Goal: Task Accomplishment & Management: Manage account settings

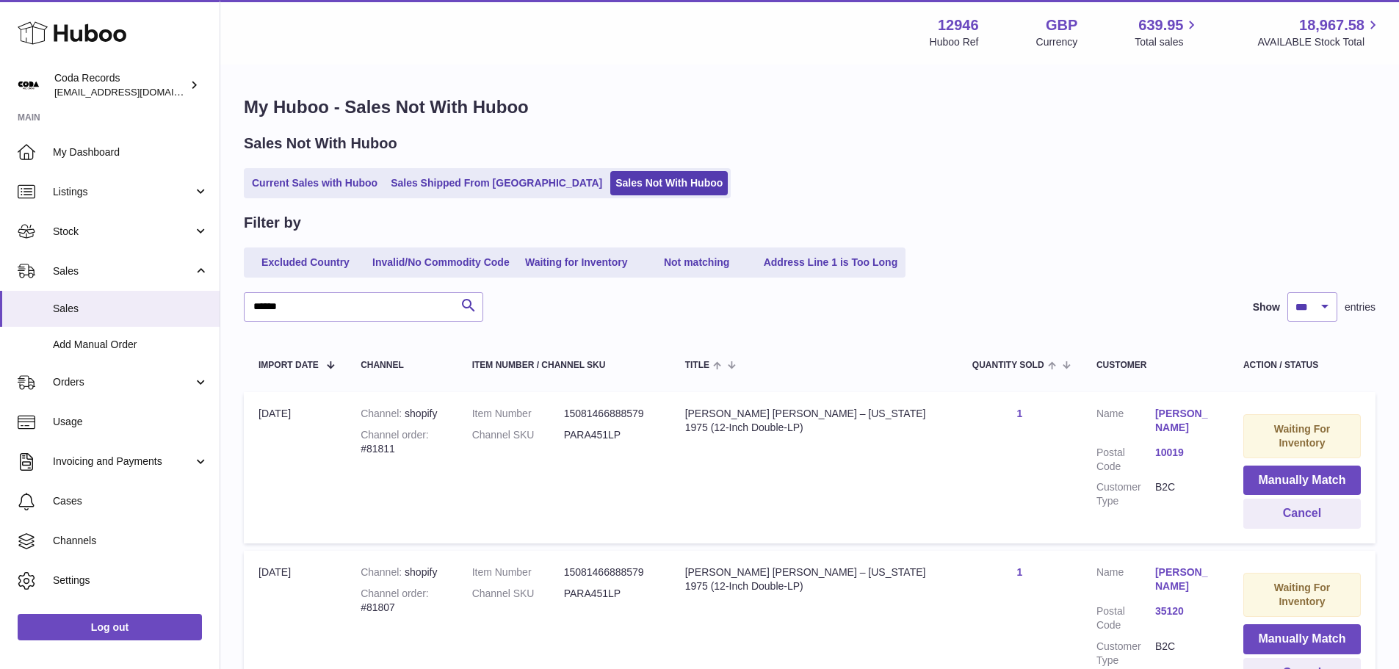
select select "***"
click at [485, 599] on td "Item Number 15081466888579 Channel SKU PARA451LP" at bounding box center [563, 626] width 213 height 151
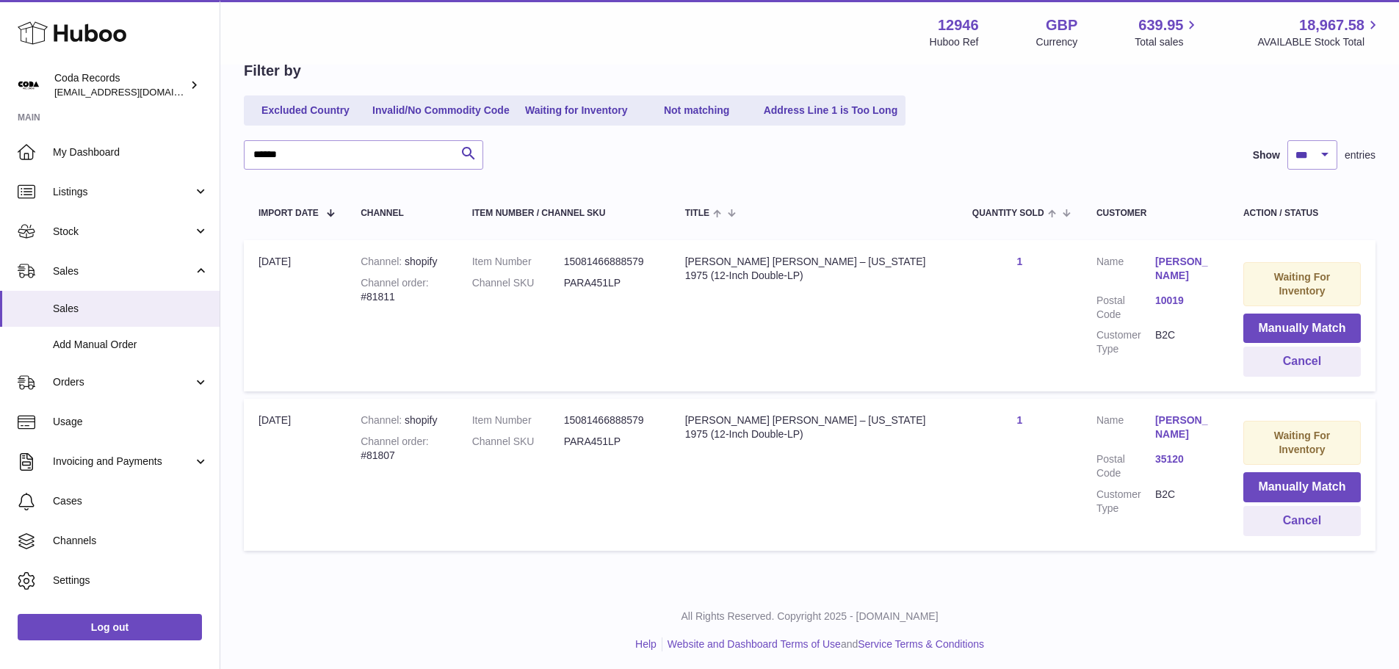
scroll to position [156, 0]
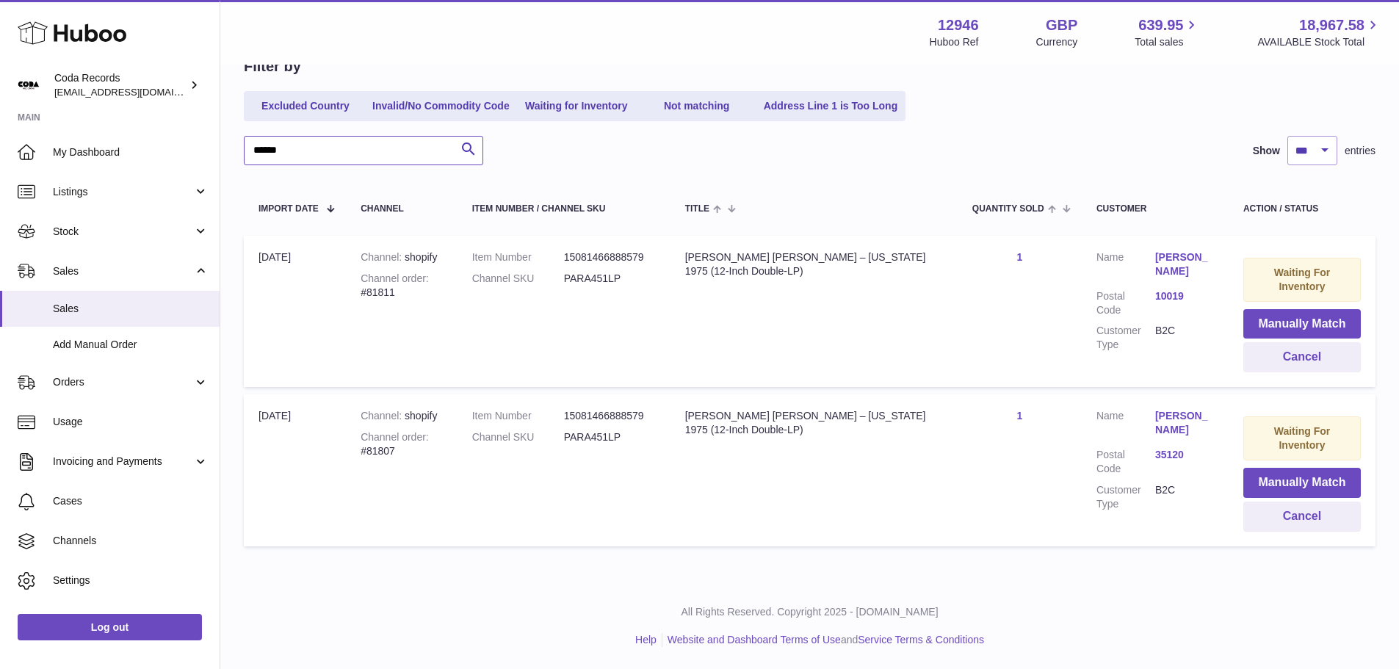
click at [383, 148] on input "******" at bounding box center [363, 150] width 239 height 29
click at [383, 150] on input "******" at bounding box center [363, 150] width 239 height 29
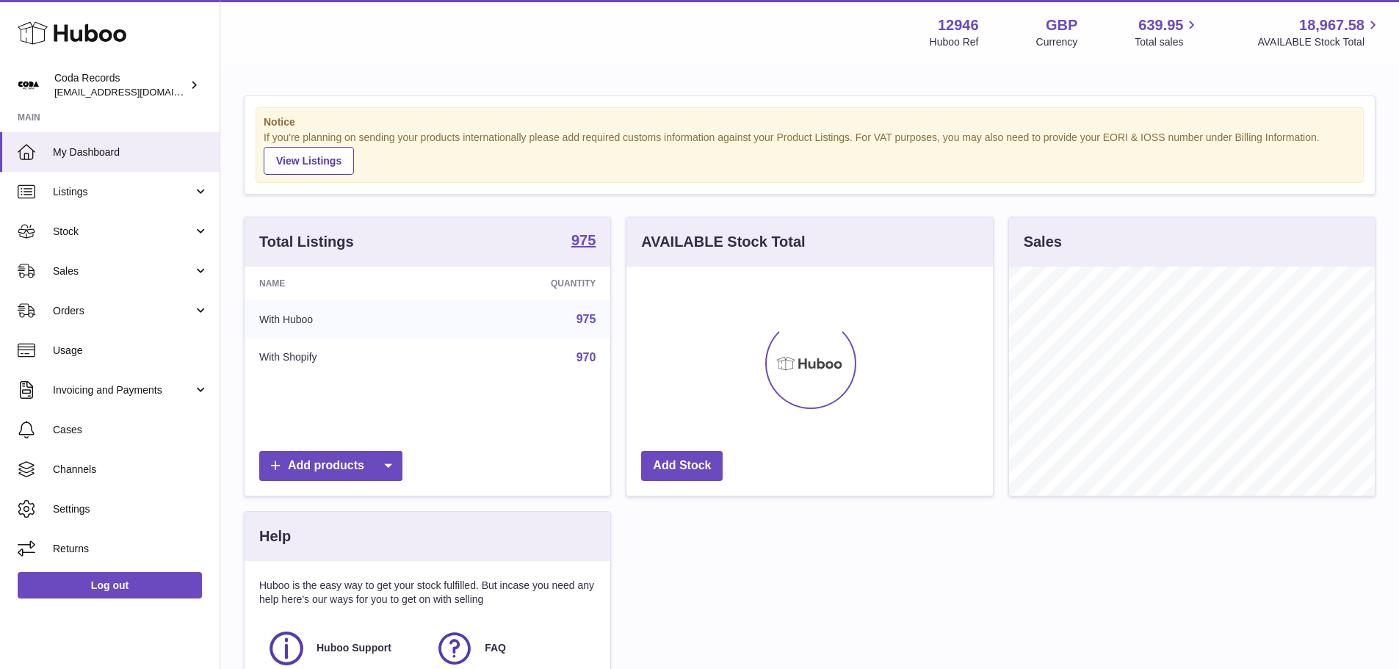
scroll to position [229, 366]
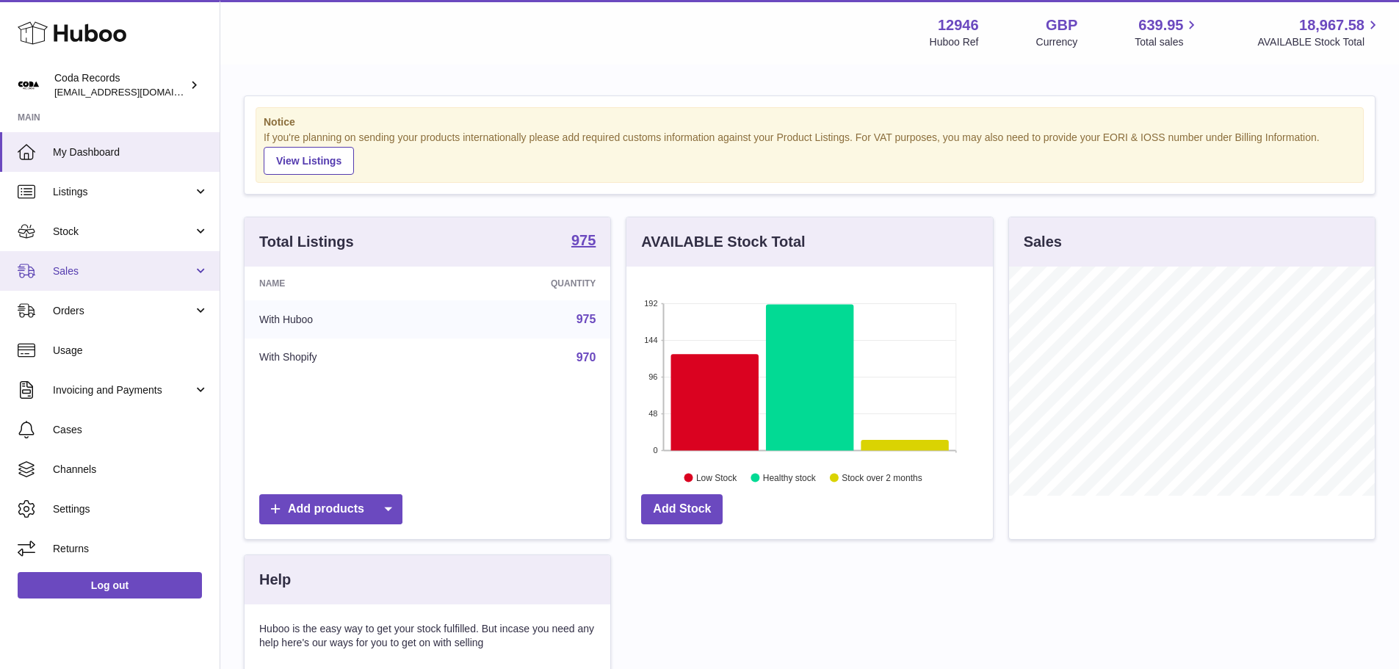
click at [70, 286] on link "Sales" at bounding box center [110, 271] width 220 height 40
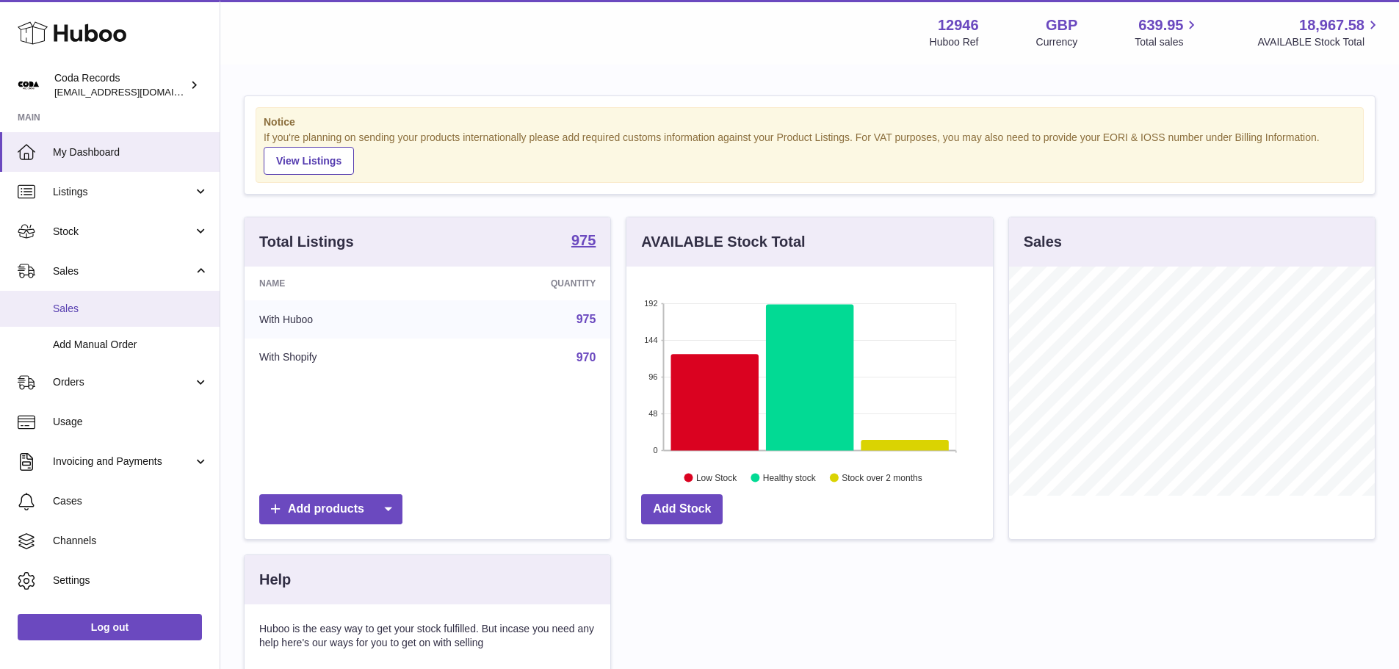
click at [70, 311] on span "Sales" at bounding box center [131, 309] width 156 height 14
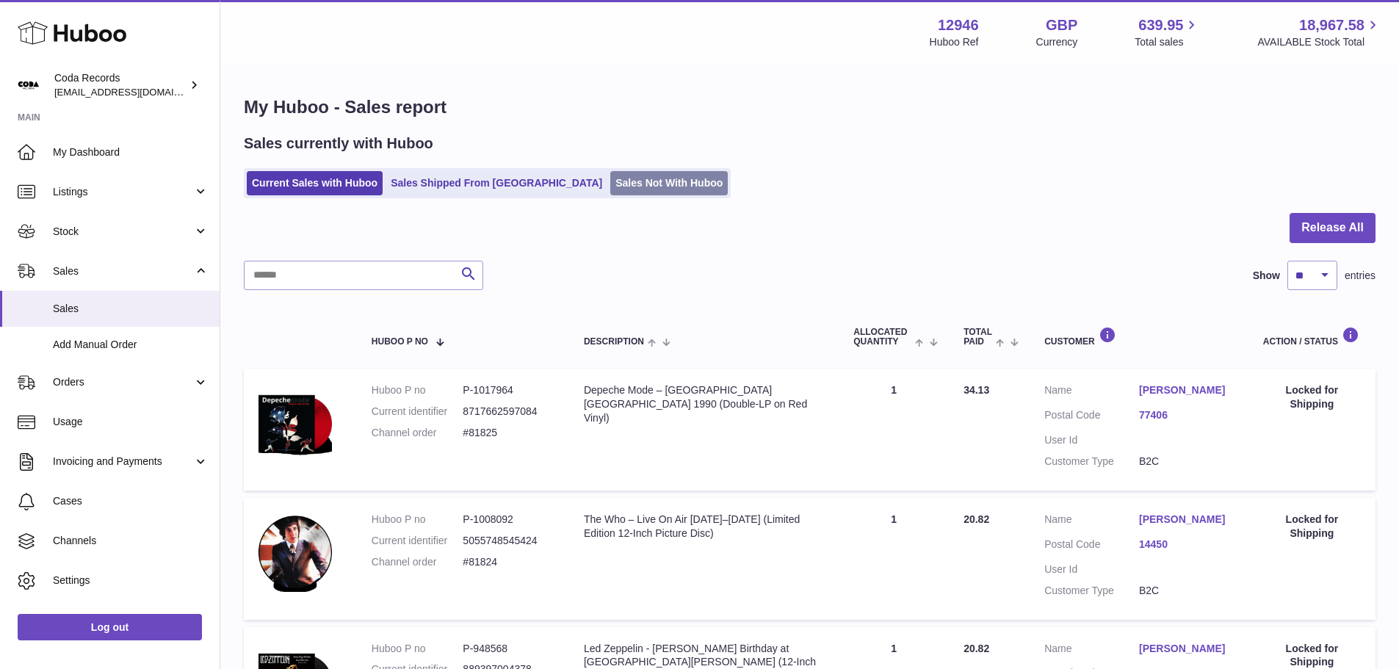
click at [582, 168] on div "Sales currently with Huboo Current Sales with Huboo Sales Shipped From Huboo Sa…" at bounding box center [809, 166] width 1131 height 65
click at [610, 182] on link "Sales Not With Huboo" at bounding box center [668, 183] width 117 height 24
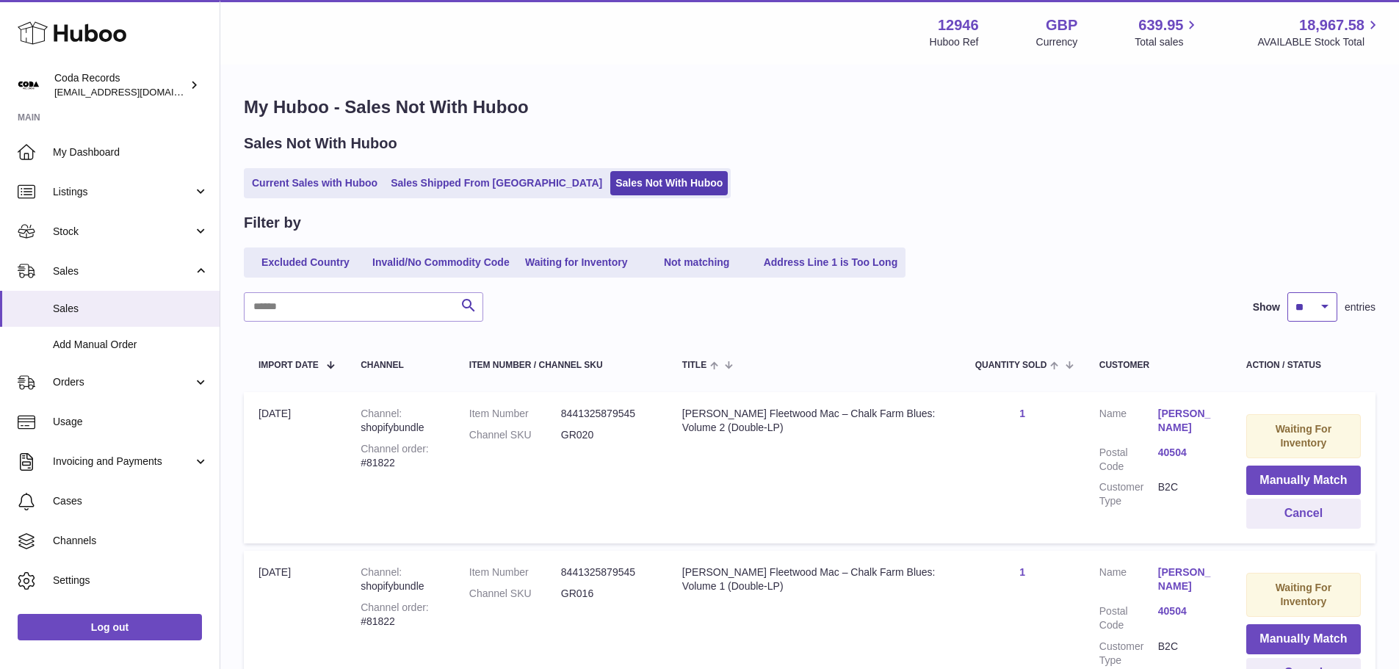
click at [1315, 313] on select "** ** ** ***" at bounding box center [1312, 306] width 50 height 29
select select "***"
click at [1287, 292] on select "** ** ** ***" at bounding box center [1312, 306] width 50 height 29
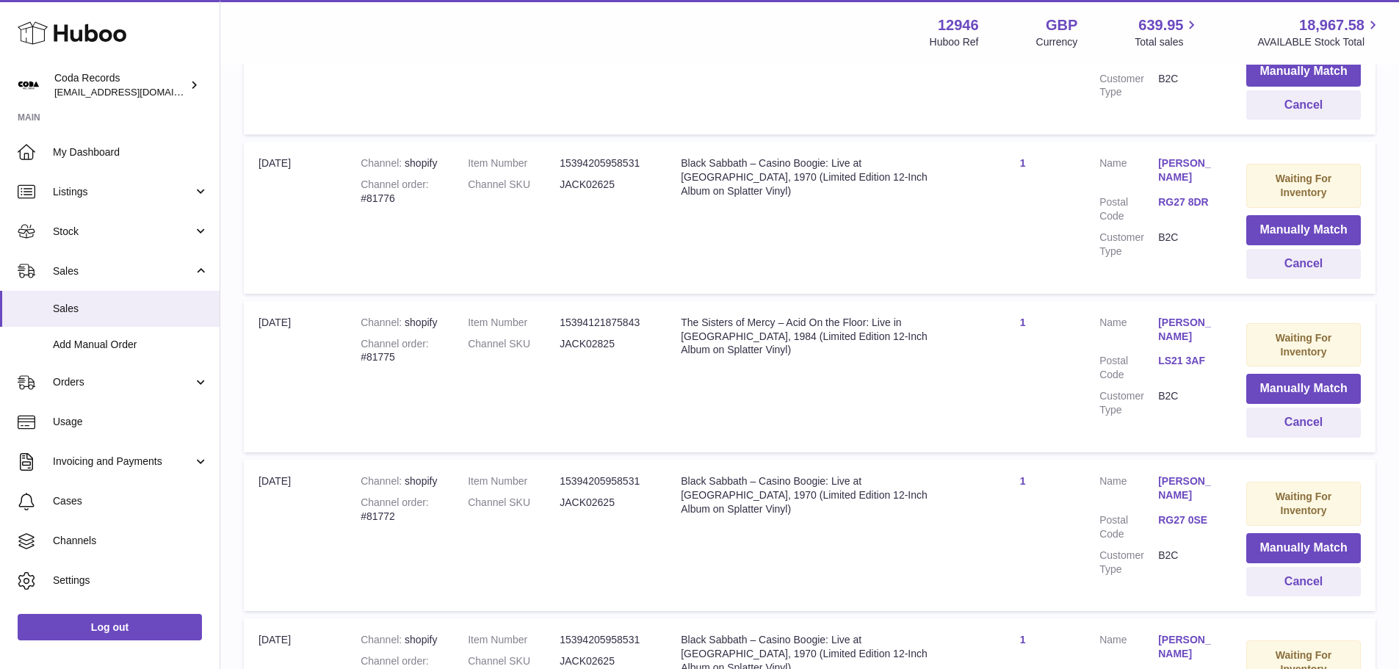
scroll to position [4699, 0]
click at [372, 359] on div "Channel order #81775" at bounding box center [400, 350] width 78 height 28
copy div "81775"
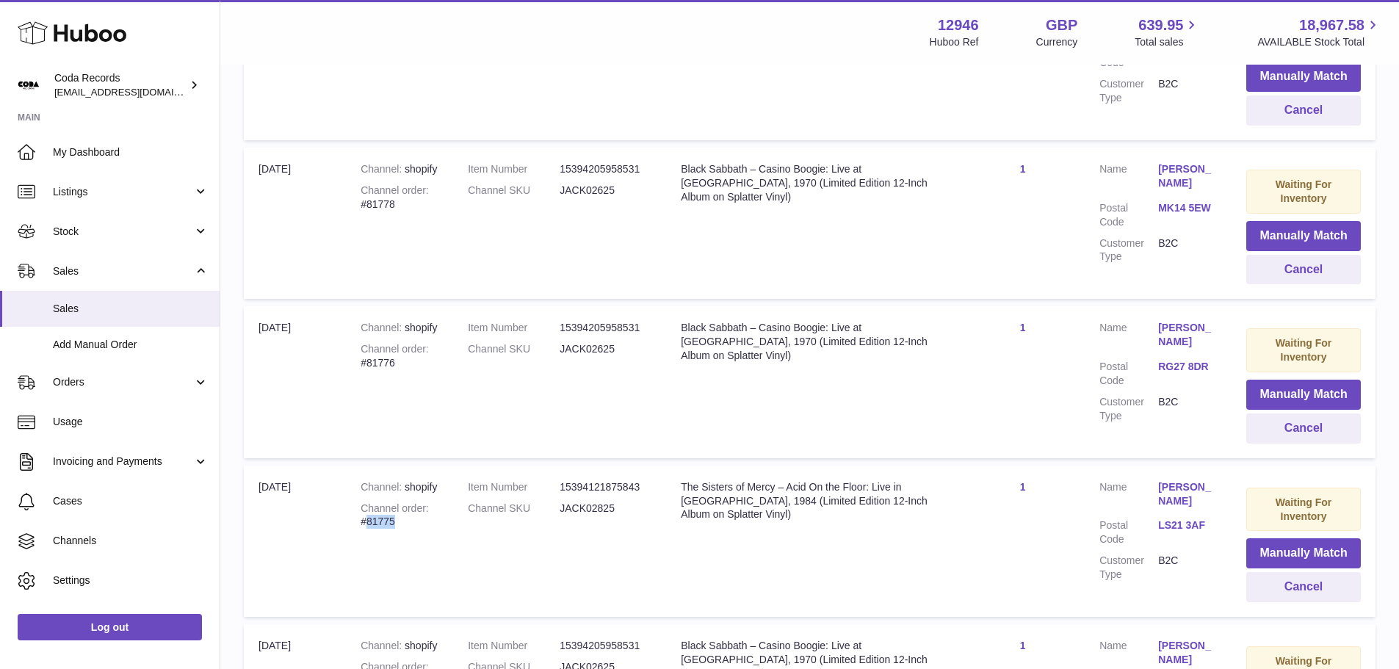
scroll to position [4332, 0]
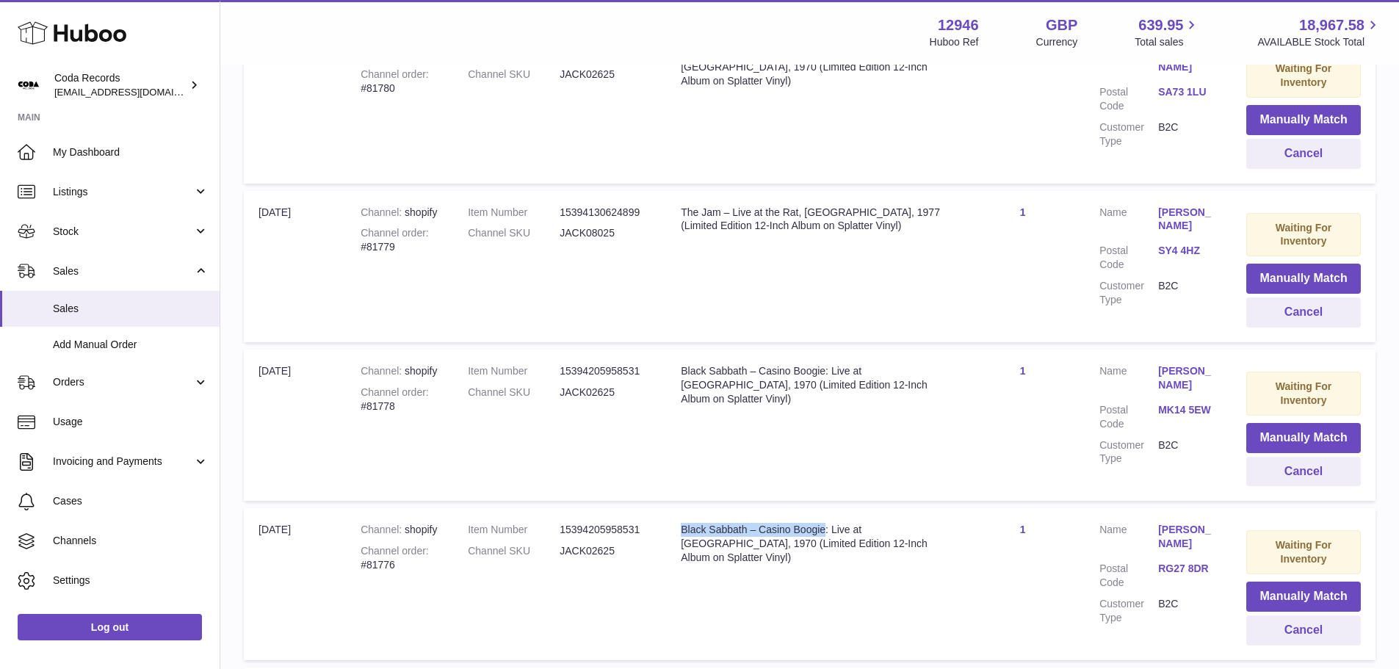
drag, startPoint x: 827, startPoint y: 532, endPoint x: 674, endPoint y: 533, distance: 153.5
click at [674, 533] on td "Title Black Sabbath – Casino Boogie: Live at Montreux, 1970 (Limited Edition 12…" at bounding box center [813, 583] width 294 height 151
copy div "Black Sabbath – Casino Boogie"
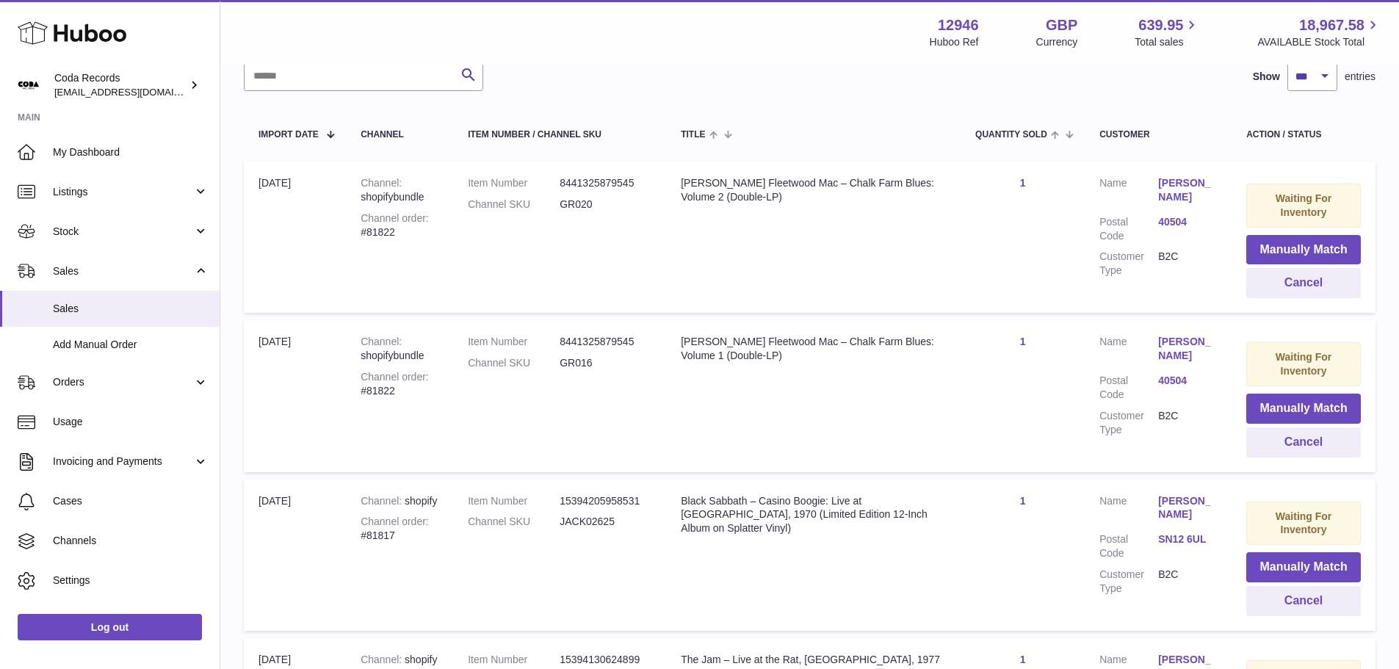
scroll to position [0, 0]
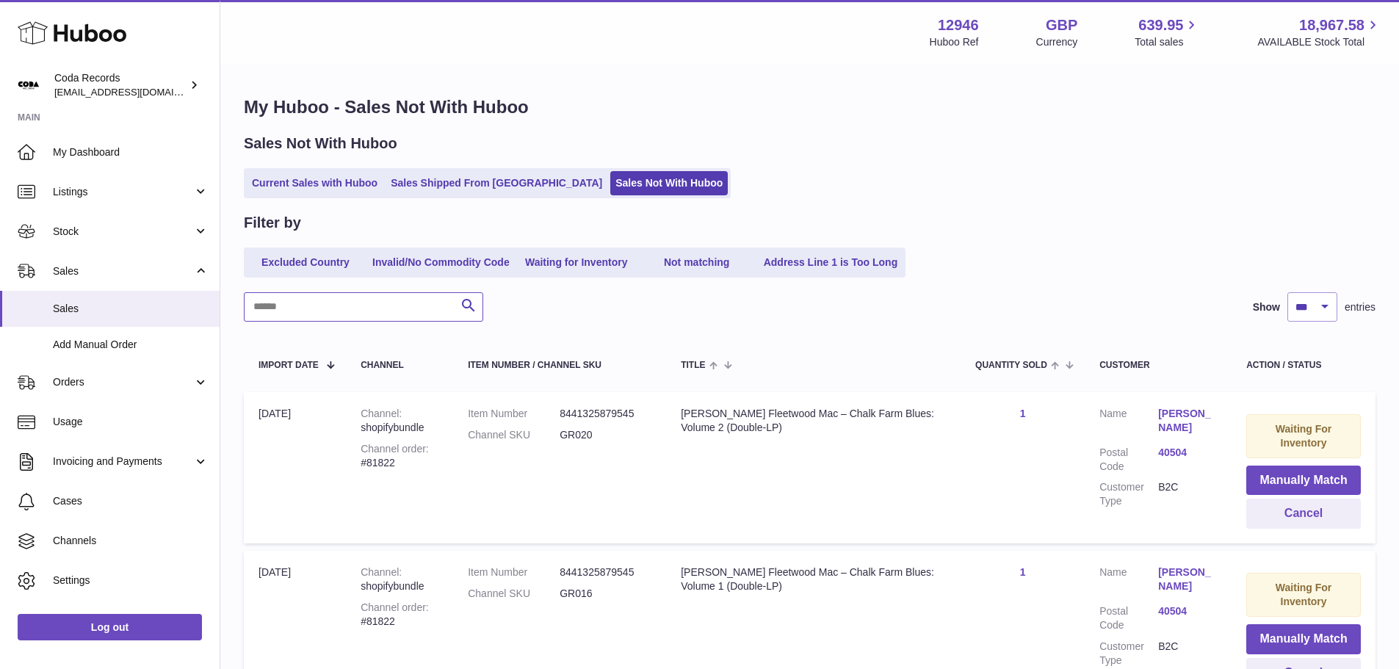
click at [383, 305] on input "text" at bounding box center [363, 306] width 239 height 29
paste input "**********"
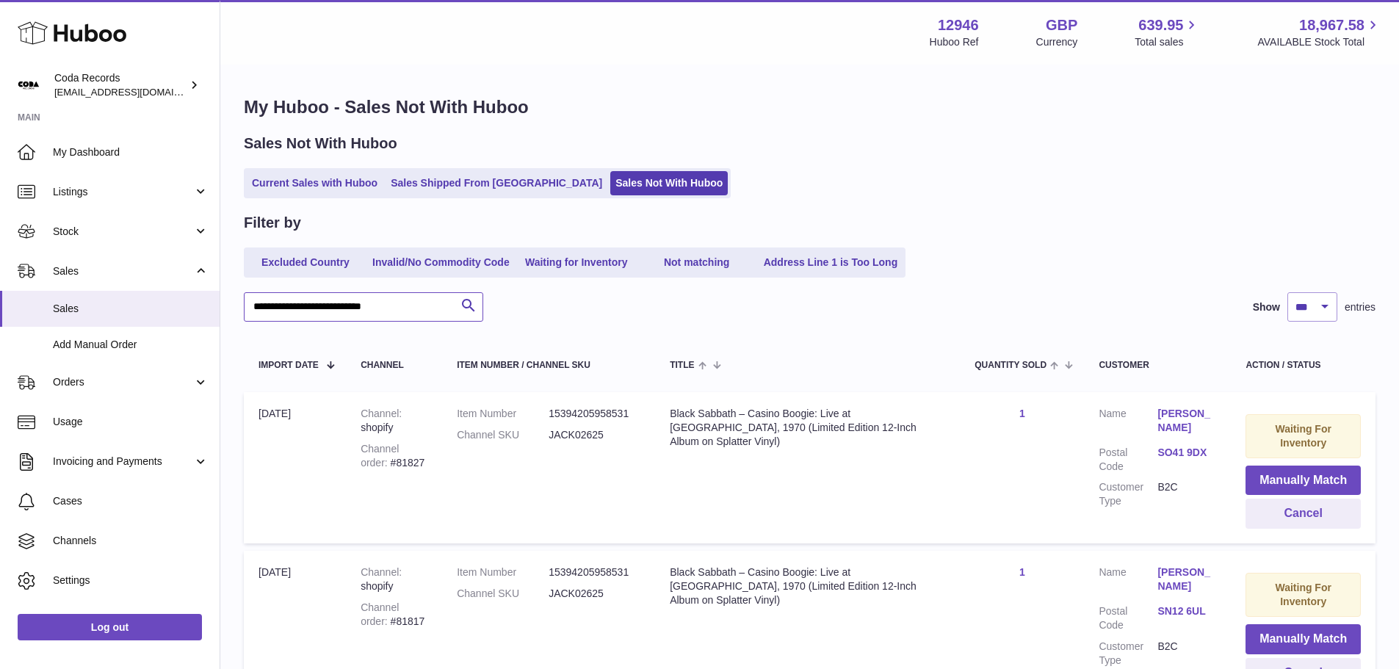
type input "**********"
click at [1321, 303] on select "** ** ** ***" at bounding box center [1312, 306] width 50 height 29
click at [1287, 292] on select "** ** ** ***" at bounding box center [1312, 306] width 50 height 29
drag, startPoint x: 1331, startPoint y: 308, endPoint x: 1329, endPoint y: 316, distance: 8.4
click at [1331, 308] on select "** ** ** ***" at bounding box center [1312, 306] width 50 height 29
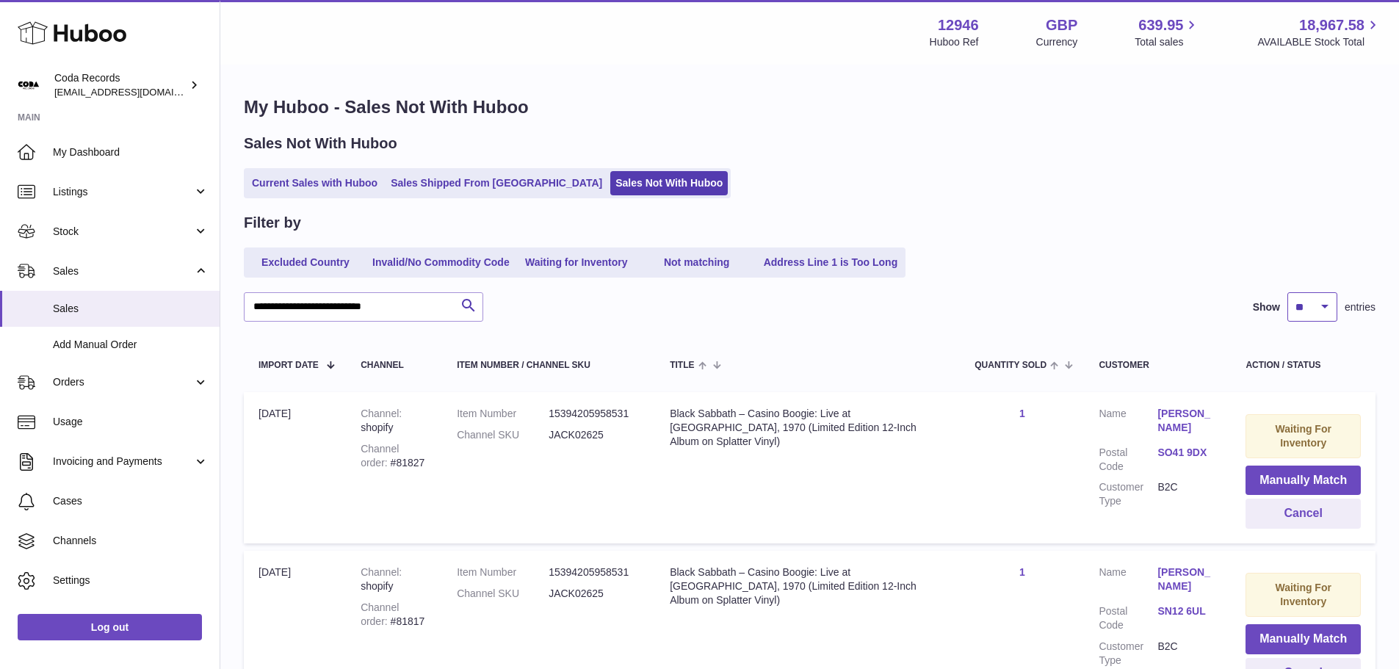
select select "**"
click at [1287, 292] on select "** ** ** ***" at bounding box center [1312, 306] width 50 height 29
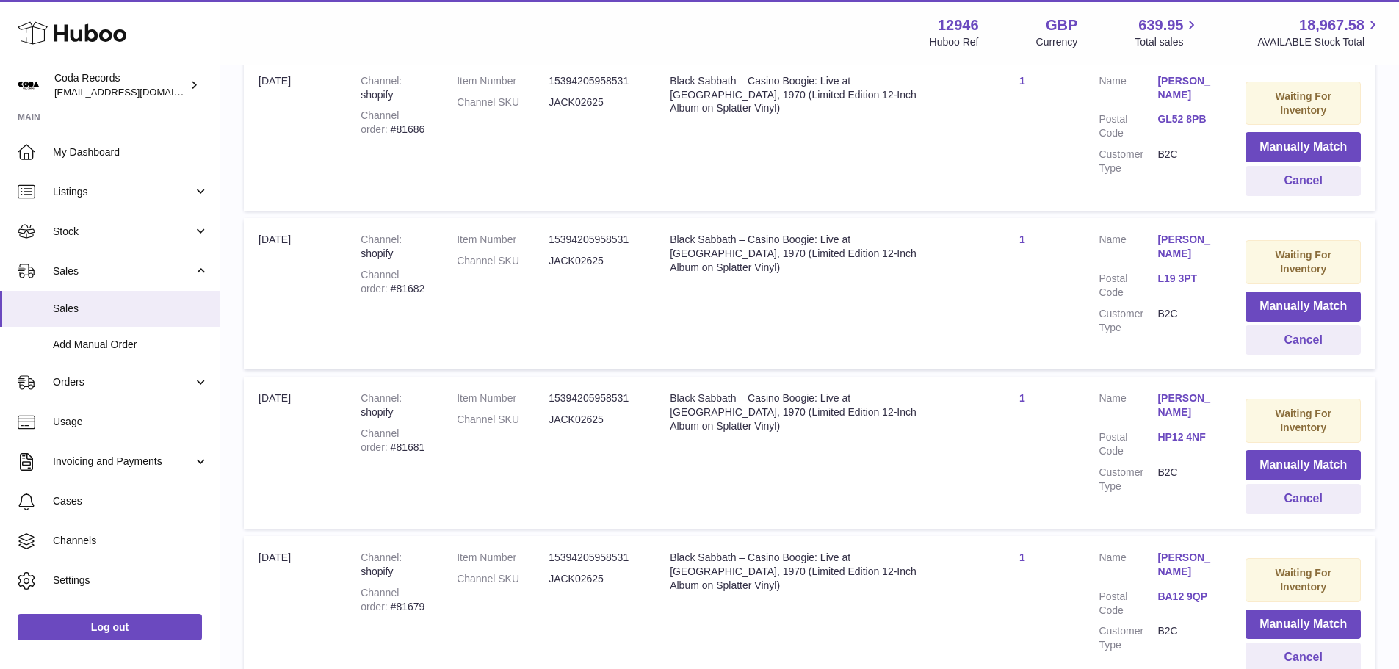
scroll to position [7310, 0]
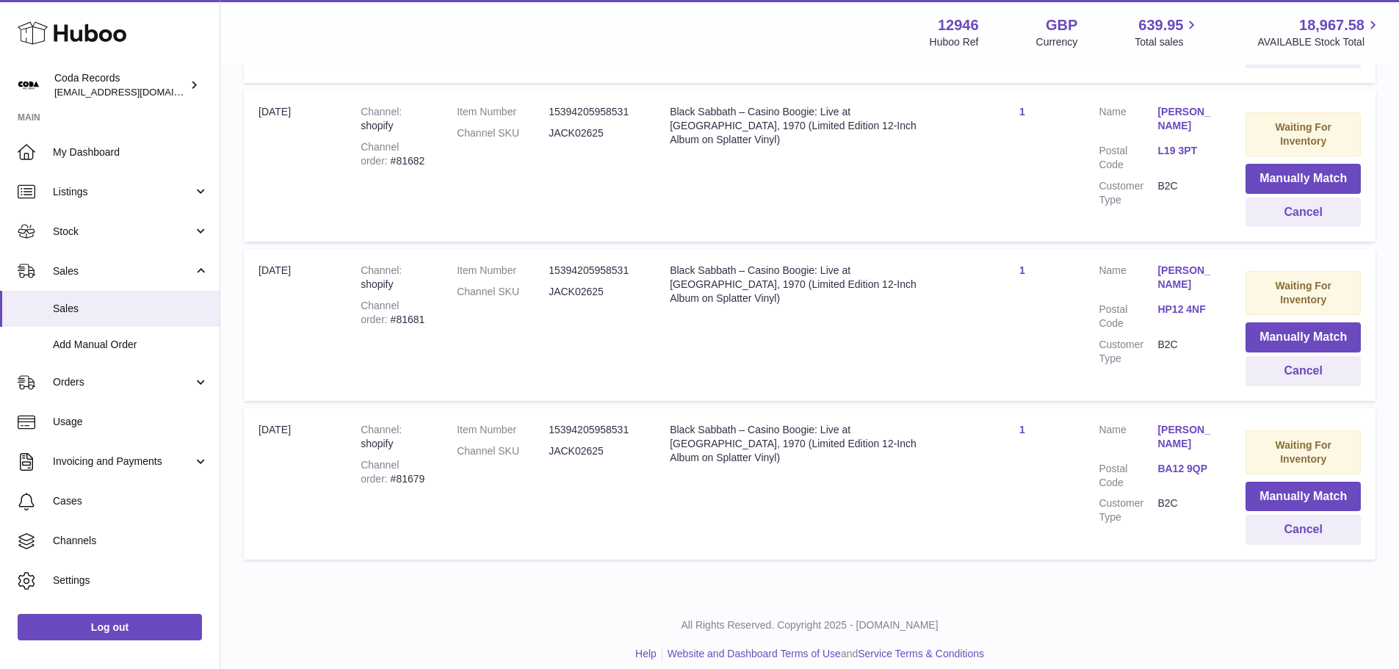
click at [388, 464] on div "Channel order #81679" at bounding box center [394, 472] width 67 height 28
copy div "81679"
click at [369, 310] on div "Channel order #81681" at bounding box center [394, 313] width 67 height 28
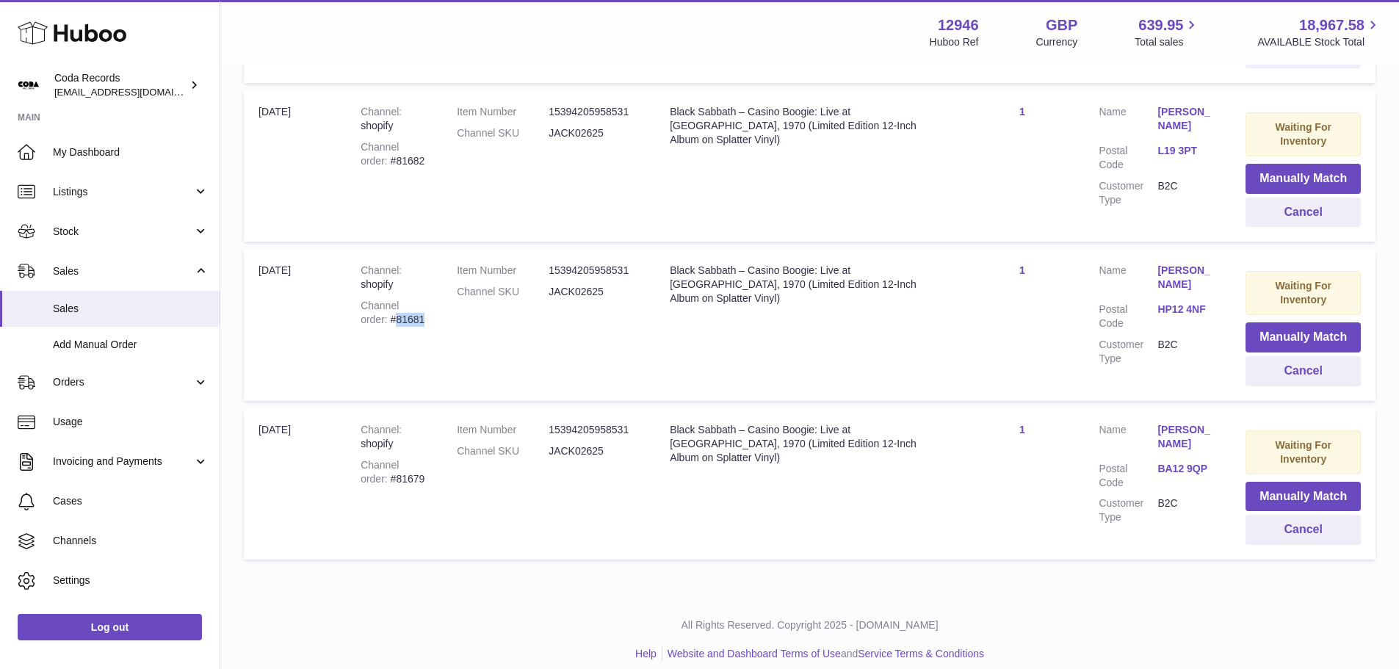
copy div "81681"
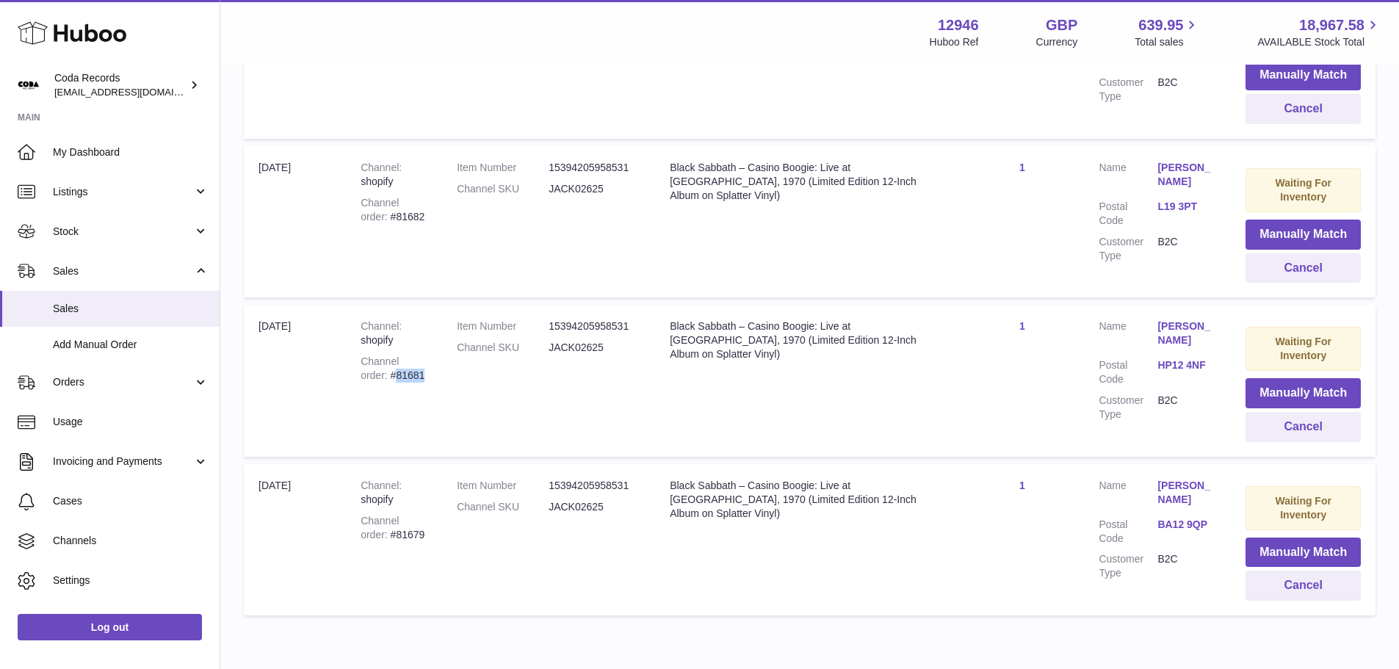
scroll to position [7163, 0]
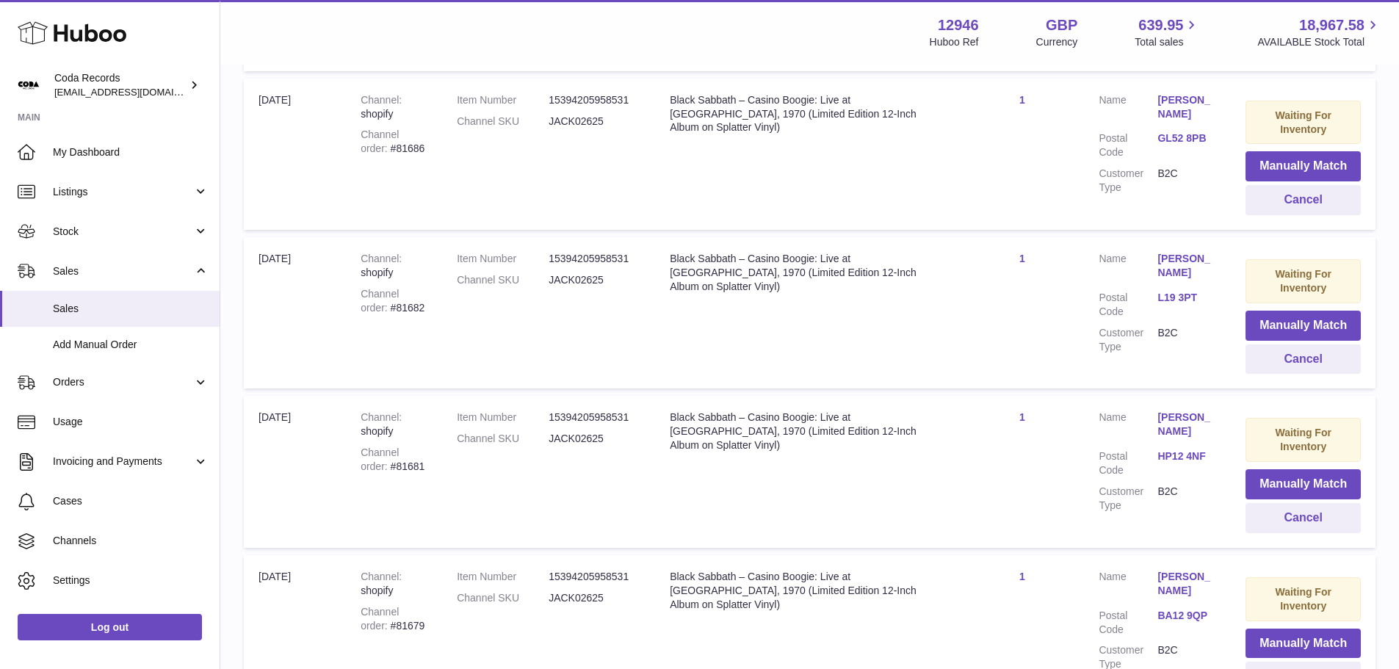
click at [382, 289] on div "Channel order #81682" at bounding box center [394, 301] width 67 height 28
copy div "81682"
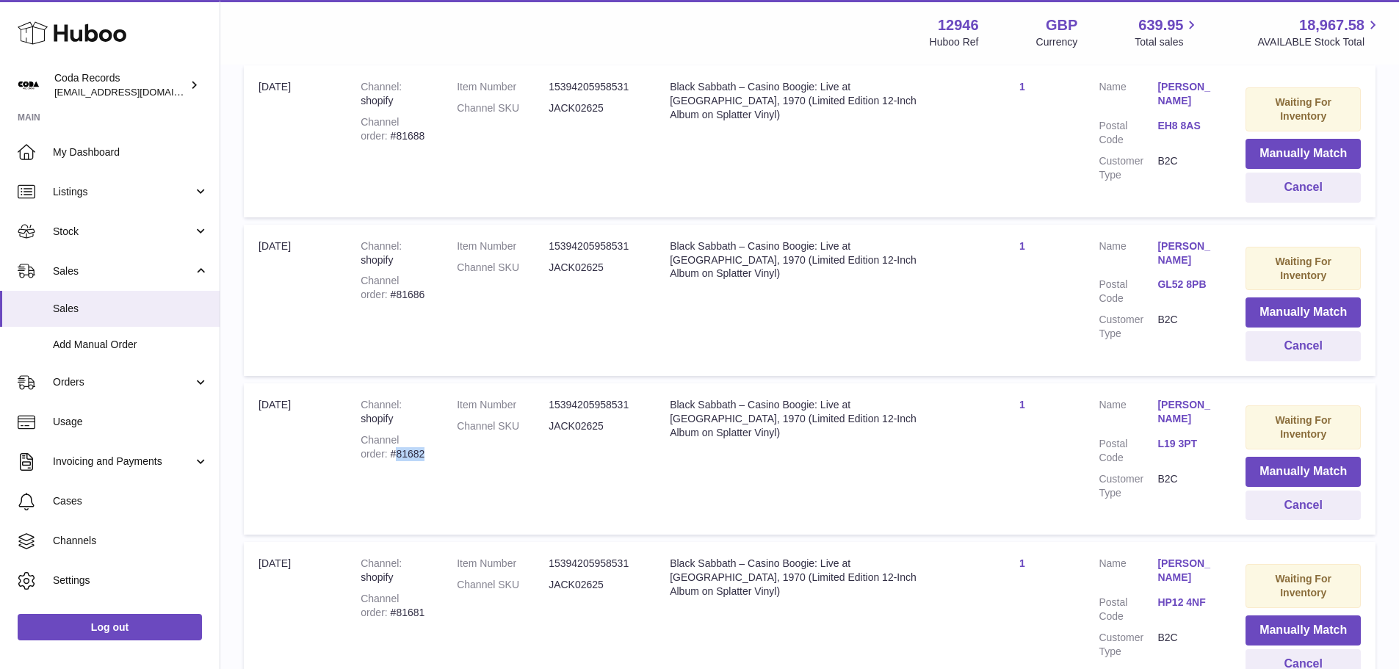
scroll to position [7016, 0]
click at [387, 280] on div "Channel order #81686" at bounding box center [394, 289] width 67 height 28
copy div "81686"
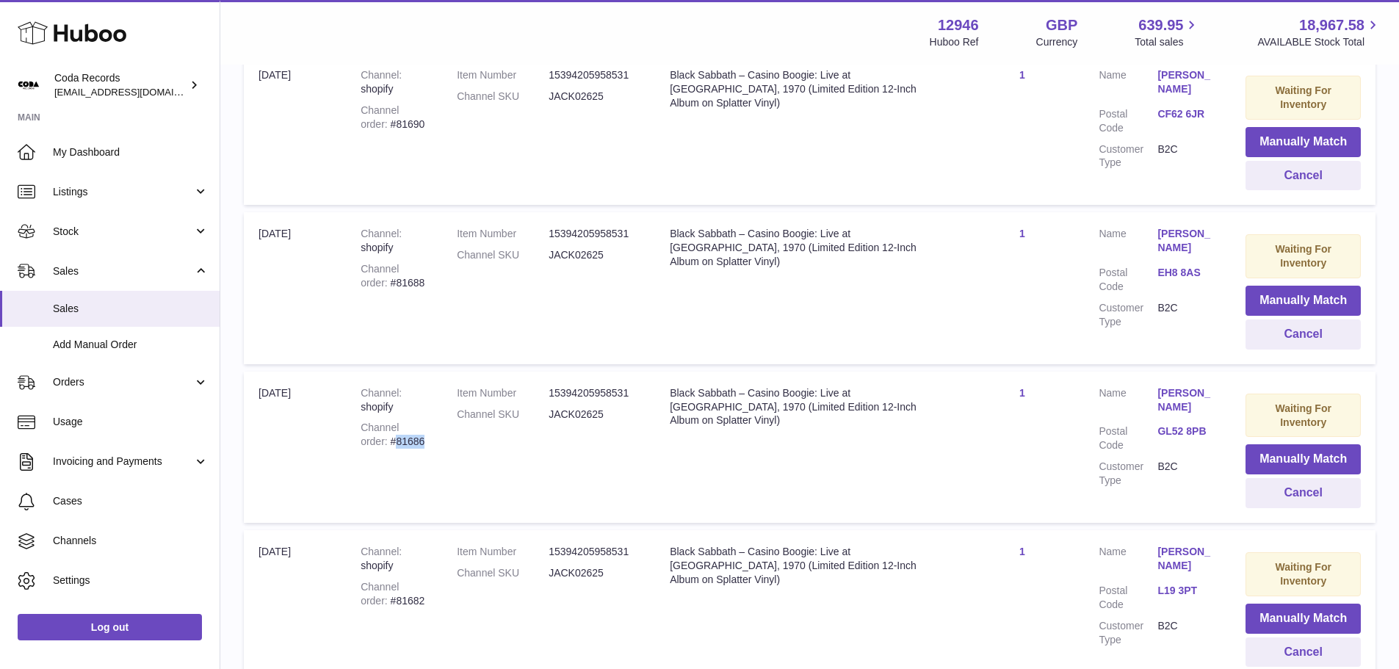
scroll to position [6870, 0]
click at [379, 271] on div "Channel order #81688" at bounding box center [394, 277] width 67 height 28
copy div "81688"
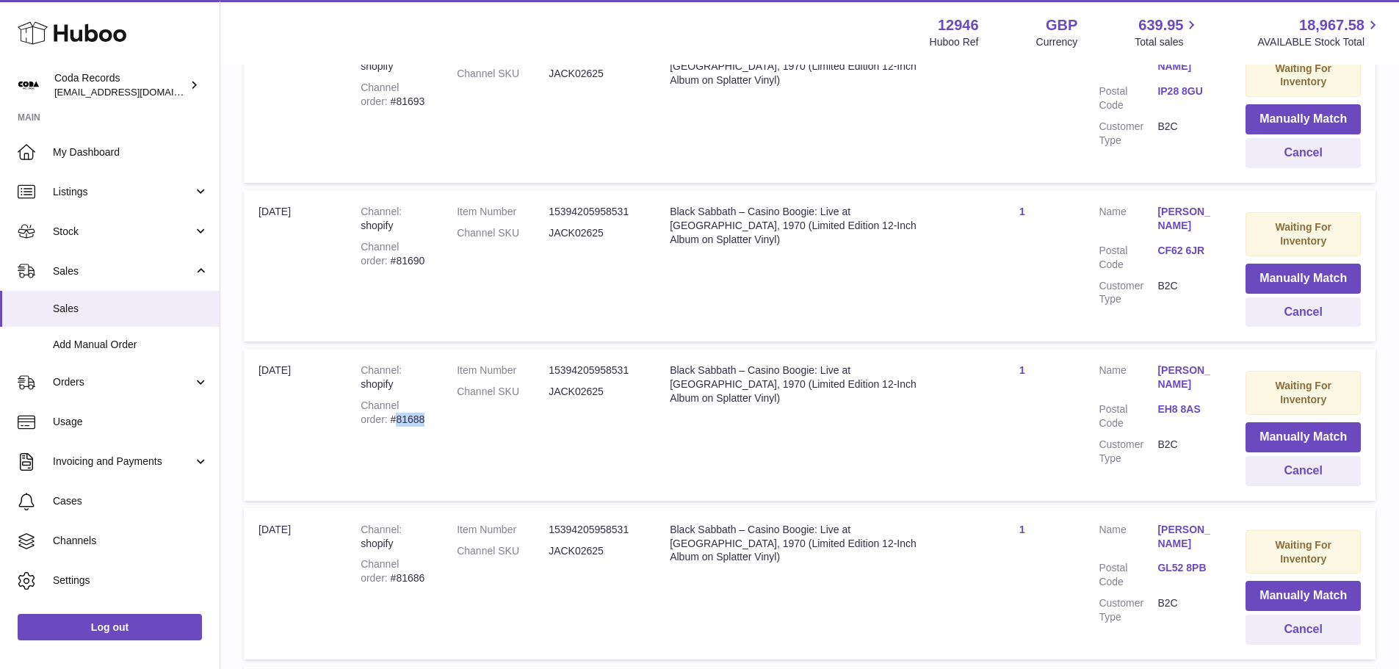
scroll to position [6723, 0]
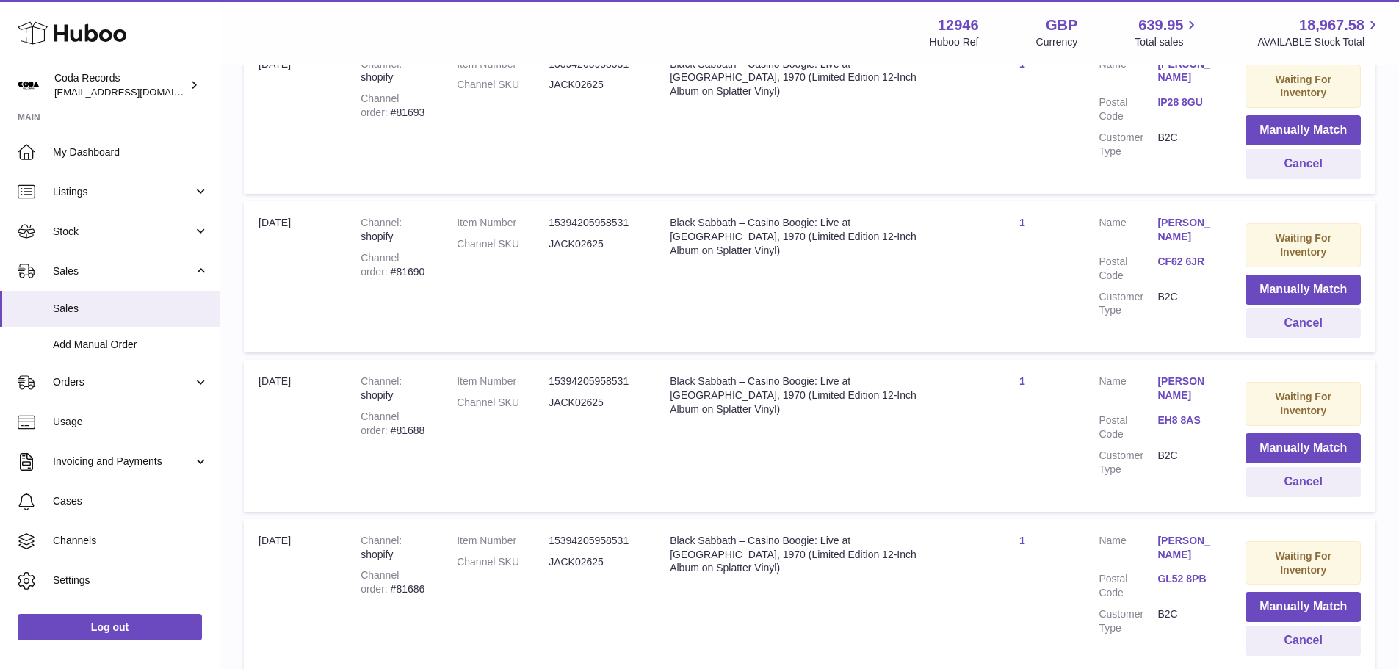
click at [377, 256] on div "Channel order #81690" at bounding box center [394, 265] width 67 height 28
copy div "81690"
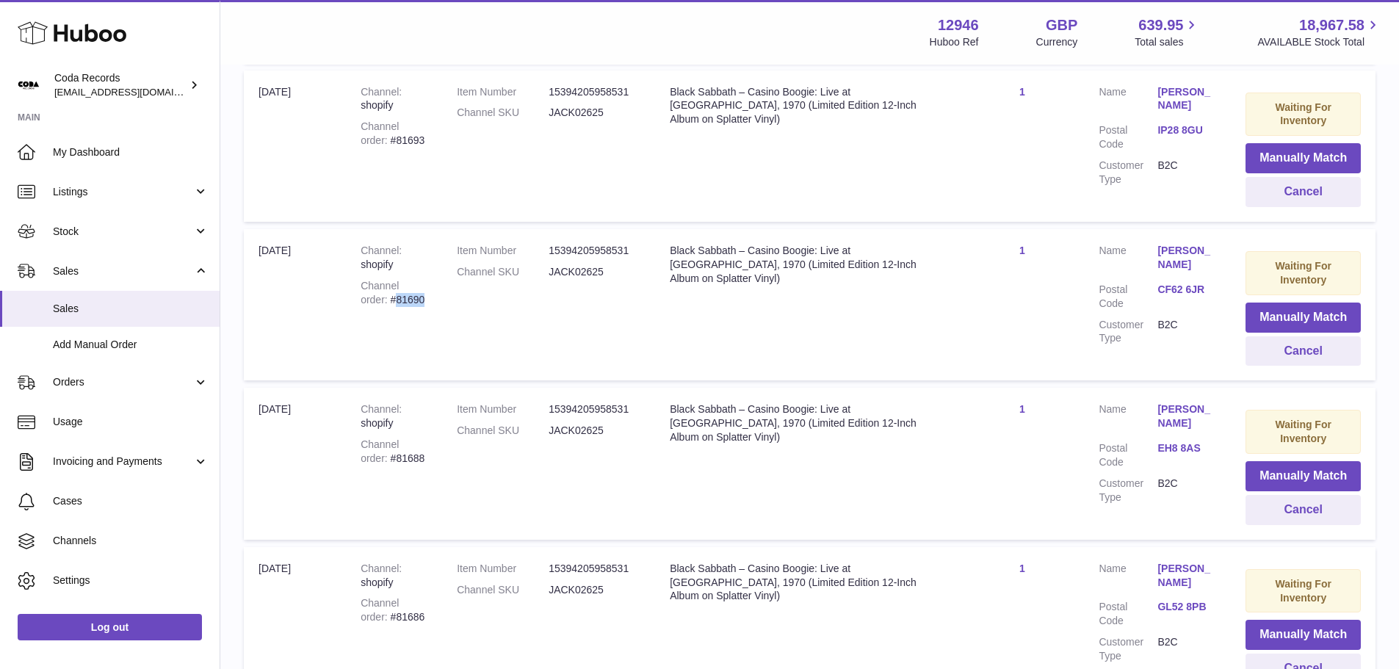
scroll to position [6649, 0]
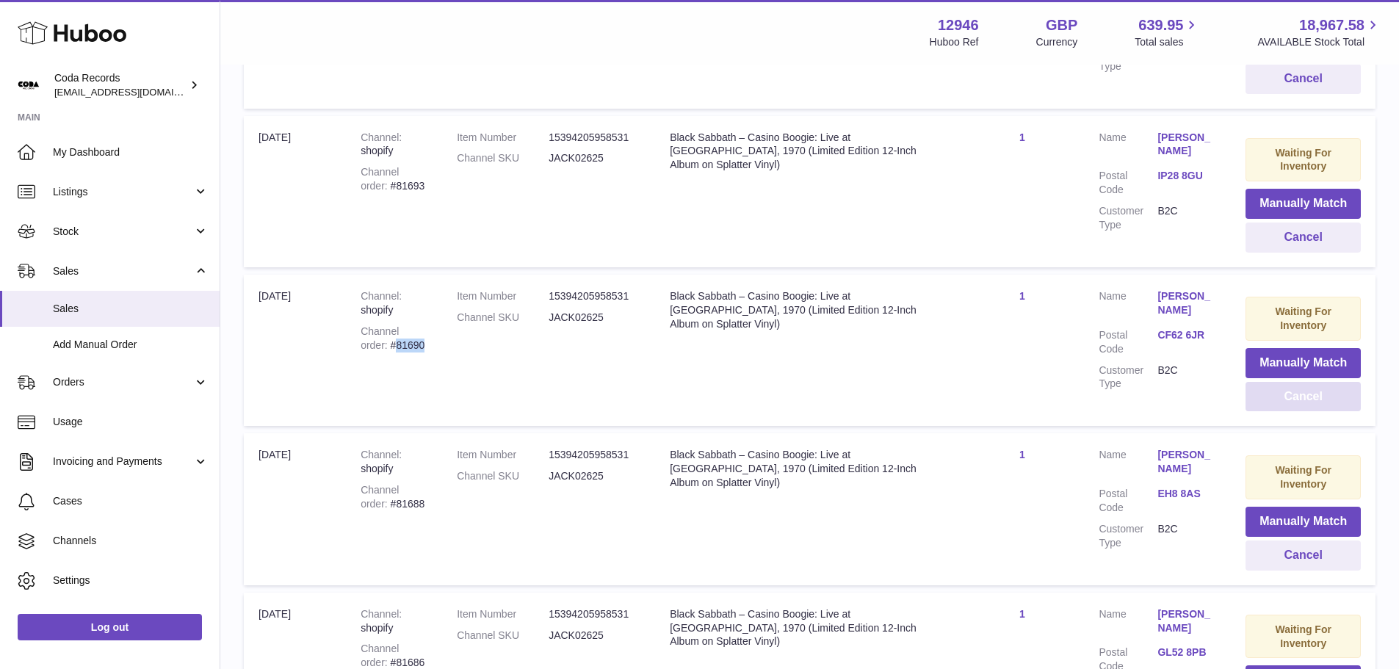
click at [1301, 385] on button "Cancel" at bounding box center [1302, 397] width 115 height 30
click at [1253, 222] on button "Cancel" at bounding box center [1302, 237] width 115 height 30
click at [1283, 544] on button "Cancel" at bounding box center [1302, 555] width 115 height 30
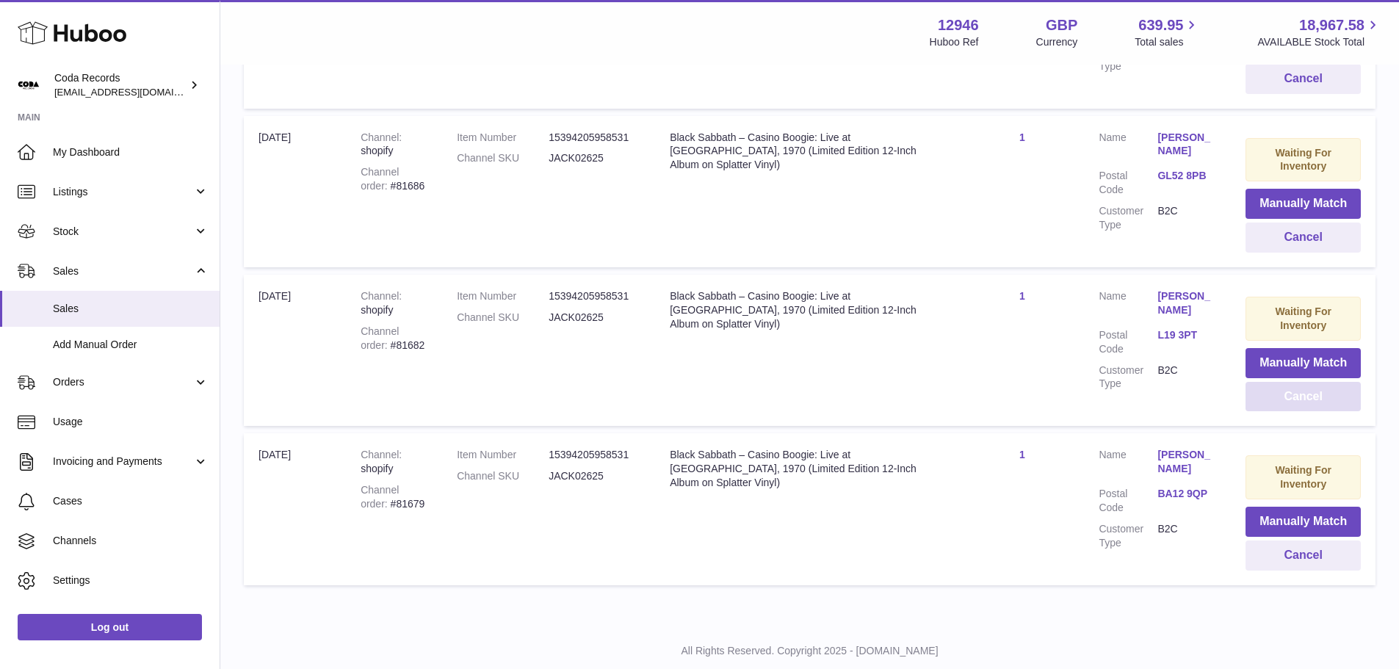
click at [1268, 382] on button "Cancel" at bounding box center [1302, 397] width 115 height 30
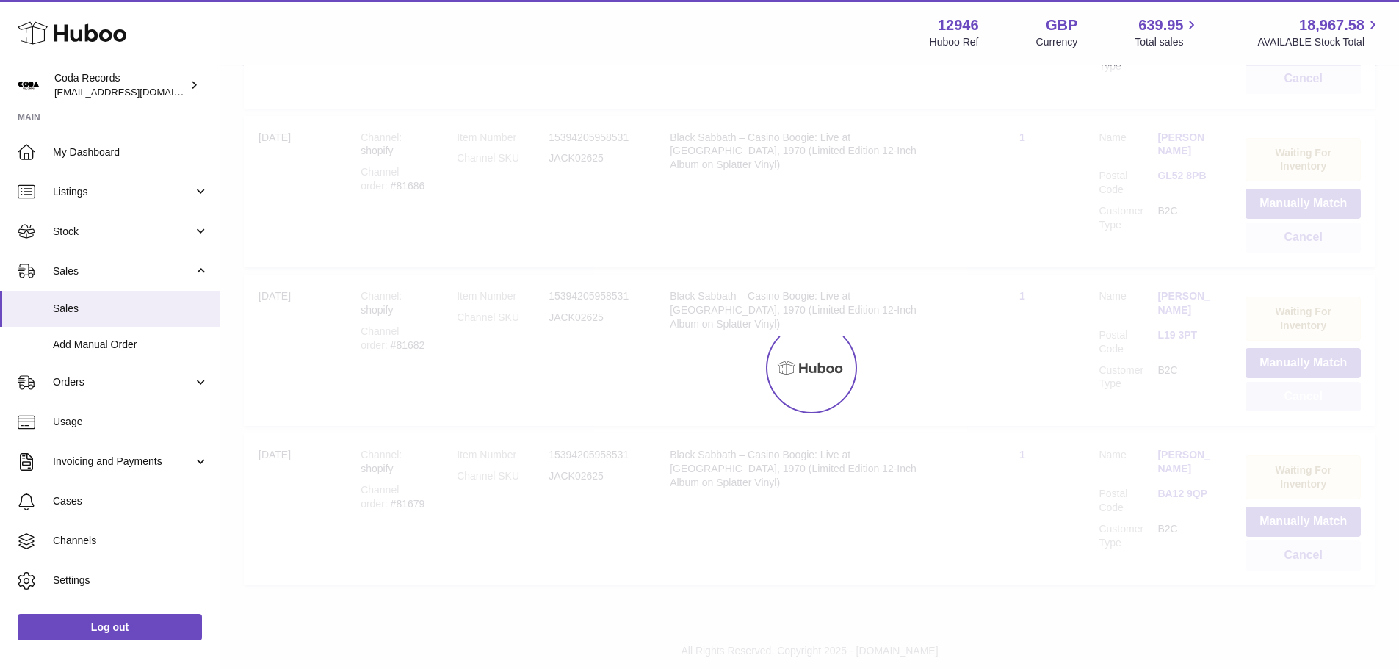
scroll to position [6516, 0]
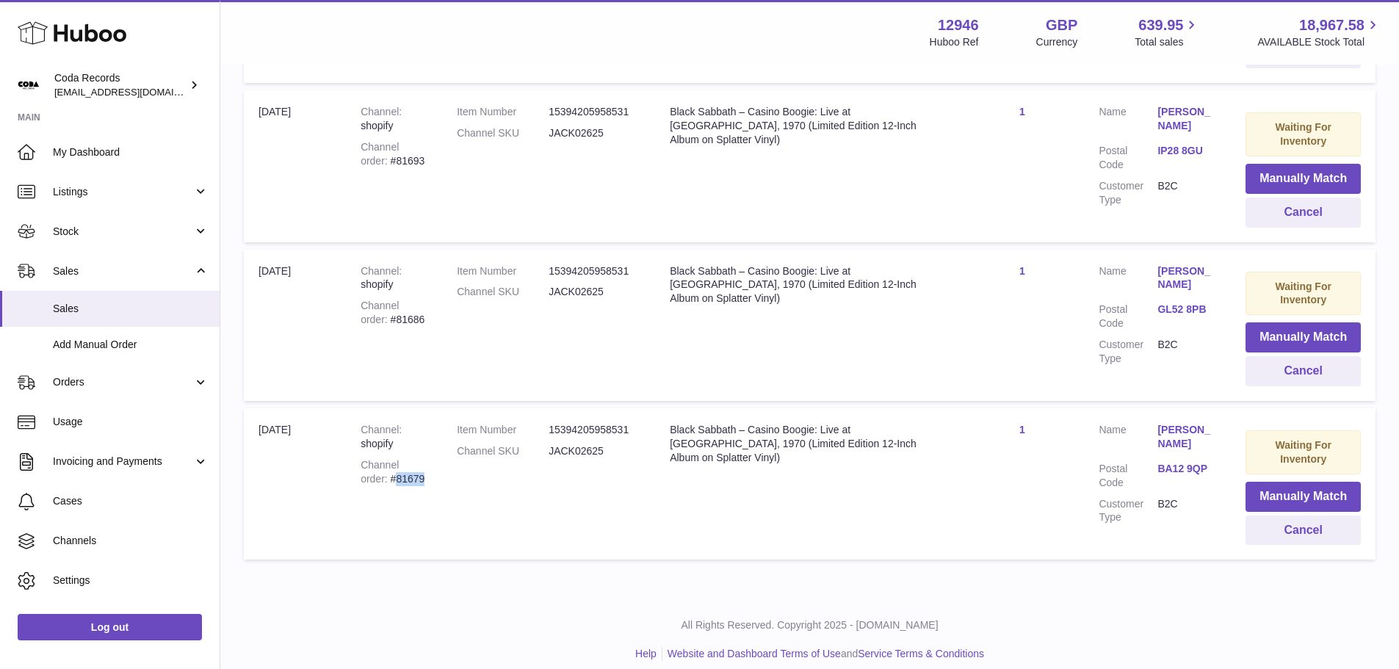
drag, startPoint x: 396, startPoint y: 465, endPoint x: 367, endPoint y: 473, distance: 30.5
click at [367, 473] on td "Channel shopify Channel order #81679" at bounding box center [394, 483] width 96 height 151
copy div "81679"
click at [1302, 515] on button "Cancel" at bounding box center [1302, 530] width 115 height 30
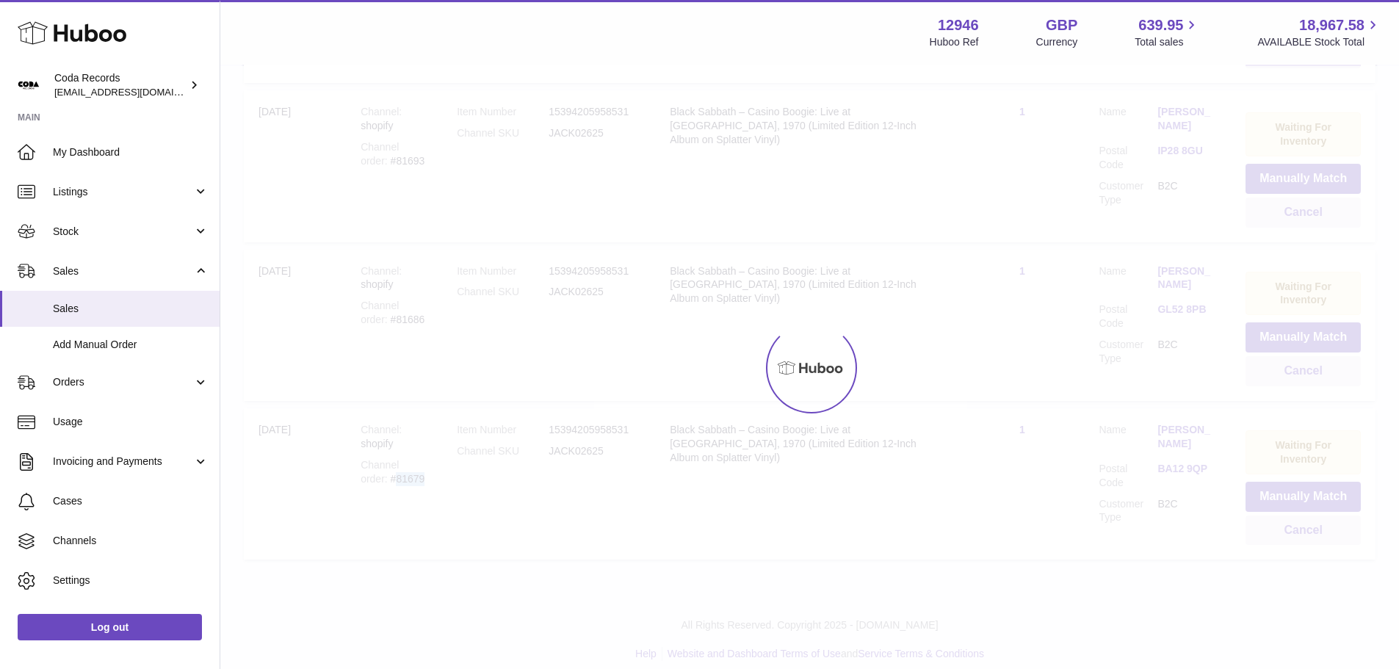
scroll to position [6357, 0]
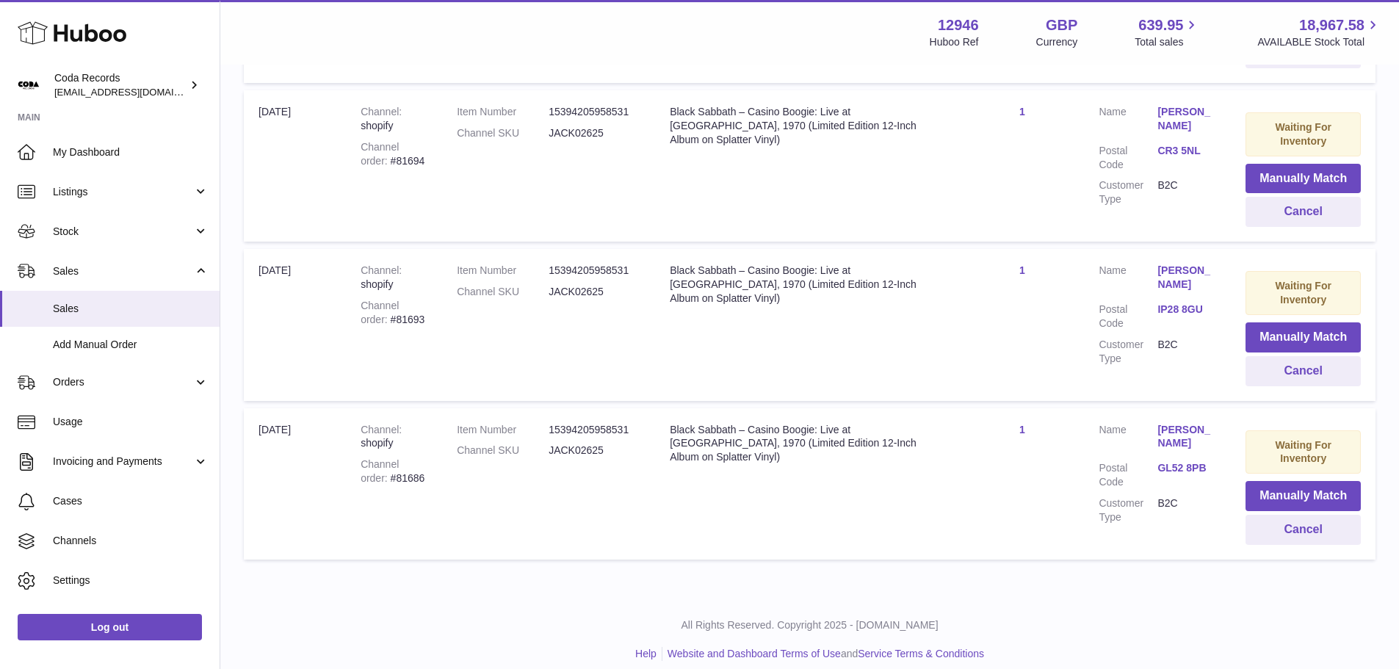
click at [383, 304] on div "Channel order #81693" at bounding box center [394, 313] width 67 height 28
click at [382, 461] on div "Channel order #81686" at bounding box center [394, 471] width 67 height 28
click at [1289, 524] on button "Cancel" at bounding box center [1302, 530] width 115 height 30
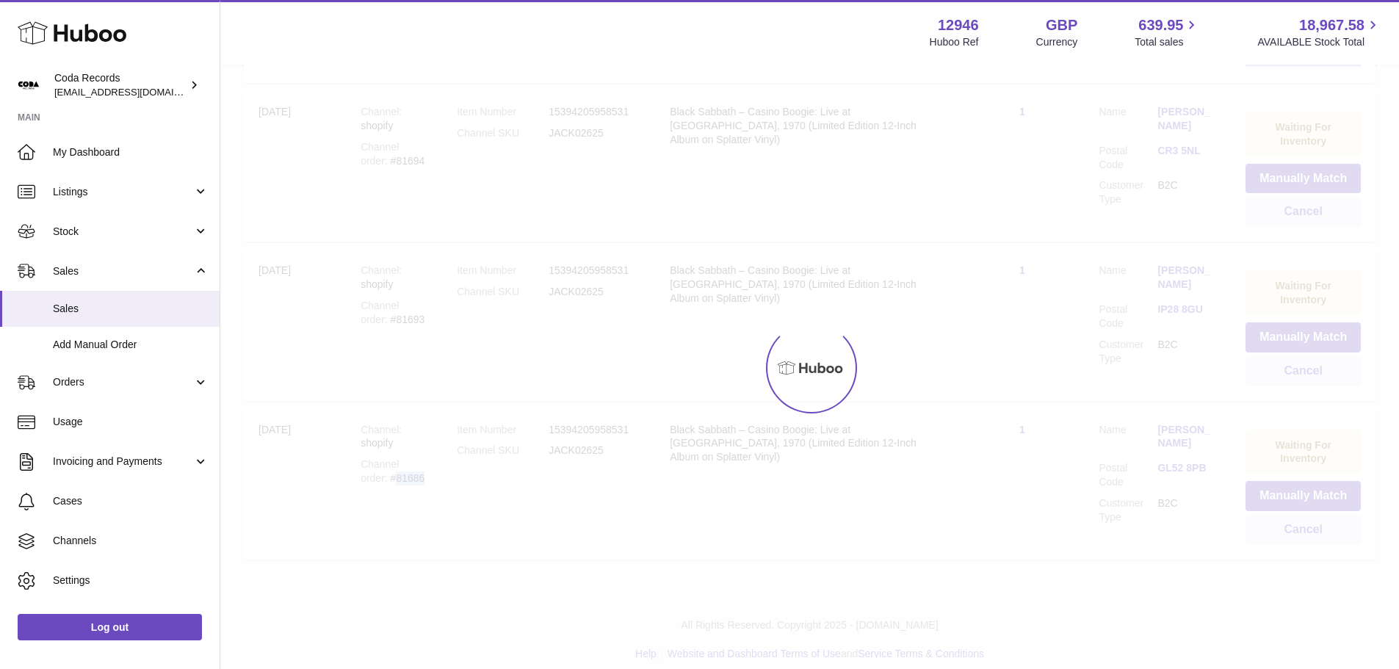
scroll to position [6198, 0]
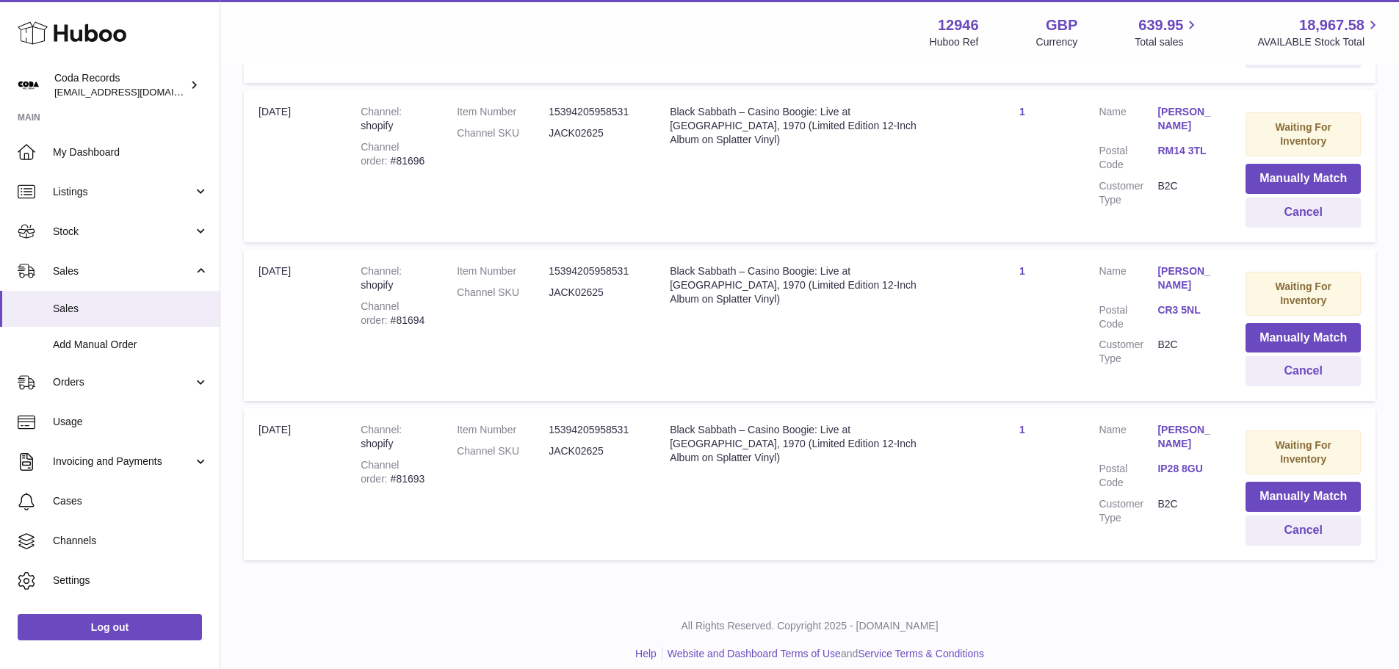
click at [380, 468] on div "Channel order #81693" at bounding box center [394, 472] width 67 height 28
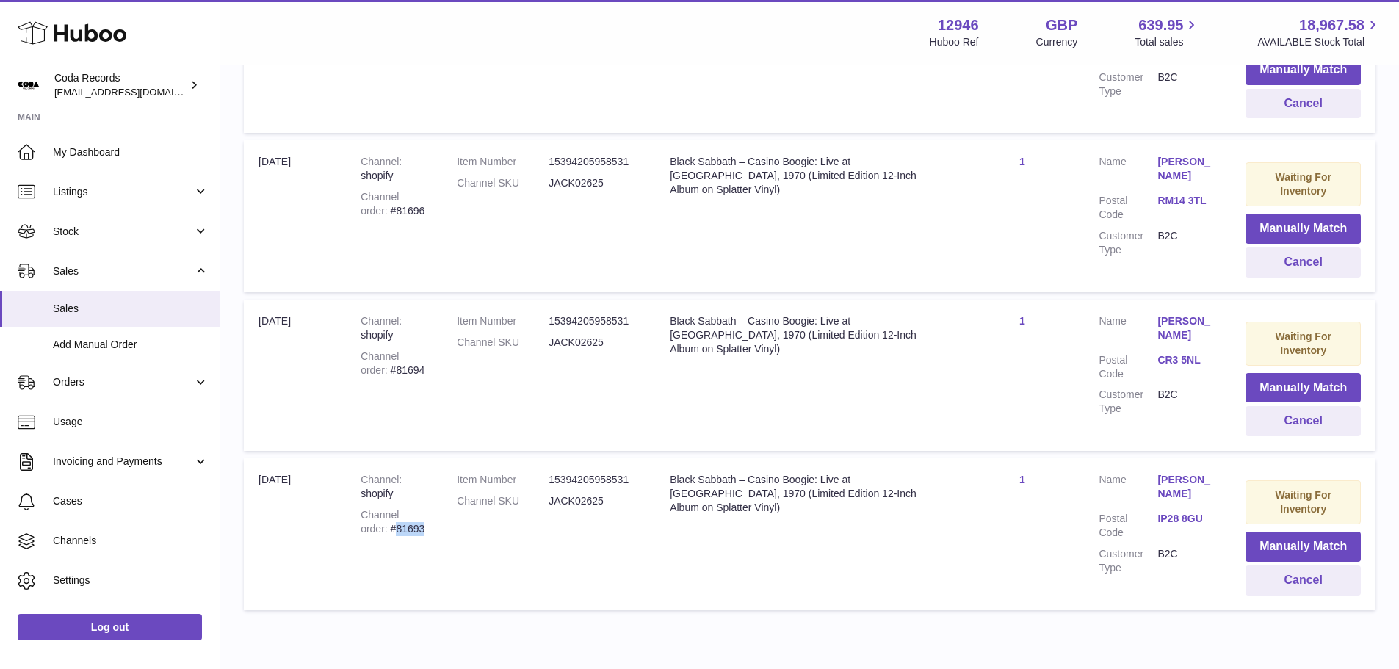
scroll to position [6051, 0]
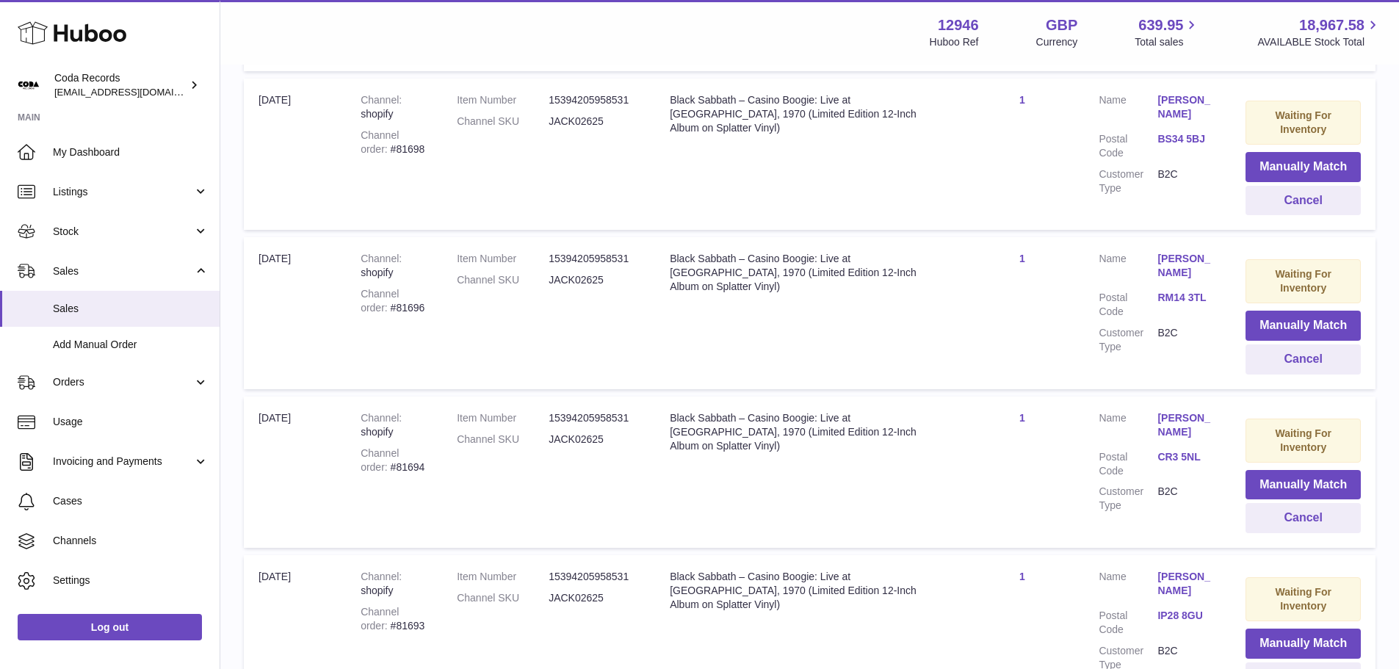
click at [388, 446] on div "Channel order #81694" at bounding box center [394, 460] width 67 height 28
click at [388, 454] on div "Channel order #81694" at bounding box center [394, 460] width 67 height 28
click at [389, 293] on div "Channel order #81696" at bounding box center [394, 301] width 67 height 28
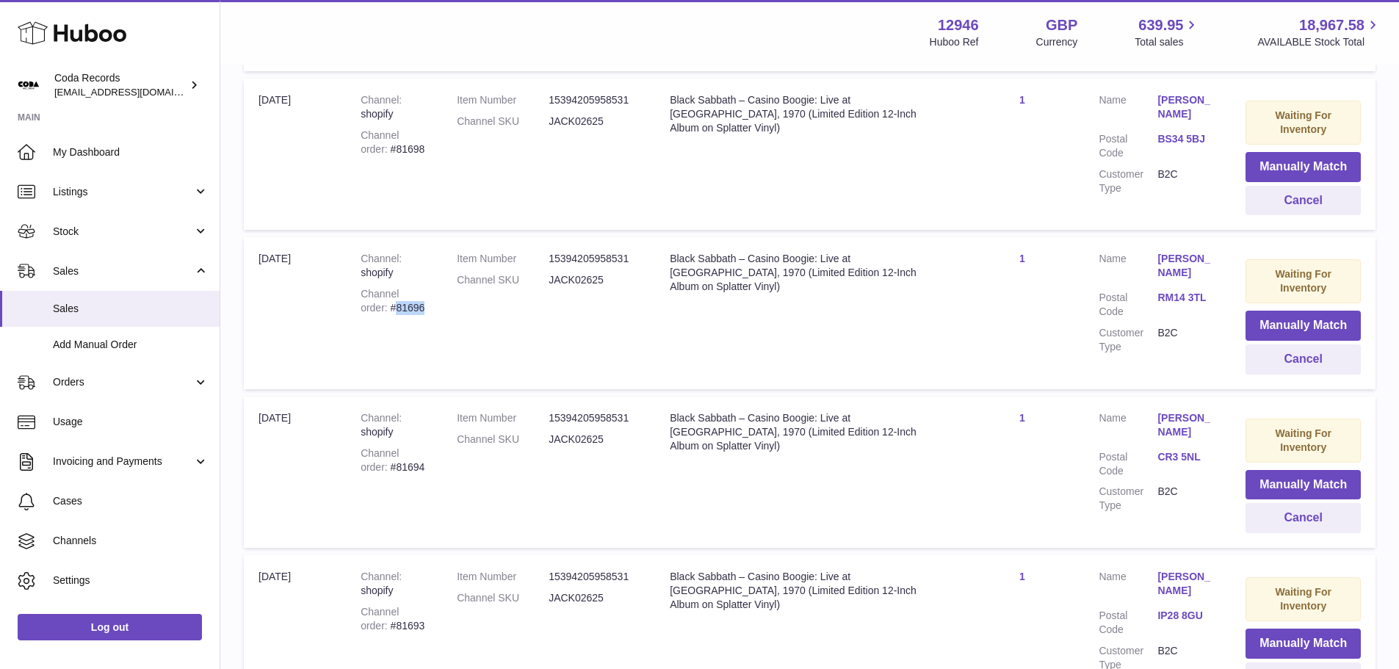
click at [389, 293] on div "Channel order #81696" at bounding box center [394, 301] width 67 height 28
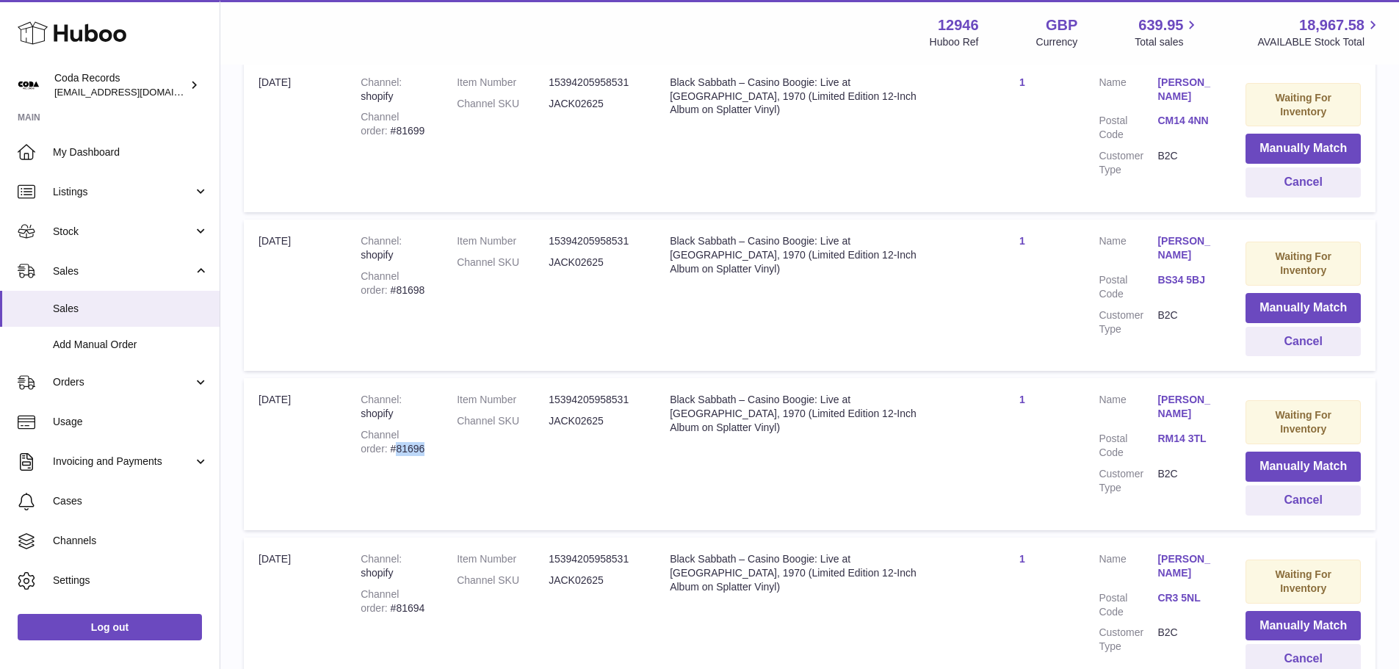
scroll to position [5904, 0]
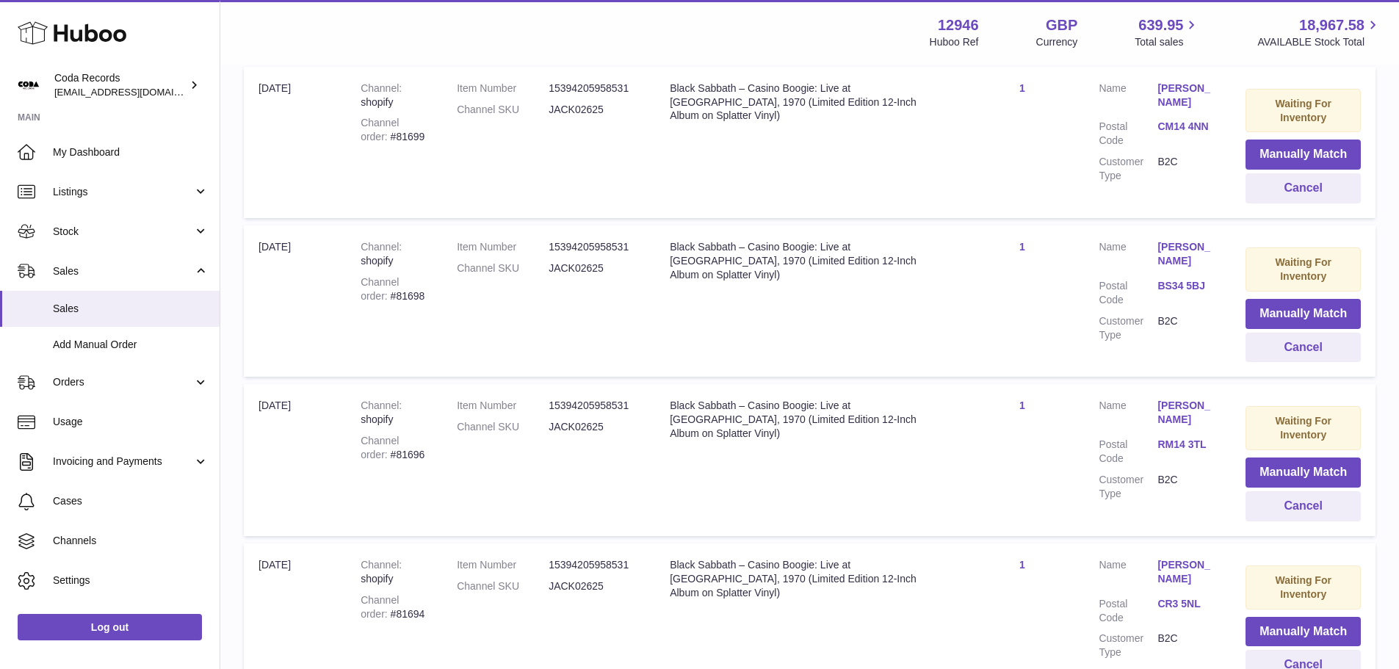
click at [388, 279] on div "Channel order #81698" at bounding box center [394, 289] width 67 height 28
click at [389, 279] on div "Channel order #81698" at bounding box center [394, 289] width 67 height 28
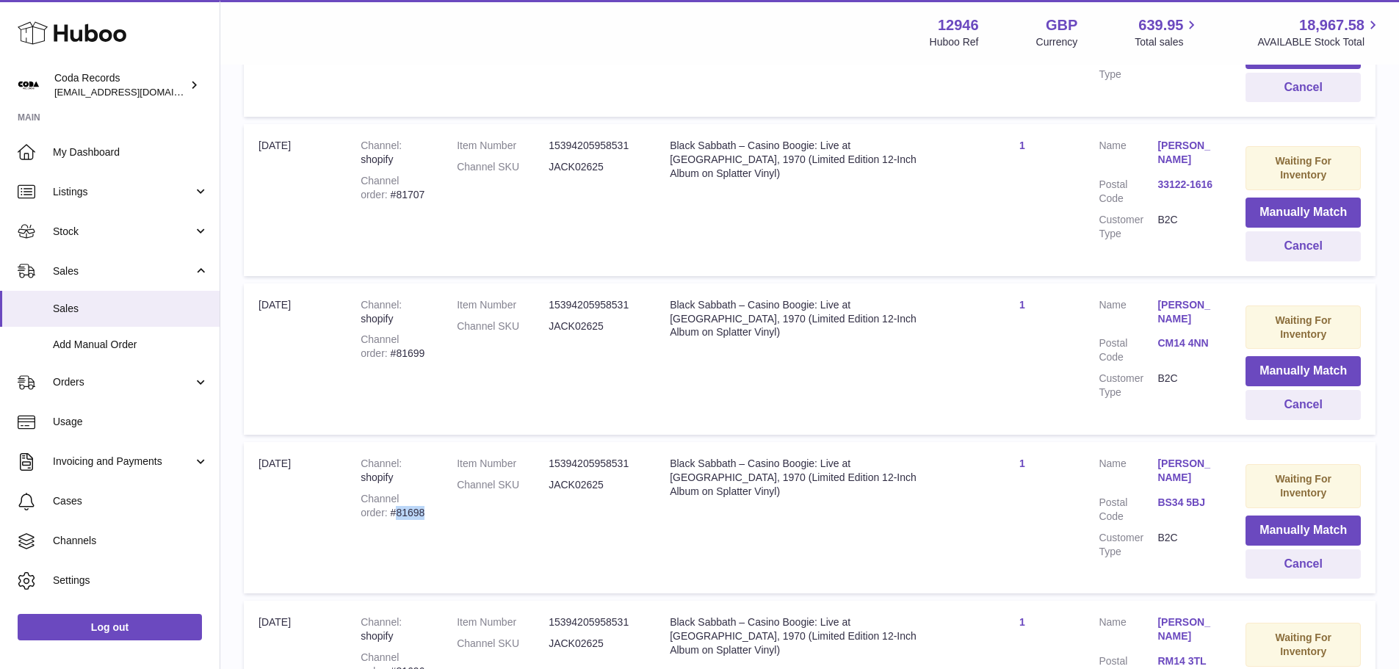
scroll to position [5684, 0]
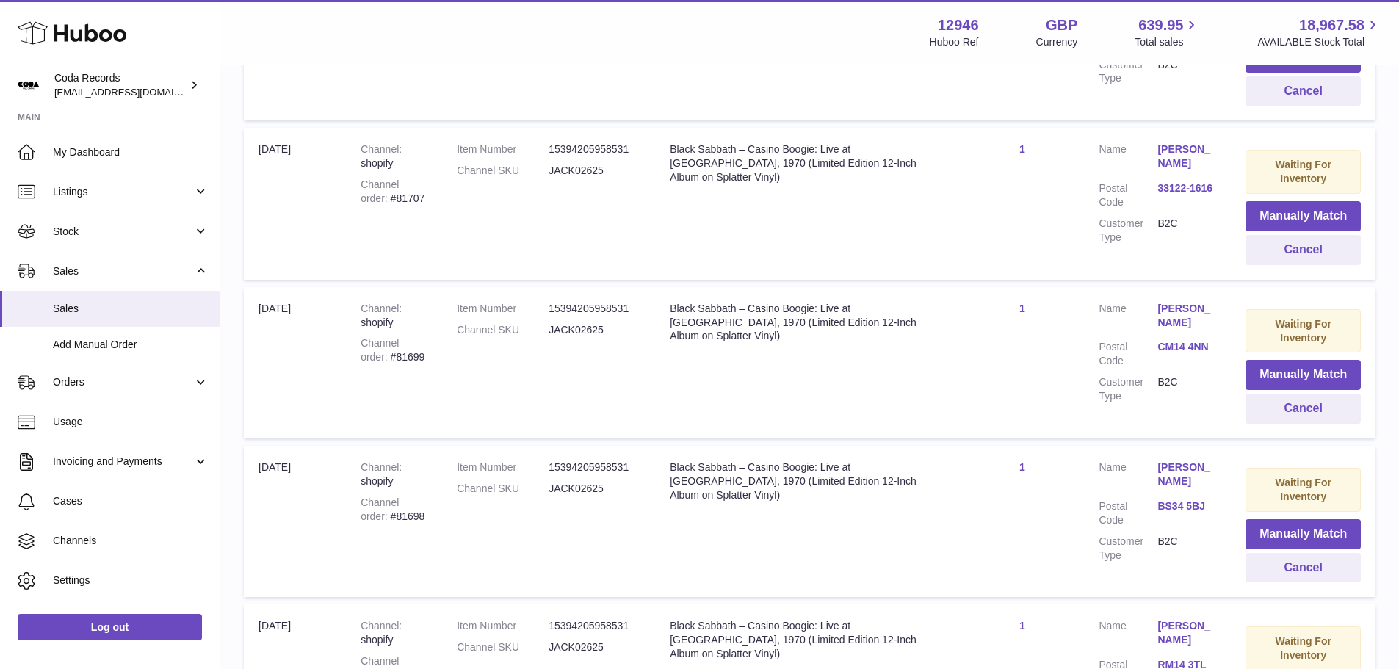
click at [383, 339] on div "Channel order #81699" at bounding box center [394, 350] width 67 height 28
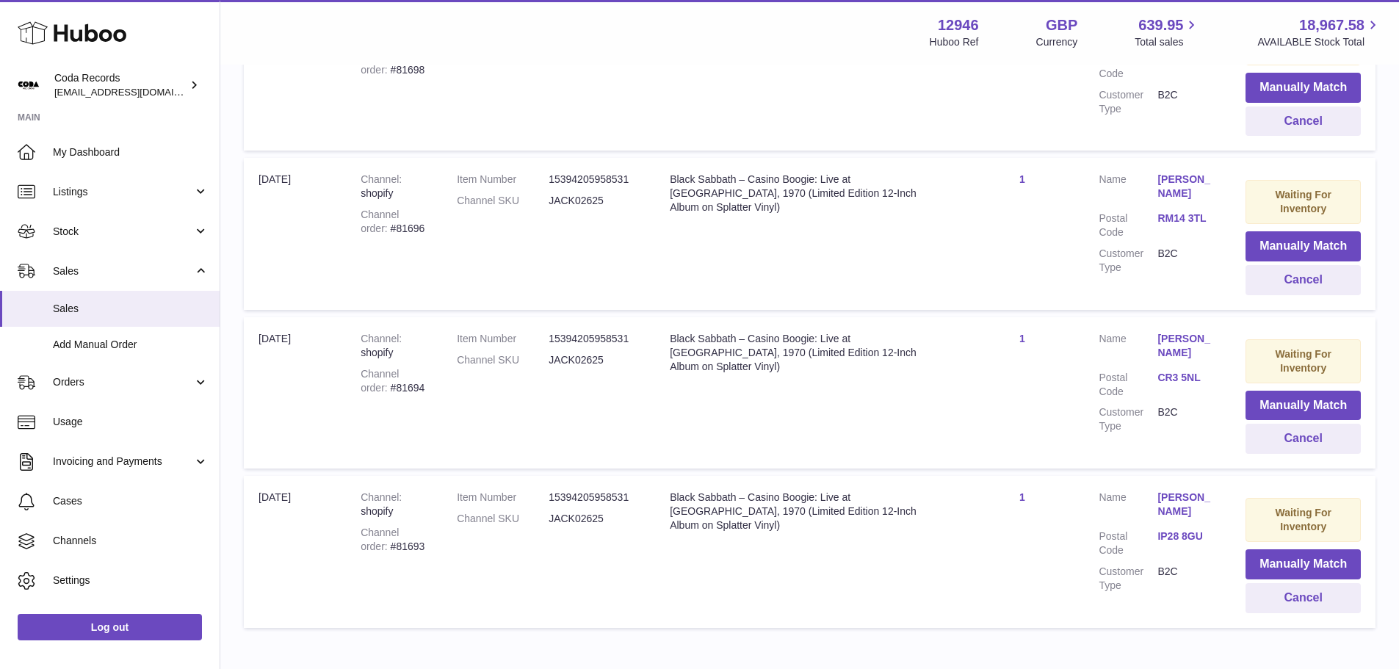
scroll to position [6198, 0]
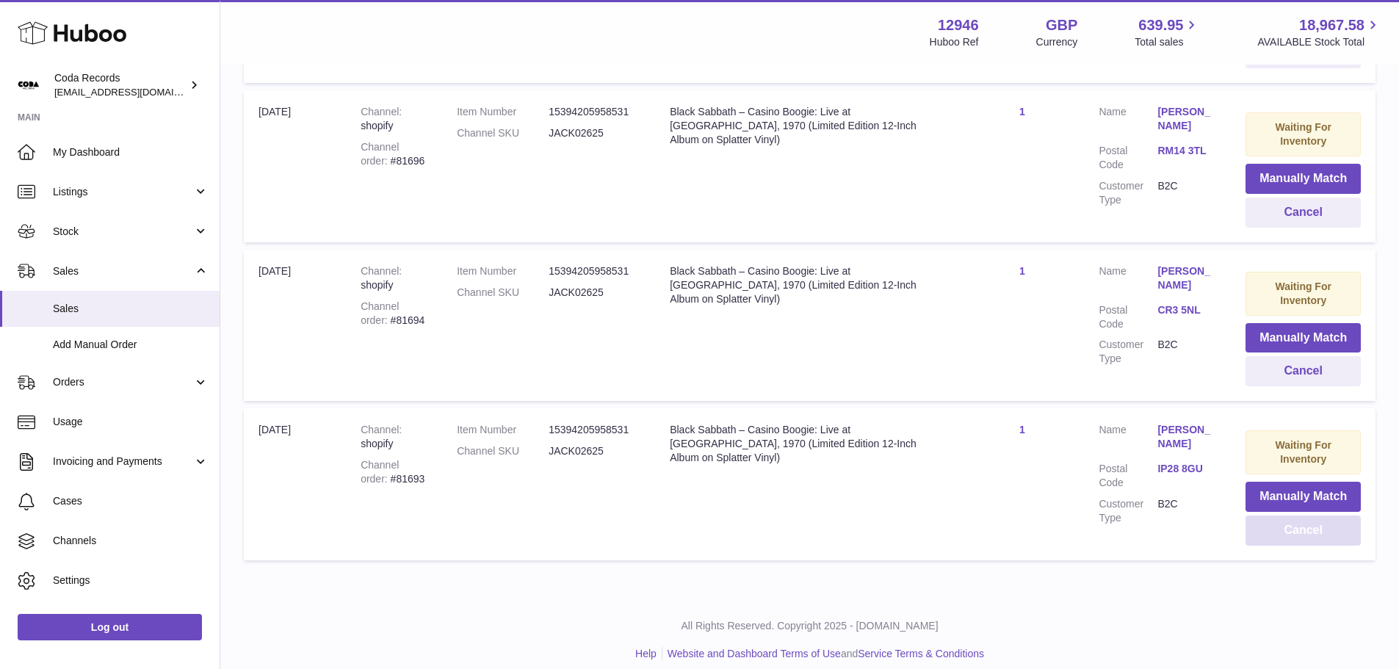
click at [1280, 522] on button "Cancel" at bounding box center [1302, 530] width 115 height 30
click at [1286, 363] on button "Cancel" at bounding box center [1302, 371] width 115 height 30
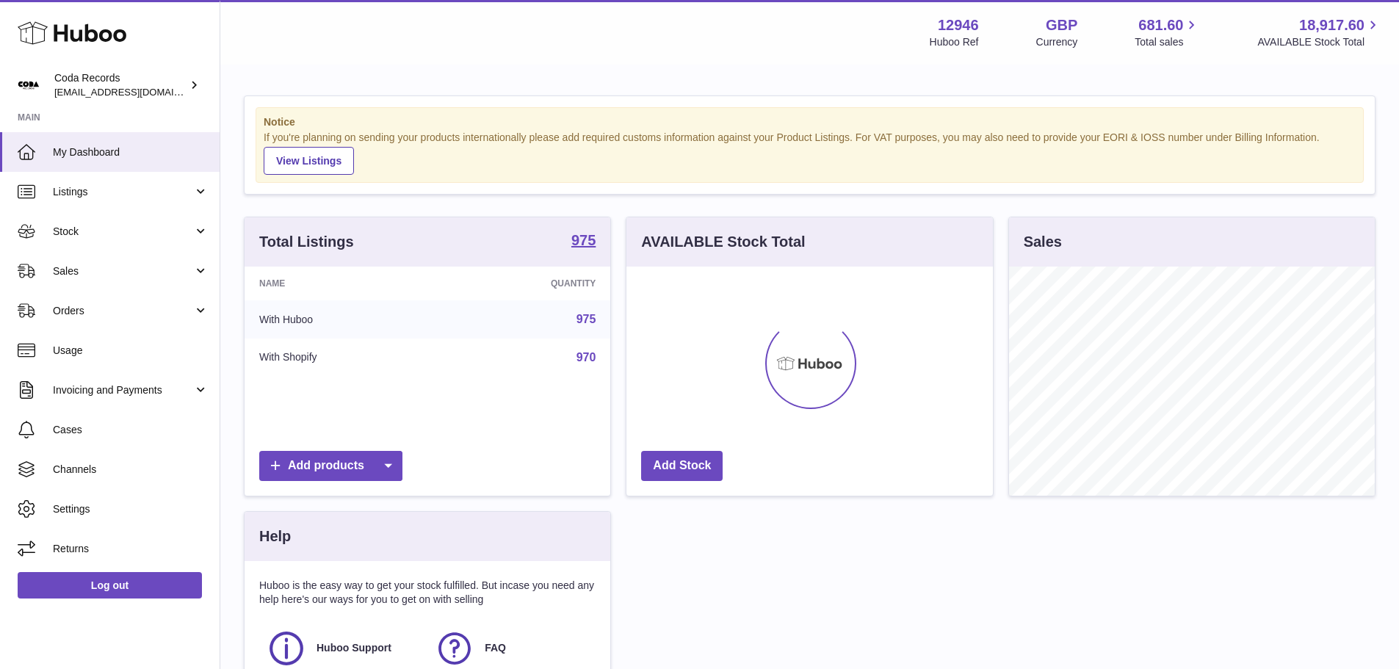
scroll to position [229, 366]
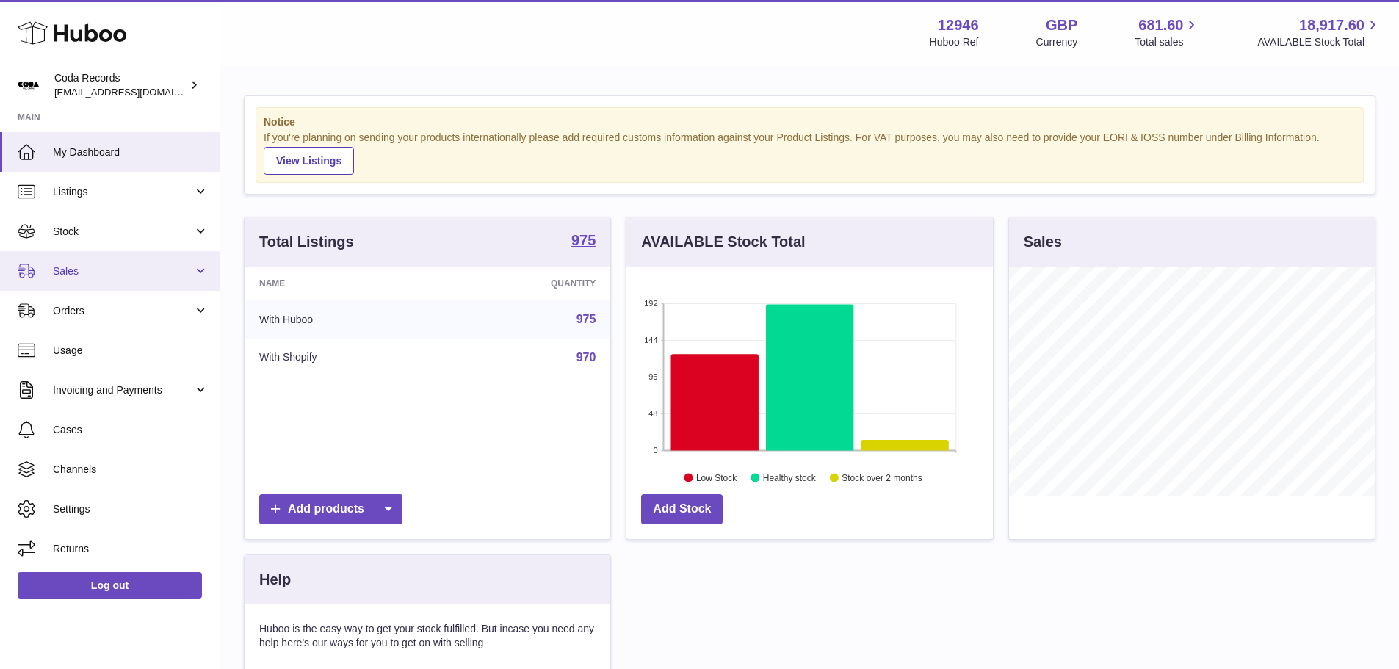
drag, startPoint x: 65, startPoint y: 273, endPoint x: 73, endPoint y: 286, distance: 14.5
click at [65, 273] on span "Sales" at bounding box center [123, 271] width 140 height 14
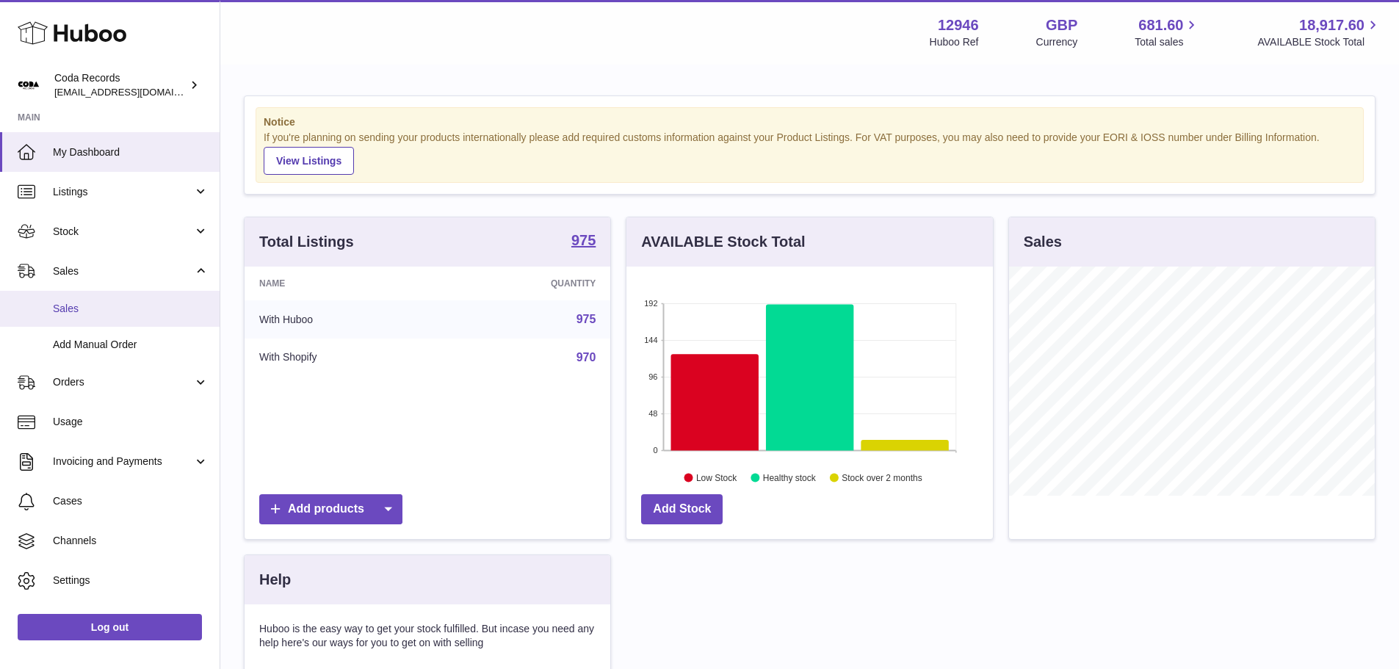
click at [78, 300] on link "Sales" at bounding box center [110, 309] width 220 height 36
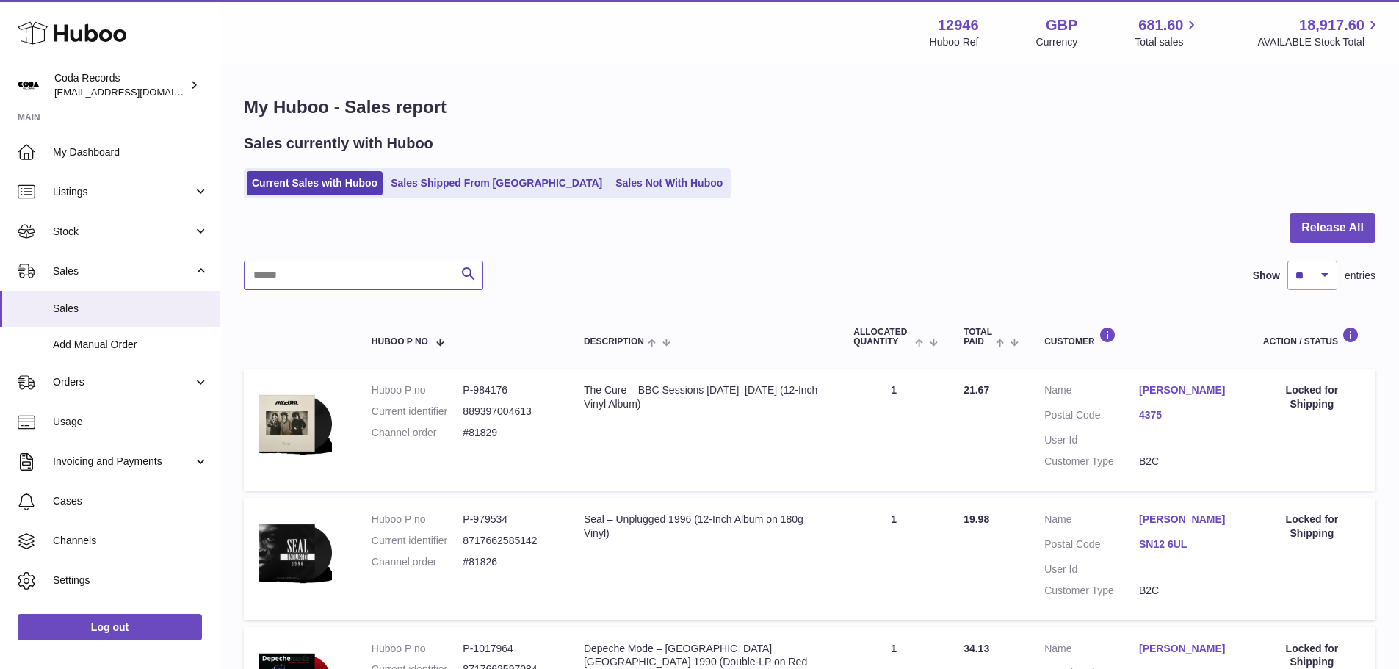
click at [299, 276] on input "text" at bounding box center [363, 275] width 239 height 29
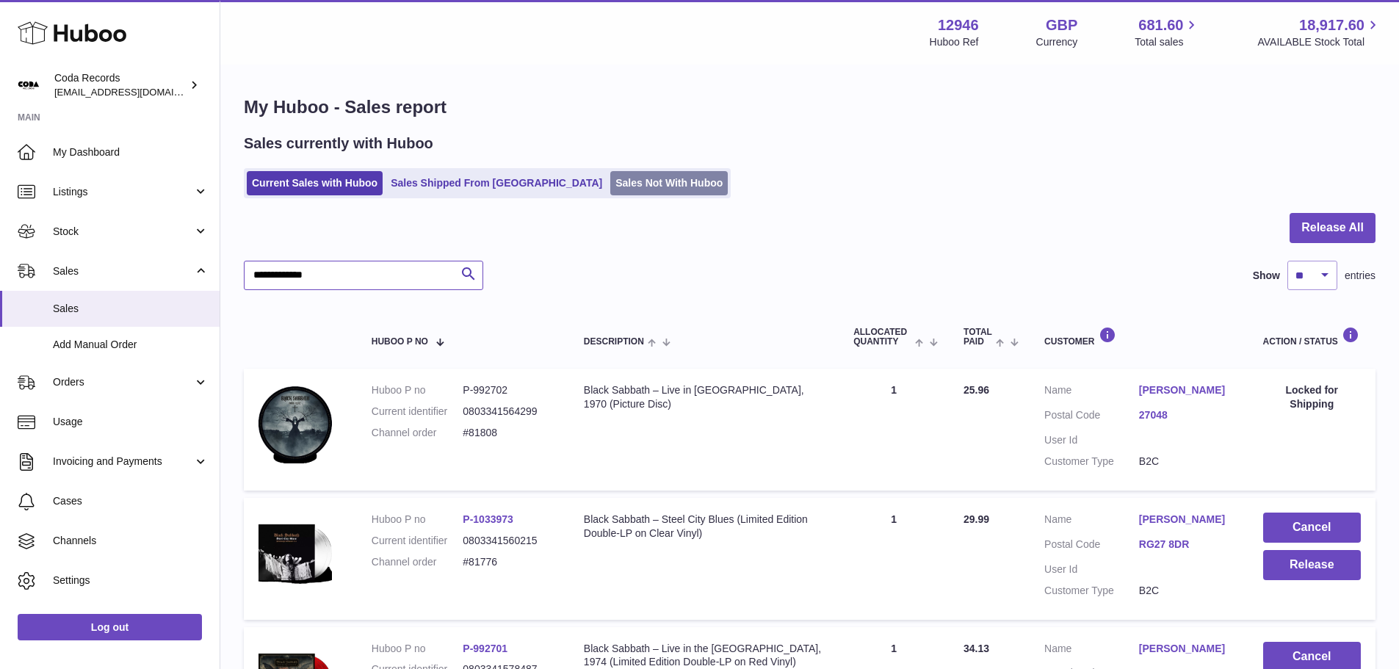
type input "**********"
click at [610, 189] on link "Sales Not With Huboo" at bounding box center [668, 183] width 117 height 24
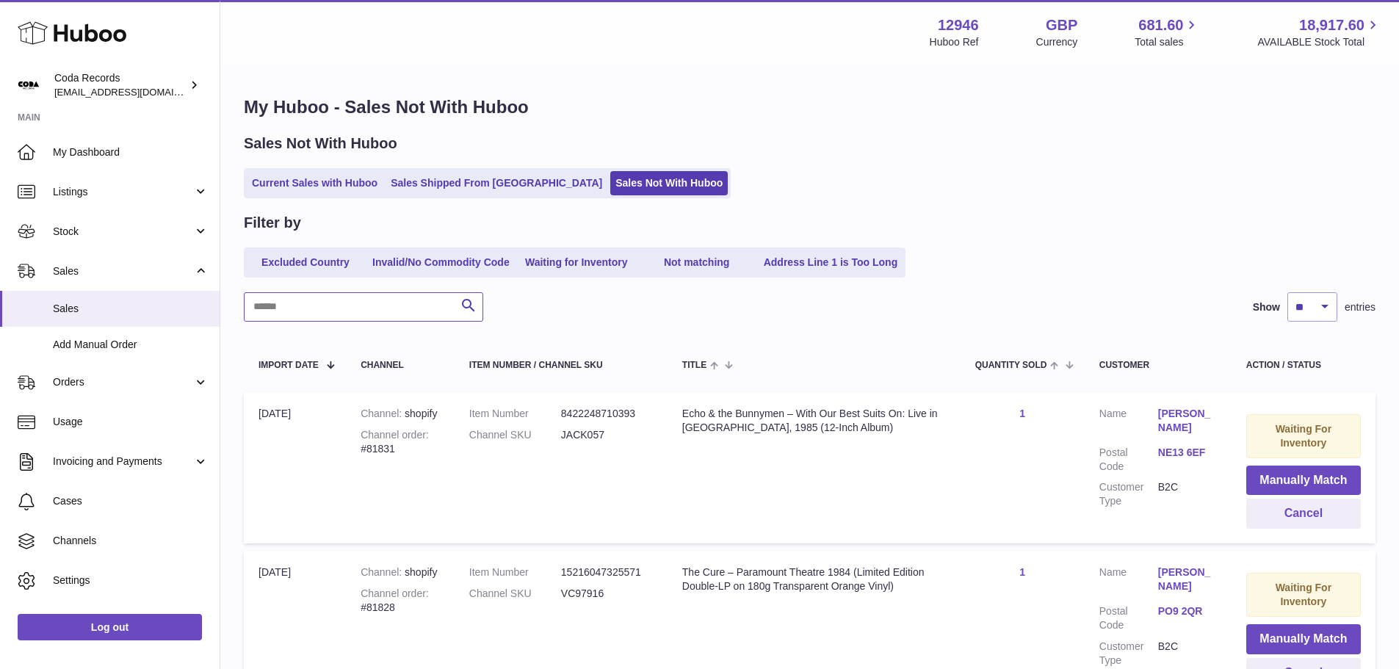
click at [391, 299] on input "text" at bounding box center [363, 306] width 239 height 29
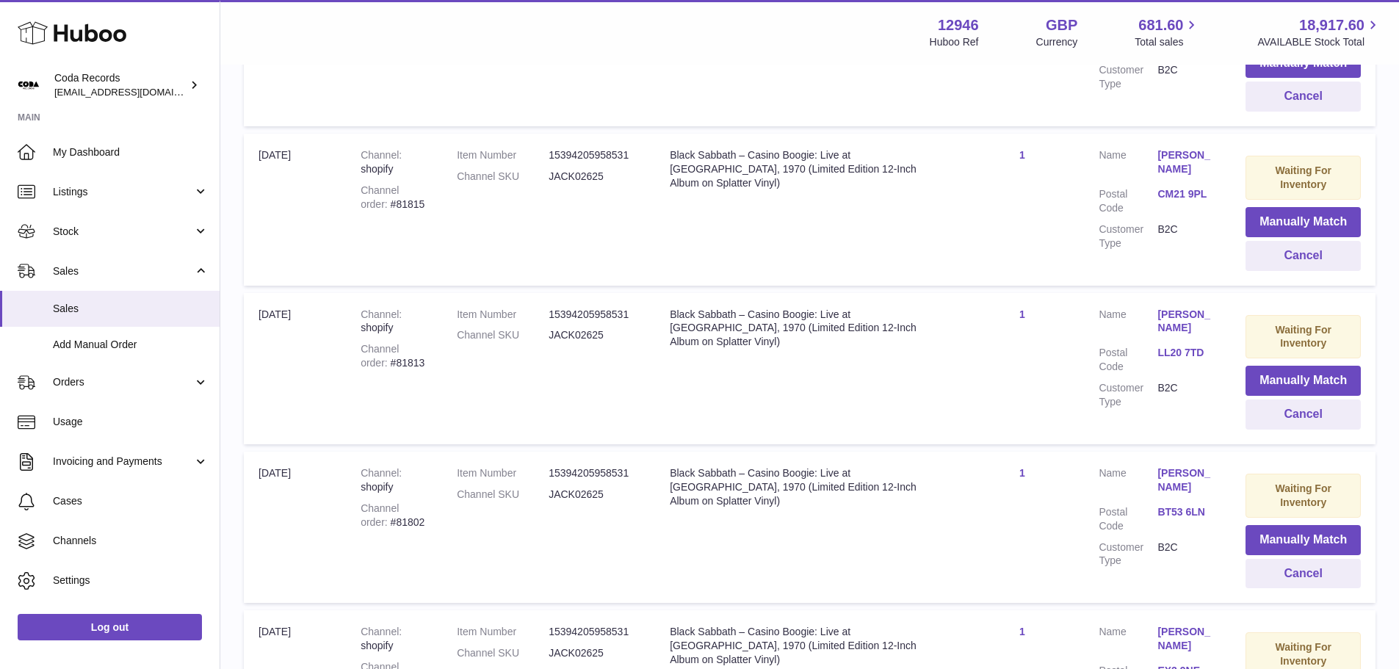
scroll to position [147, 0]
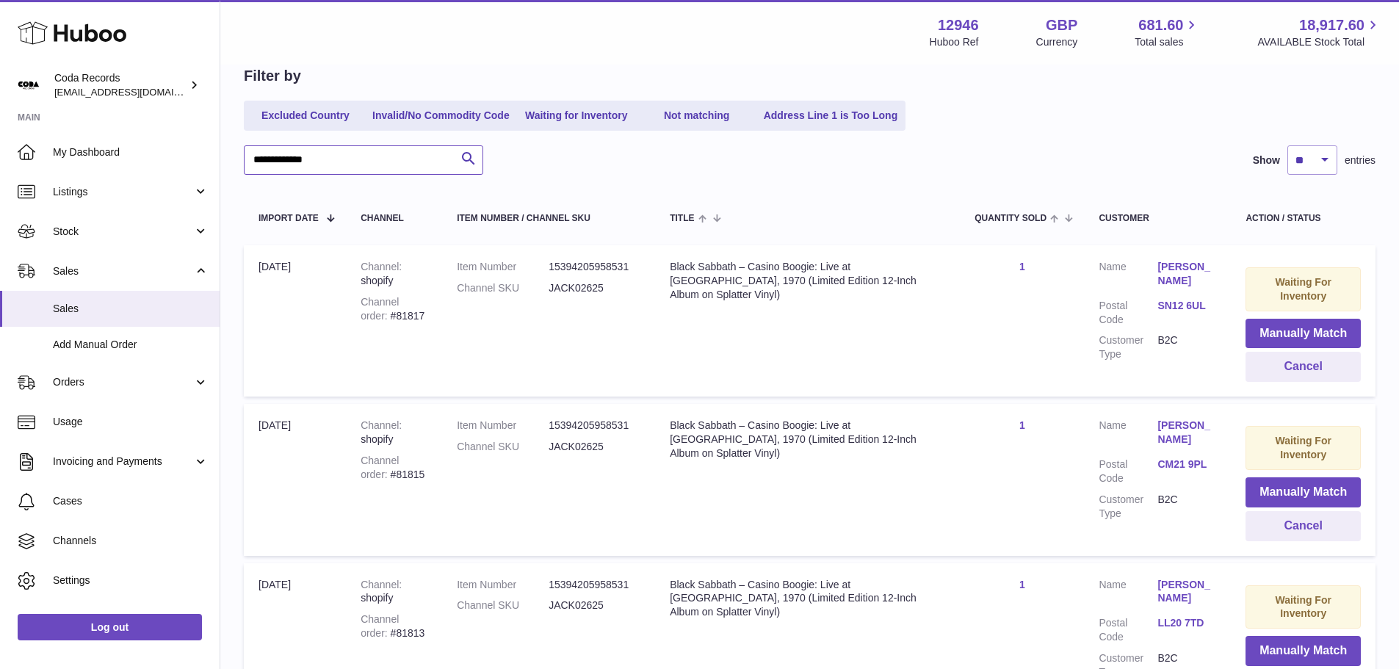
type input "**********"
click at [1323, 158] on select "** ** ** ***" at bounding box center [1312, 159] width 50 height 29
select select "***"
click at [1287, 145] on select "** ** ** ***" at bounding box center [1312, 159] width 50 height 29
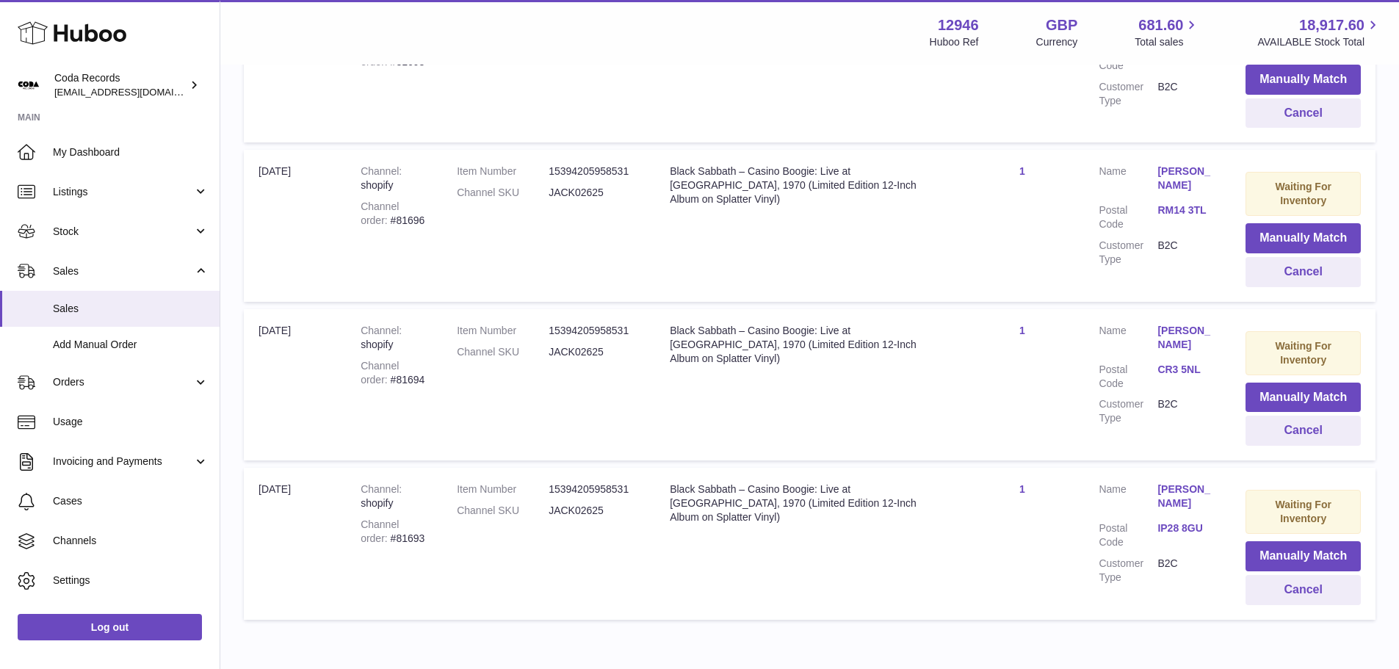
scroll to position [6198, 0]
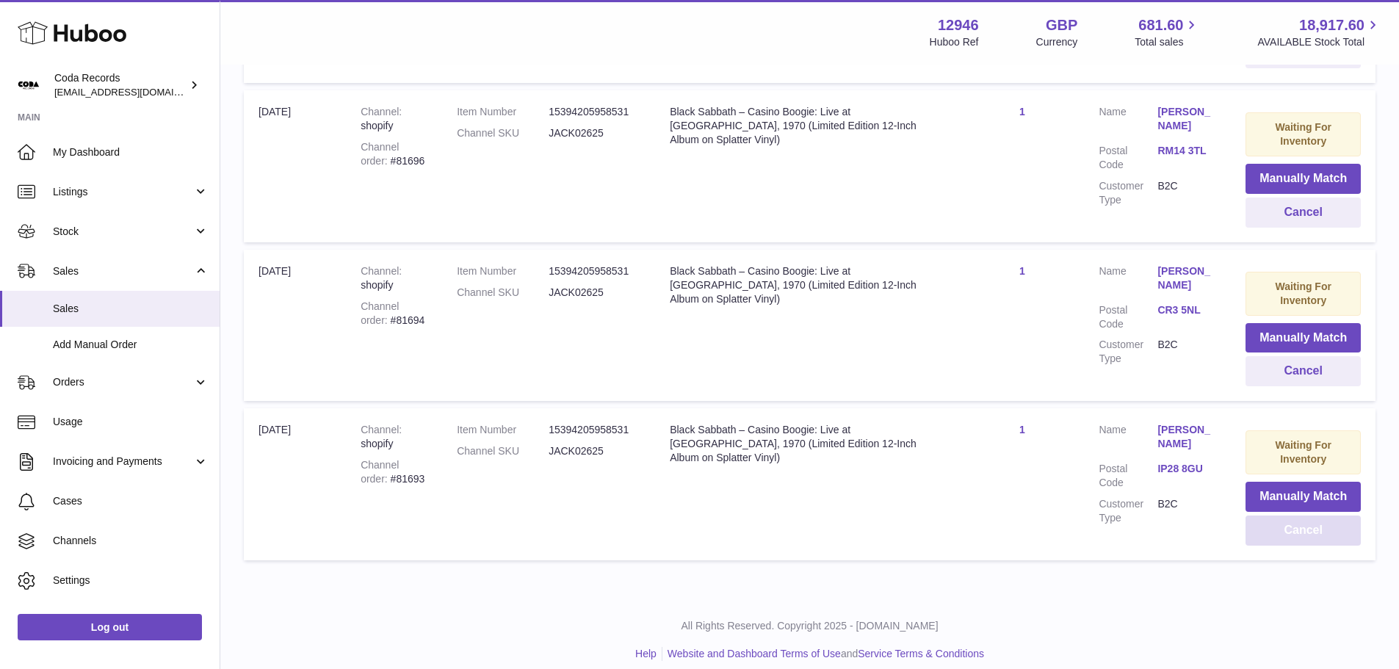
click at [1279, 515] on button "Cancel" at bounding box center [1302, 530] width 115 height 30
click at [1278, 361] on button "Cancel" at bounding box center [1302, 371] width 115 height 30
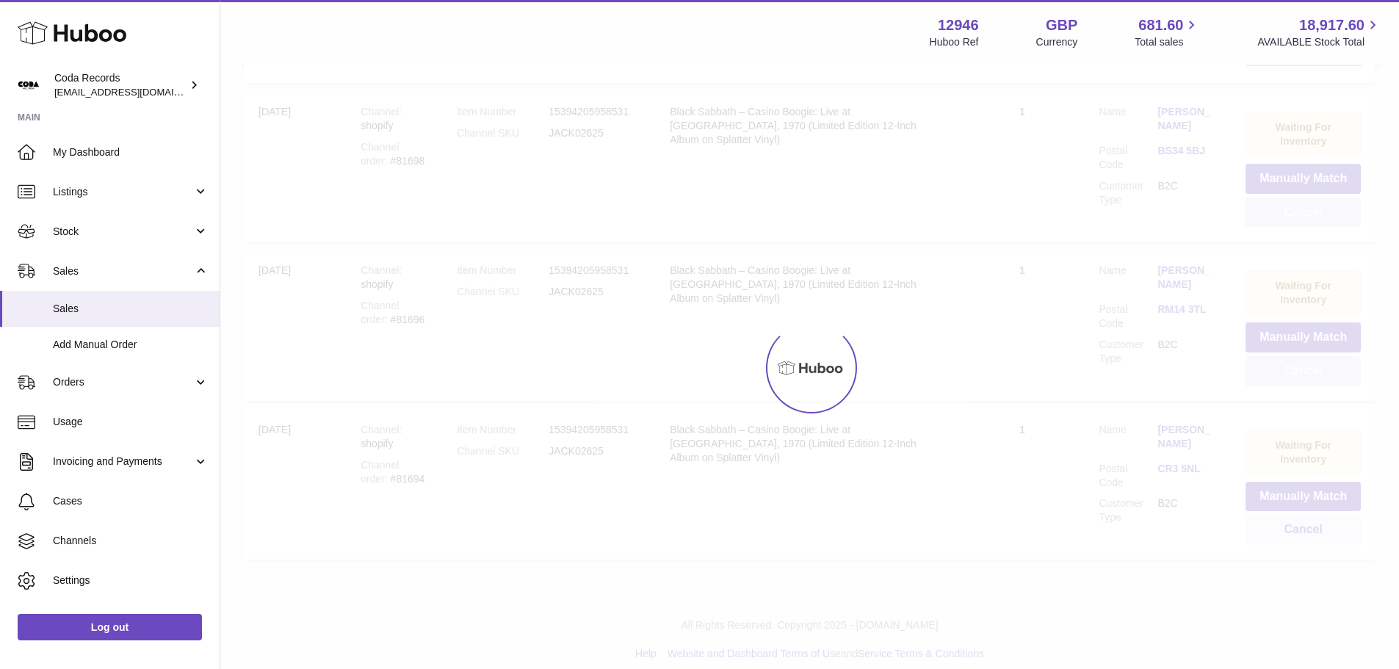
scroll to position [5881, 0]
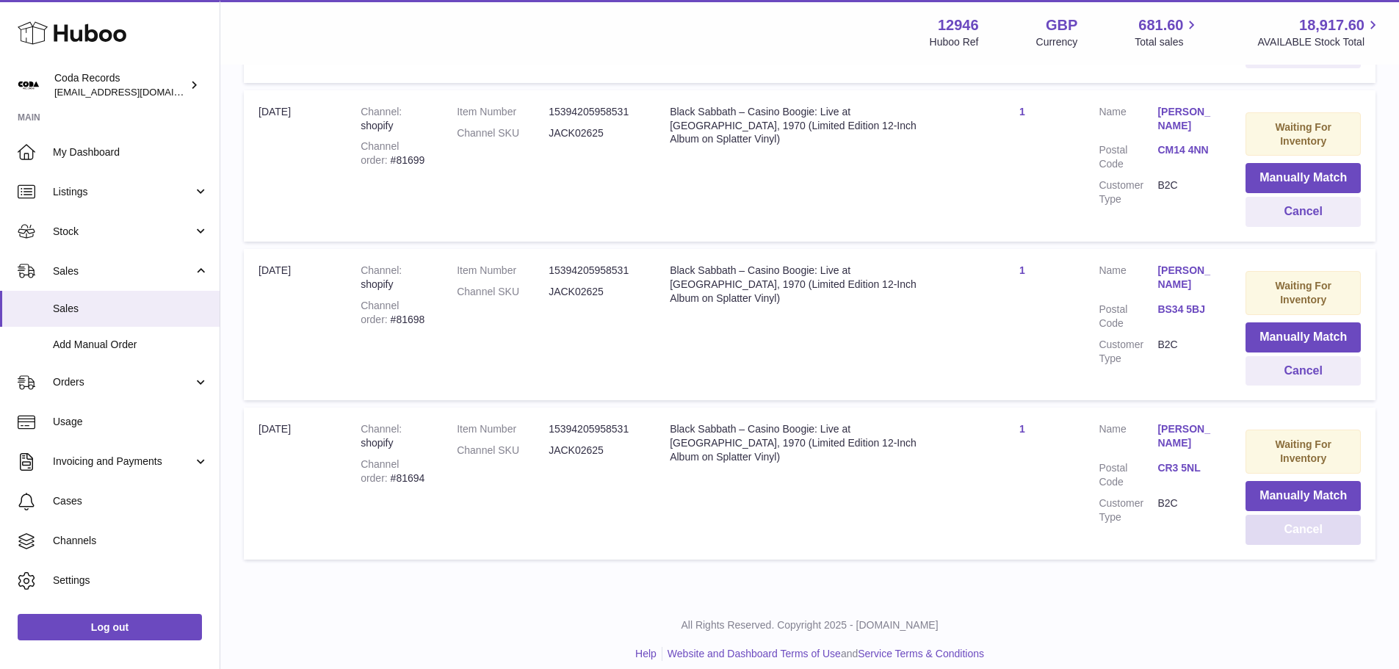
click at [1278, 525] on button "Cancel" at bounding box center [1302, 530] width 115 height 30
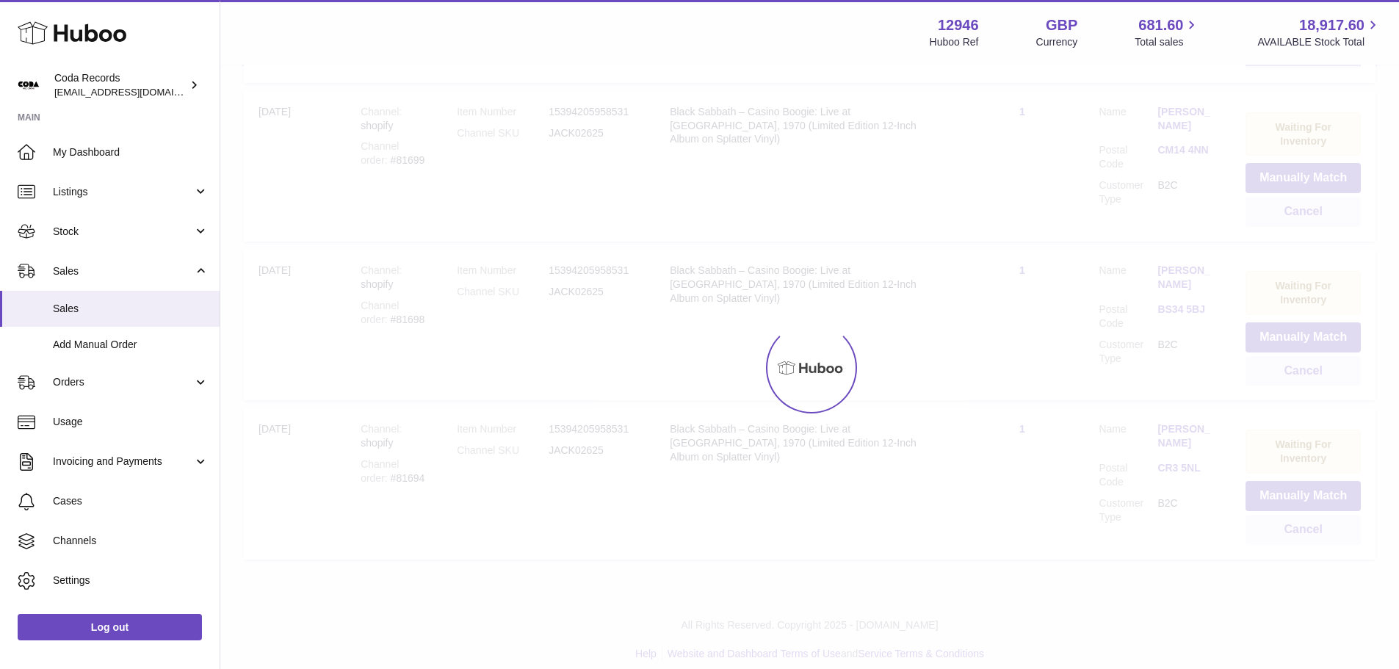
scroll to position [5721, 0]
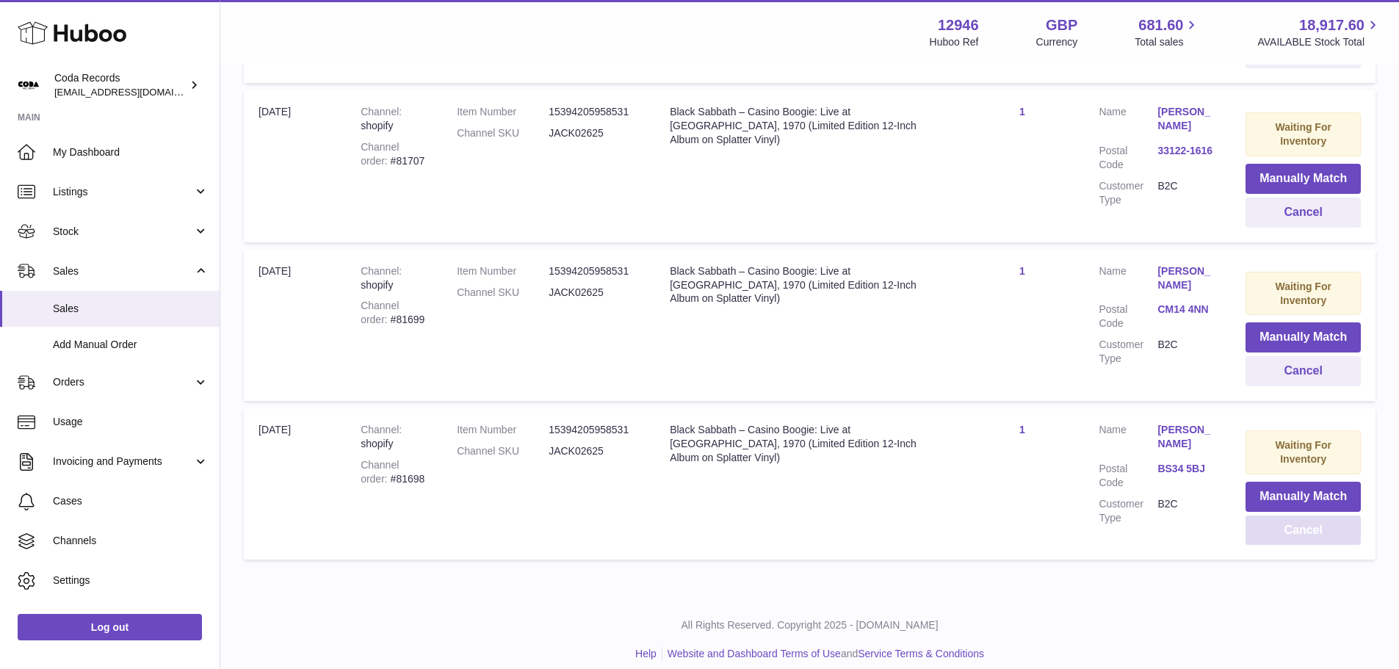
click at [1272, 525] on button "Cancel" at bounding box center [1302, 530] width 115 height 30
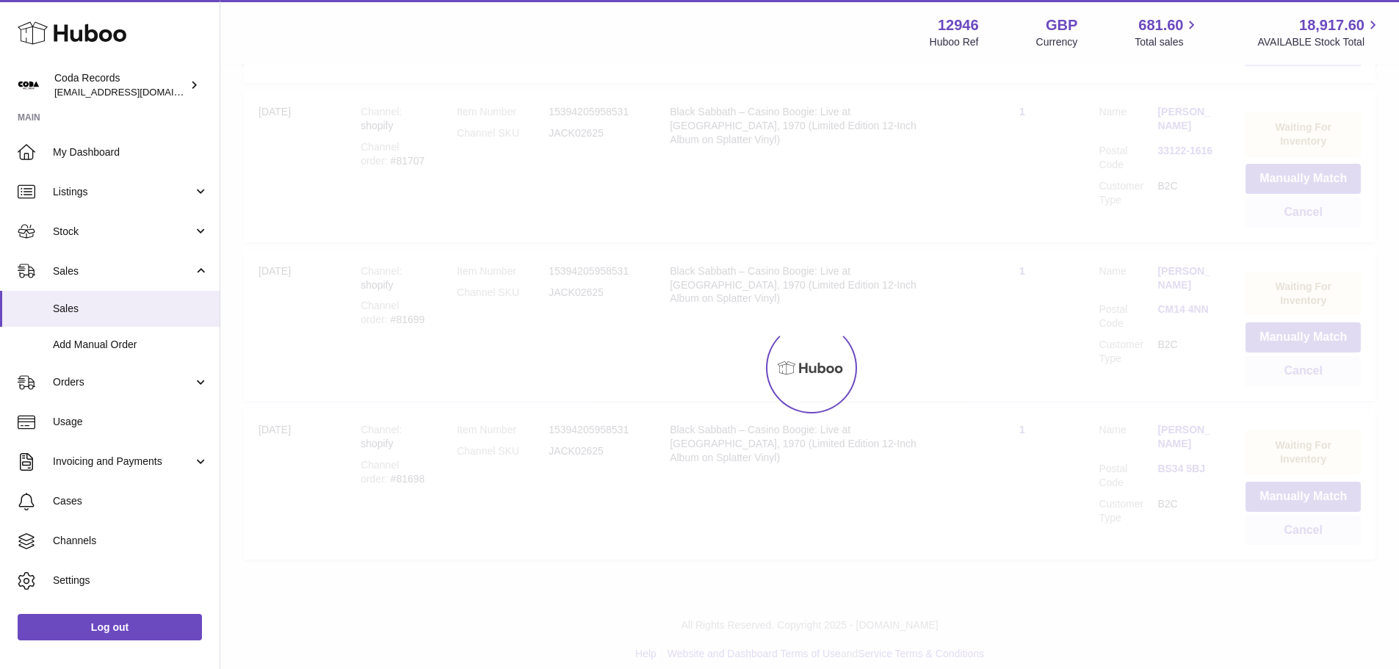
scroll to position [5563, 0]
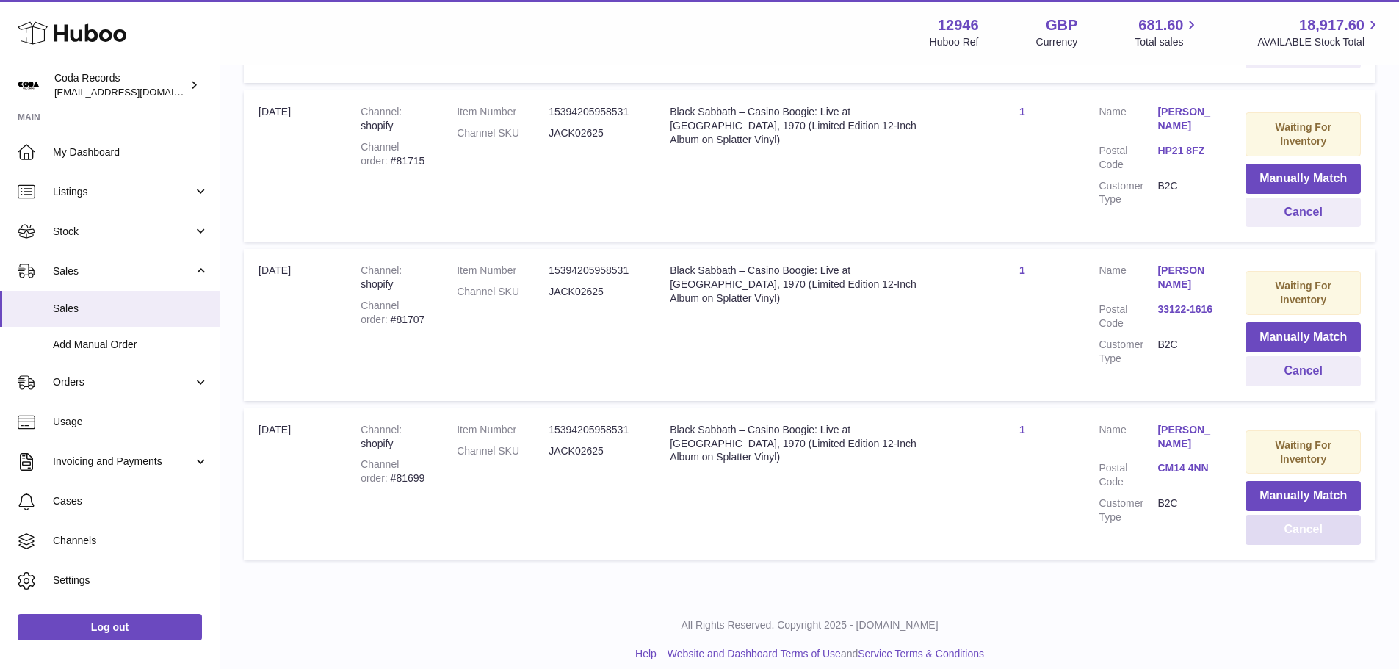
click at [1269, 522] on button "Cancel" at bounding box center [1302, 530] width 115 height 30
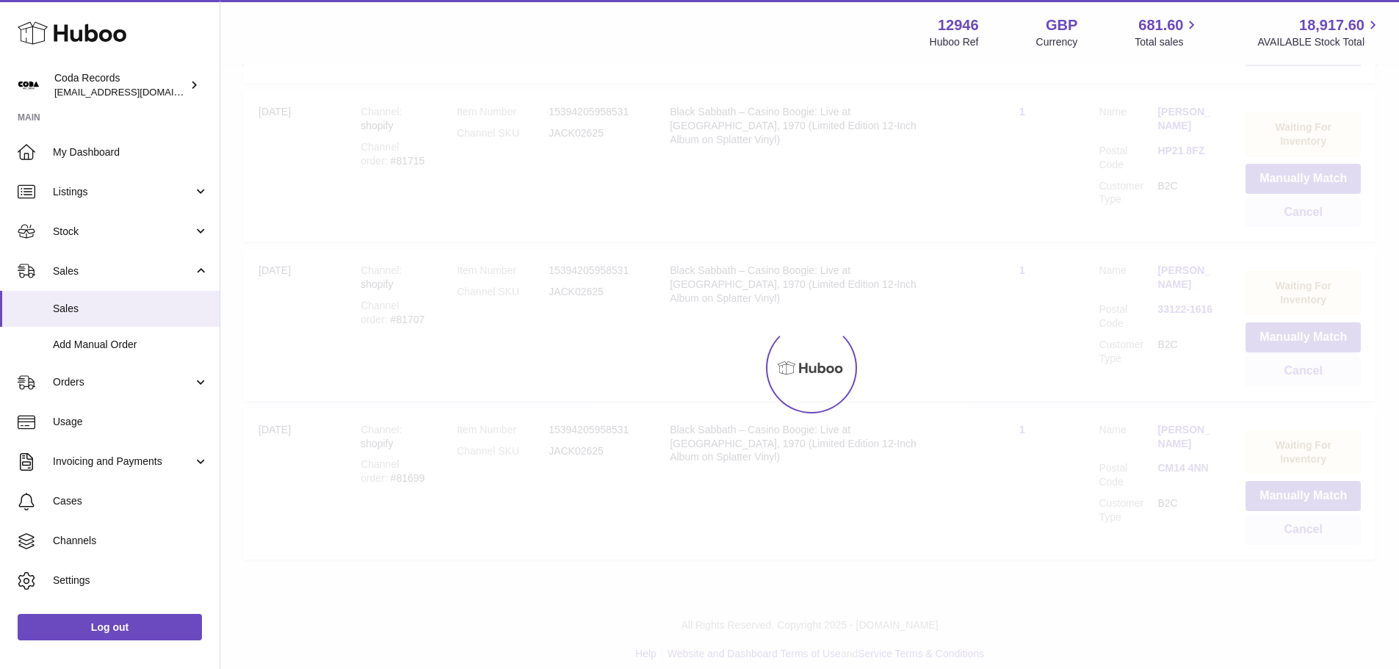
scroll to position [5404, 0]
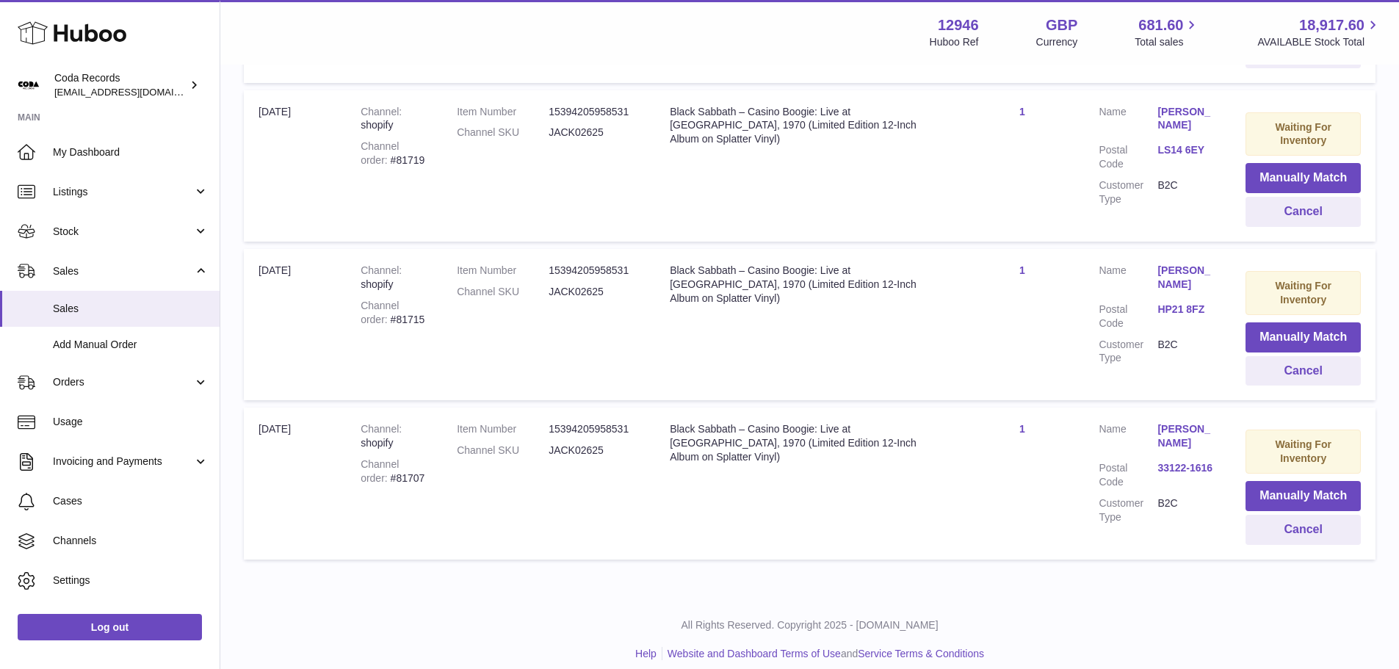
click at [384, 307] on div "Channel order #81715" at bounding box center [394, 313] width 67 height 28
click at [384, 306] on div "Channel order #81715" at bounding box center [394, 313] width 67 height 28
copy div "81715"
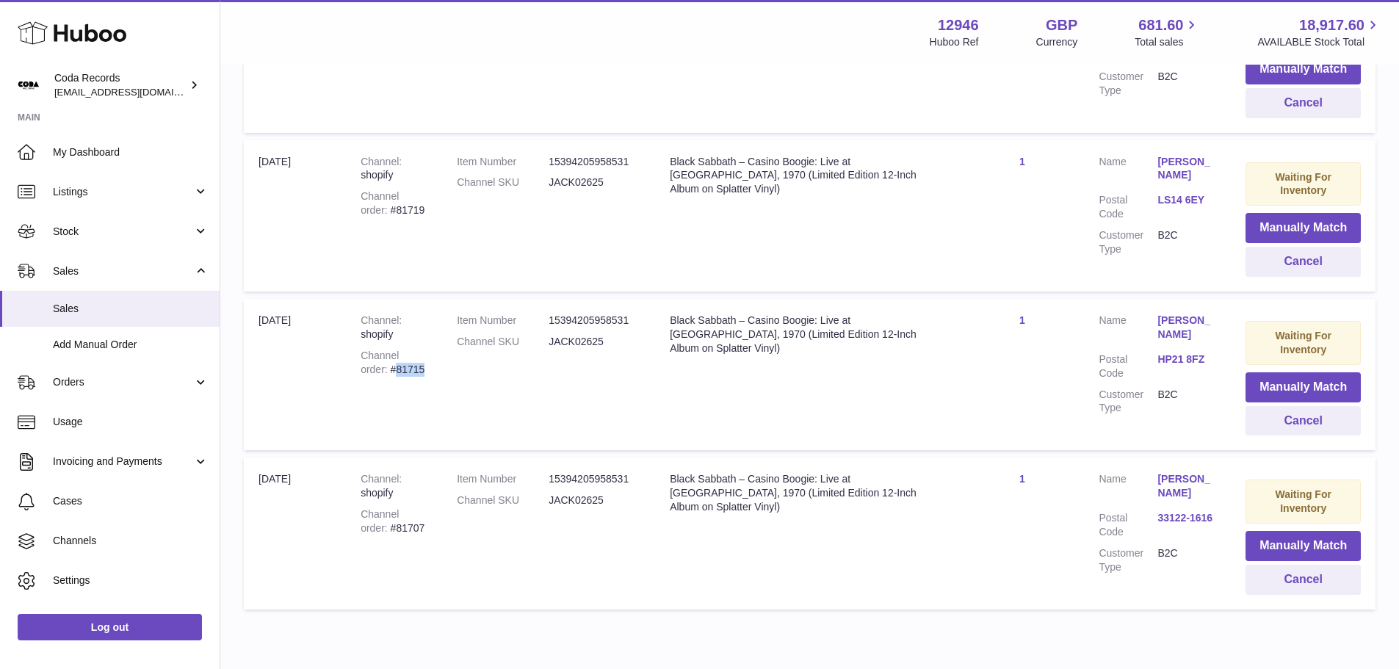
scroll to position [5331, 0]
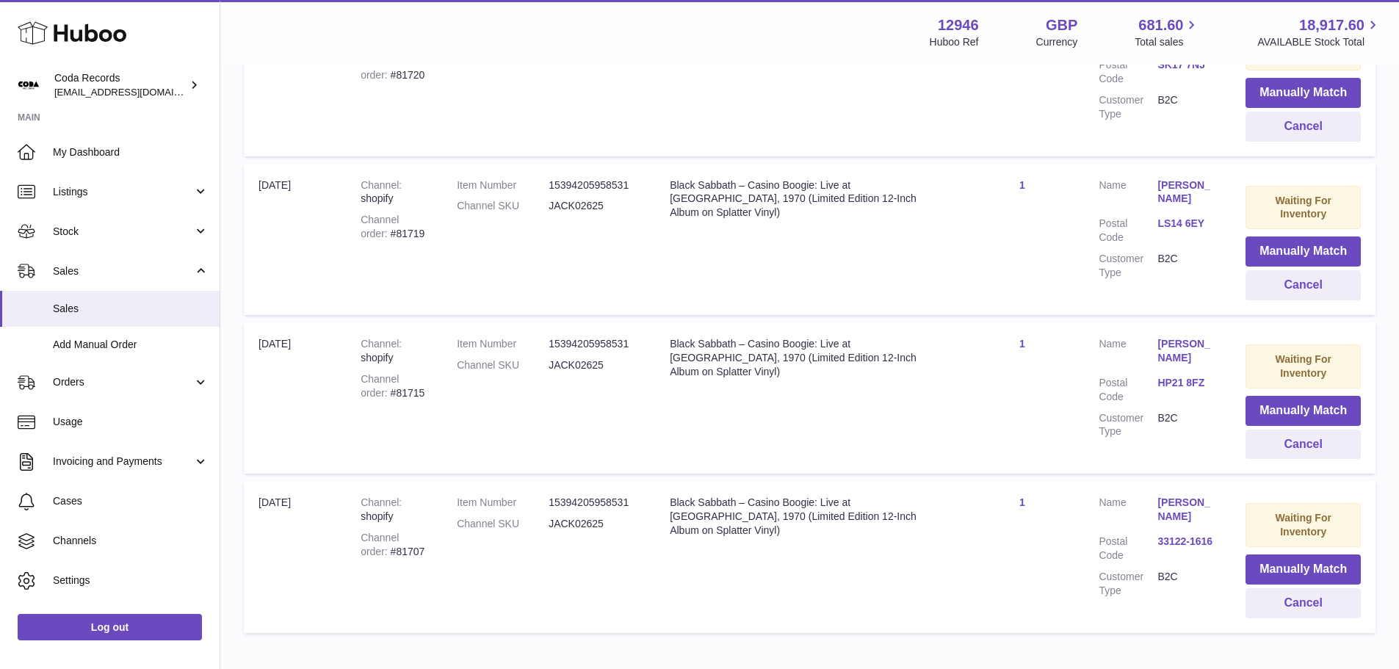
click at [391, 220] on div "Channel order #81719" at bounding box center [394, 227] width 67 height 28
copy div "81719"
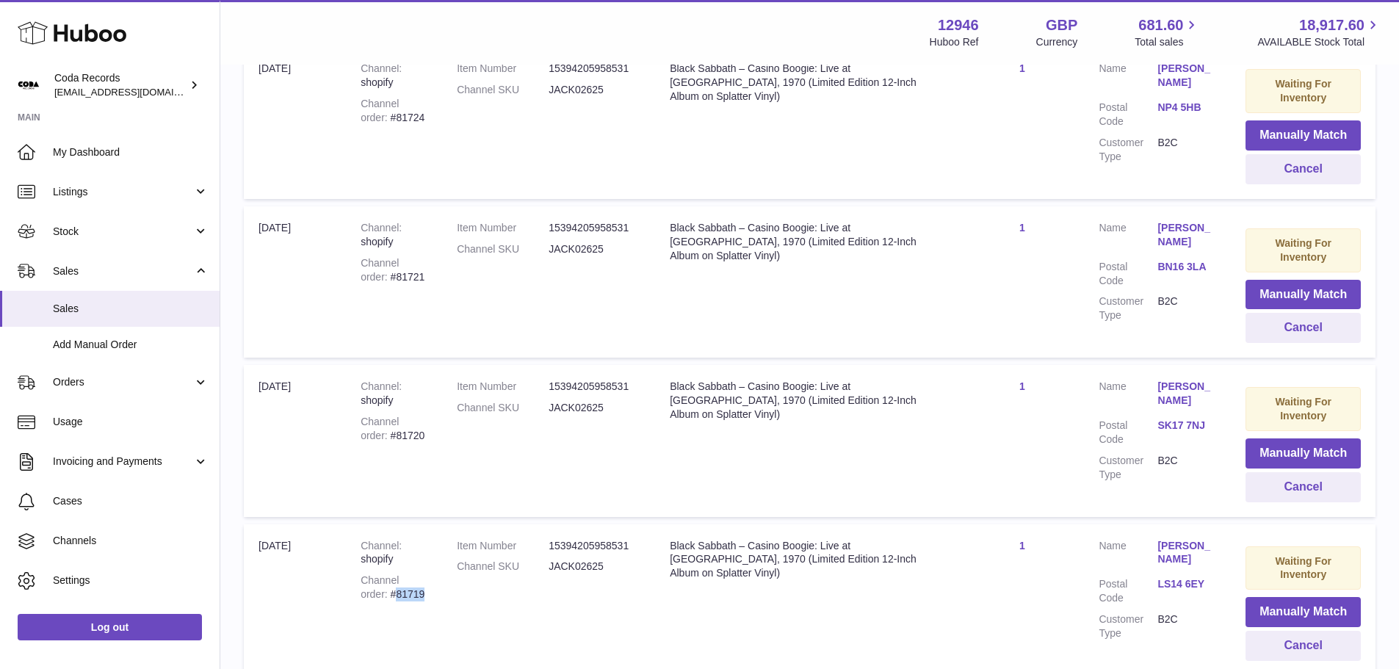
scroll to position [4963, 0]
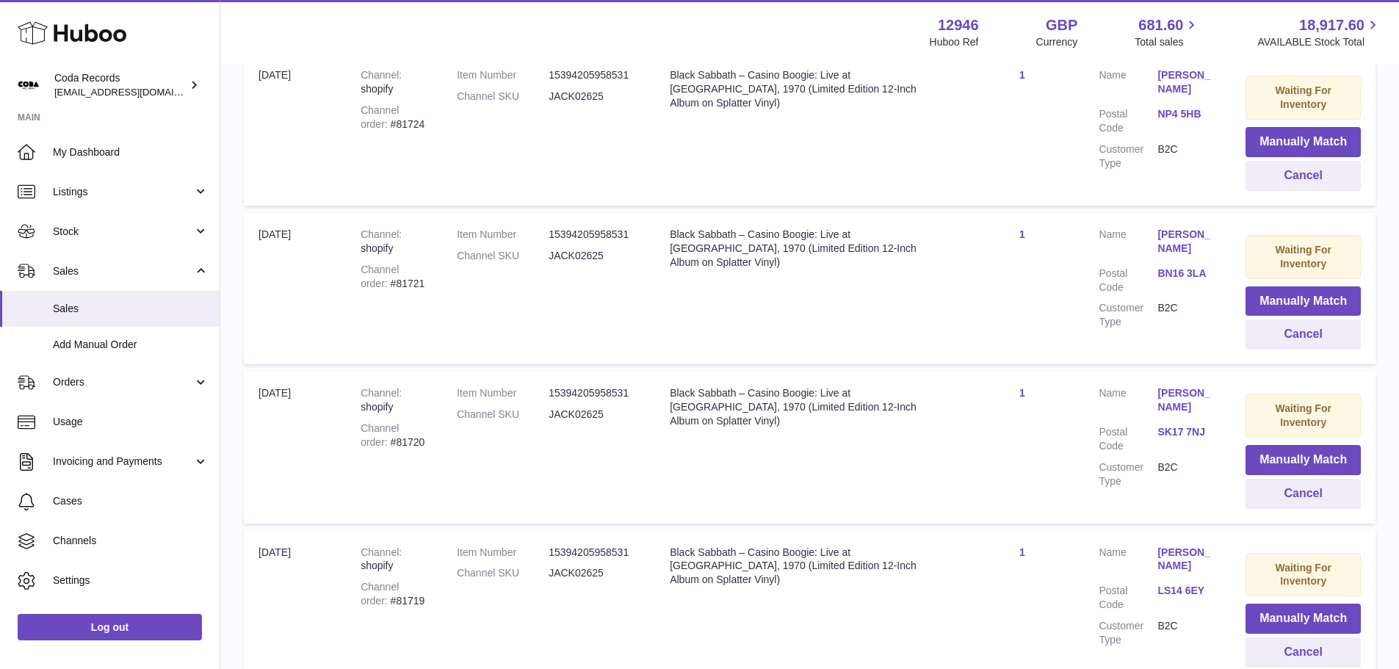
click at [381, 424] on div "Channel order #81720" at bounding box center [394, 435] width 67 height 28
copy div "81720"
click at [1260, 479] on button "Cancel" at bounding box center [1302, 494] width 115 height 30
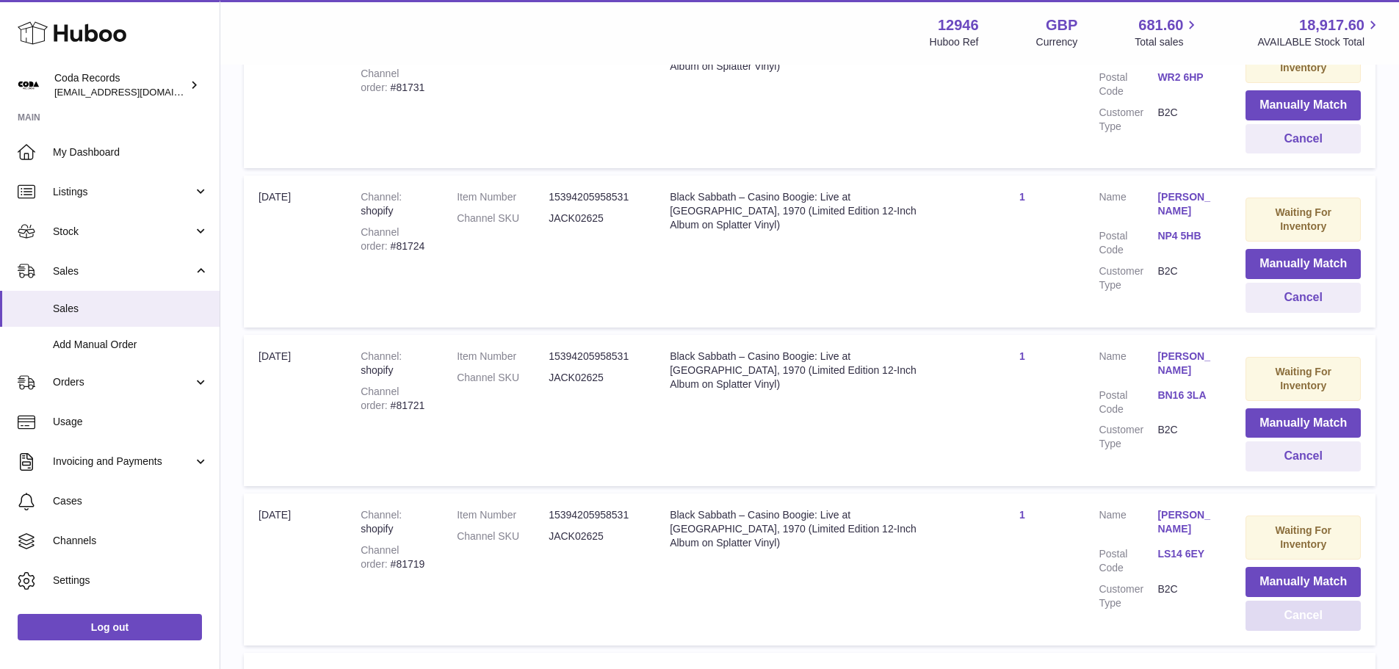
scroll to position [4817, 0]
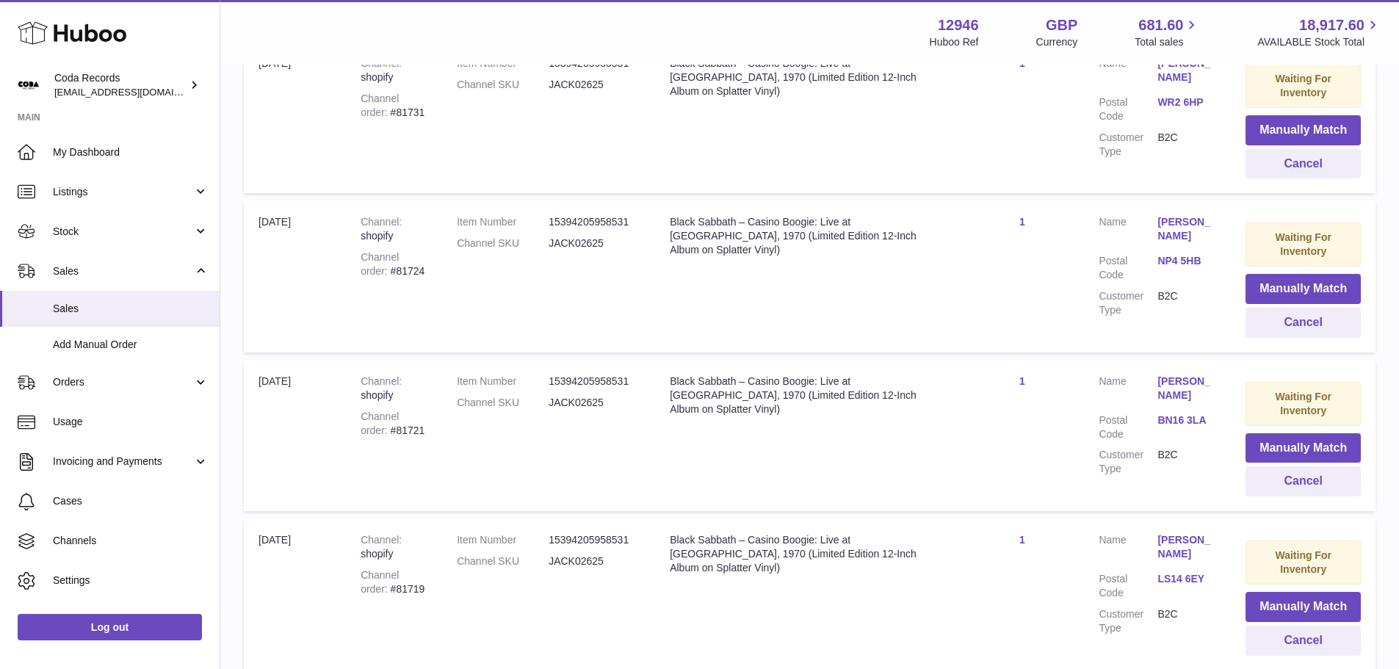
click at [387, 416] on div "Channel order #81721" at bounding box center [394, 424] width 67 height 28
copy div "81721"
drag, startPoint x: 1326, startPoint y: 466, endPoint x: 1287, endPoint y: 466, distance: 38.9
click at [1325, 466] on button "Cancel" at bounding box center [1302, 481] width 115 height 30
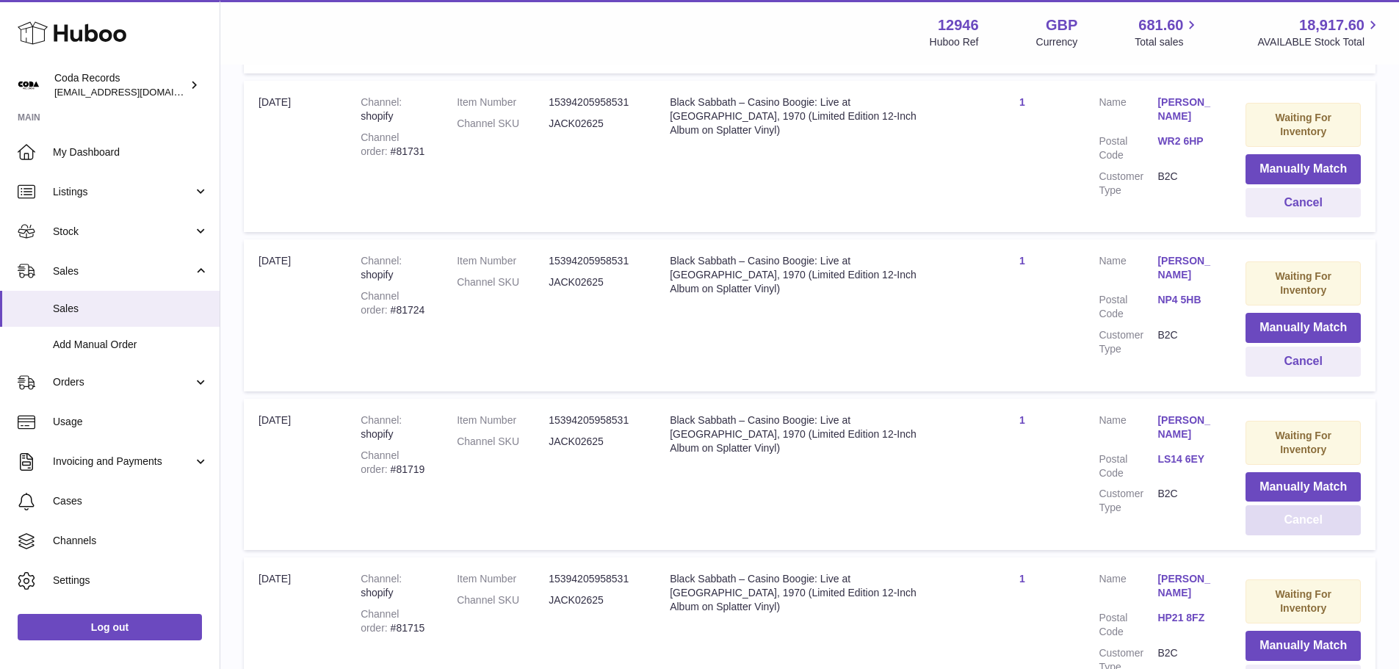
scroll to position [4719, 0]
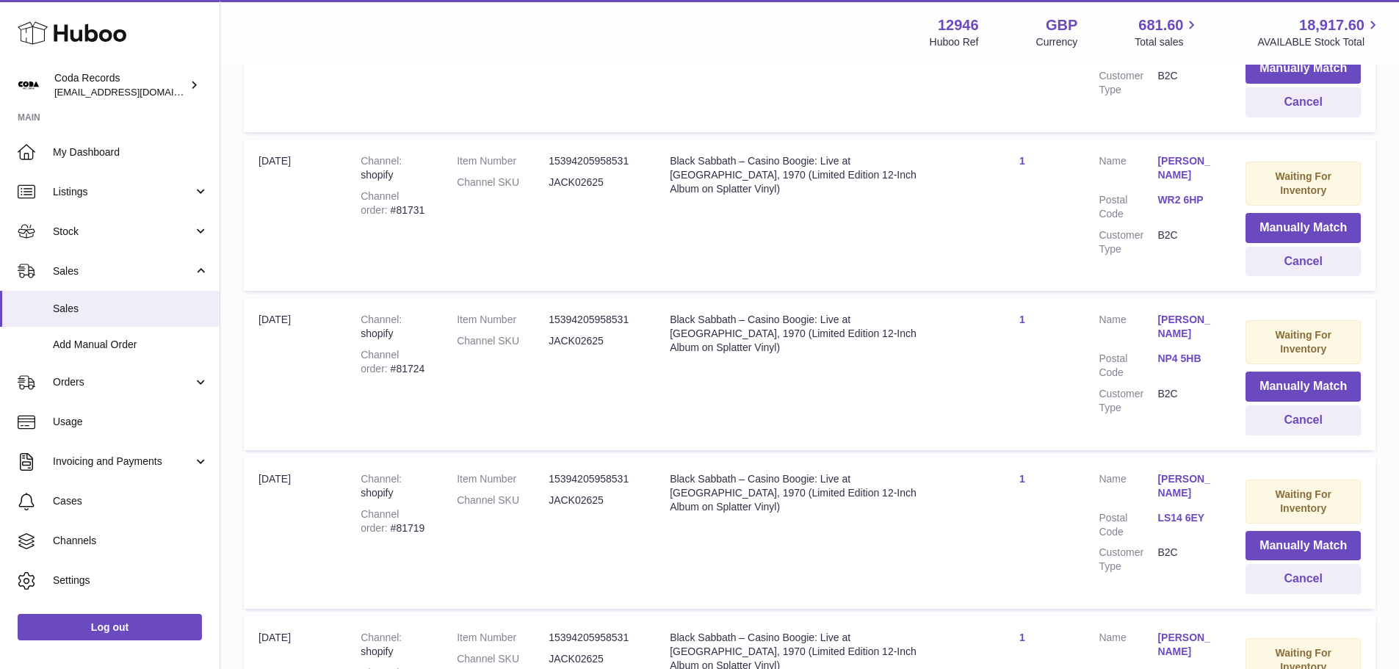
click at [379, 353] on div "Channel order #81724" at bounding box center [394, 362] width 67 height 28
click at [379, 352] on div "Channel order #81724" at bounding box center [394, 362] width 67 height 28
copy div "81724"
click at [1274, 410] on button "Cancel" at bounding box center [1302, 420] width 115 height 30
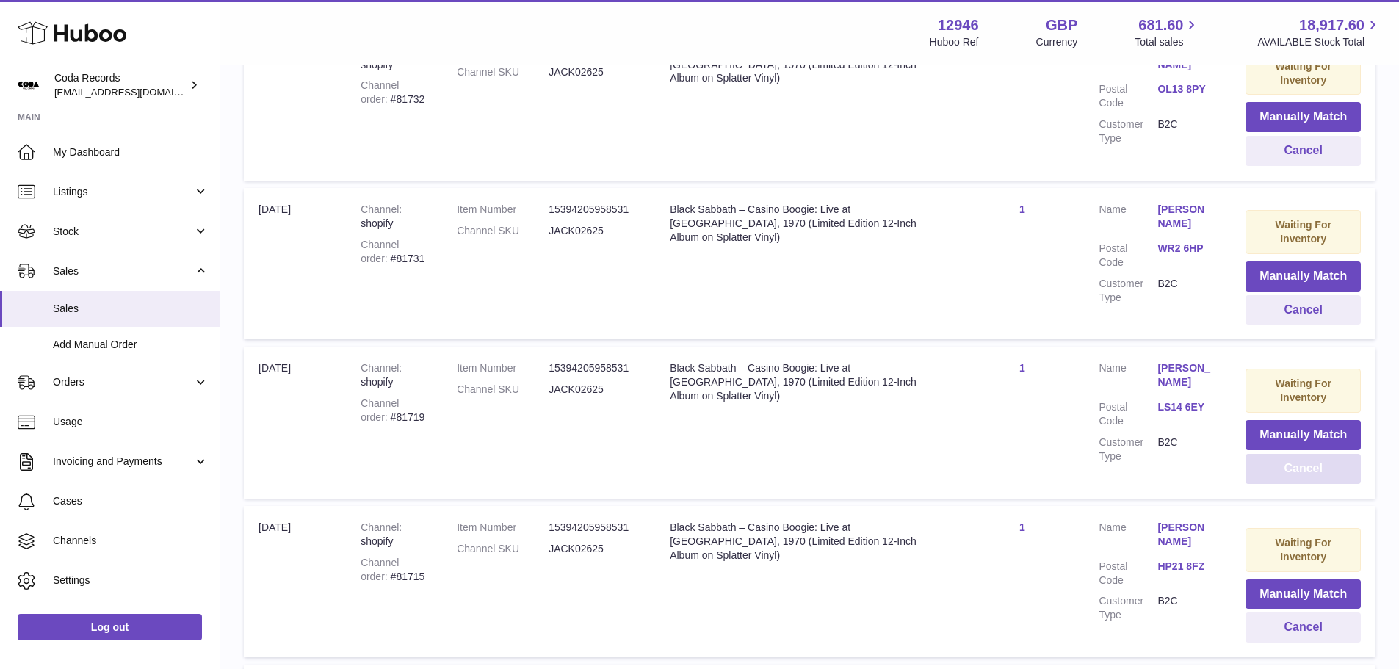
scroll to position [4646, 0]
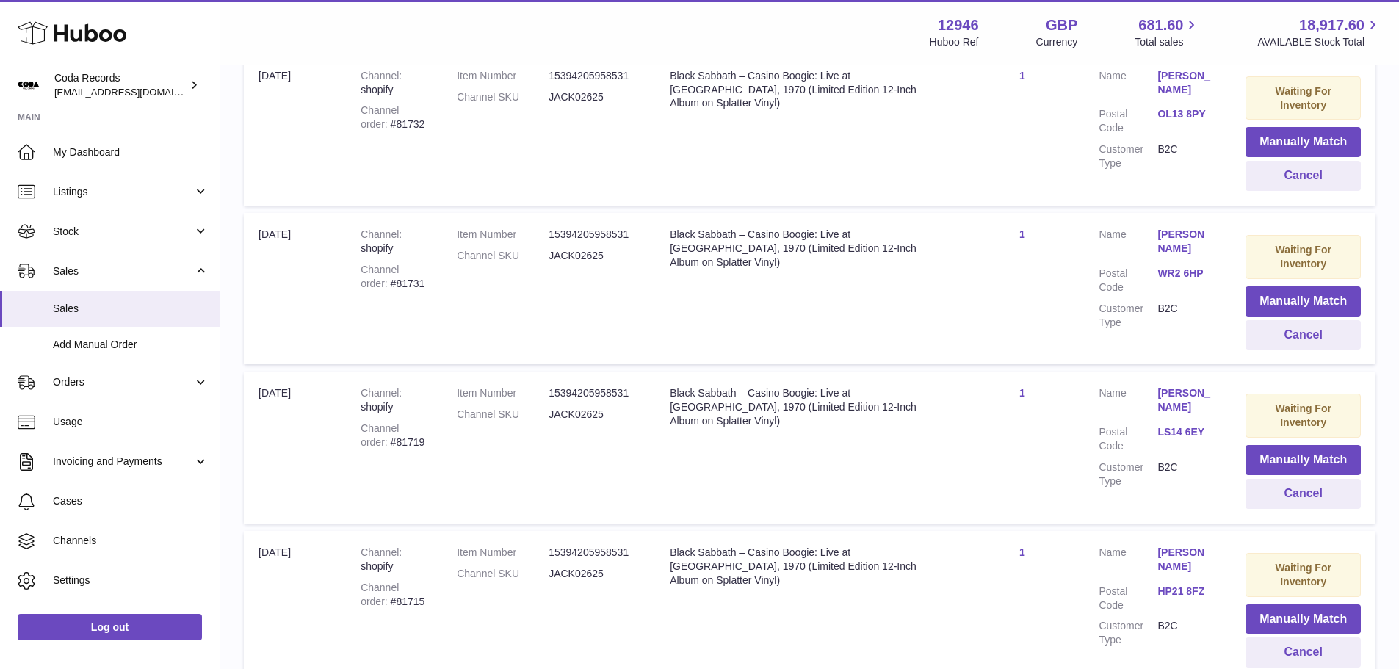
click at [381, 272] on div "Channel order #81731" at bounding box center [394, 277] width 67 height 28
copy div "81731"
click at [1288, 325] on button "Cancel" at bounding box center [1302, 335] width 115 height 30
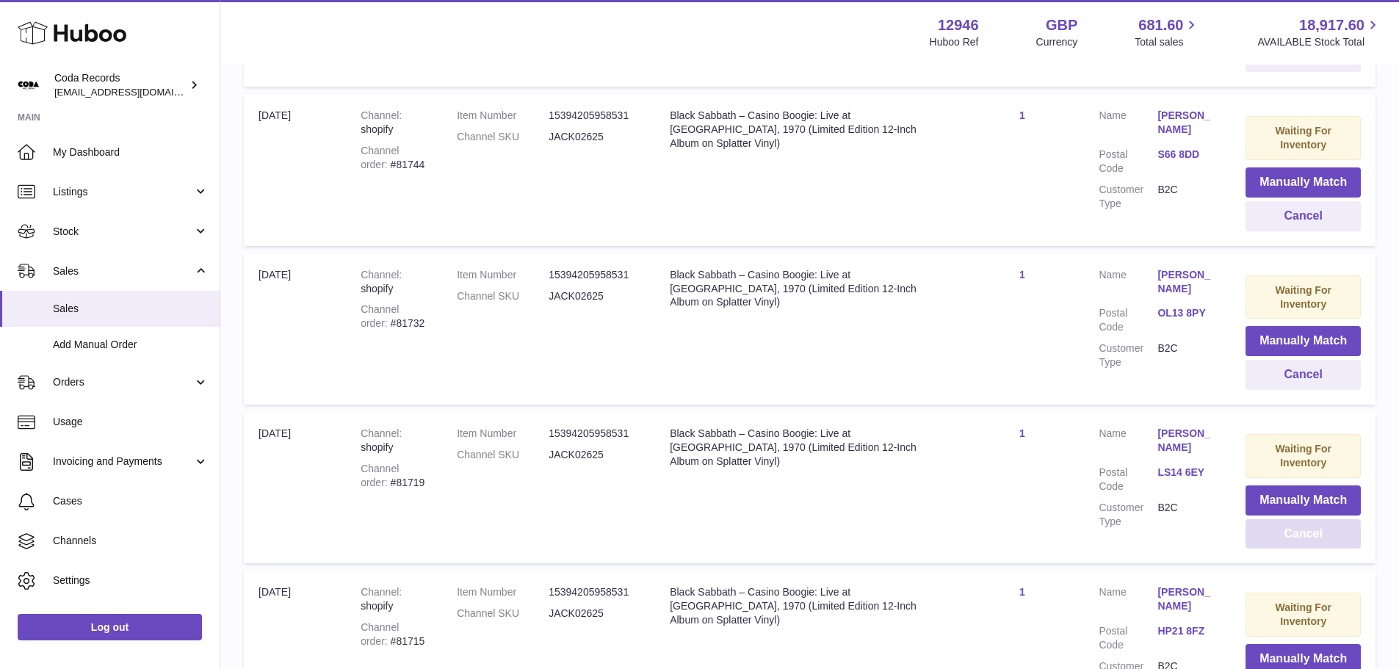
scroll to position [4425, 0]
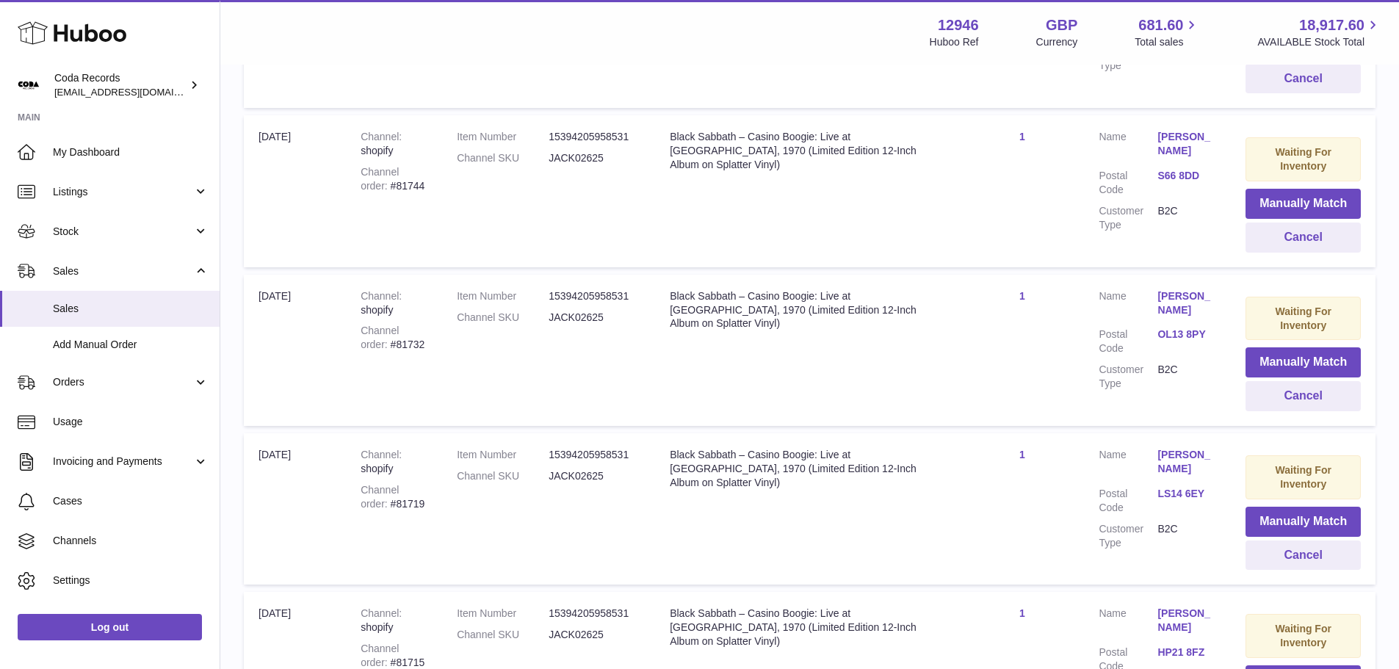
click at [388, 330] on div "Channel order #81732" at bounding box center [394, 338] width 67 height 28
copy div "81732"
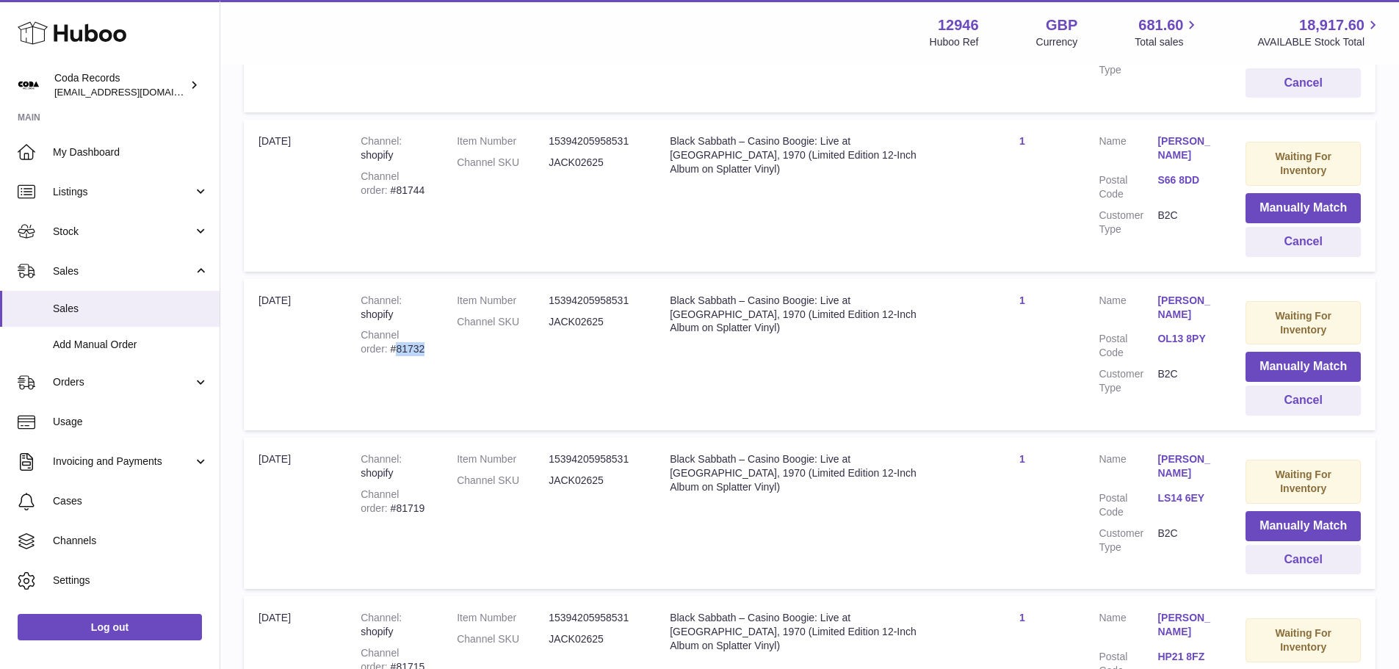
scroll to position [4278, 0]
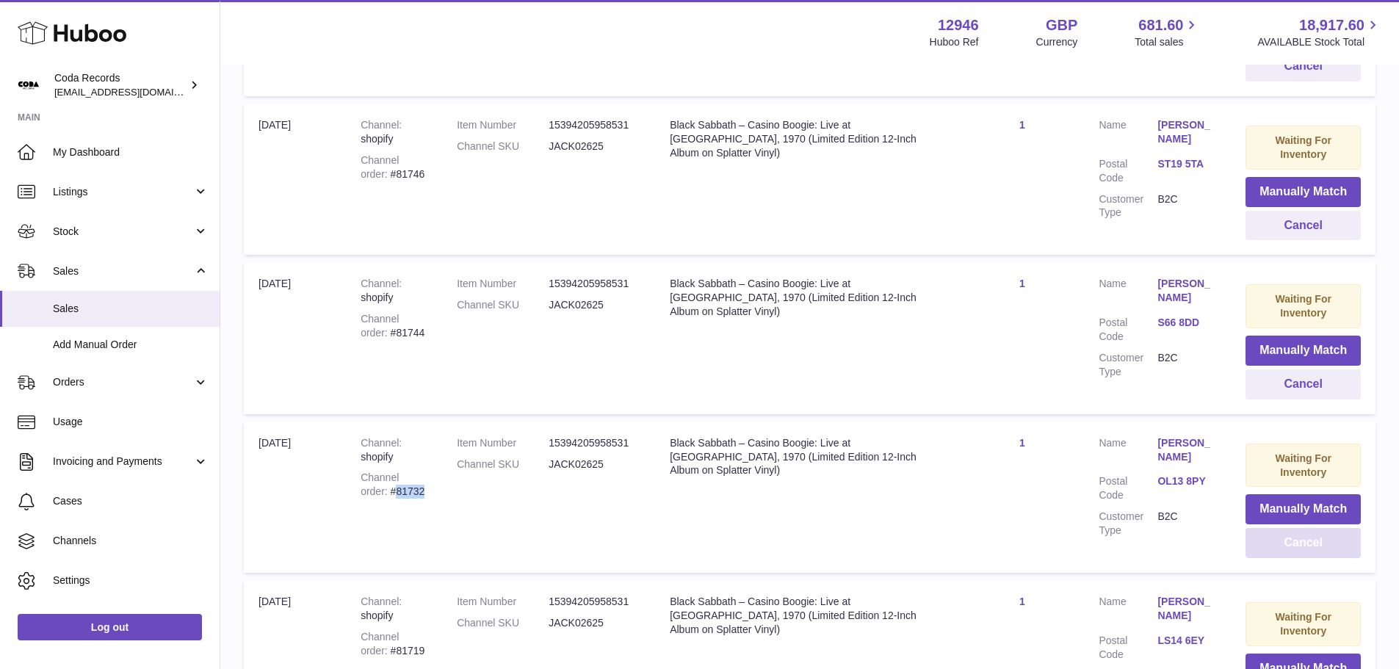
click at [1305, 528] on button "Cancel" at bounding box center [1302, 543] width 115 height 30
click at [374, 478] on div "Channel order #81744" at bounding box center [394, 485] width 67 height 28
click at [373, 478] on div "Channel order #81744" at bounding box center [394, 485] width 67 height 28
copy div "81744"
click at [1283, 535] on button "Cancel" at bounding box center [1302, 543] width 115 height 30
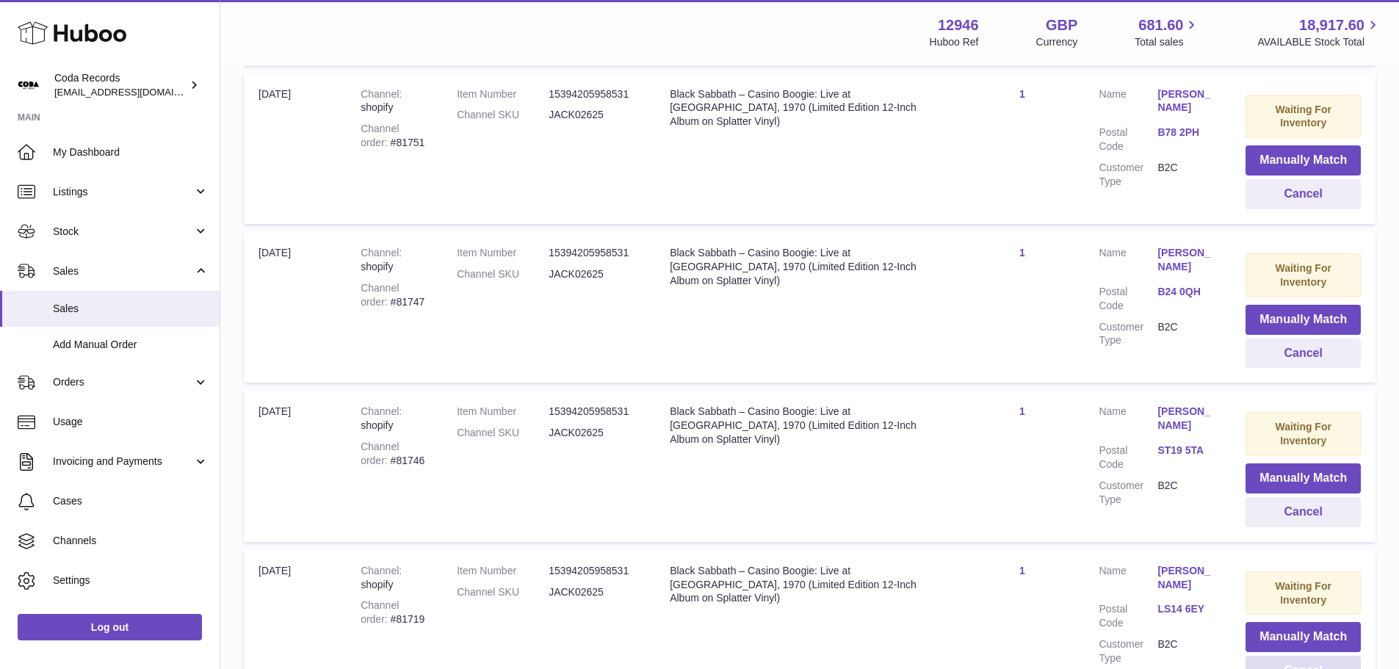
scroll to position [4132, 0]
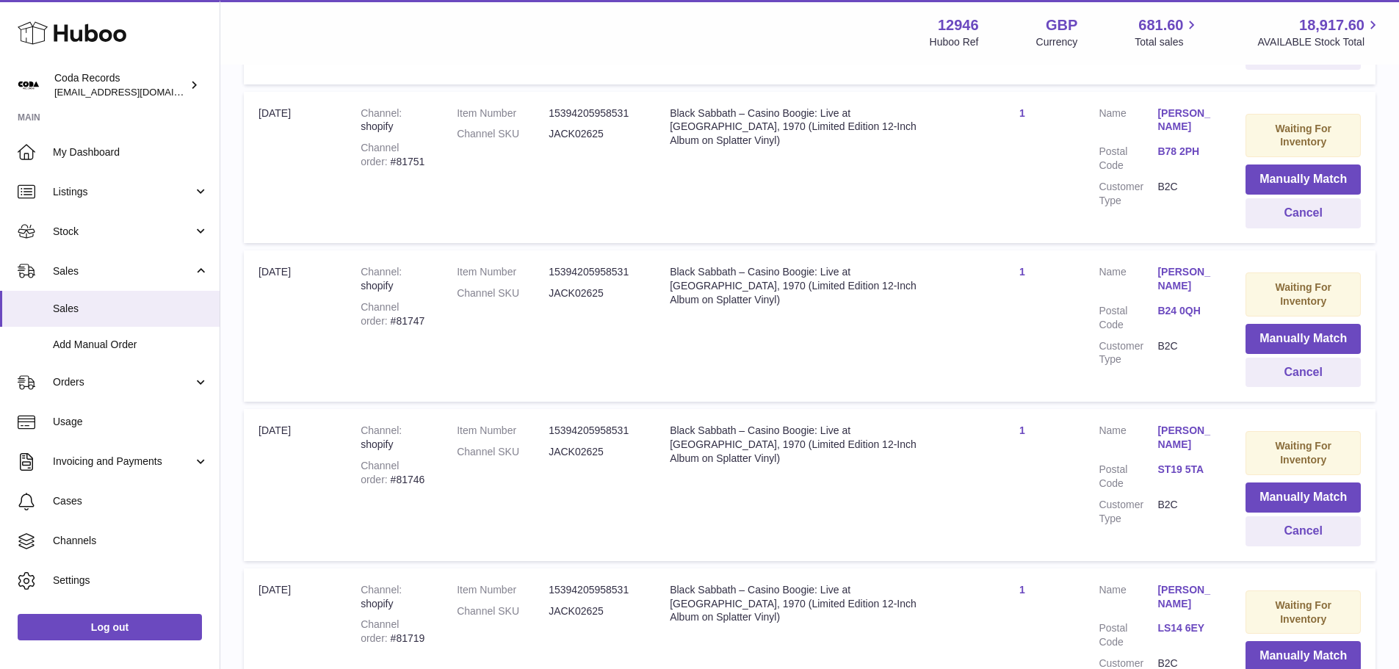
click at [386, 466] on div "Channel order #81746" at bounding box center [394, 473] width 67 height 28
copy div "81746"
click at [1286, 518] on button "Cancel" at bounding box center [1302, 531] width 115 height 30
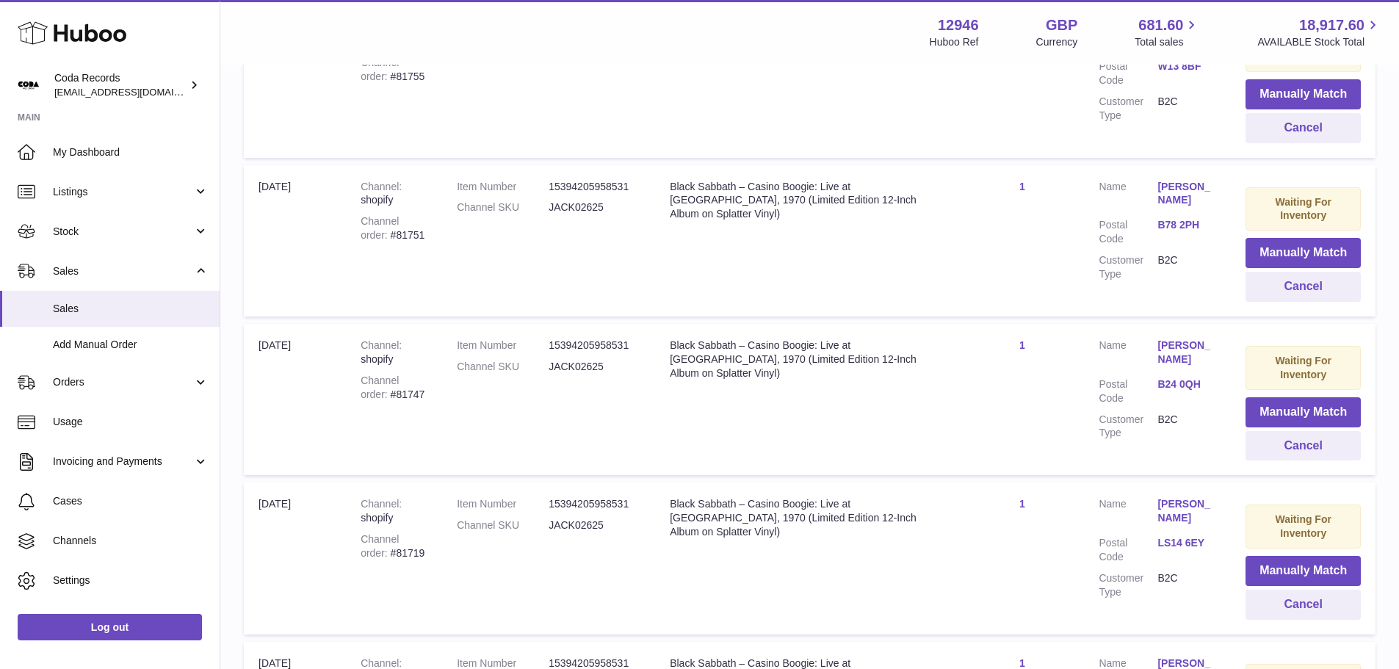
click at [392, 382] on div "Channel order #81747" at bounding box center [394, 388] width 67 height 28
copy div "81747"
click at [1298, 436] on button "Cancel" at bounding box center [1302, 446] width 115 height 30
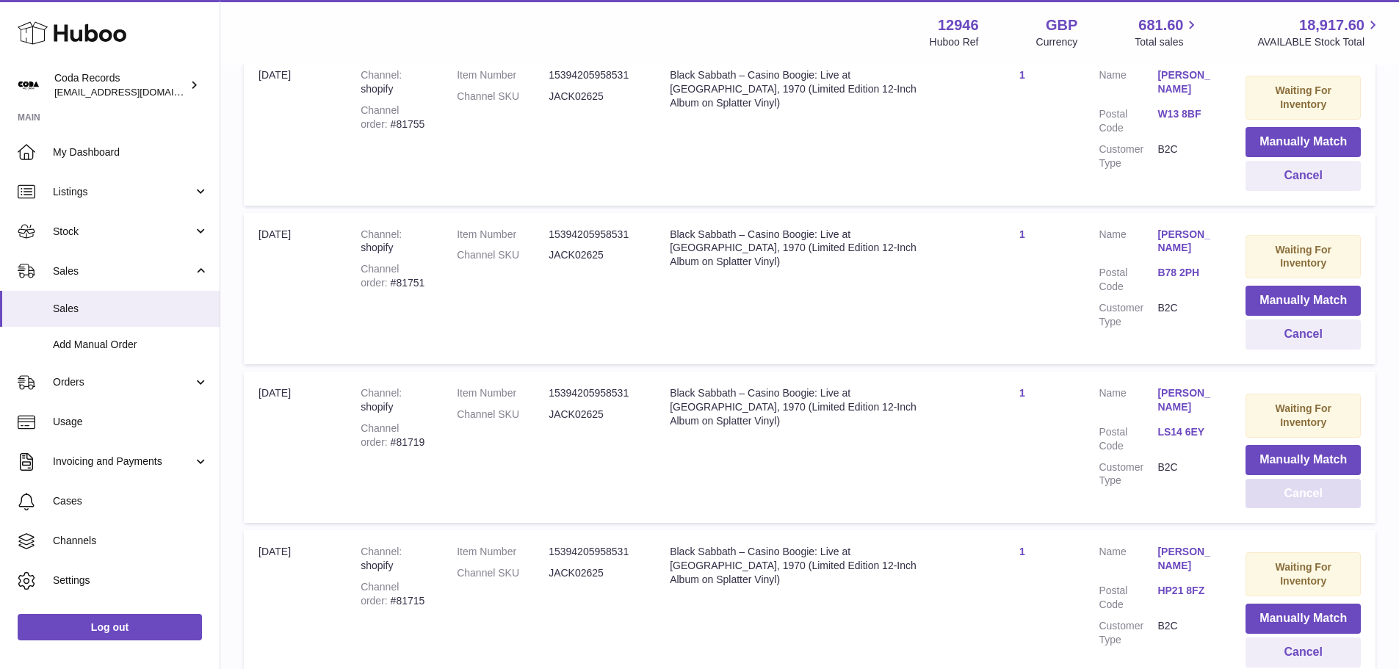
scroll to position [3985, 0]
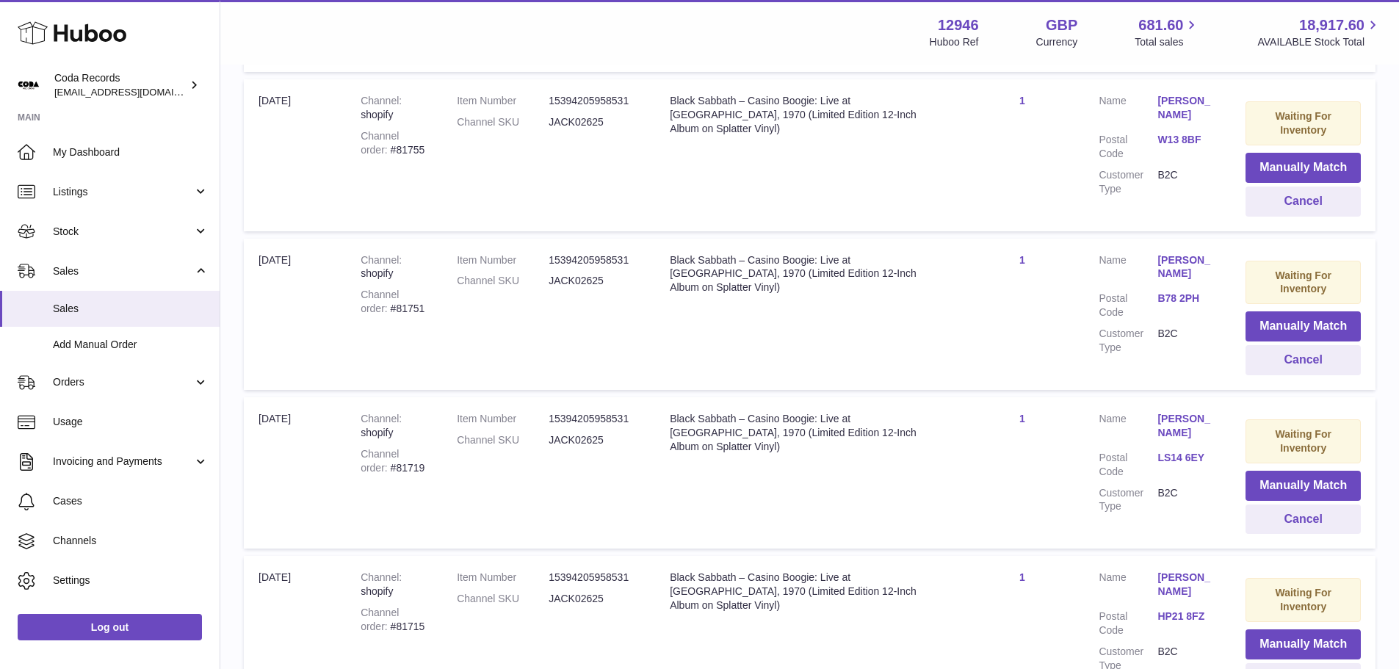
click at [378, 293] on div "Channel order #81751" at bounding box center [394, 302] width 67 height 28
click at [1262, 349] on button "Cancel" at bounding box center [1302, 360] width 115 height 30
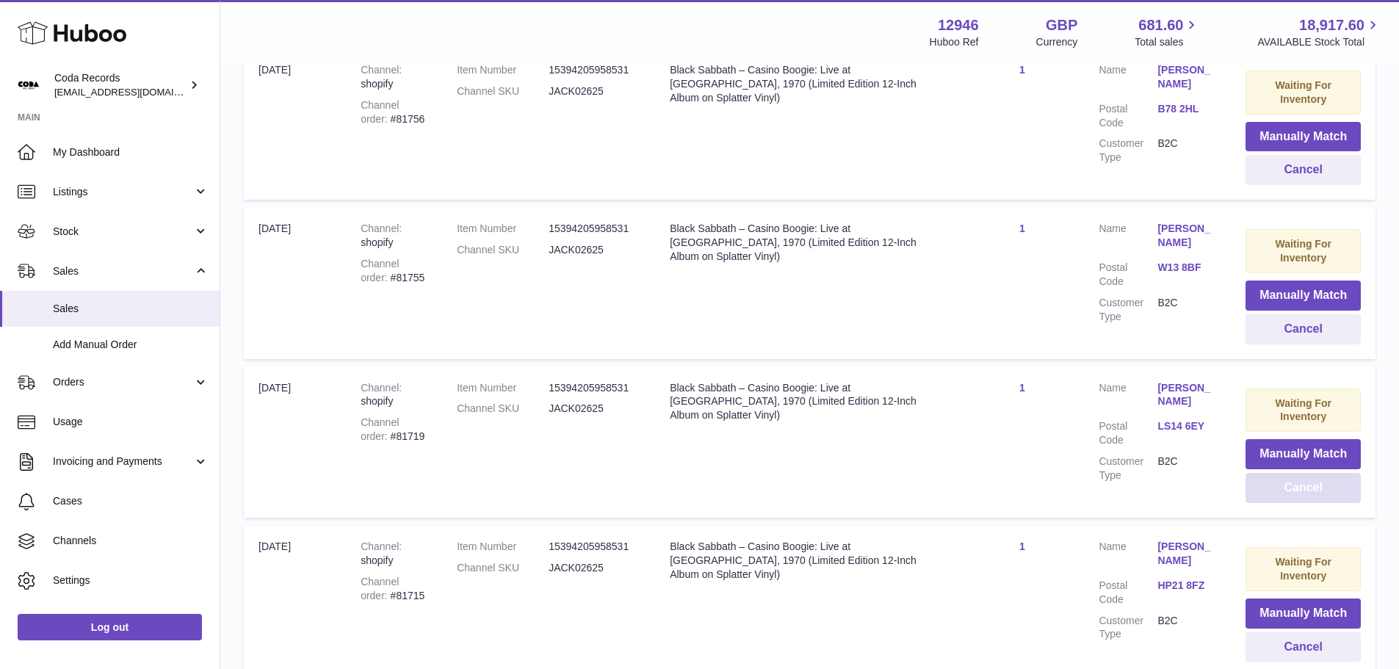
scroll to position [3838, 0]
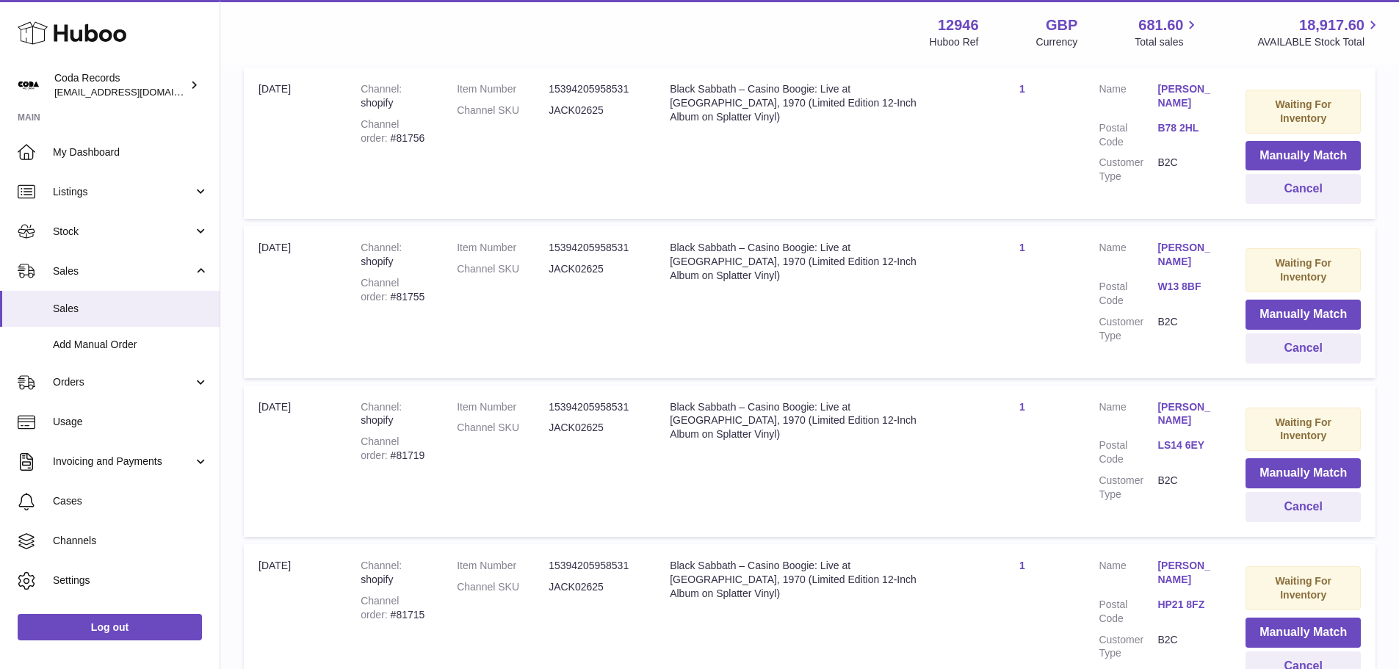
click at [385, 283] on div "Channel order #81755" at bounding box center [394, 290] width 67 height 28
click at [1296, 333] on button "Cancel" at bounding box center [1302, 348] width 115 height 30
click at [809, 400] on div "Black Sabbath – Casino Boogie: Live at [GEOGRAPHIC_DATA], 1970 (Limited Edition…" at bounding box center [807, 421] width 275 height 42
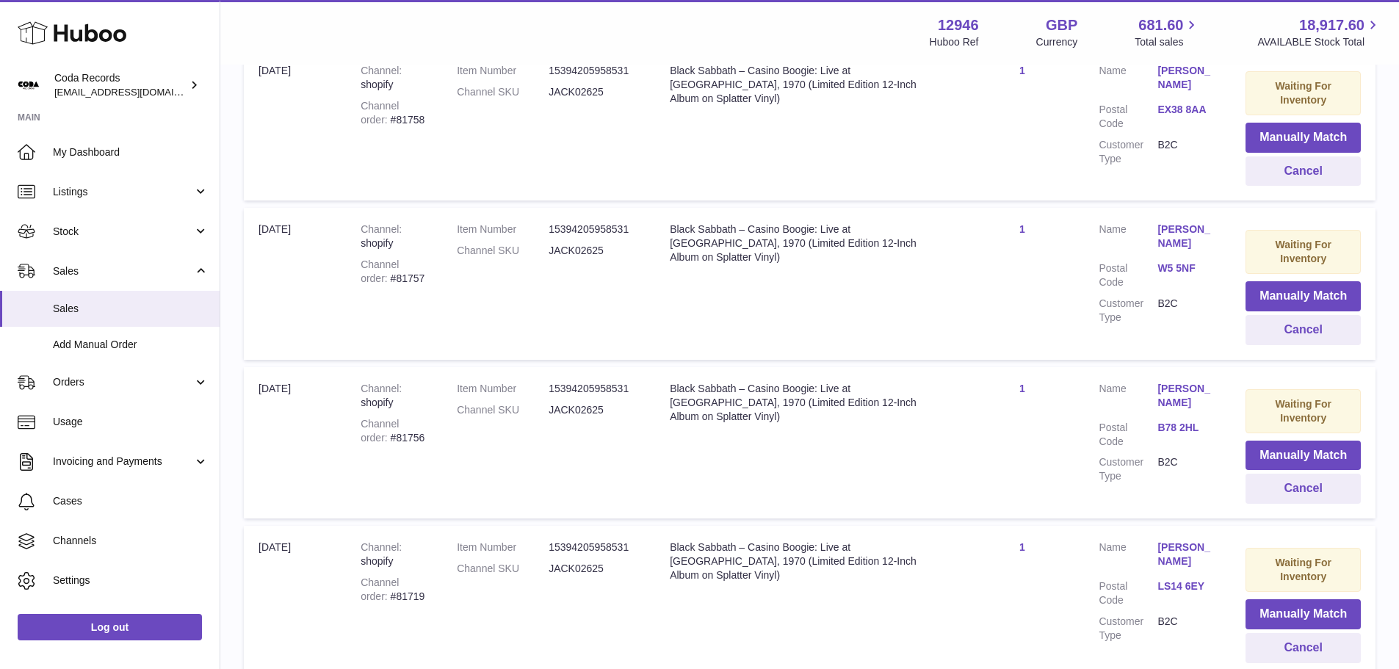
scroll to position [3533, 0]
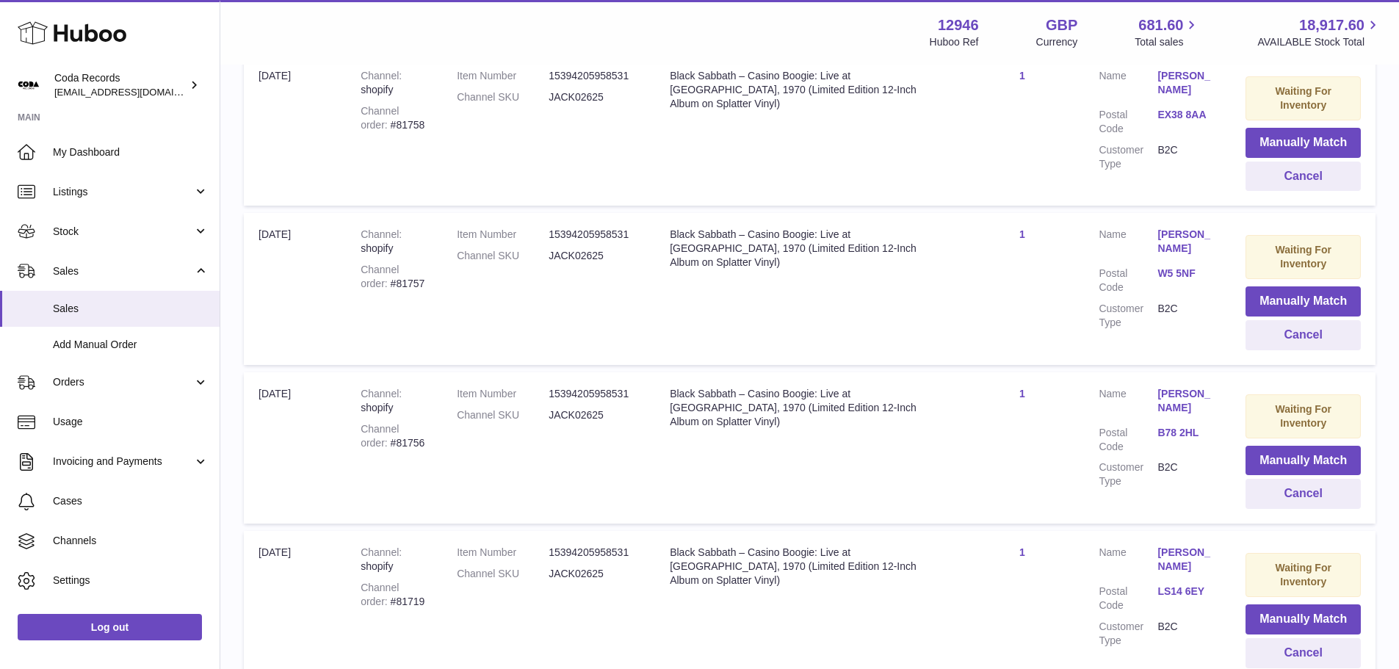
click at [385, 430] on div "Channel order #81756" at bounding box center [394, 436] width 67 height 28
click at [1307, 482] on button "Cancel" at bounding box center [1302, 494] width 115 height 30
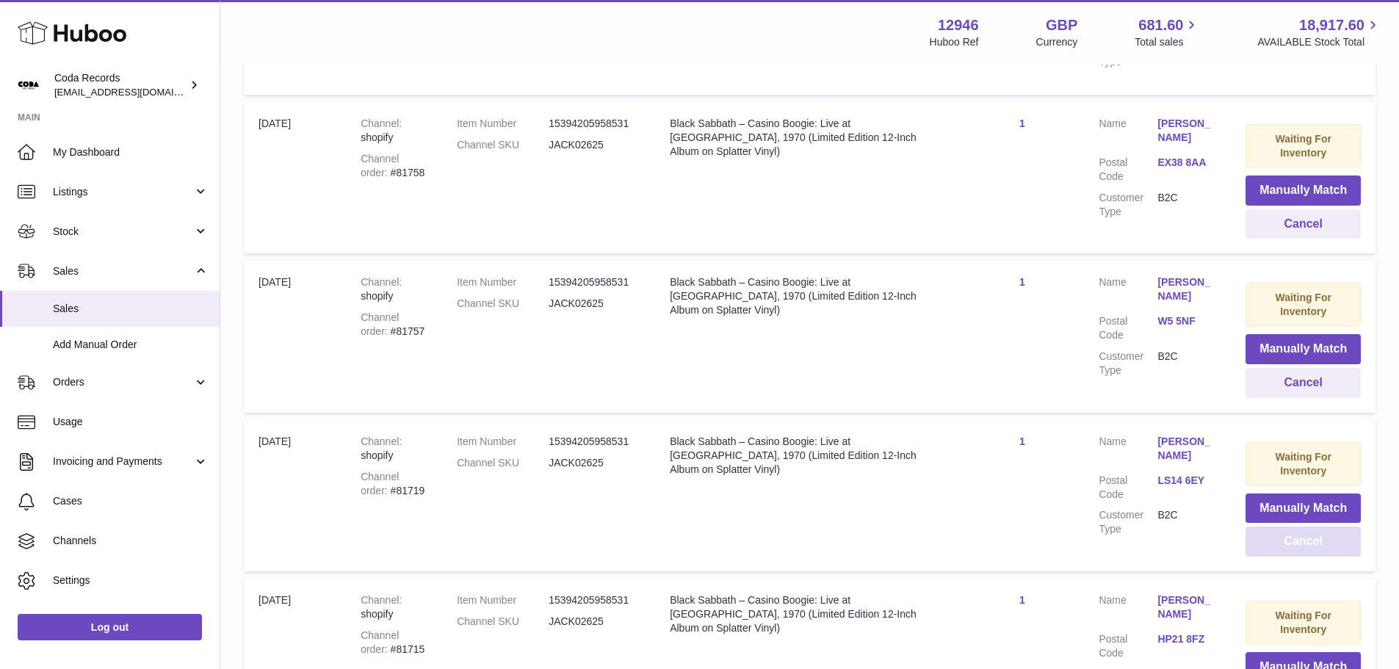
scroll to position [3460, 0]
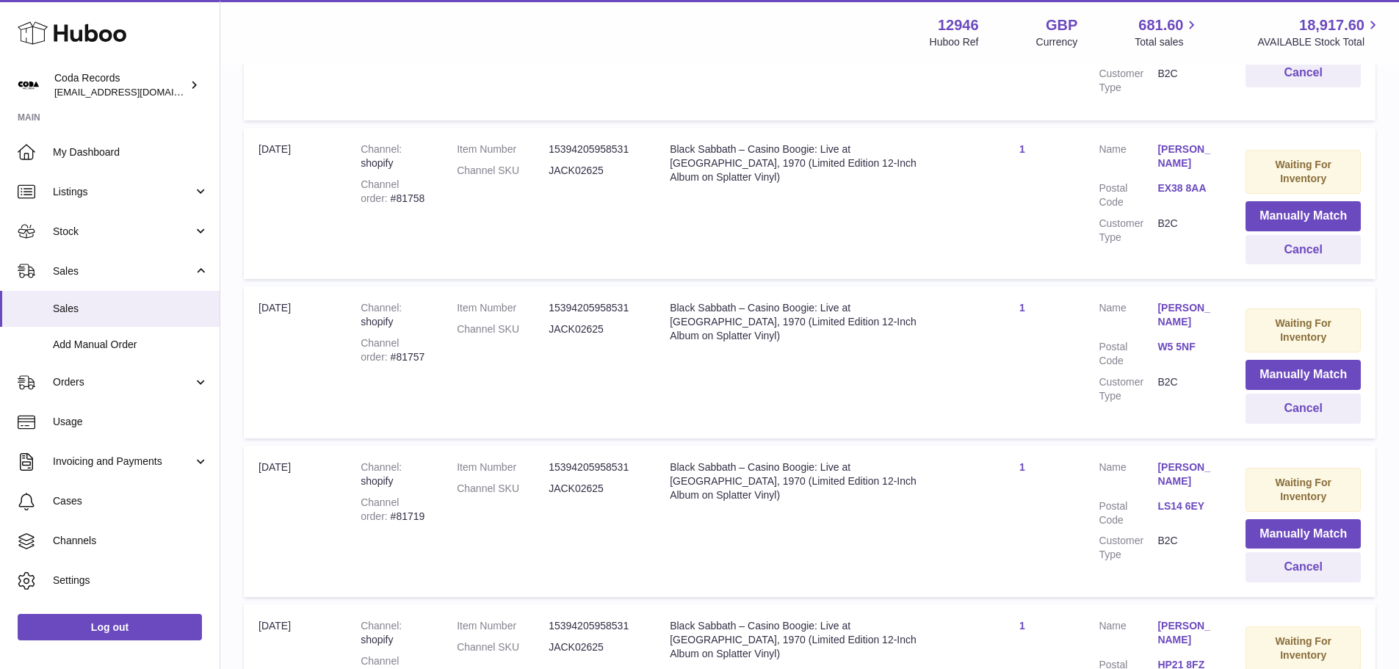
click at [389, 346] on div "Channel order #81757" at bounding box center [394, 350] width 67 height 28
click at [1283, 401] on button "Cancel" at bounding box center [1302, 409] width 115 height 30
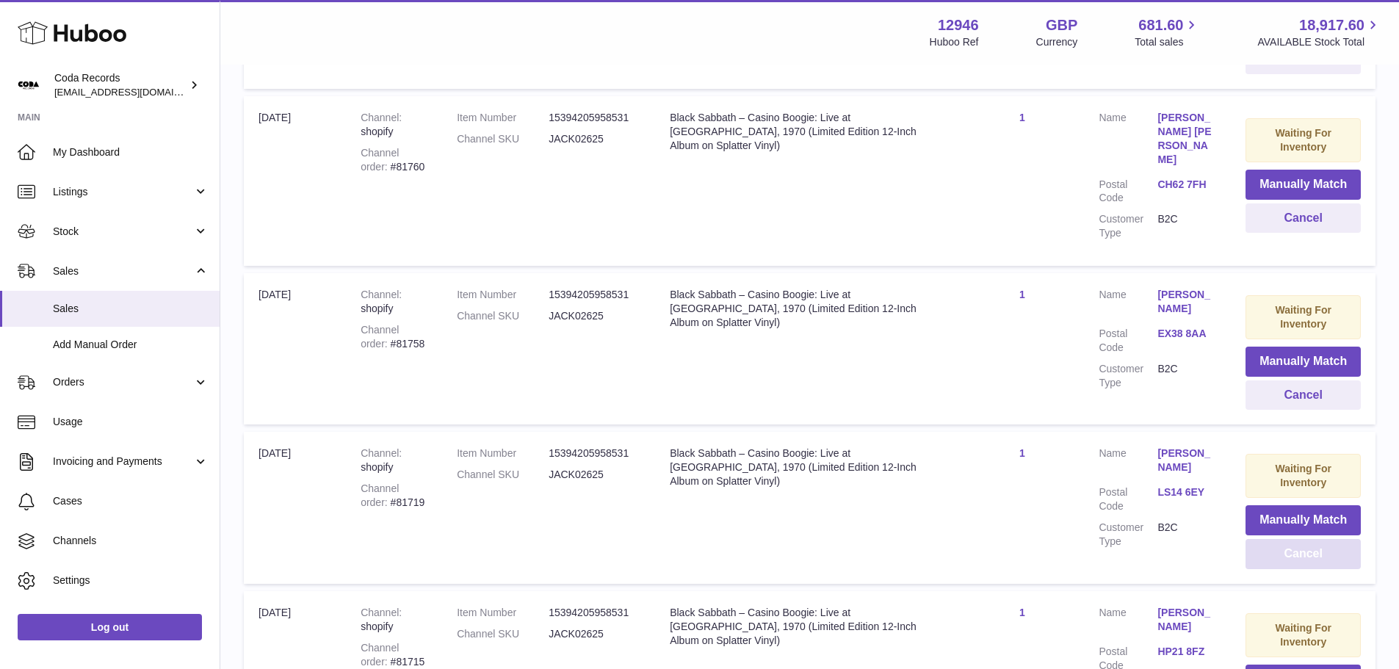
scroll to position [3313, 0]
click at [385, 330] on div "Channel order #81758" at bounding box center [394, 339] width 67 height 28
drag, startPoint x: 1306, startPoint y: 384, endPoint x: 1191, endPoint y: 358, distance: 118.1
click at [1306, 384] on button "Cancel" at bounding box center [1302, 397] width 115 height 30
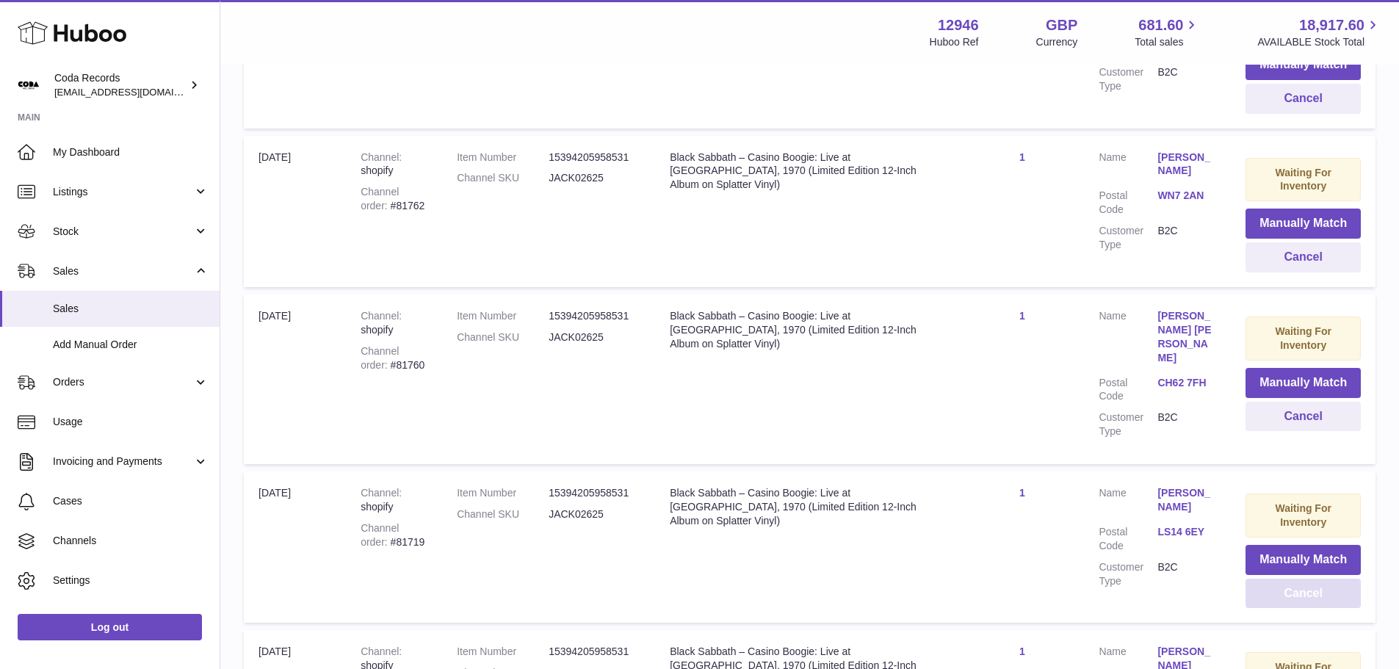
scroll to position [3093, 0]
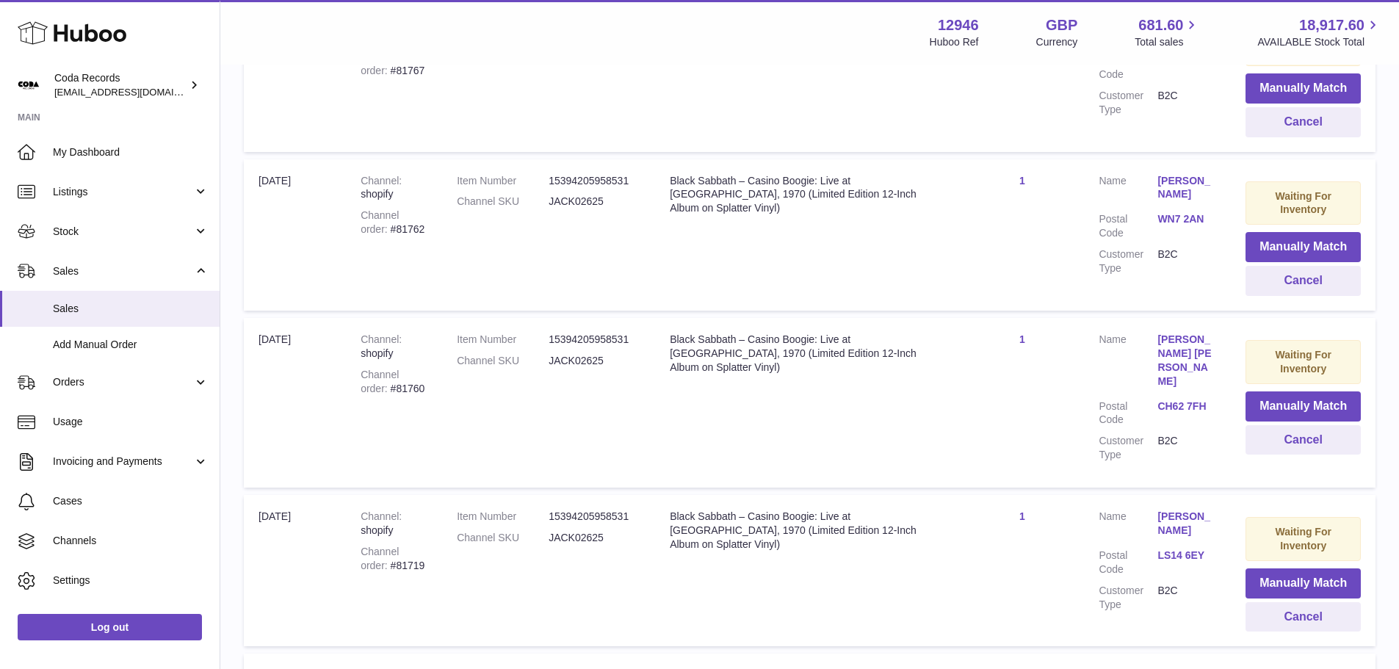
click at [392, 391] on div "Channel order #81760" at bounding box center [394, 382] width 67 height 28
click at [1283, 449] on button "Cancel" at bounding box center [1302, 440] width 115 height 30
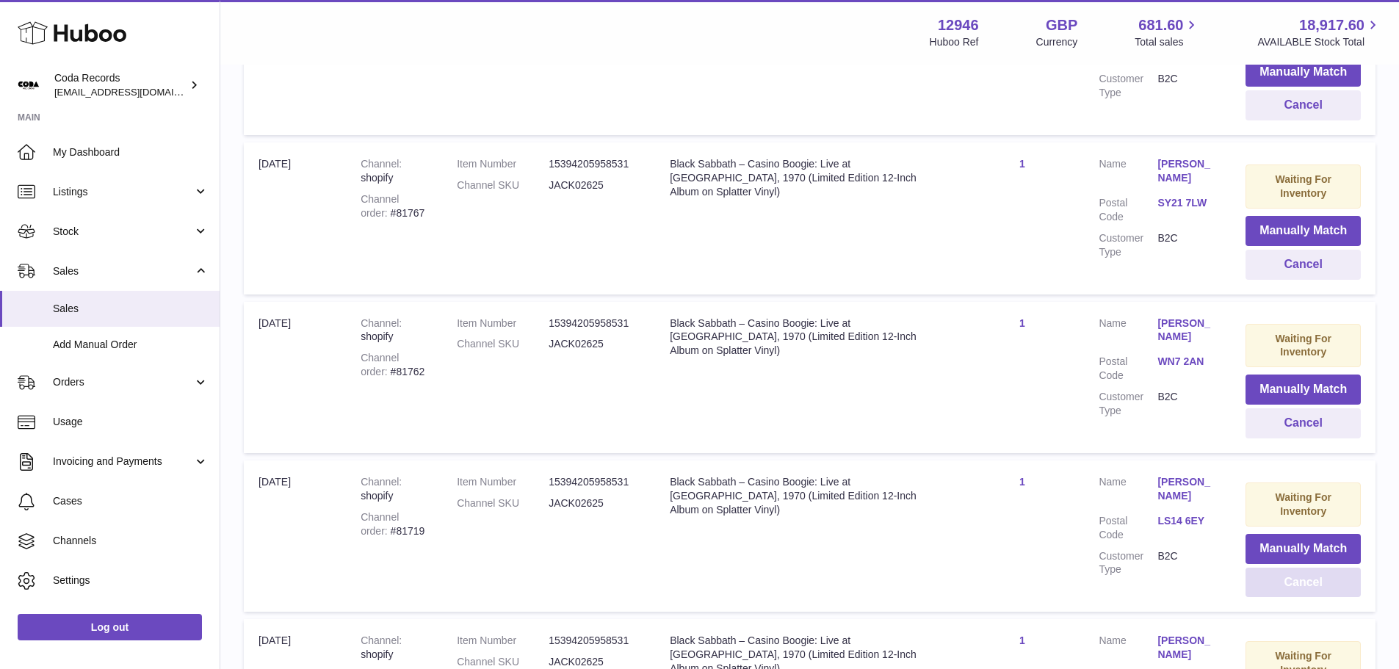
scroll to position [2946, 0]
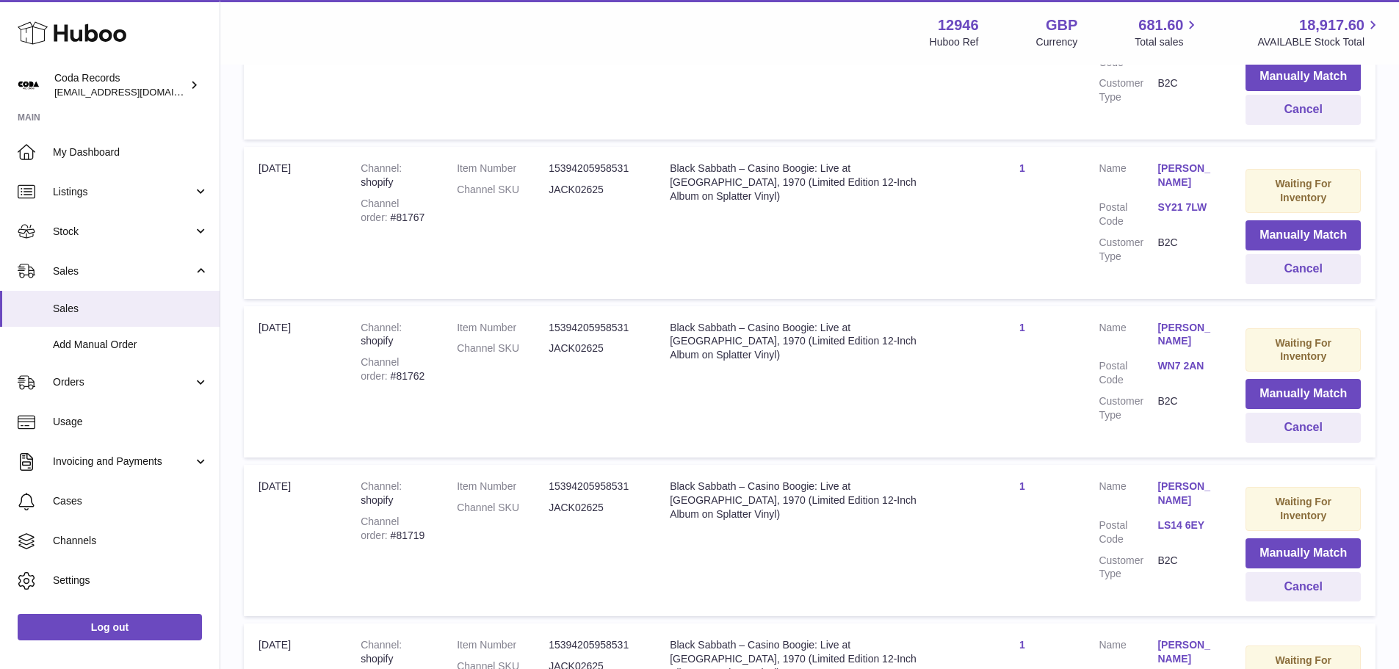
click at [388, 374] on div "Channel order #81762" at bounding box center [394, 369] width 67 height 28
click at [1295, 426] on button "Cancel" at bounding box center [1302, 428] width 115 height 30
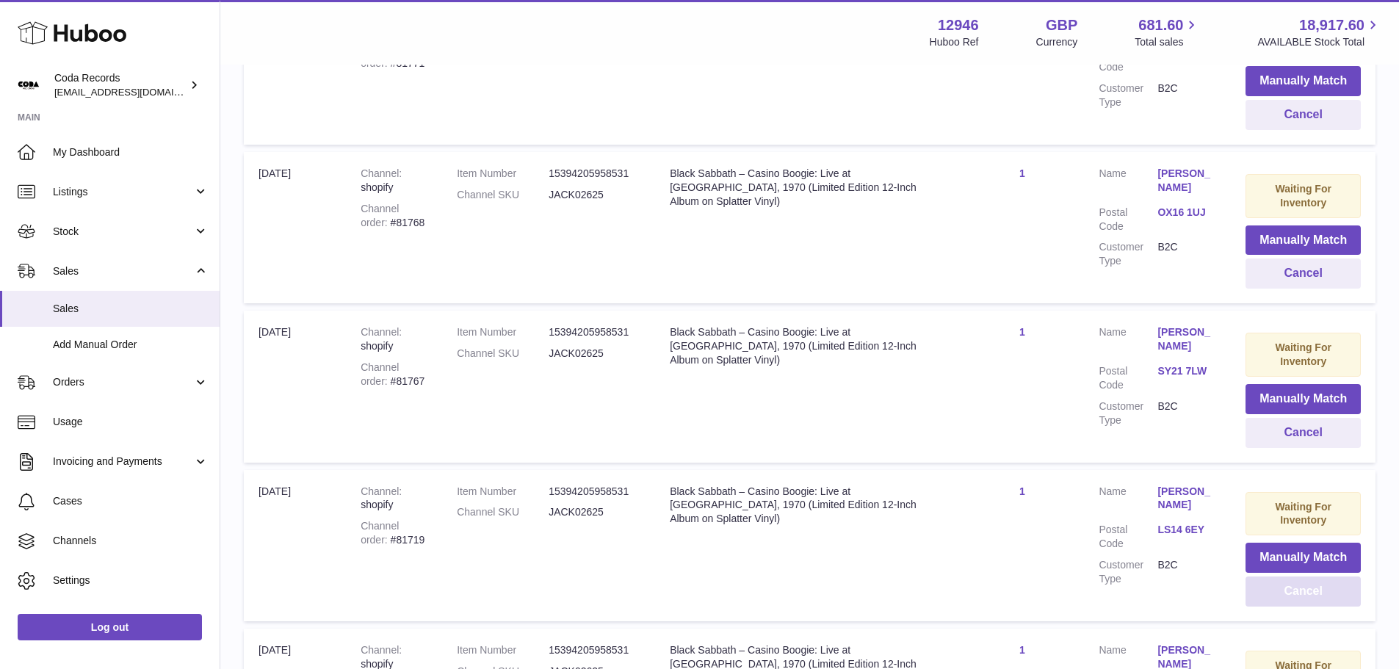
scroll to position [2725, 0]
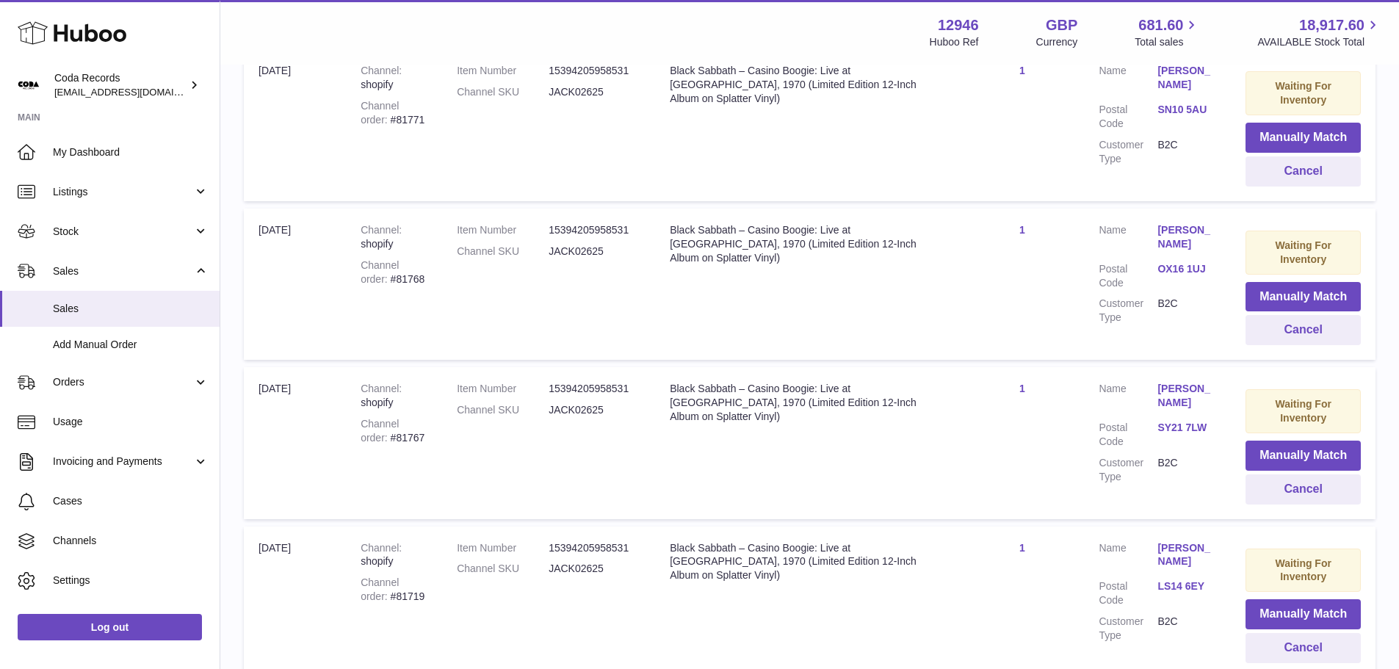
click at [391, 435] on div "Channel order #81767" at bounding box center [394, 431] width 67 height 28
click at [1297, 493] on button "Cancel" at bounding box center [1302, 489] width 115 height 30
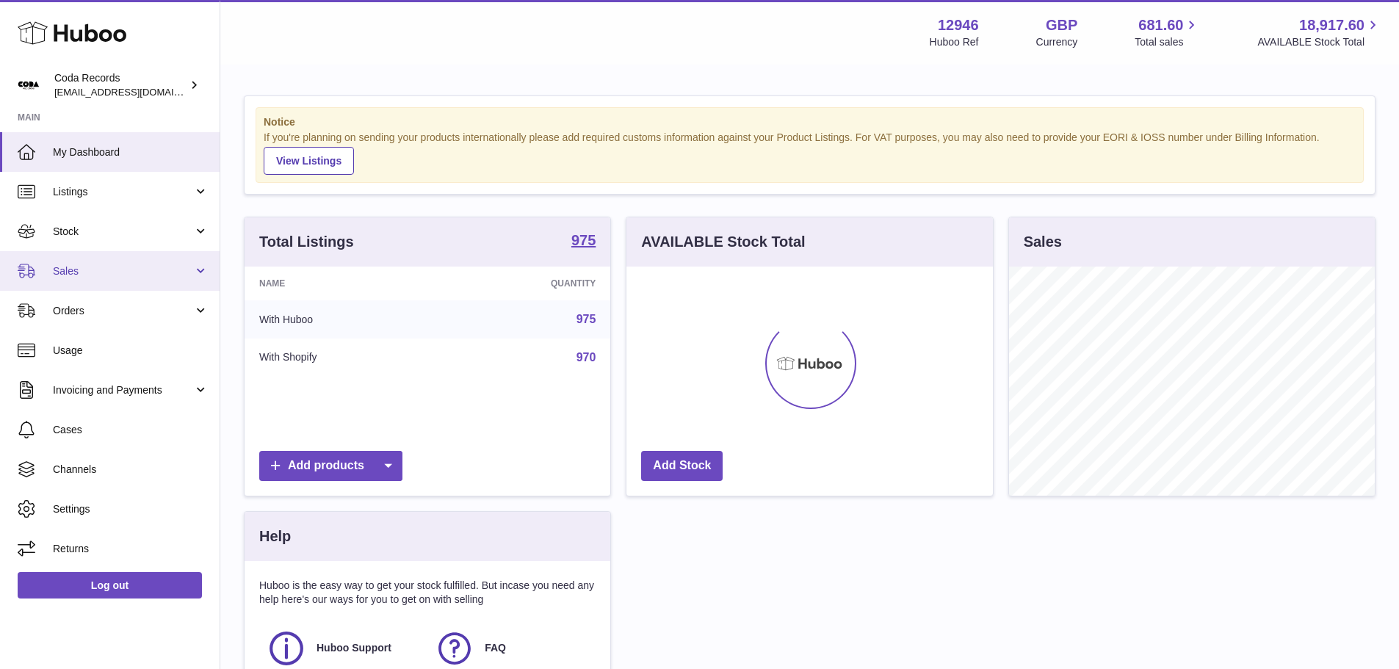
scroll to position [229, 366]
drag, startPoint x: 85, startPoint y: 278, endPoint x: 87, endPoint y: 294, distance: 17.0
click at [85, 278] on span "Sales" at bounding box center [123, 271] width 140 height 14
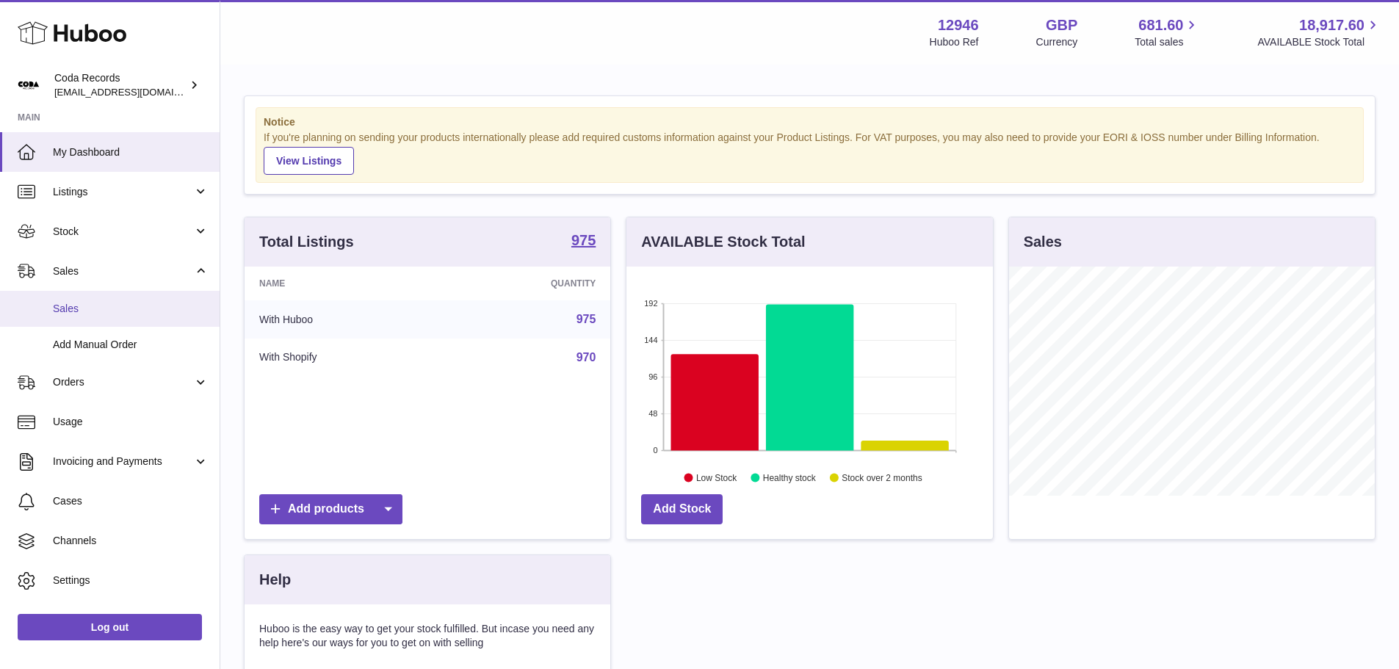
click at [87, 312] on span "Sales" at bounding box center [131, 309] width 156 height 14
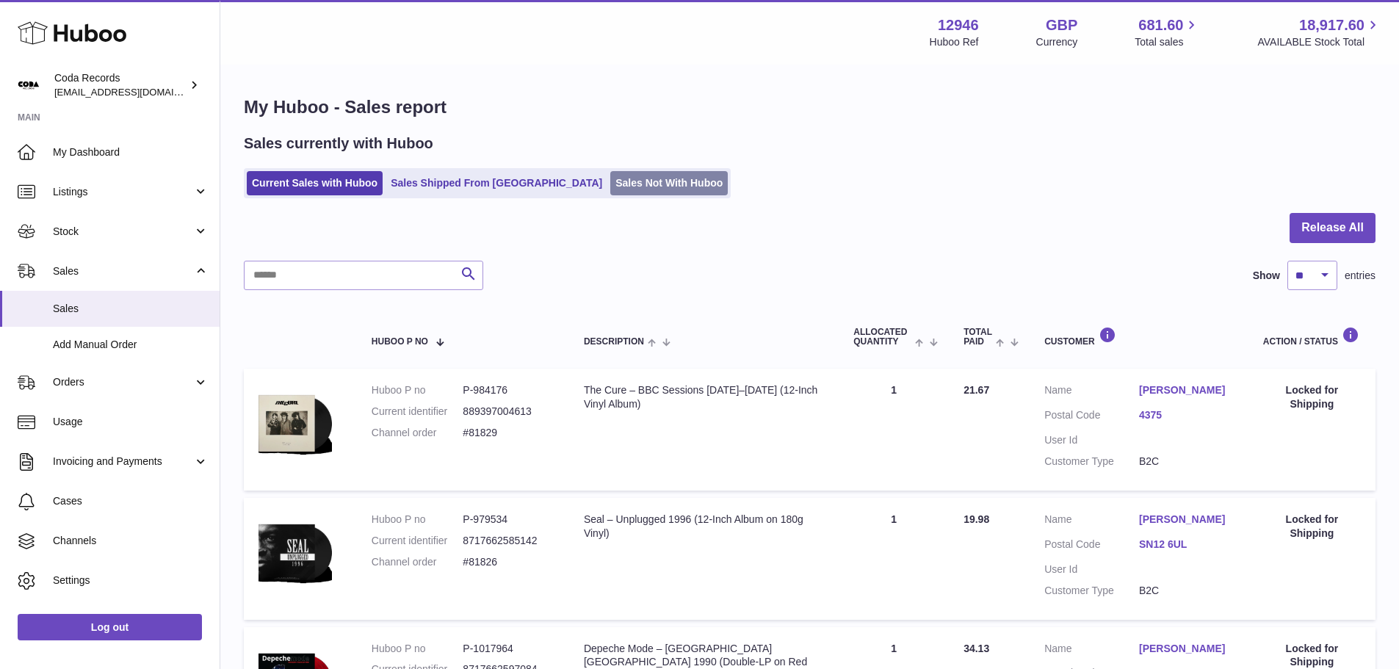
click at [610, 191] on link "Sales Not With Huboo" at bounding box center [668, 183] width 117 height 24
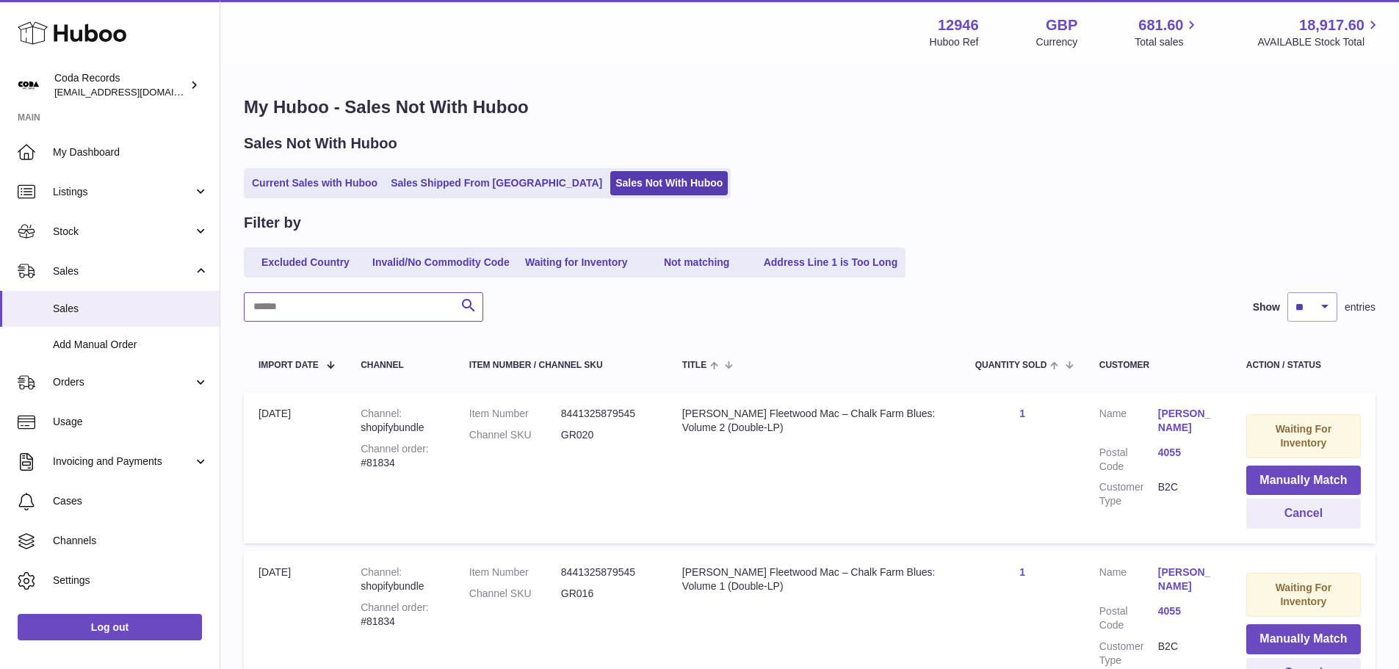
click at [344, 307] on input "text" at bounding box center [363, 306] width 239 height 29
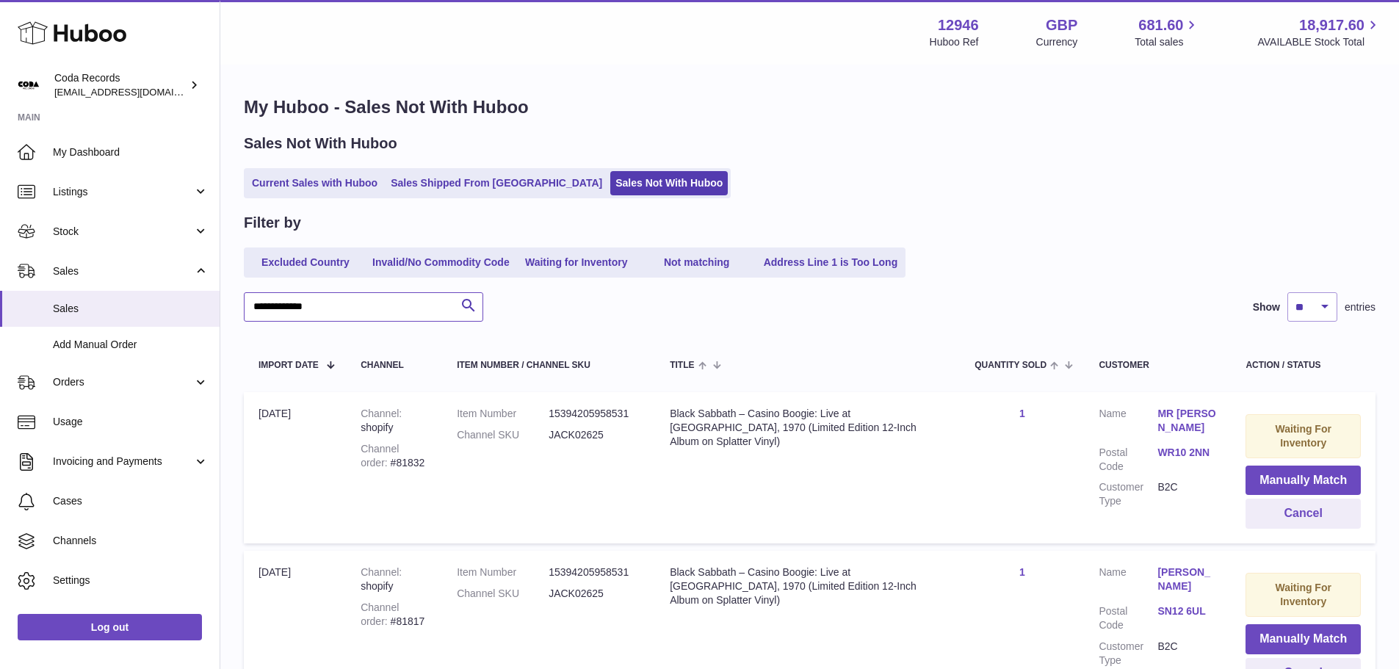
type input "**********"
drag, startPoint x: 1325, startPoint y: 302, endPoint x: 1323, endPoint y: 321, distance: 19.1
click at [1324, 301] on select "** ** ** ***" at bounding box center [1312, 306] width 50 height 29
select select "**"
click at [1287, 292] on select "** ** ** ***" at bounding box center [1312, 306] width 50 height 29
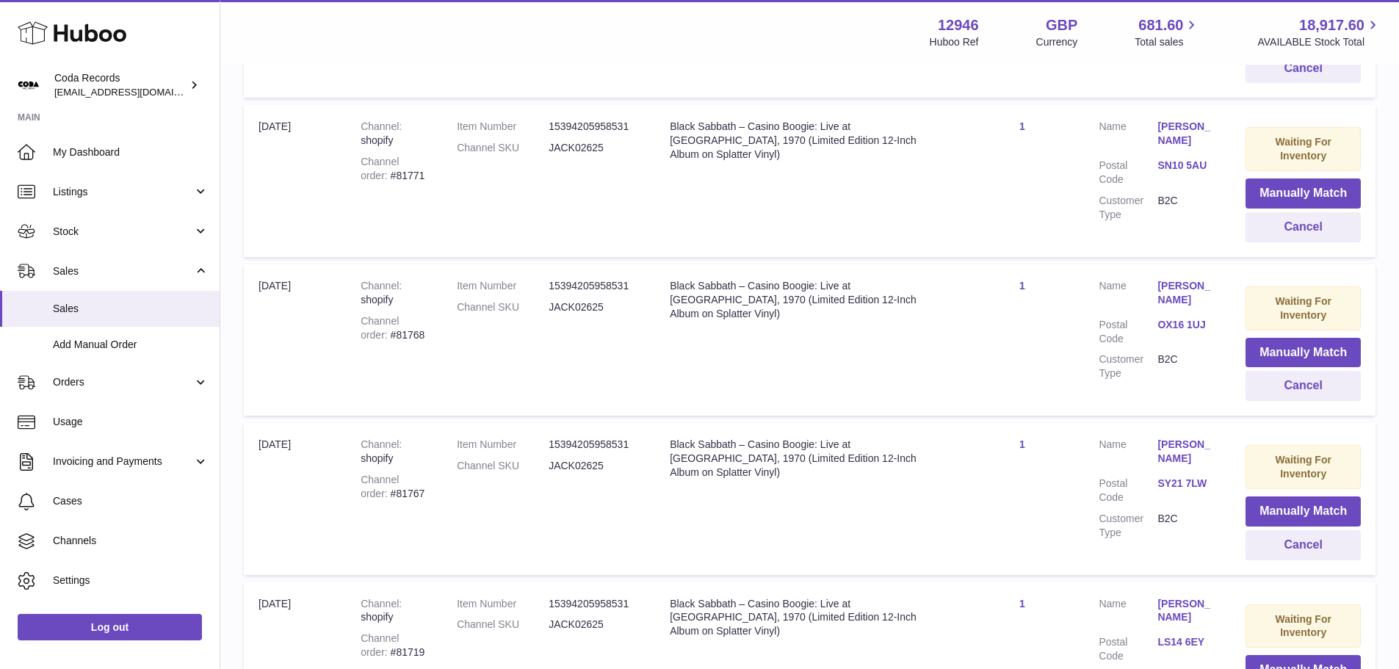
scroll to position [2790, 0]
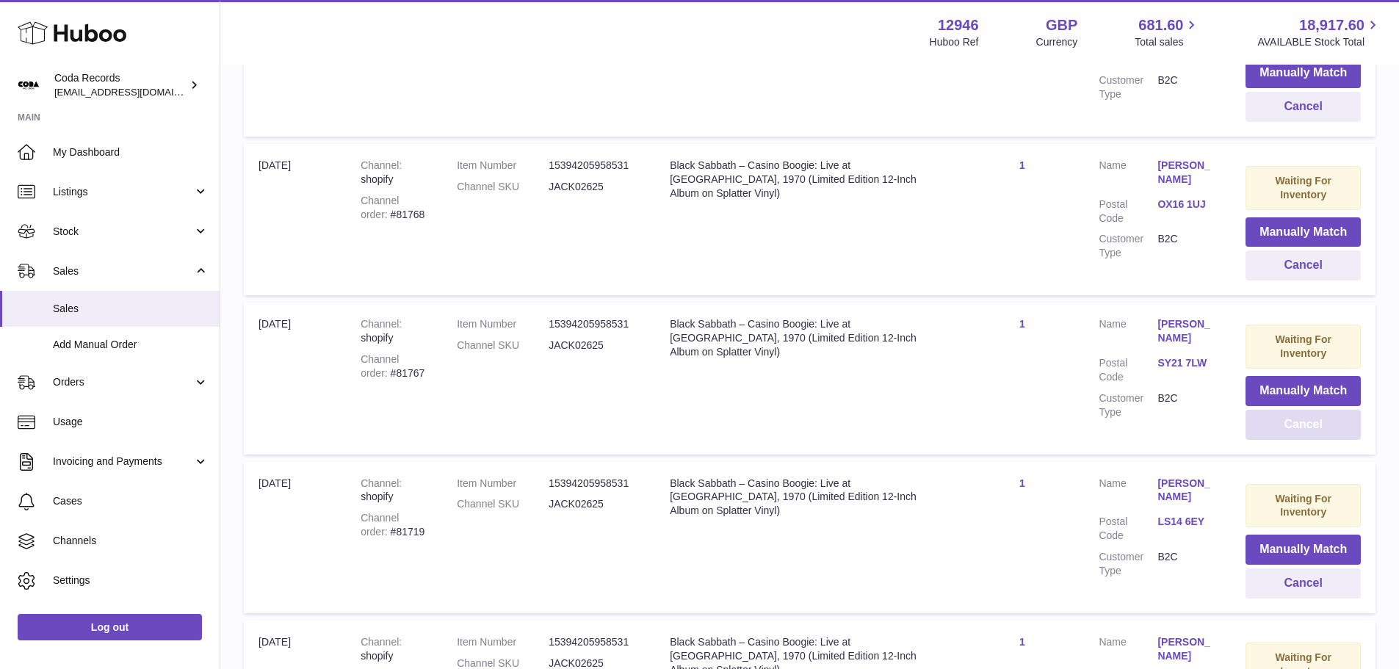
drag, startPoint x: 1287, startPoint y: 426, endPoint x: 1244, endPoint y: 424, distance: 43.3
click at [1287, 426] on button "Cancel" at bounding box center [1302, 425] width 115 height 30
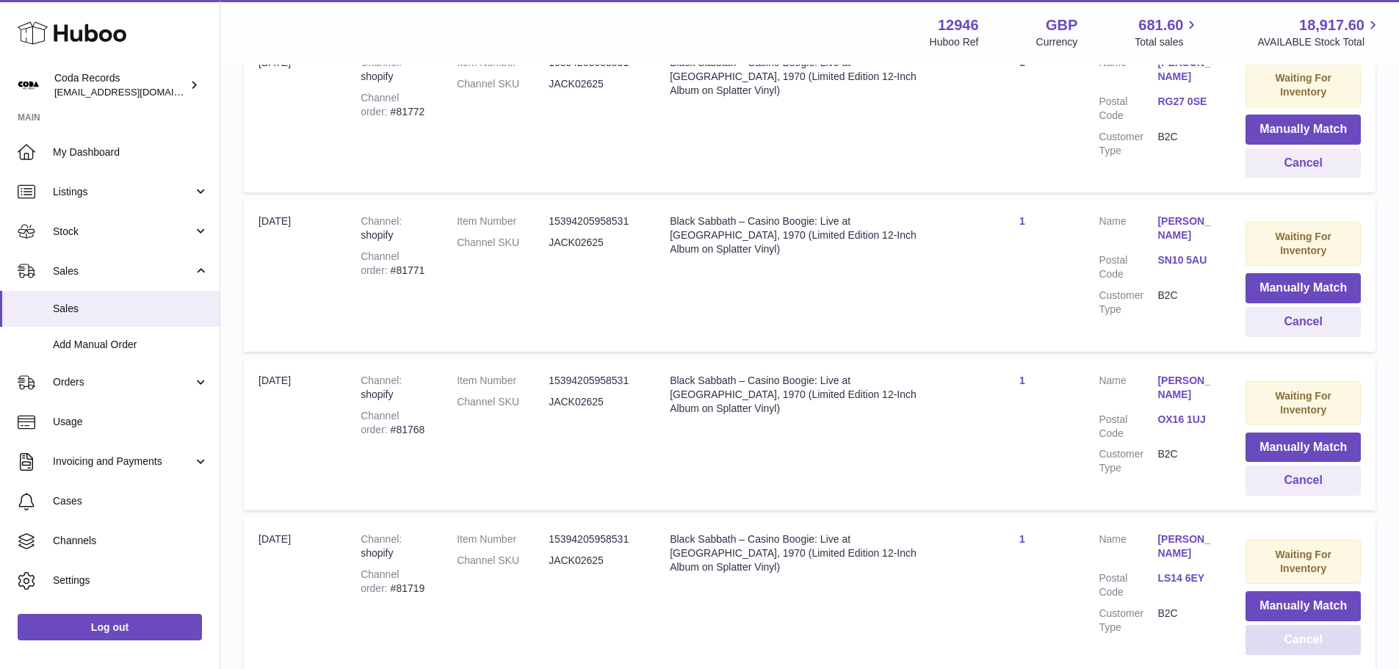
scroll to position [2570, 0]
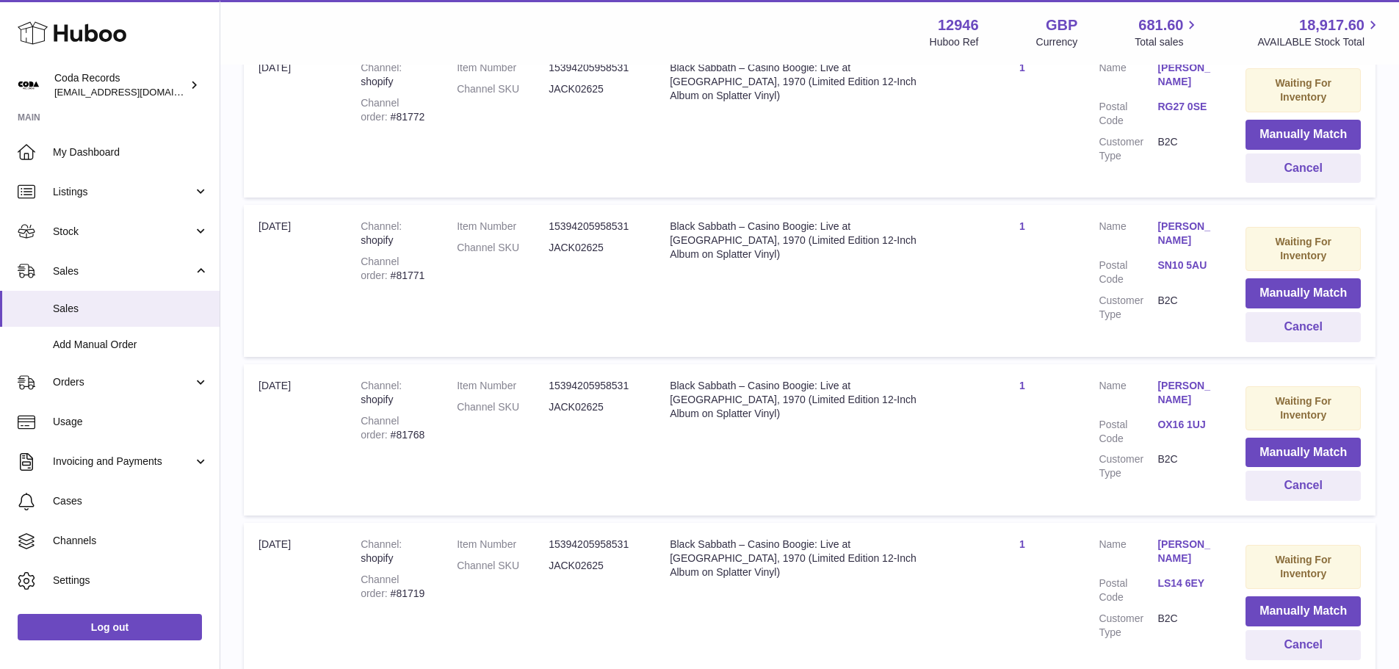
click at [388, 440] on div "Channel order #81768" at bounding box center [394, 428] width 67 height 28
copy div "81768"
click at [1301, 497] on button "Cancel" at bounding box center [1302, 486] width 115 height 30
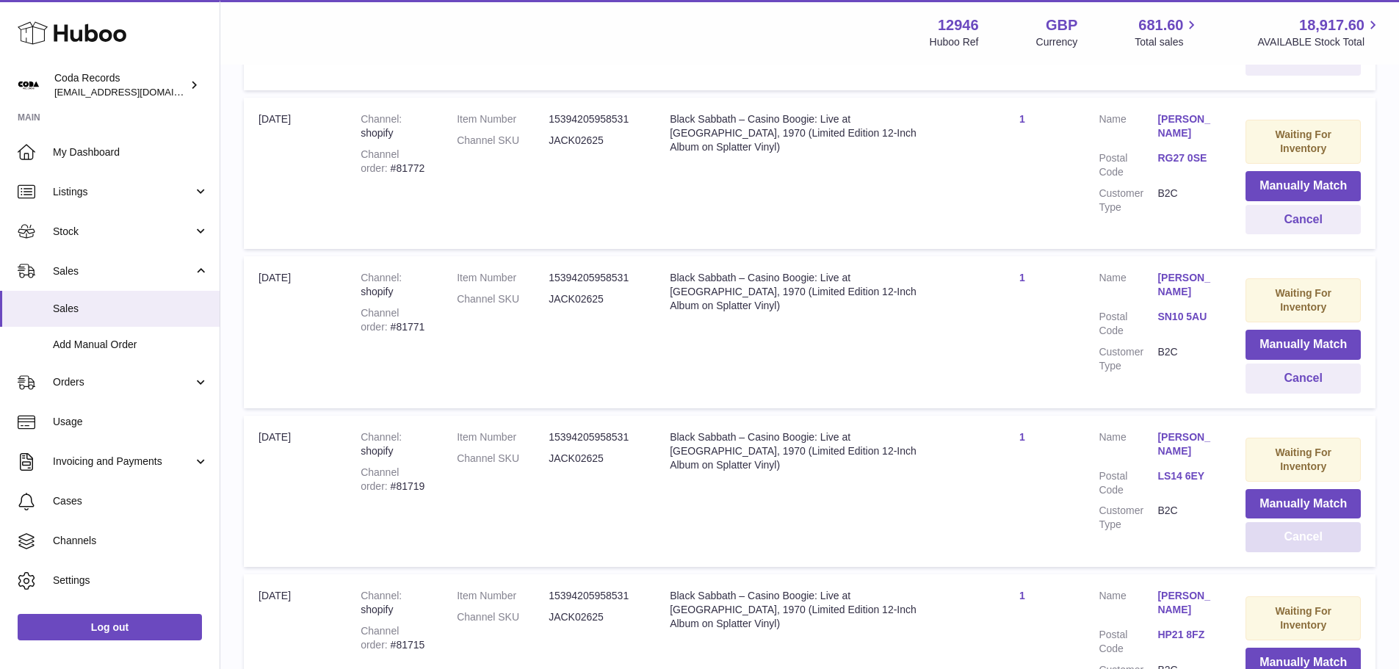
scroll to position [2496, 0]
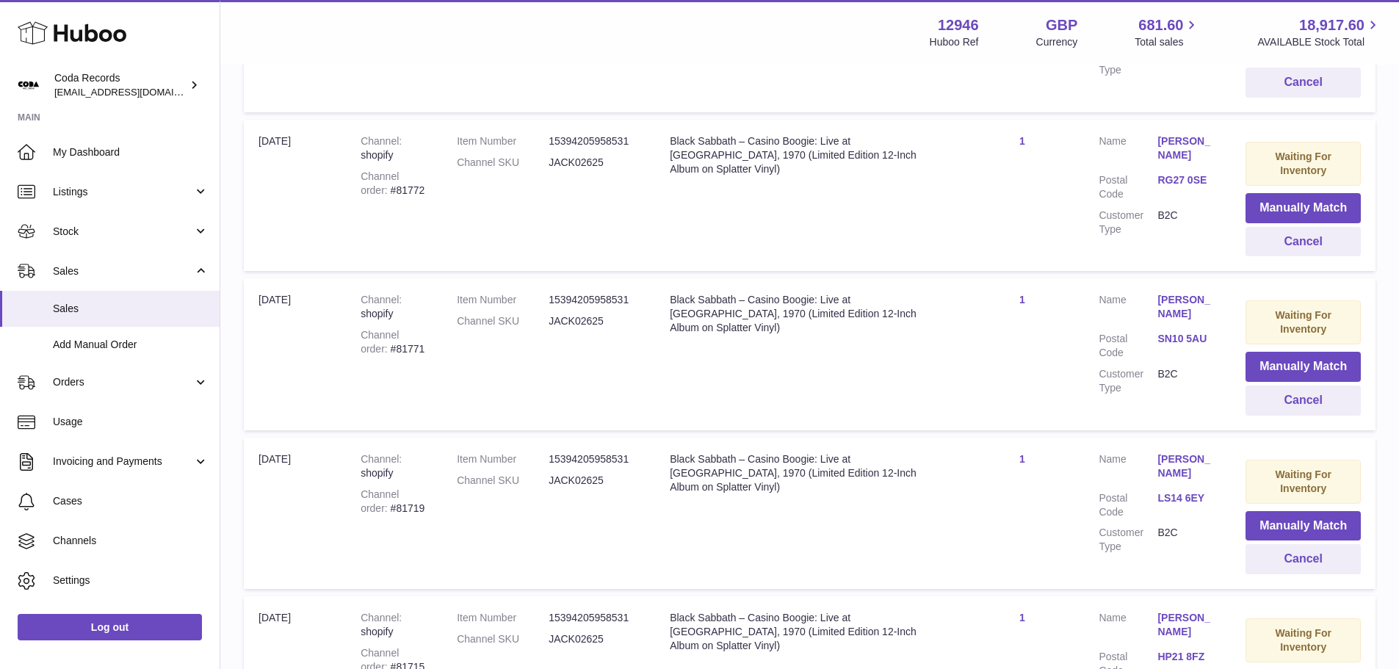
click at [385, 349] on div "Channel order #81771" at bounding box center [394, 342] width 67 height 28
copy div "81771"
drag, startPoint x: 1295, startPoint y: 408, endPoint x: 1278, endPoint y: 405, distance: 17.0
click at [1295, 408] on button "Cancel" at bounding box center [1302, 400] width 115 height 30
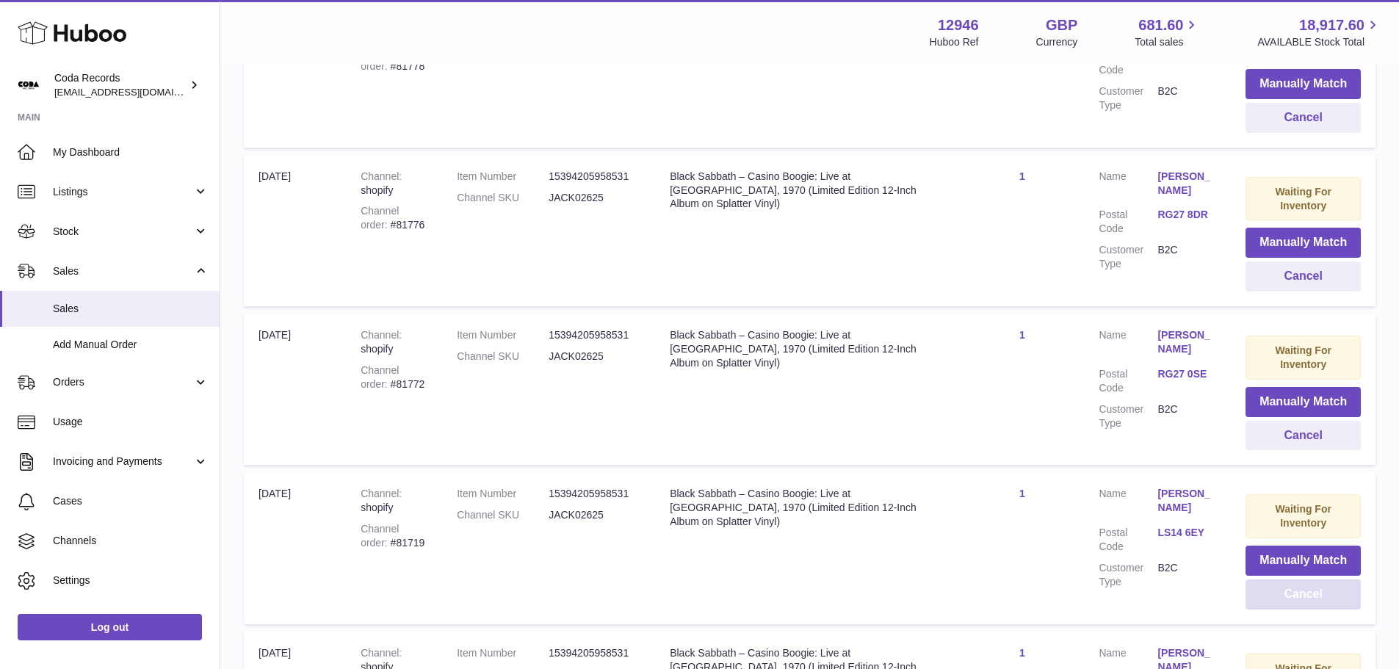
scroll to position [2276, 0]
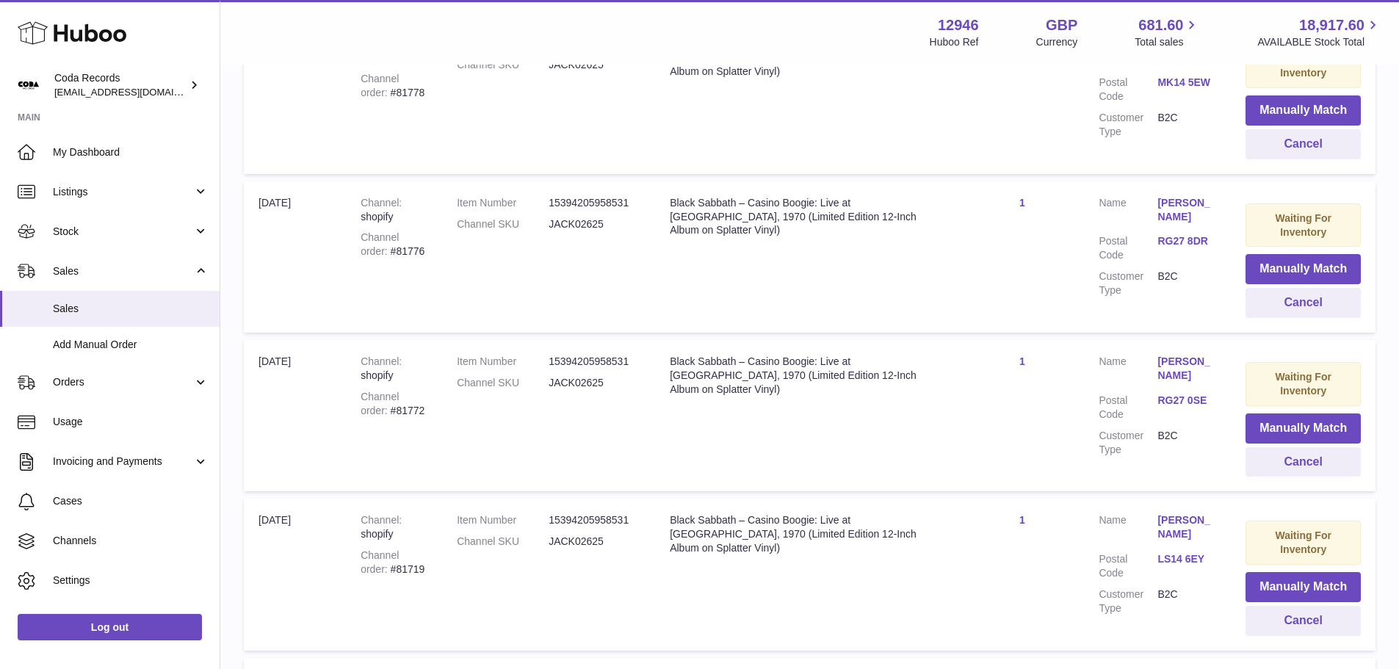
click at [383, 416] on div "Channel order #81772" at bounding box center [394, 404] width 67 height 28
copy div "81772"
click at [1307, 469] on button "Cancel" at bounding box center [1302, 462] width 115 height 30
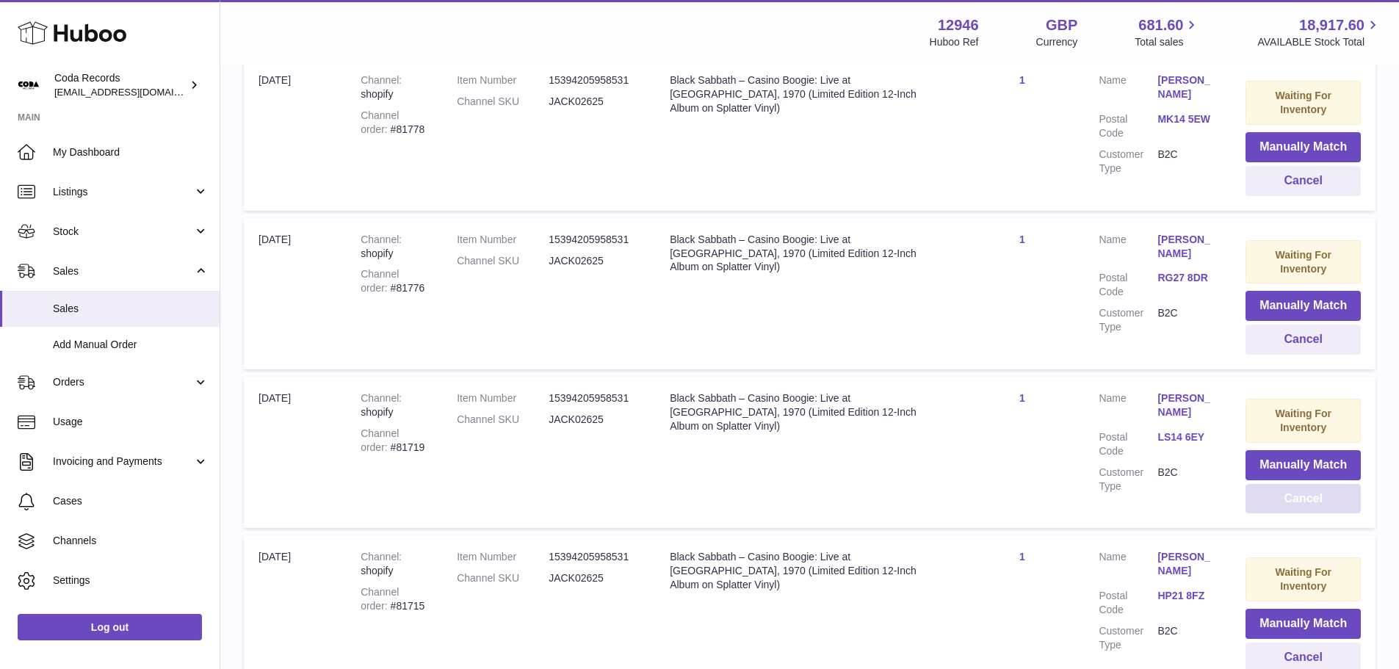
scroll to position [2203, 0]
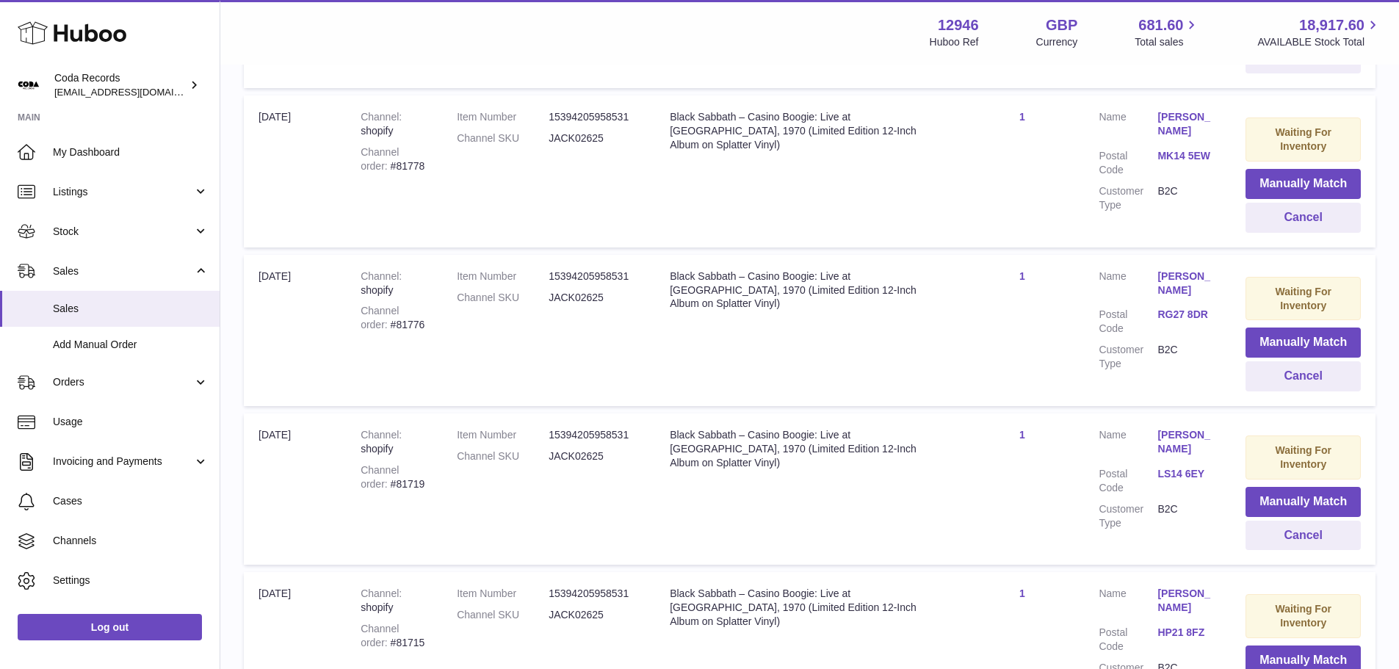
click at [383, 323] on div "Channel order #81776" at bounding box center [394, 318] width 67 height 28
click at [384, 323] on div "Channel order #81776" at bounding box center [394, 318] width 67 height 28
copy div "81776"
click at [386, 163] on div "Channel order #81778" at bounding box center [394, 159] width 67 height 28
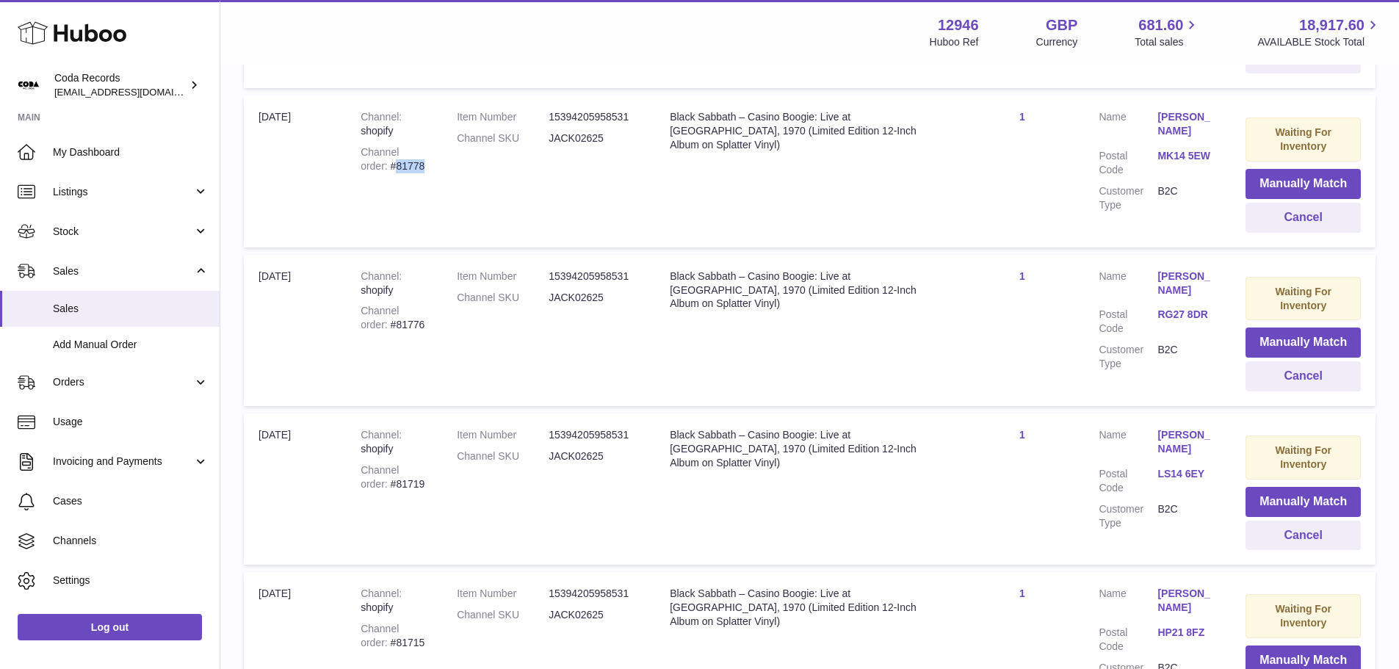
copy div "81778"
click at [1309, 212] on button "Cancel" at bounding box center [1302, 218] width 115 height 30
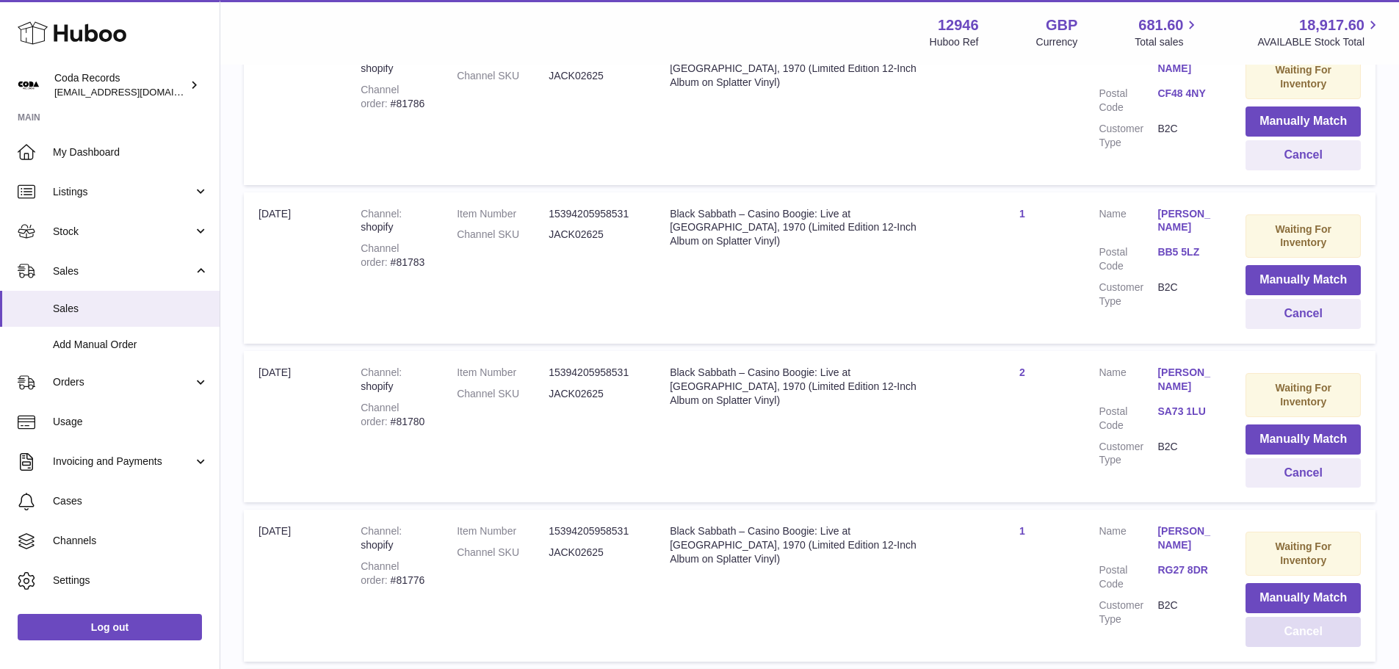
scroll to position [1762, 0]
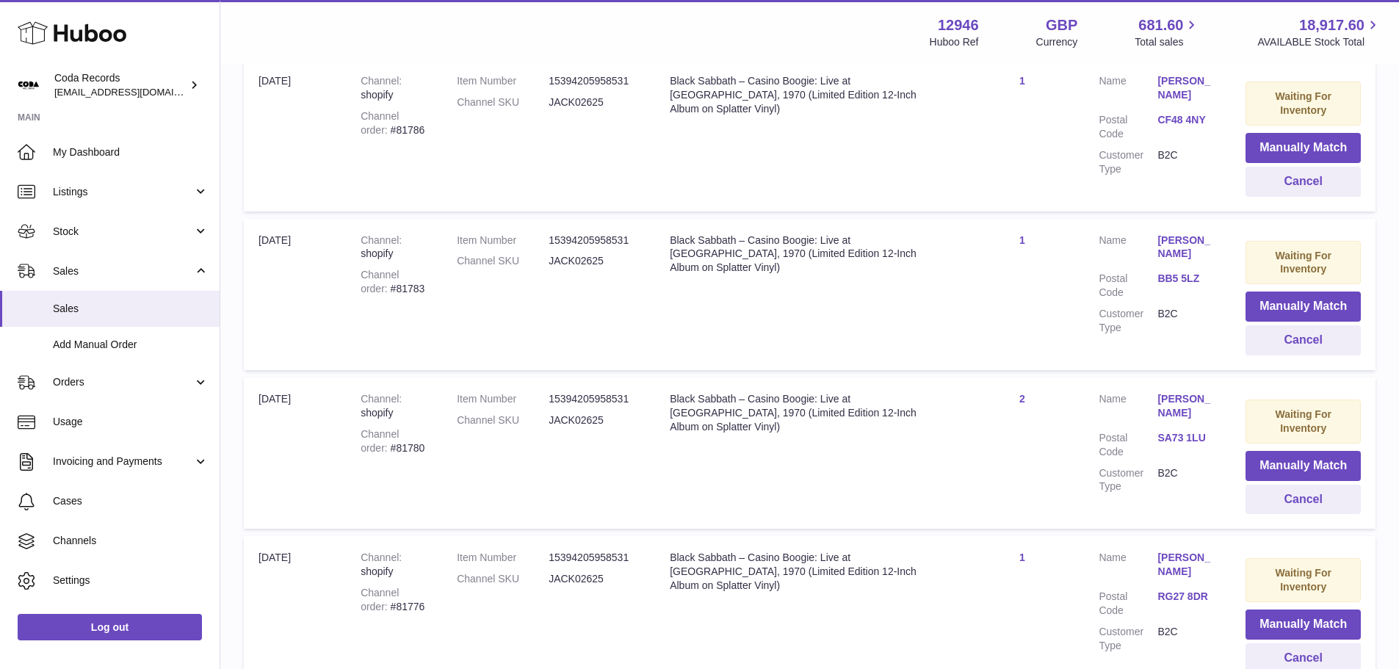
click at [669, 335] on td "Title Black Sabbath – Casino Boogie: Live at Montreux, 1970 (Limited Edition 12…" at bounding box center [807, 294] width 305 height 151
click at [919, 317] on td "Title Black Sabbath – Casino Boogie: Live at Montreux, 1970 (Limited Edition 12…" at bounding box center [807, 294] width 305 height 151
click at [385, 447] on div "Channel order #81780" at bounding box center [394, 441] width 67 height 28
click at [384, 447] on div "Channel order #81780" at bounding box center [394, 441] width 67 height 28
copy div "81780"
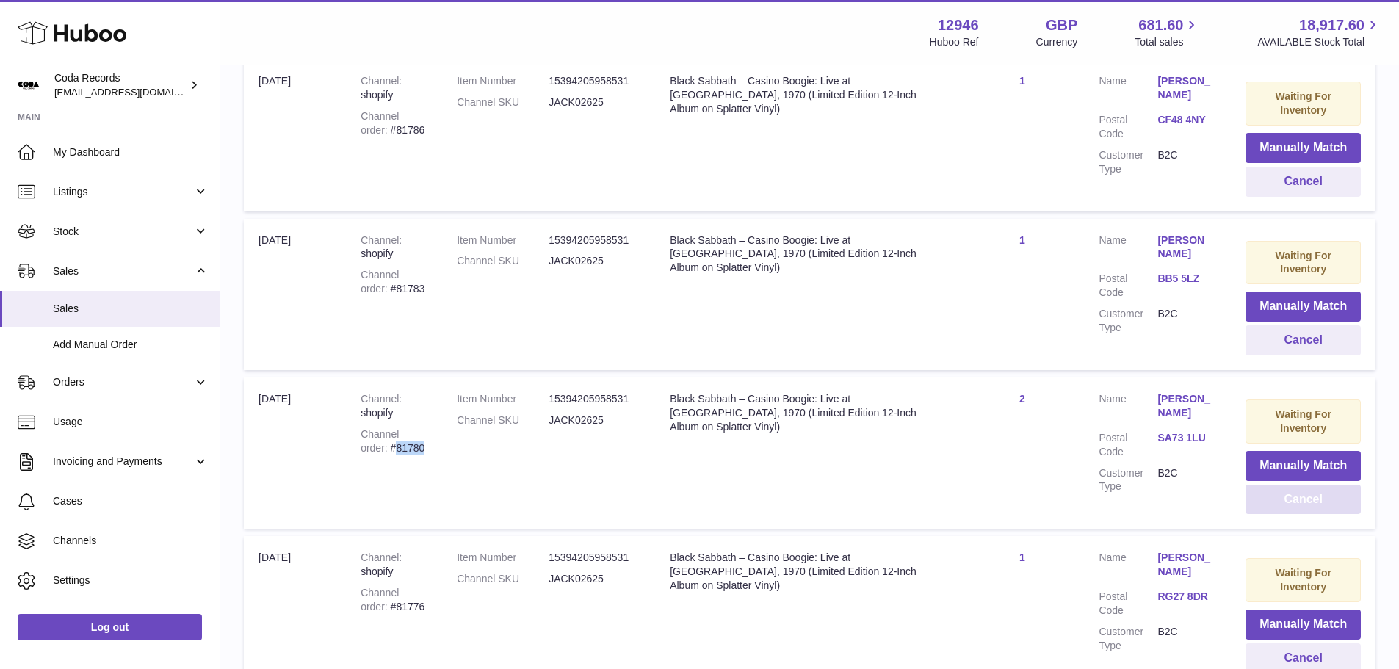
click at [1321, 506] on button "Cancel" at bounding box center [1302, 500] width 115 height 30
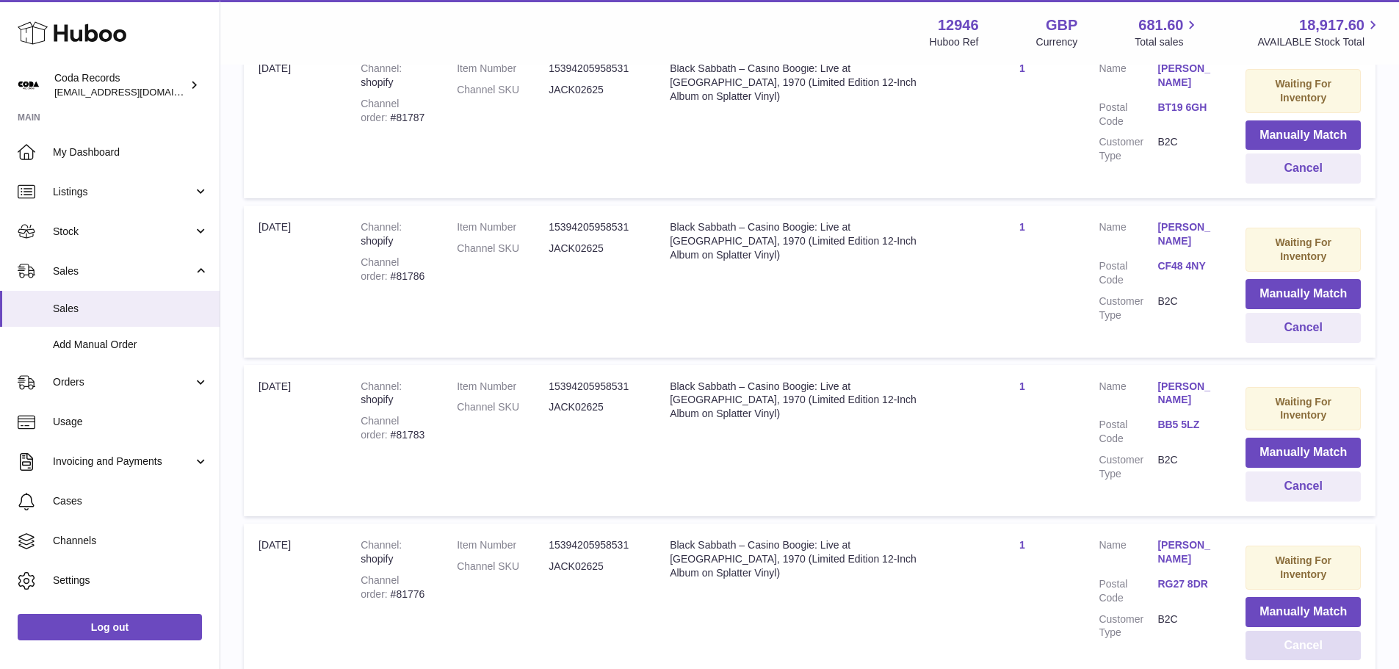
scroll to position [1615, 0]
click at [380, 435] on div "Channel order #81783" at bounding box center [394, 429] width 67 height 28
copy div "81783"
click at [1292, 485] on button "Cancel" at bounding box center [1302, 487] width 115 height 30
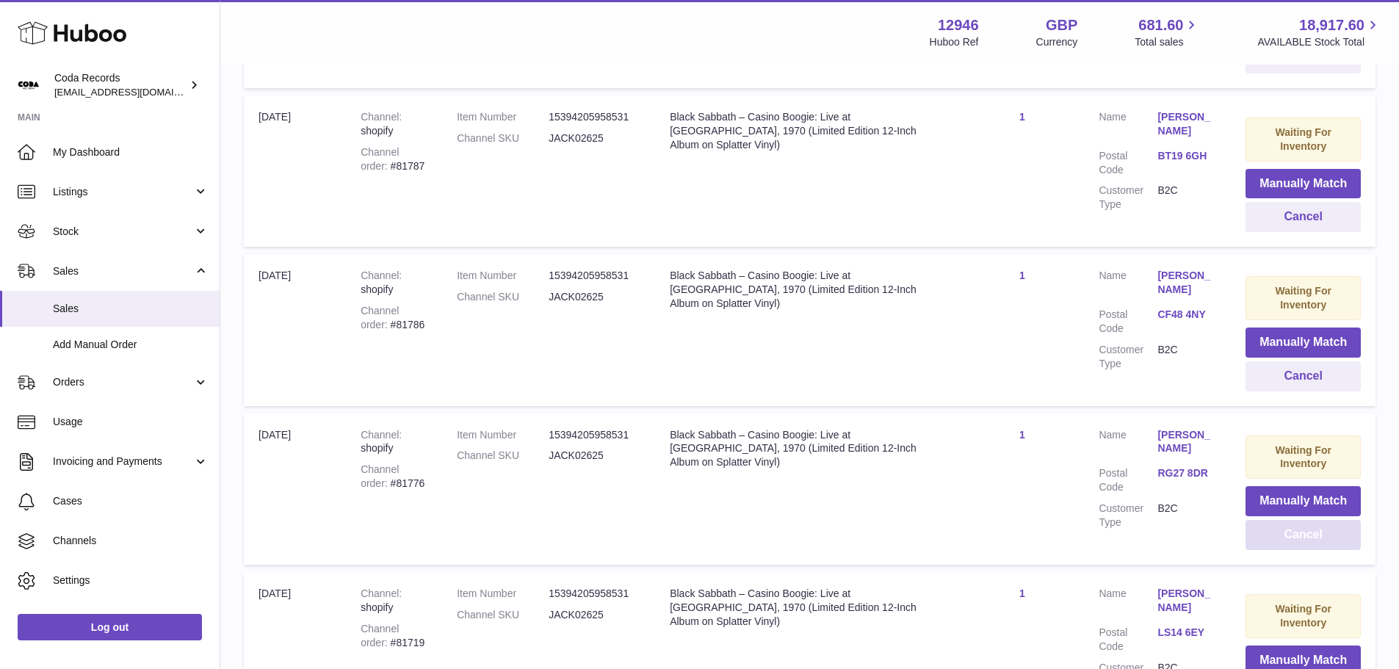
scroll to position [1542, 0]
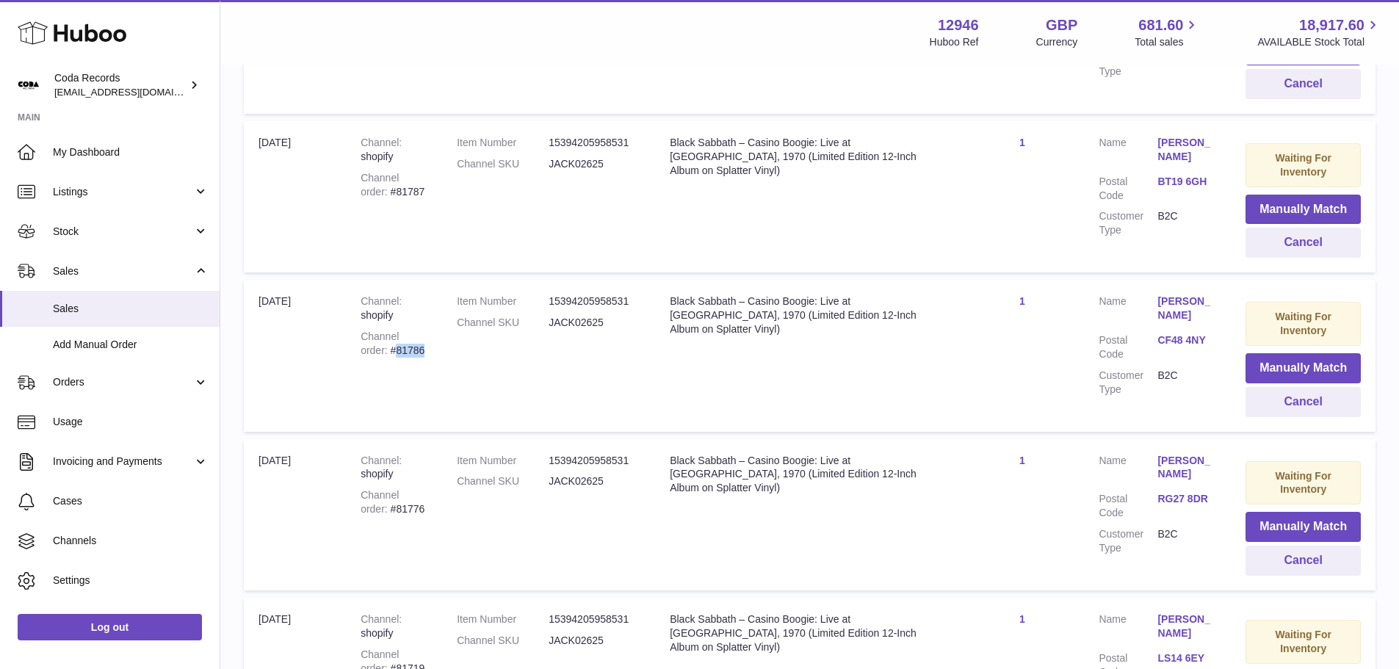
drag, startPoint x: 396, startPoint y: 349, endPoint x: 369, endPoint y: 347, distance: 26.5
click at [369, 347] on div "Channel order #81786" at bounding box center [394, 344] width 67 height 28
copy div "81786"
click at [1264, 393] on button "Cancel" at bounding box center [1302, 402] width 115 height 30
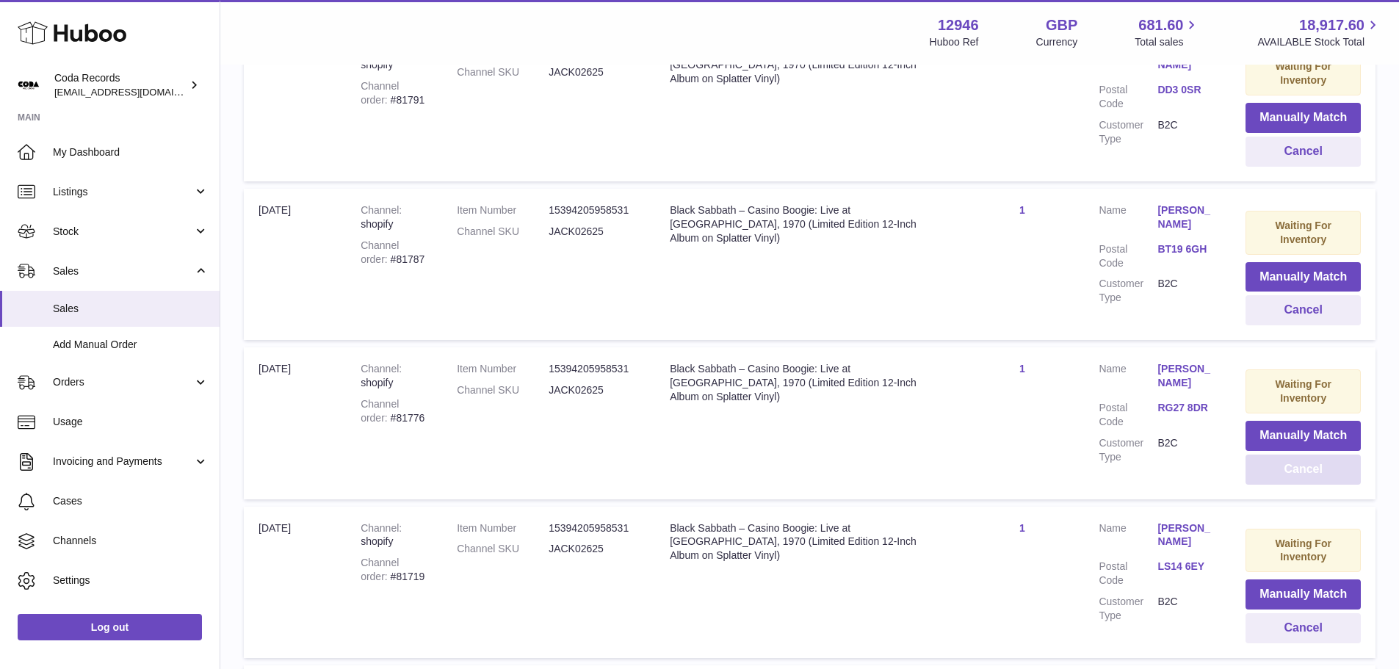
scroll to position [1395, 0]
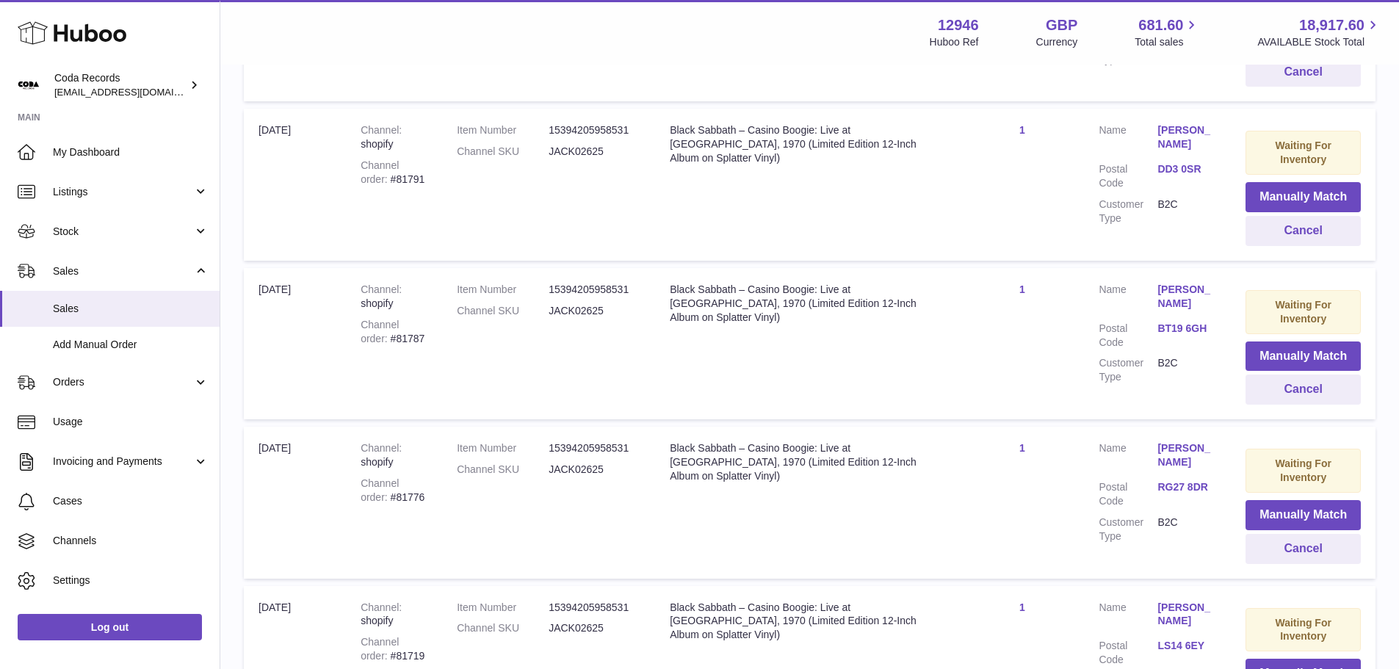
click at [394, 337] on div "Channel order #81787" at bounding box center [394, 332] width 67 height 28
click at [382, 336] on div "Channel order #81787" at bounding box center [394, 332] width 67 height 28
copy div "81787"
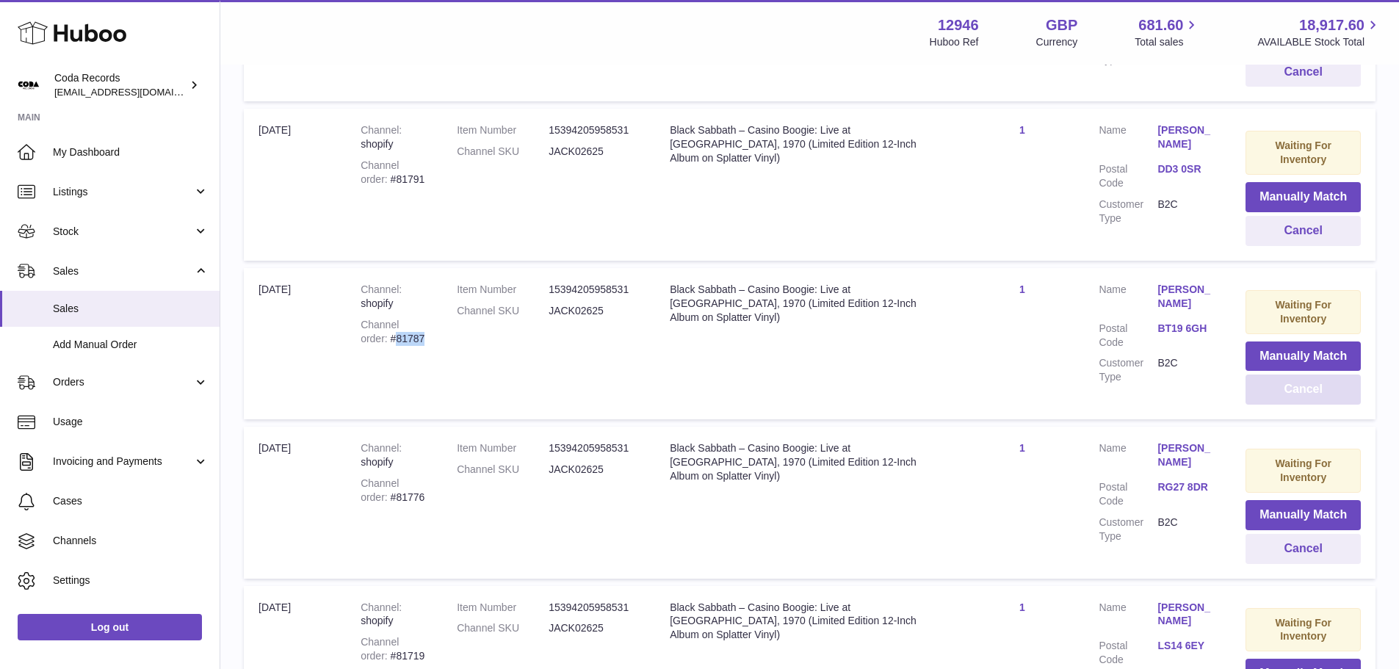
click at [1259, 393] on button "Cancel" at bounding box center [1302, 389] width 115 height 30
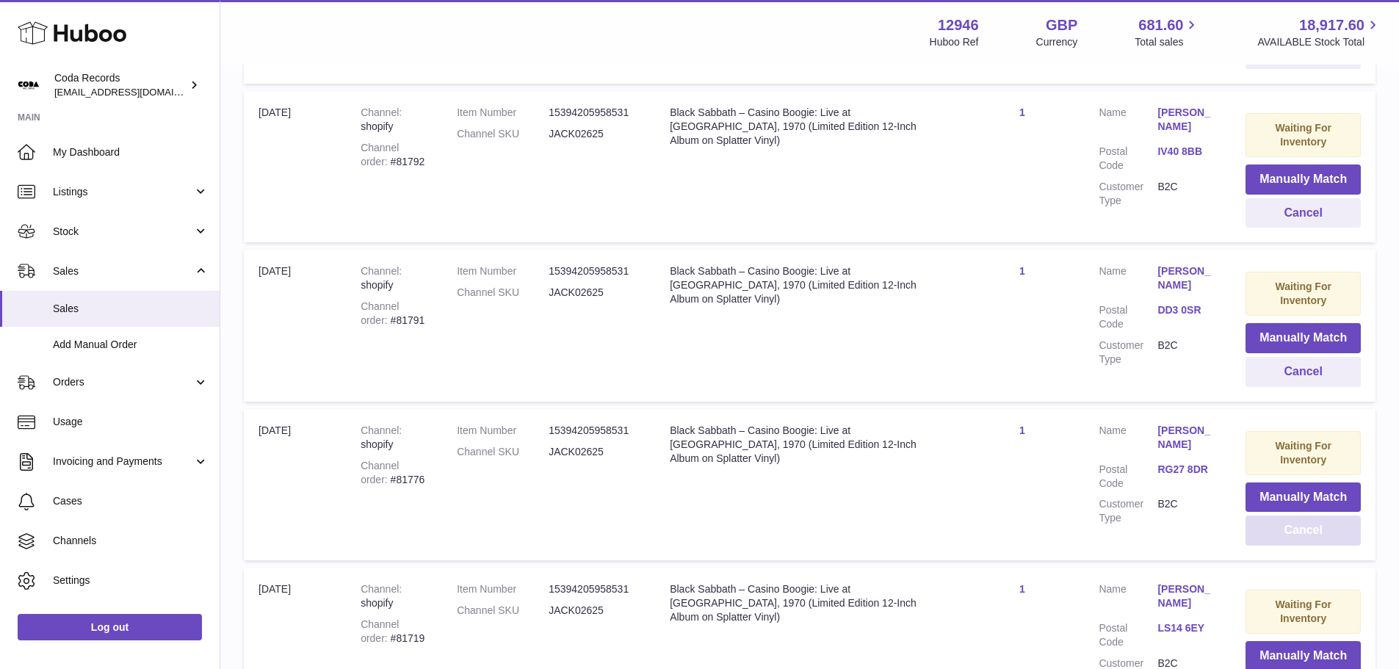
scroll to position [1248, 0]
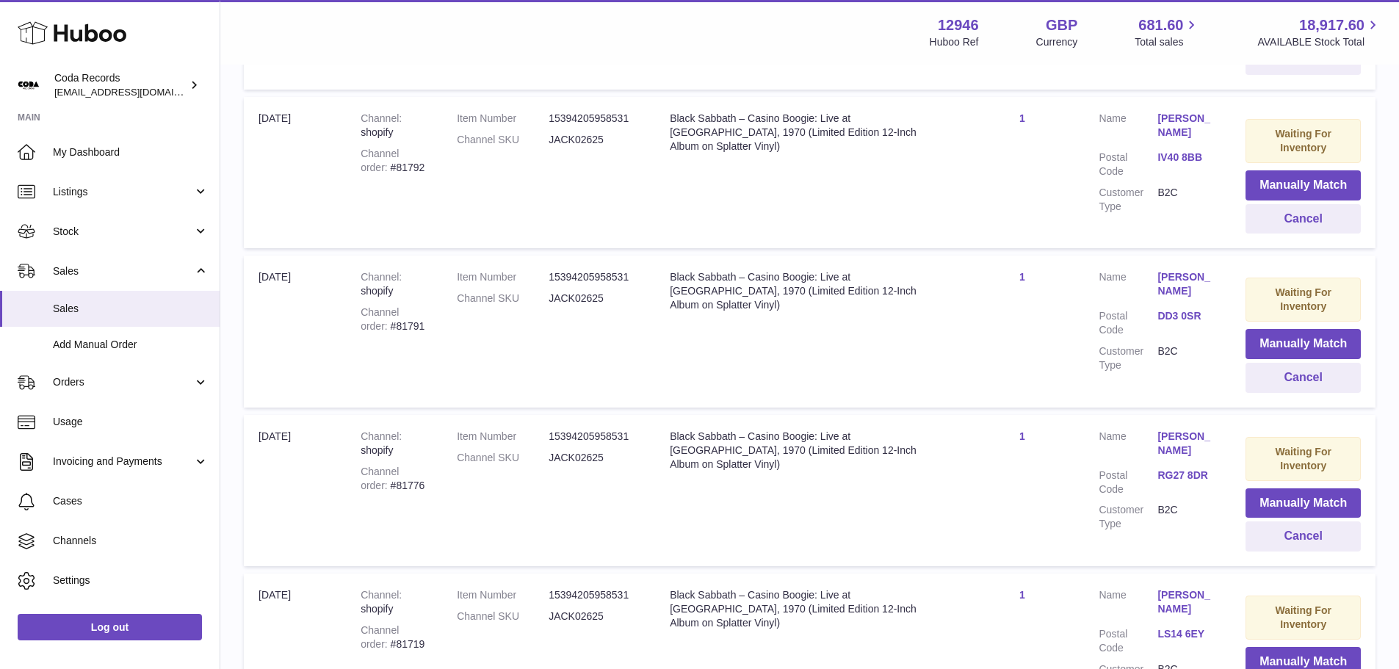
click at [380, 323] on div "Channel order #81791" at bounding box center [394, 319] width 67 height 28
copy div "81791"
click at [1262, 372] on button "Cancel" at bounding box center [1302, 378] width 115 height 30
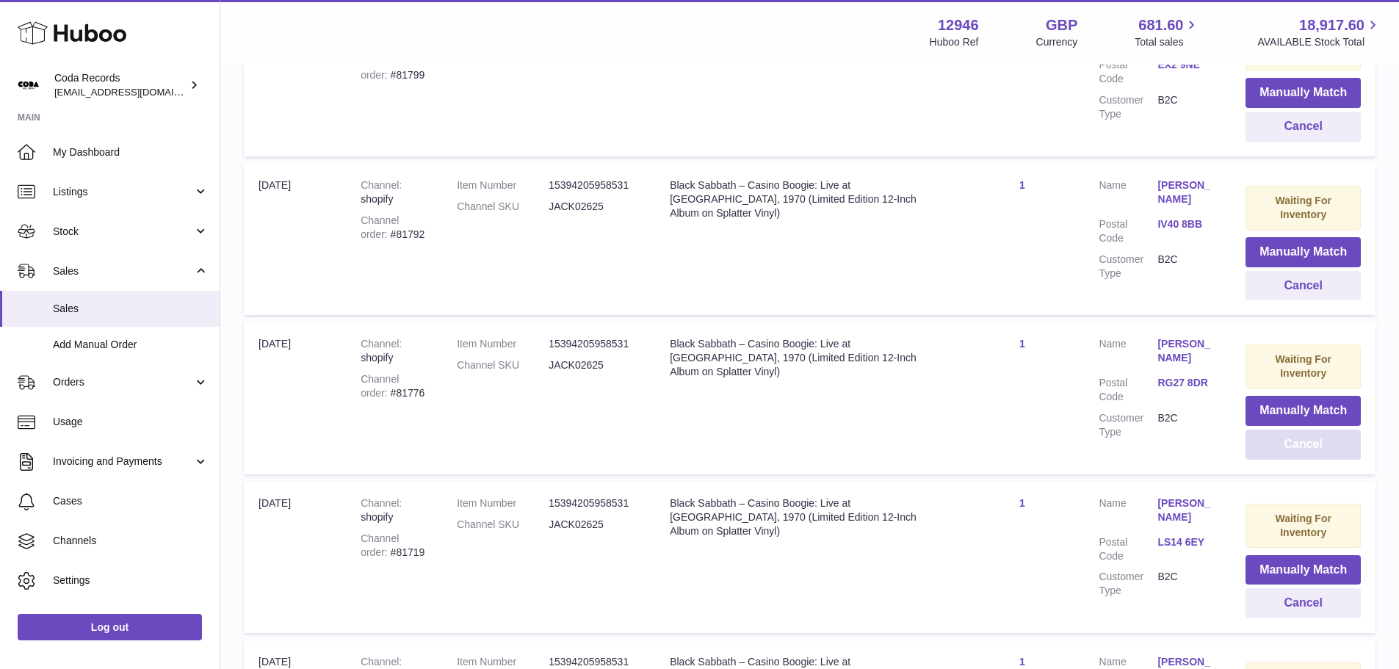
scroll to position [1101, 0]
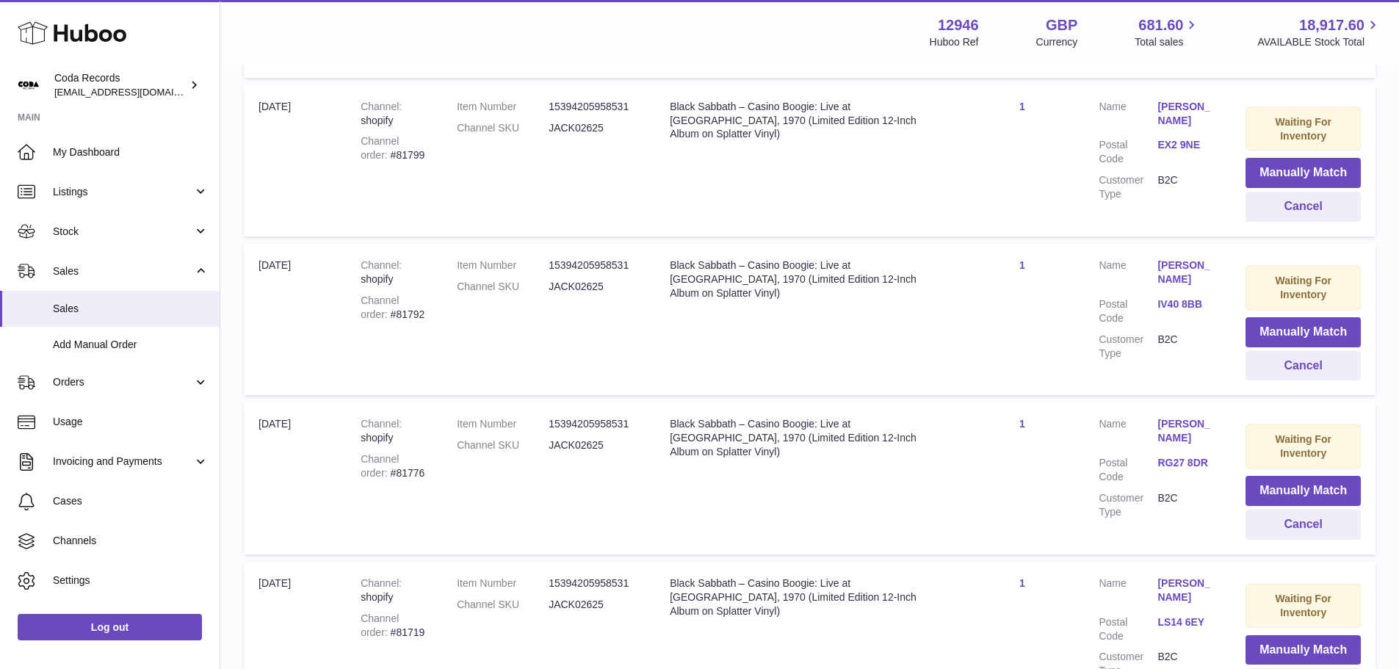
click at [393, 313] on div "Channel order #81792" at bounding box center [394, 308] width 67 height 28
click at [377, 314] on div "Channel order #81792" at bounding box center [394, 308] width 67 height 28
click at [1265, 374] on button "Cancel" at bounding box center [1302, 366] width 115 height 30
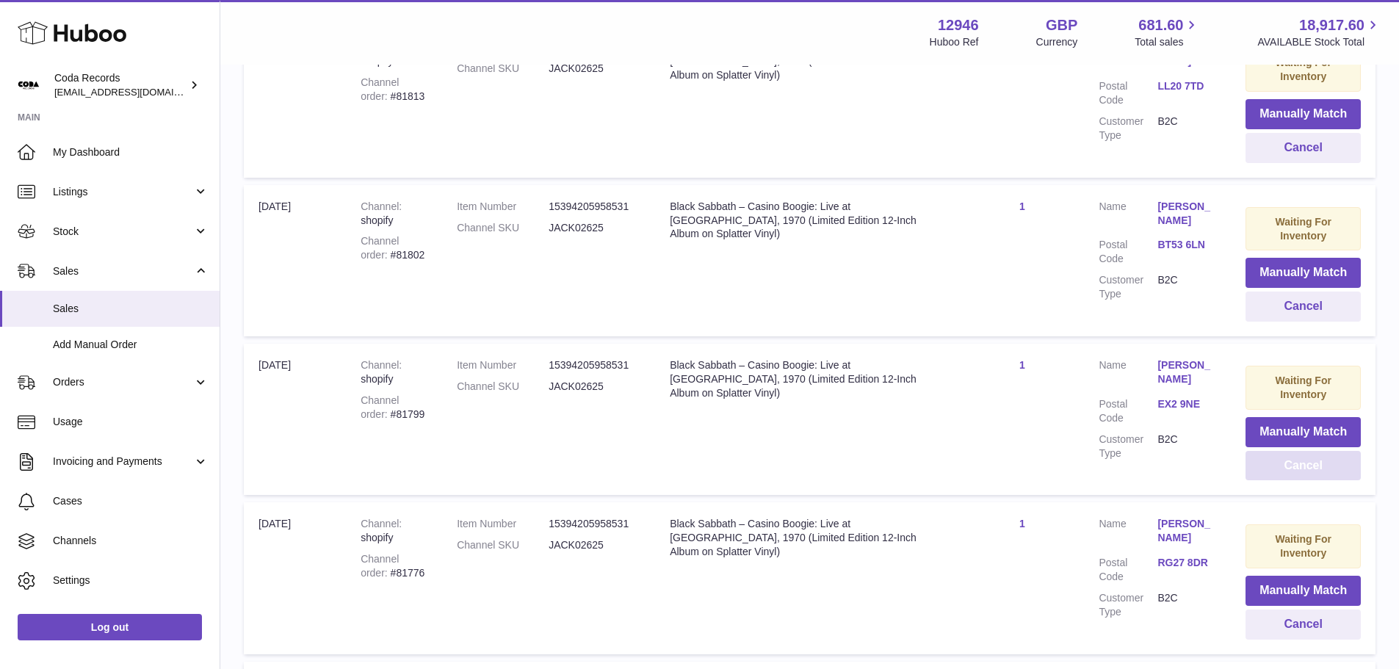
scroll to position [1028, 0]
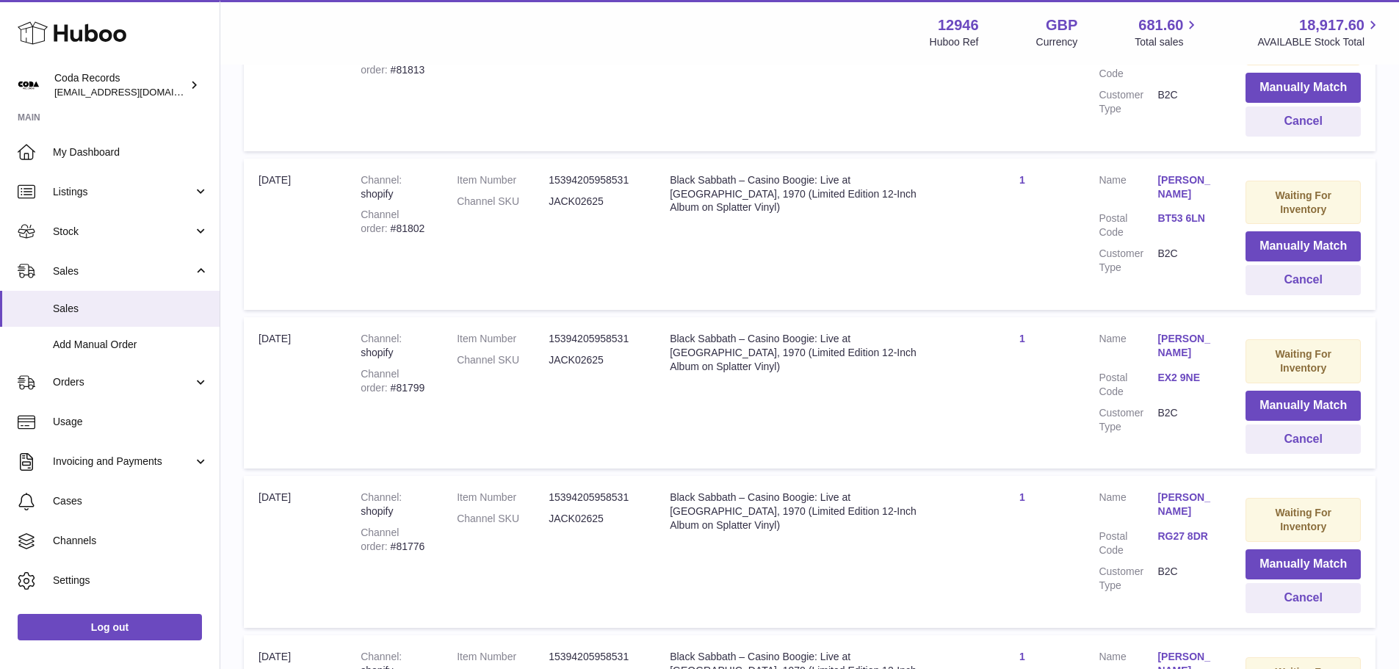
click at [379, 390] on div "Channel order #81799" at bounding box center [394, 381] width 67 height 28
click at [1303, 440] on button "Cancel" at bounding box center [1302, 439] width 115 height 30
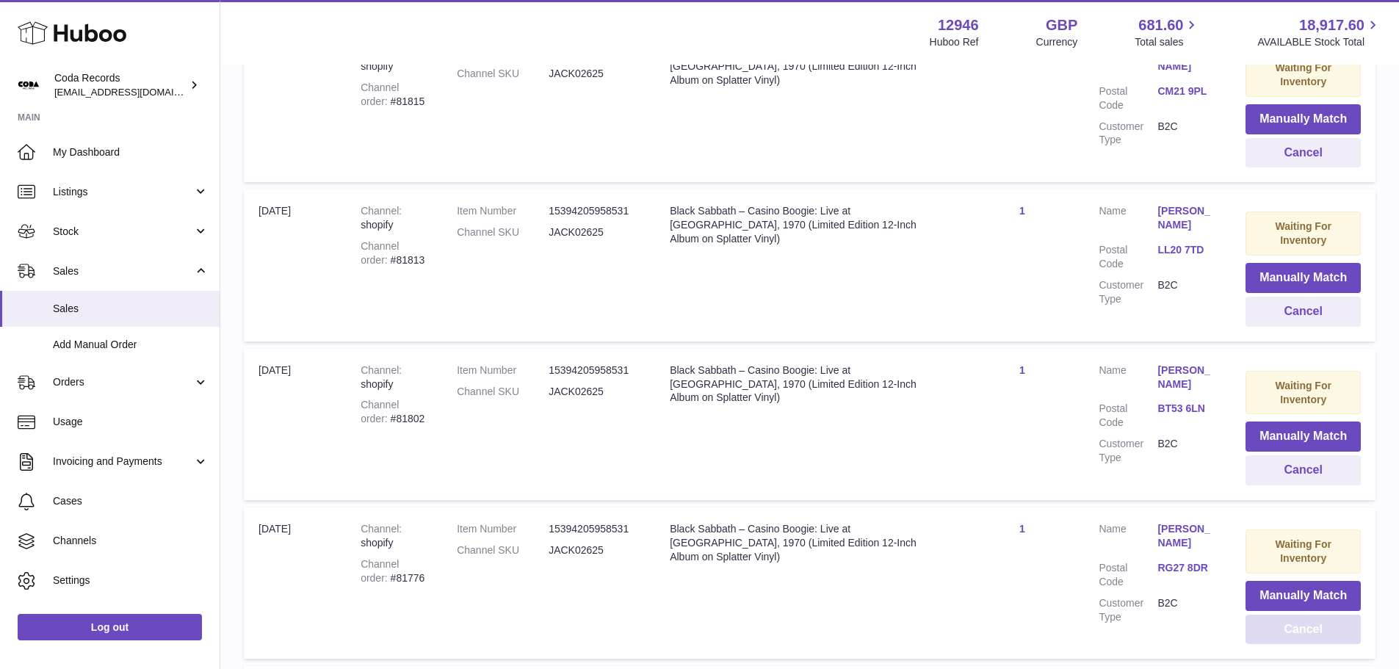
scroll to position [808, 0]
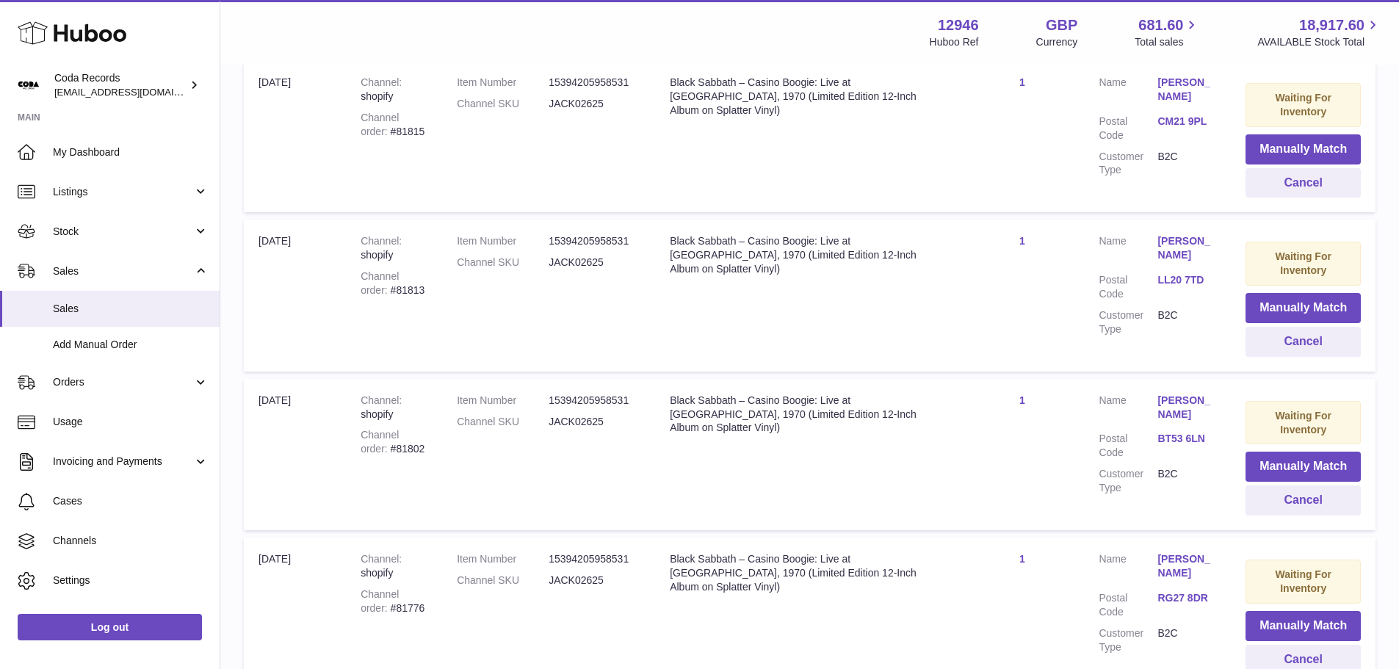
click at [383, 446] on div "Channel order #81802" at bounding box center [394, 442] width 67 height 28
click at [1294, 504] on button "Cancel" at bounding box center [1302, 500] width 115 height 30
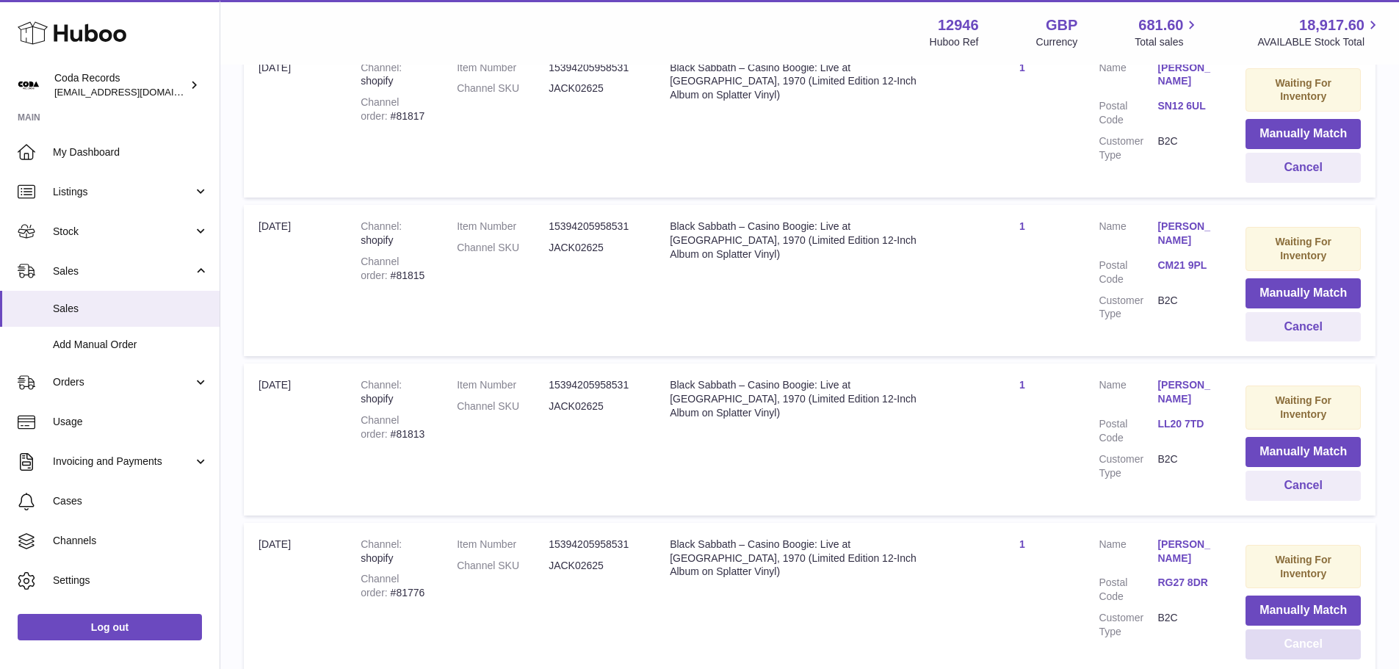
scroll to position [661, 0]
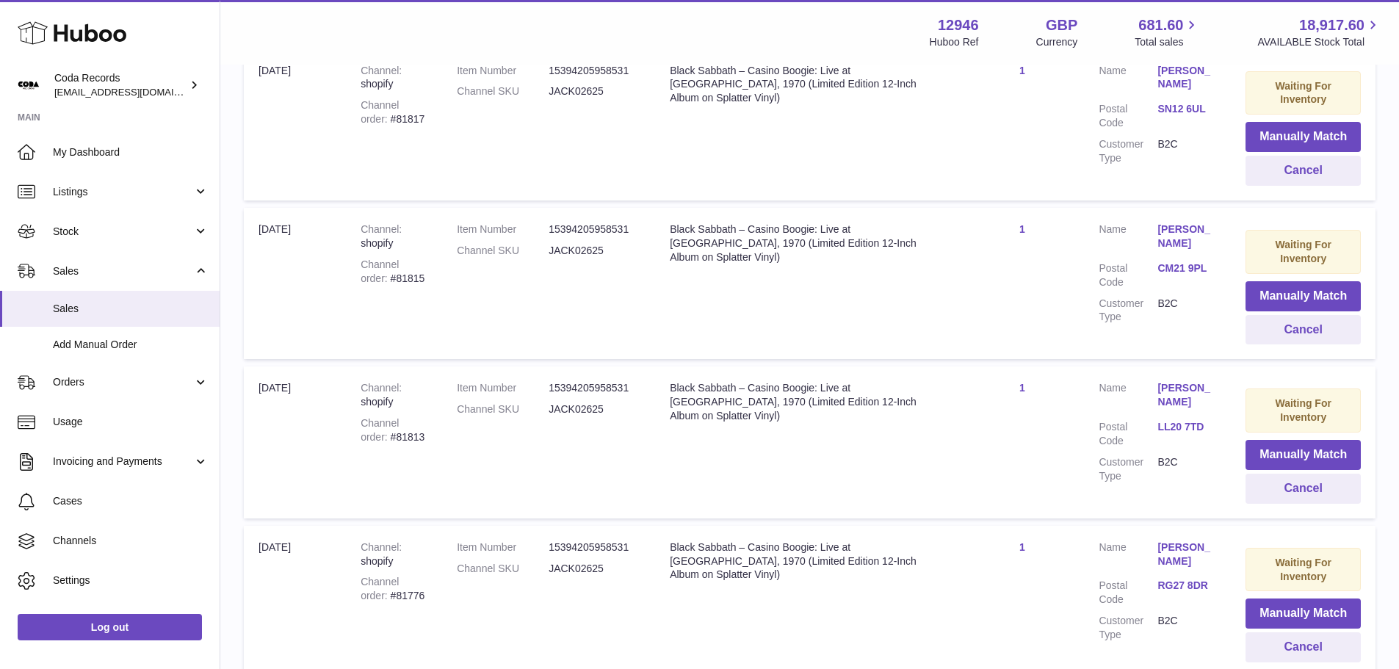
click at [383, 435] on div "Channel order #81813" at bounding box center [394, 430] width 67 height 28
click at [1287, 490] on button "Cancel" at bounding box center [1302, 489] width 115 height 30
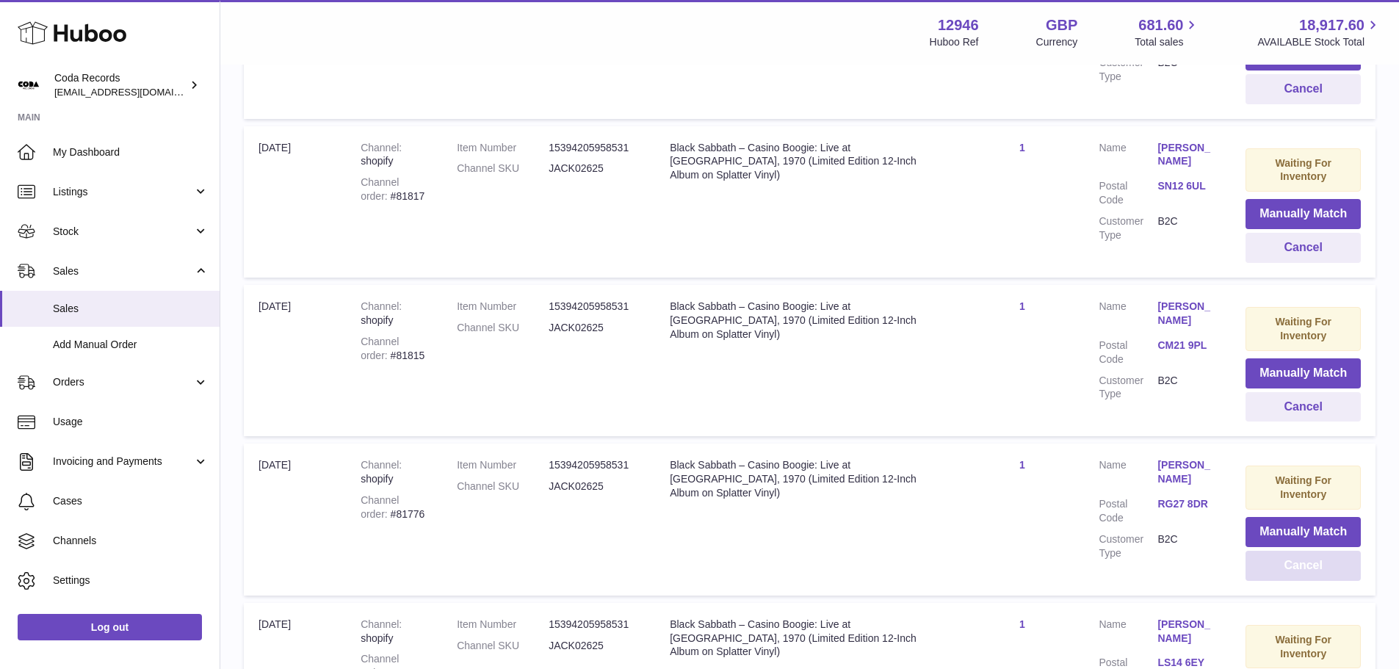
scroll to position [441, 0]
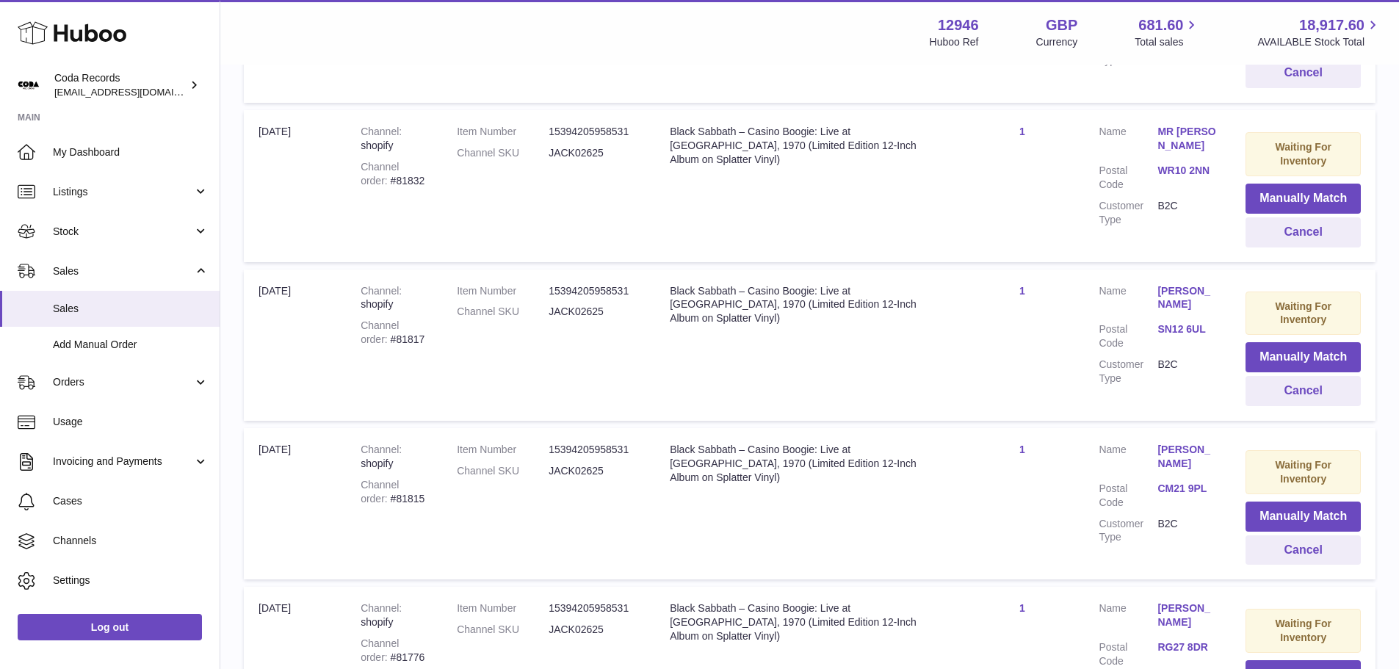
click at [380, 495] on div "Channel order #81815" at bounding box center [394, 492] width 67 height 28
click at [1329, 555] on button "Cancel" at bounding box center [1302, 550] width 115 height 30
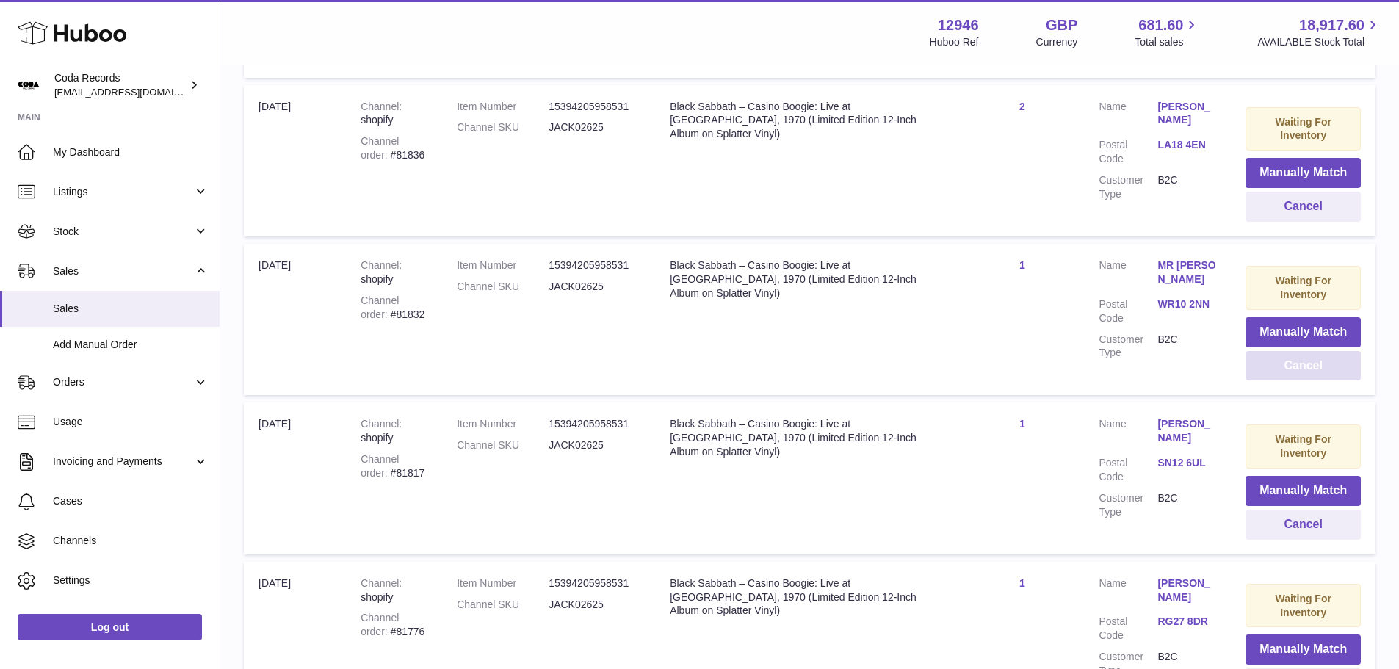
scroll to position [661, 0]
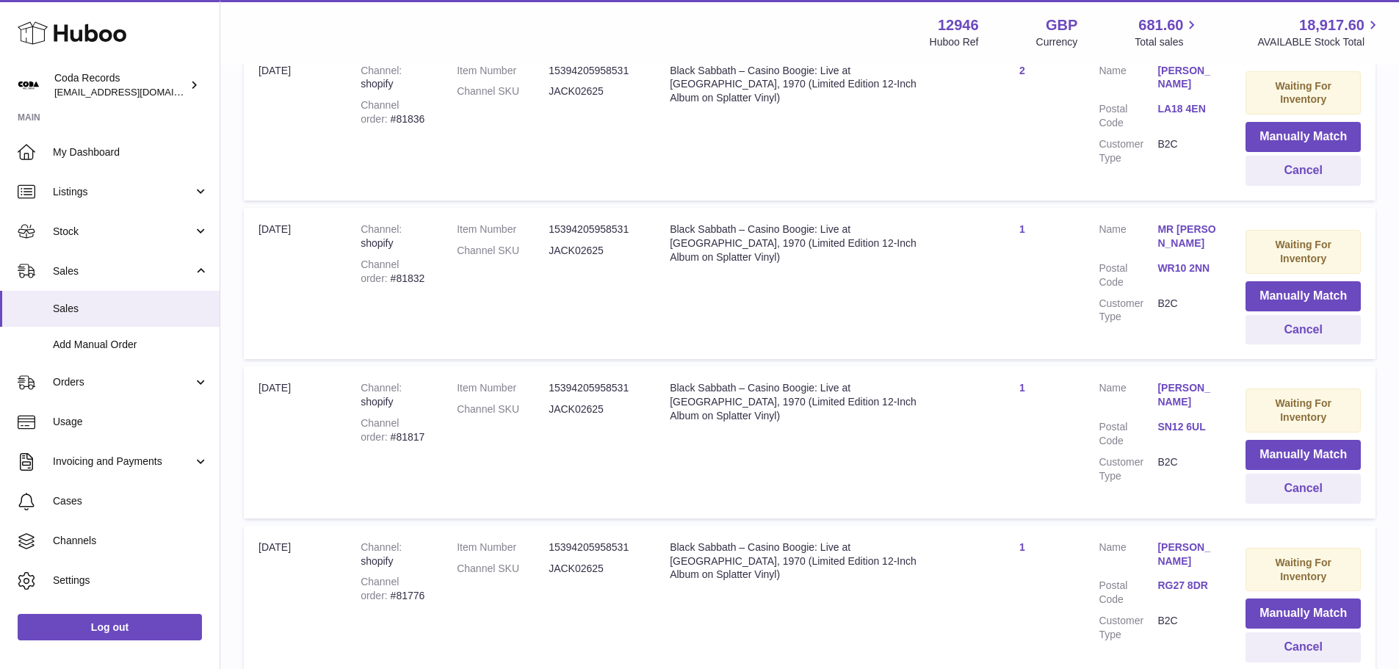
click at [390, 438] on div "Channel order #81817" at bounding box center [394, 430] width 67 height 28
click at [391, 438] on div "Channel order #81817" at bounding box center [394, 430] width 67 height 28
click at [1183, 394] on link "Paul Woodley" at bounding box center [1186, 395] width 59 height 28
click at [1018, 361] on div at bounding box center [699, 334] width 1399 height 669
click at [1295, 486] on button "Cancel" at bounding box center [1302, 489] width 115 height 30
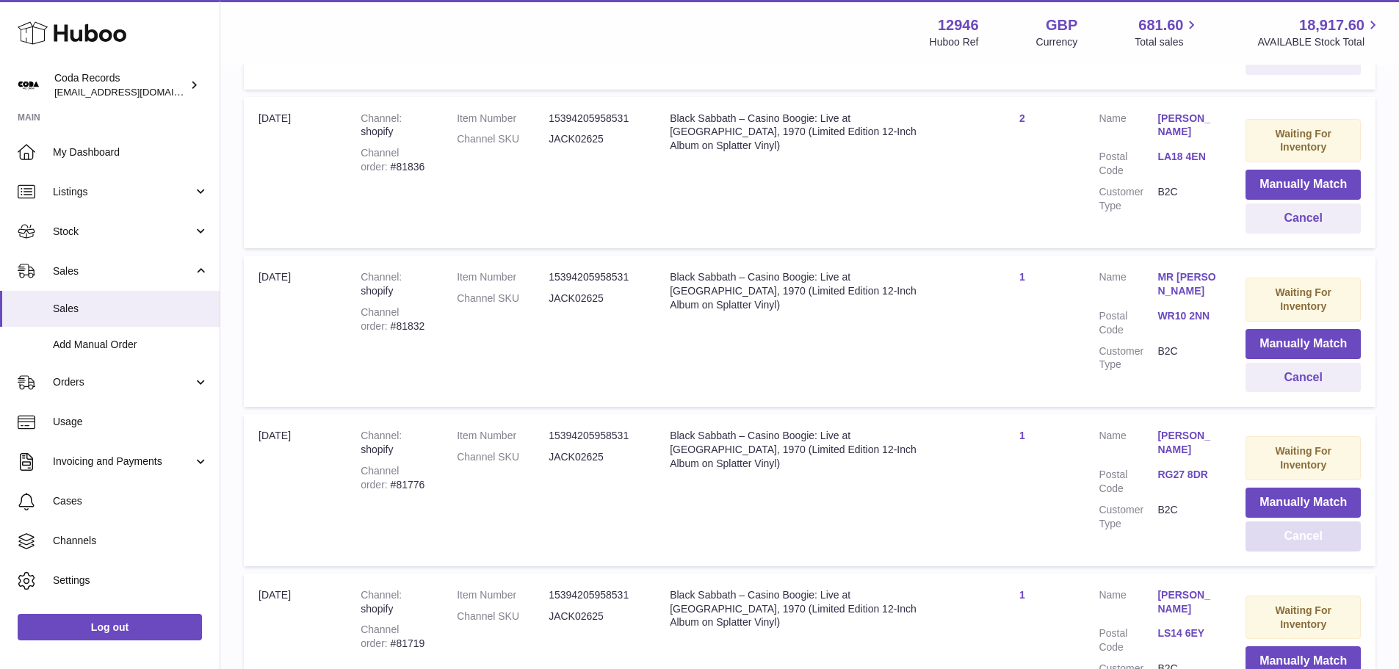
scroll to position [514, 0]
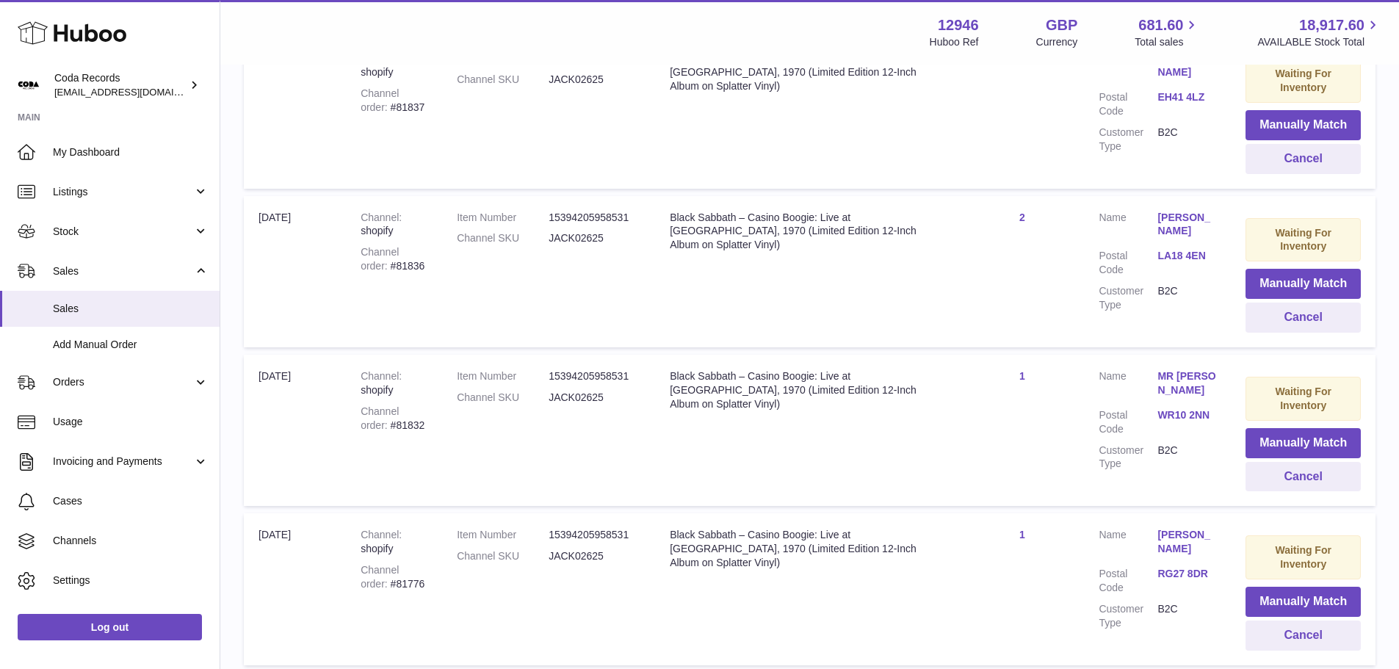
click at [388, 422] on div "Channel order #81832" at bounding box center [394, 419] width 67 height 28
click at [1297, 472] on button "Cancel" at bounding box center [1302, 477] width 115 height 30
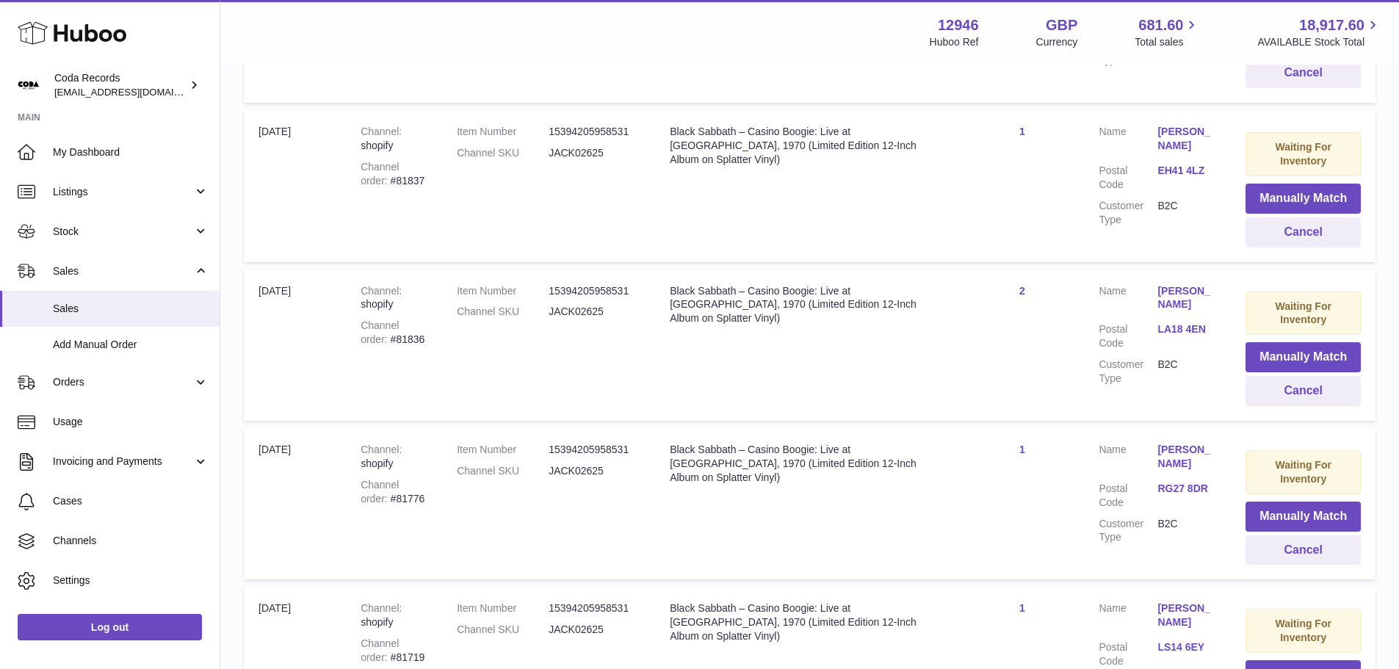
click at [381, 338] on div "Channel order #81836" at bounding box center [394, 333] width 67 height 28
click at [1260, 394] on button "Cancel" at bounding box center [1302, 391] width 115 height 30
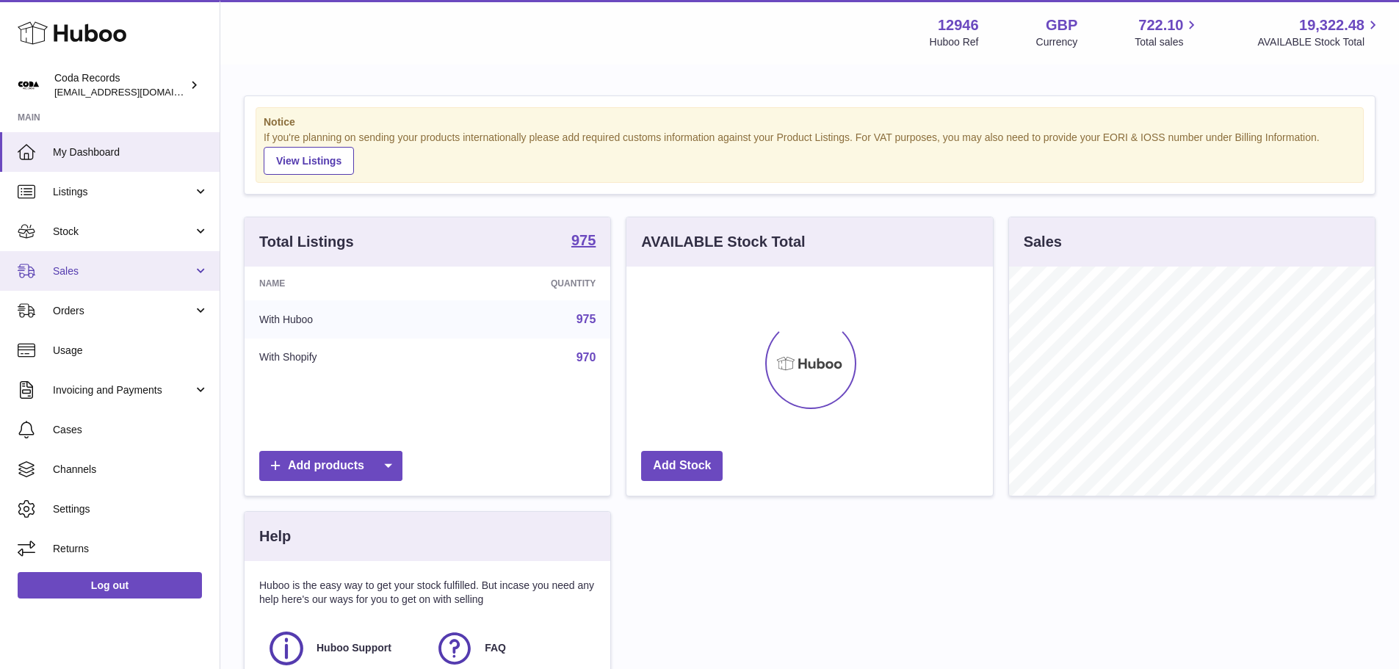
scroll to position [229, 366]
click at [133, 275] on span "Sales" at bounding box center [123, 271] width 140 height 14
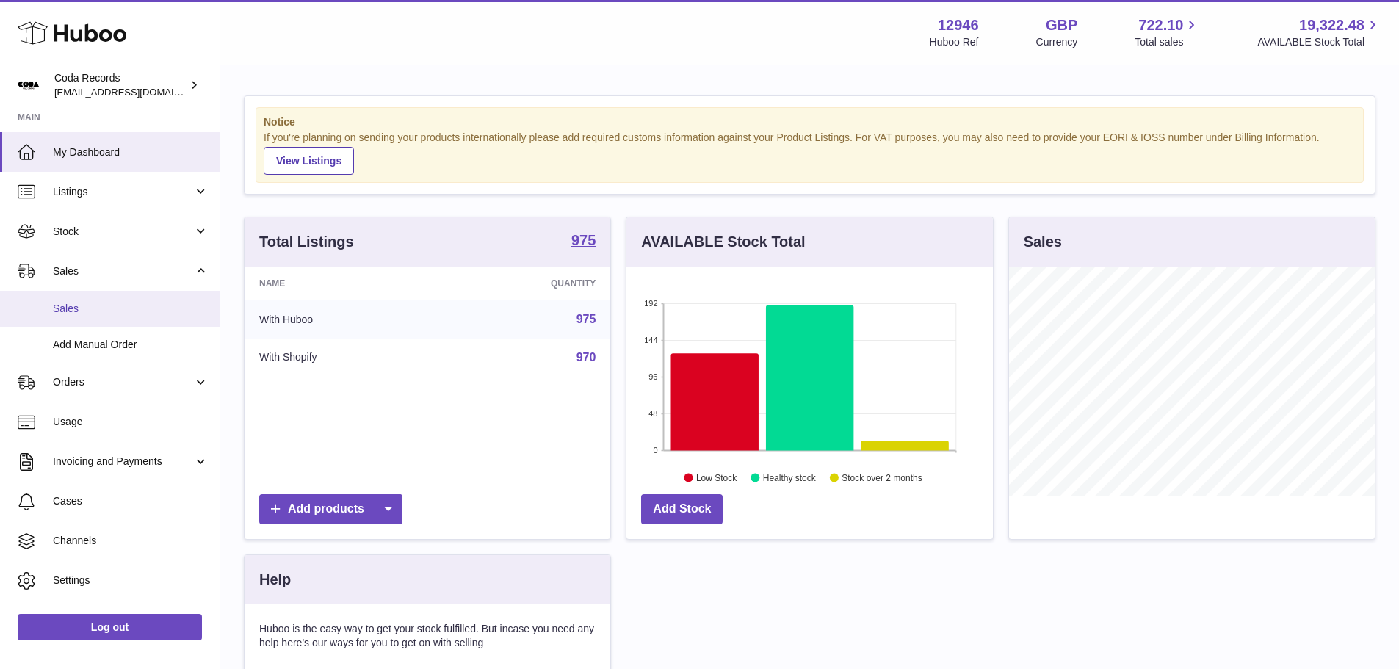
click at [126, 303] on span "Sales" at bounding box center [131, 309] width 156 height 14
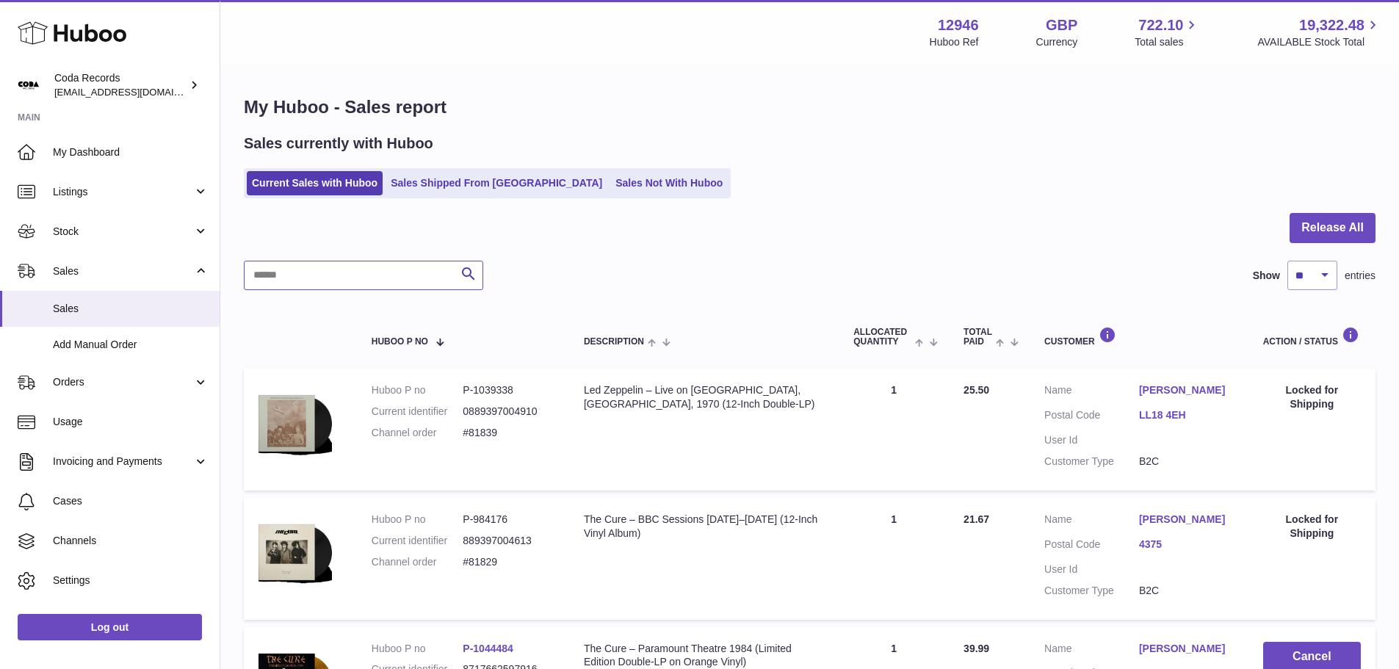
click at [370, 276] on input "text" at bounding box center [363, 275] width 239 height 29
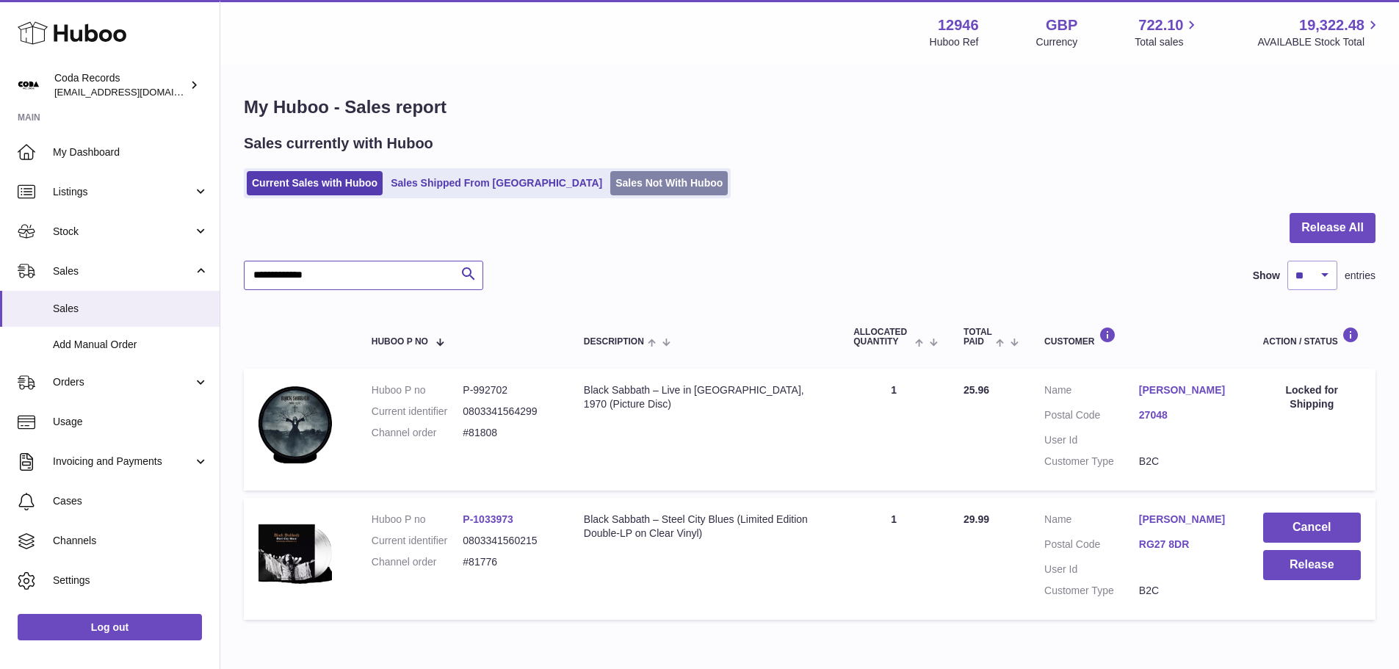
type input "**********"
click at [626, 186] on link "Sales Not With Huboo" at bounding box center [668, 183] width 117 height 24
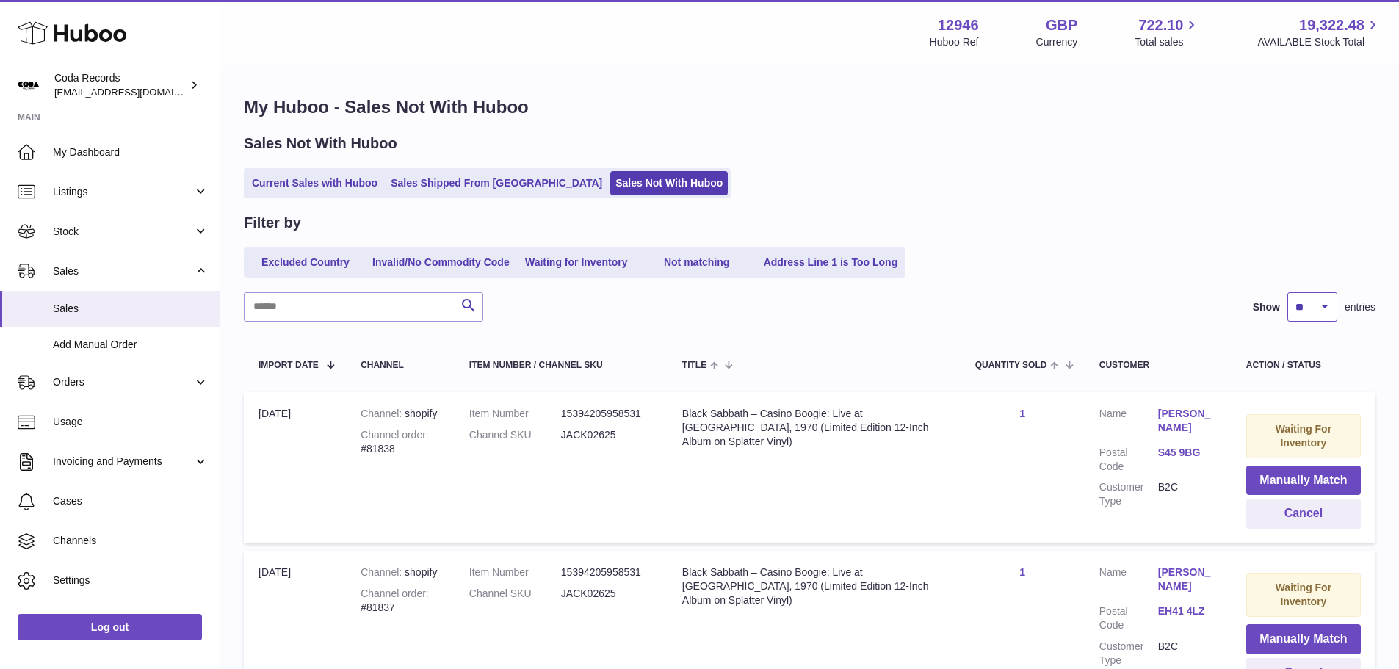
click at [1326, 305] on select "** ** ** ***" at bounding box center [1312, 306] width 50 height 29
click at [1166, 196] on div "Current Sales with Huboo Sales Shipped From [GEOGRAPHIC_DATA] Sales Not With Hu…" at bounding box center [809, 183] width 1131 height 30
click at [1317, 312] on select "** ** ** ***" at bounding box center [1312, 306] width 50 height 29
click at [1287, 292] on select "** ** ** ***" at bounding box center [1312, 306] width 50 height 29
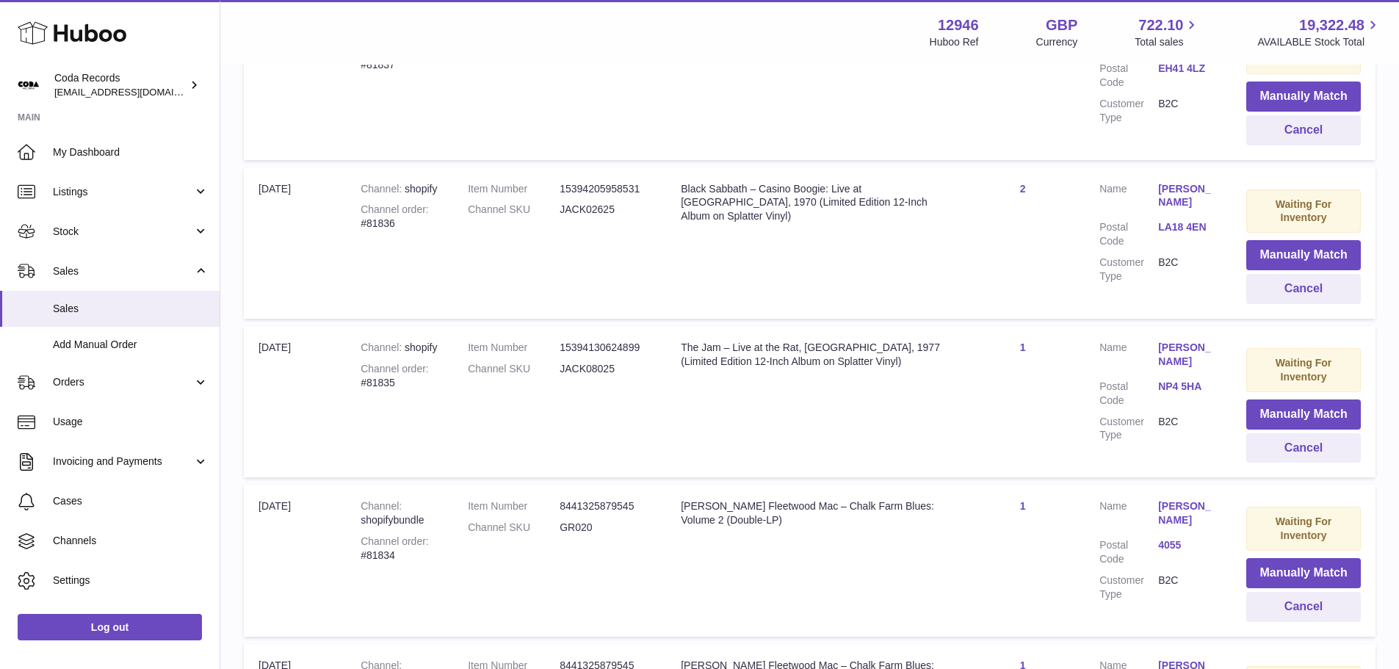
scroll to position [104, 0]
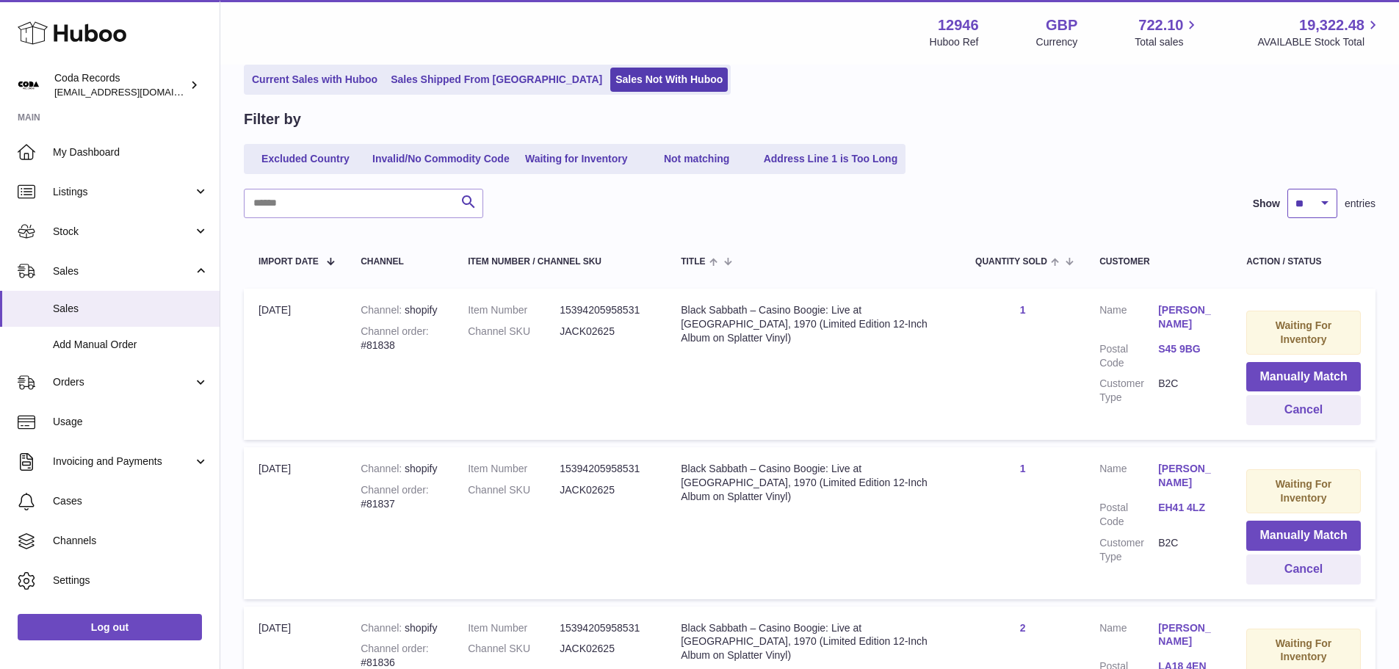
click at [1300, 198] on select "** ** ** ***" at bounding box center [1312, 203] width 50 height 29
select select "**"
click at [1287, 189] on select "** ** ** ***" at bounding box center [1312, 203] width 50 height 29
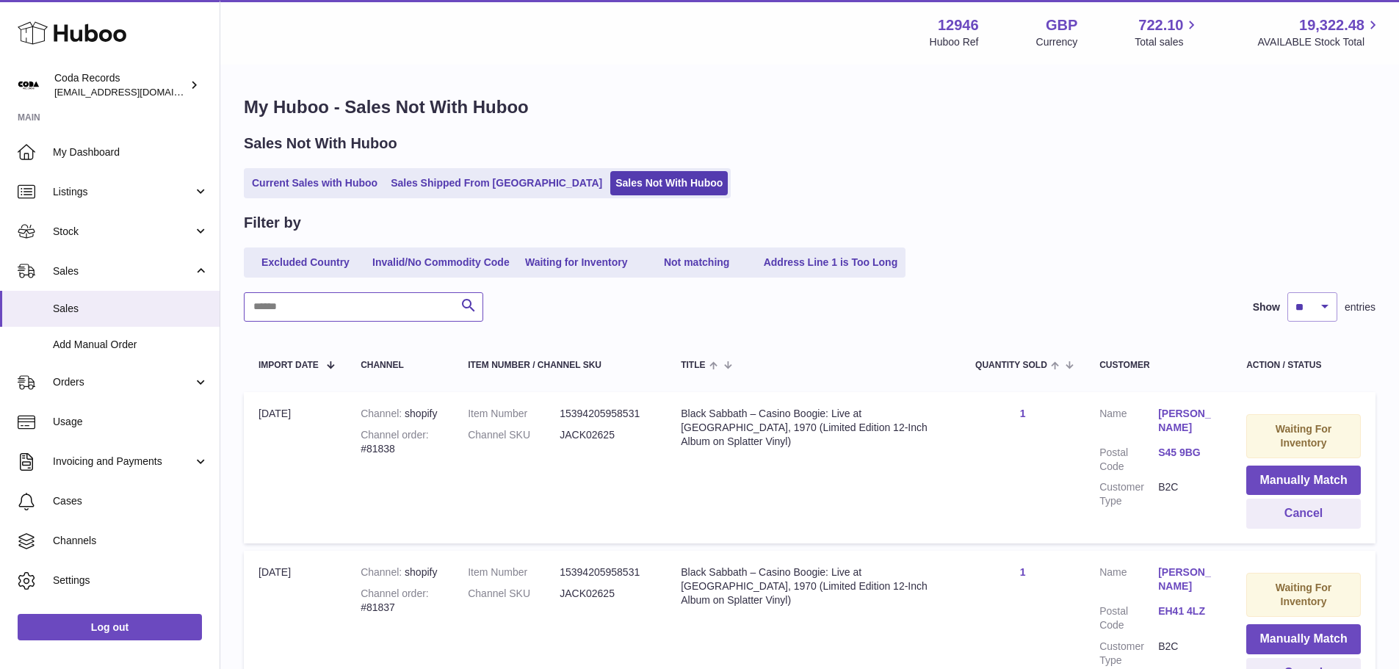
click at [387, 301] on input "text" at bounding box center [363, 306] width 239 height 29
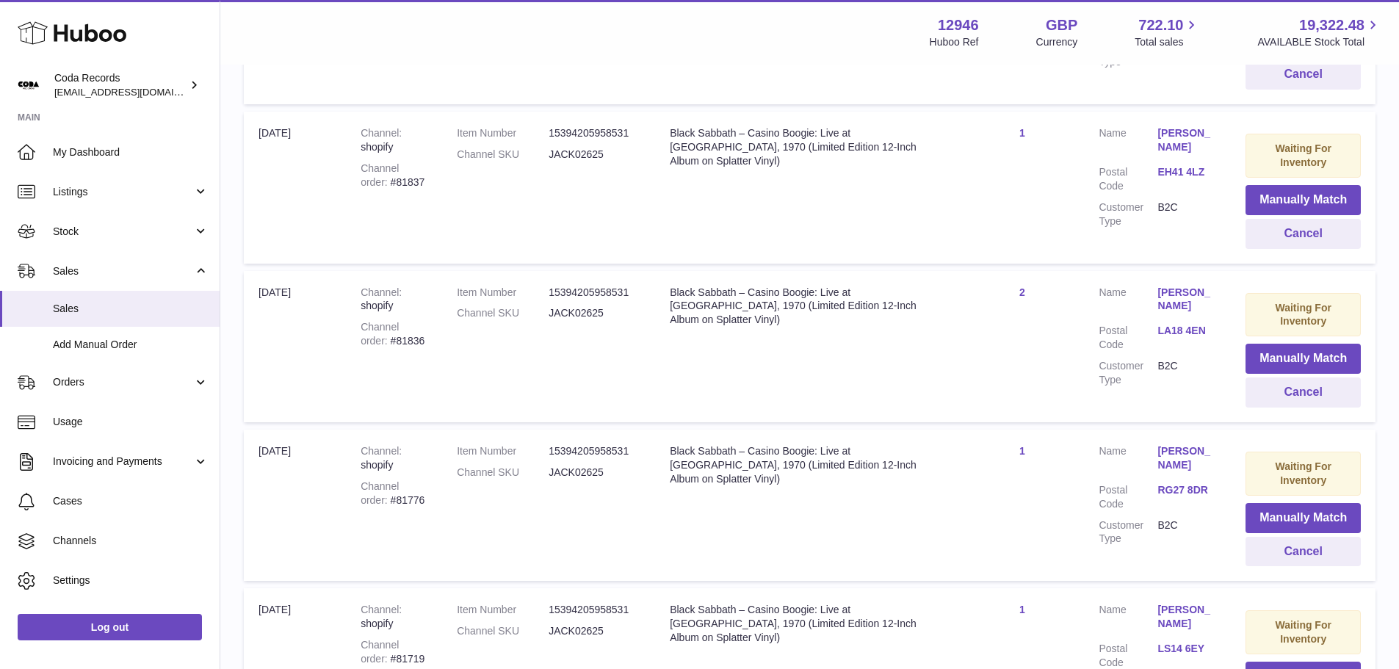
scroll to position [290, 0]
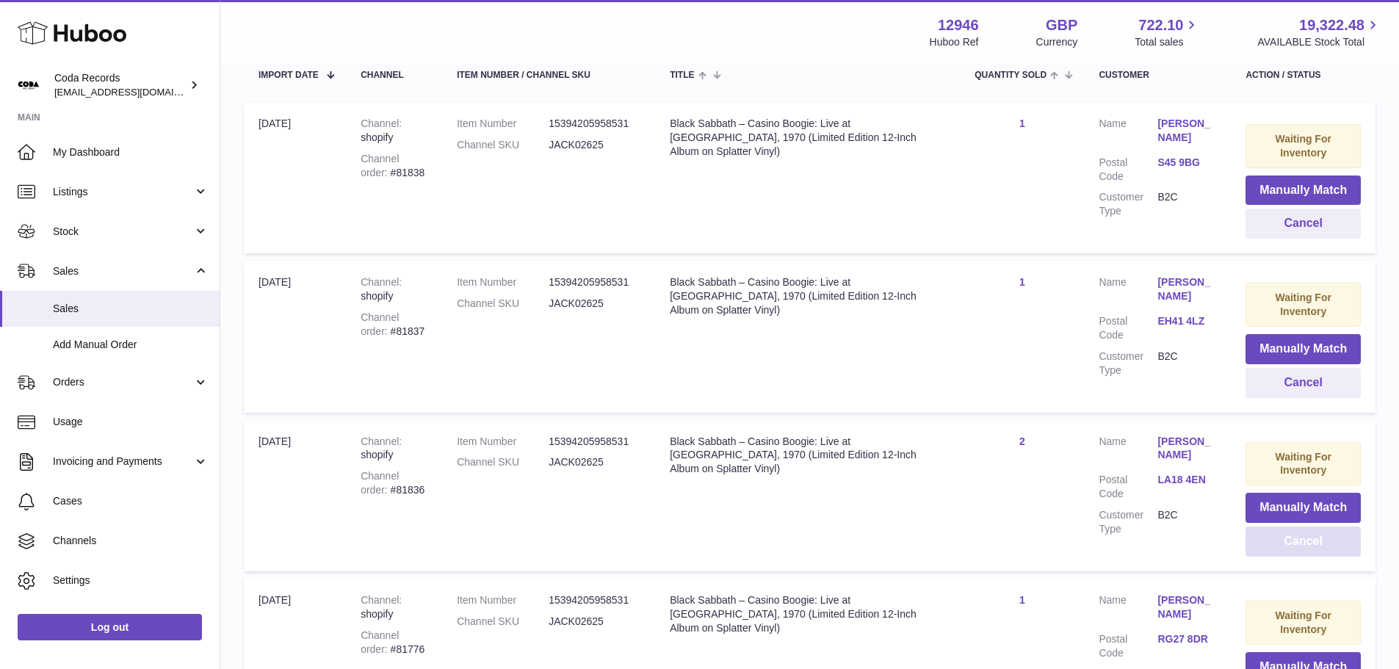
click at [1310, 549] on button "Cancel" at bounding box center [1302, 541] width 115 height 30
click at [384, 329] on div "Channel order #81837" at bounding box center [394, 325] width 67 height 28
click at [385, 330] on div "Channel order #81837" at bounding box center [394, 325] width 67 height 28
copy div "81837"
click at [1310, 383] on button "Cancel" at bounding box center [1302, 383] width 115 height 30
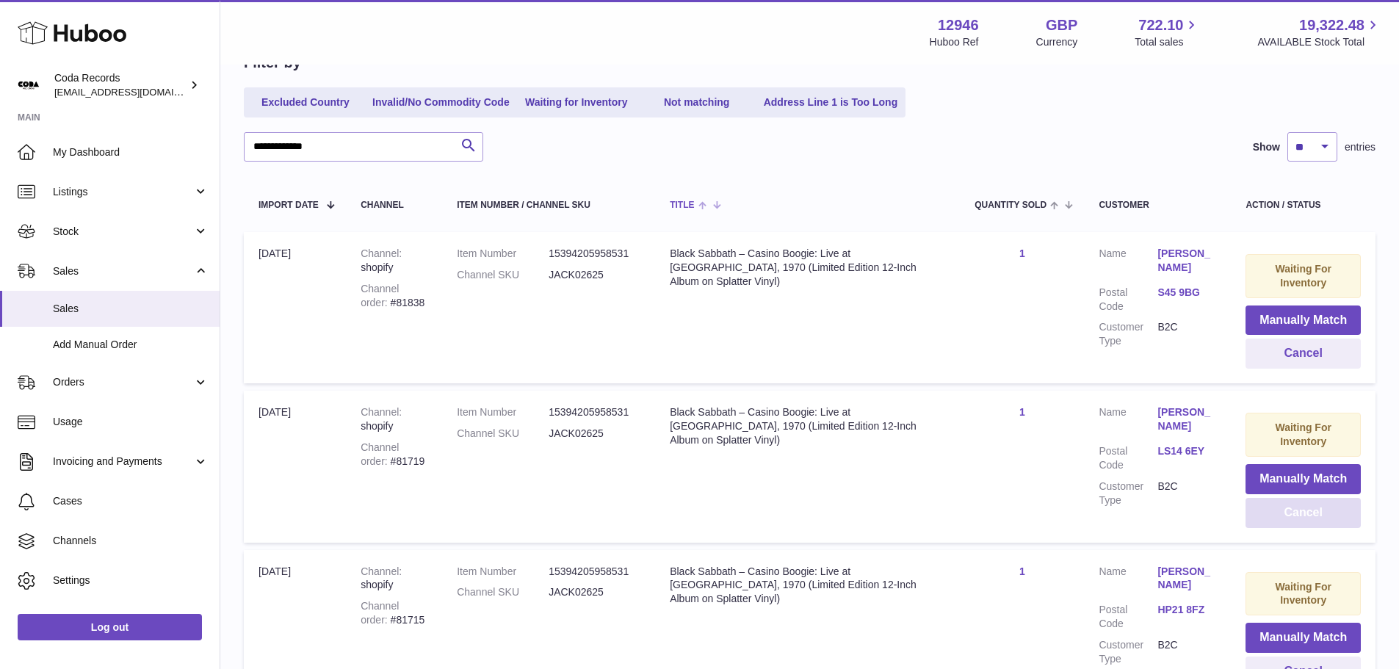
scroll to position [70, 0]
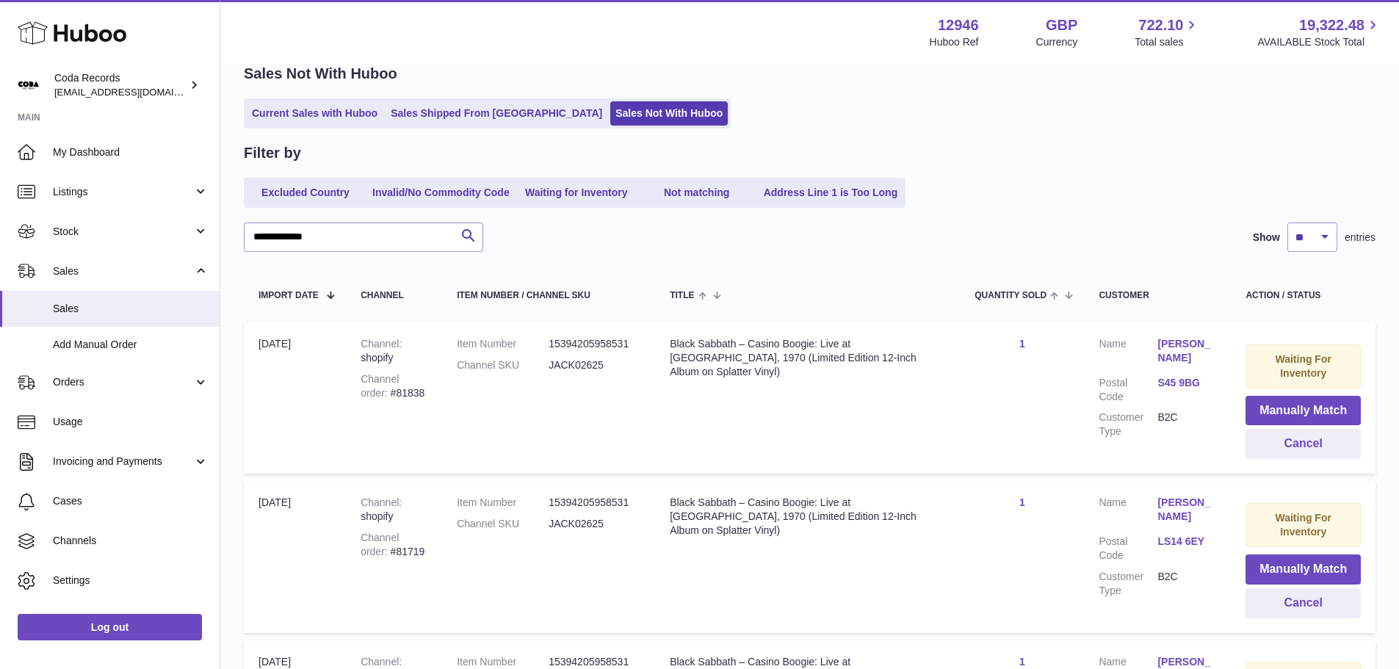
click at [391, 393] on div "Channel order #81838" at bounding box center [394, 386] width 67 height 28
copy div "81838"
click at [1330, 446] on button "Cancel" at bounding box center [1302, 444] width 115 height 30
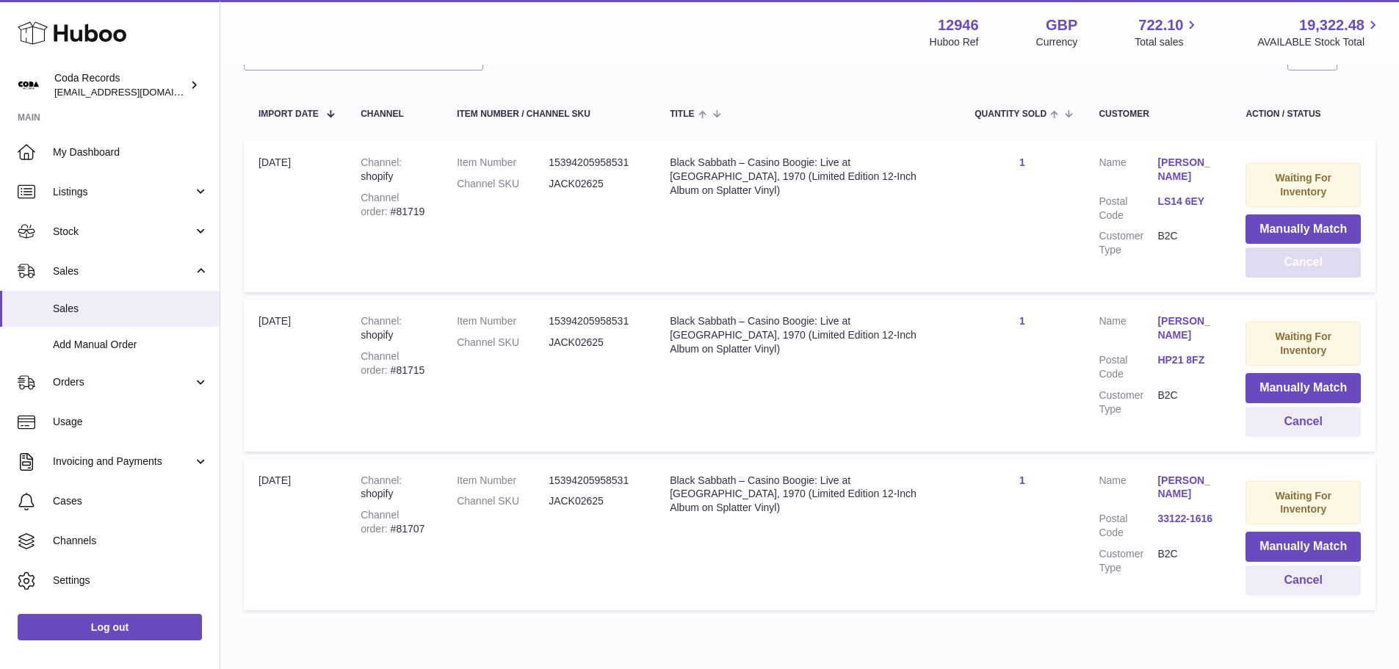
scroll to position [169, 0]
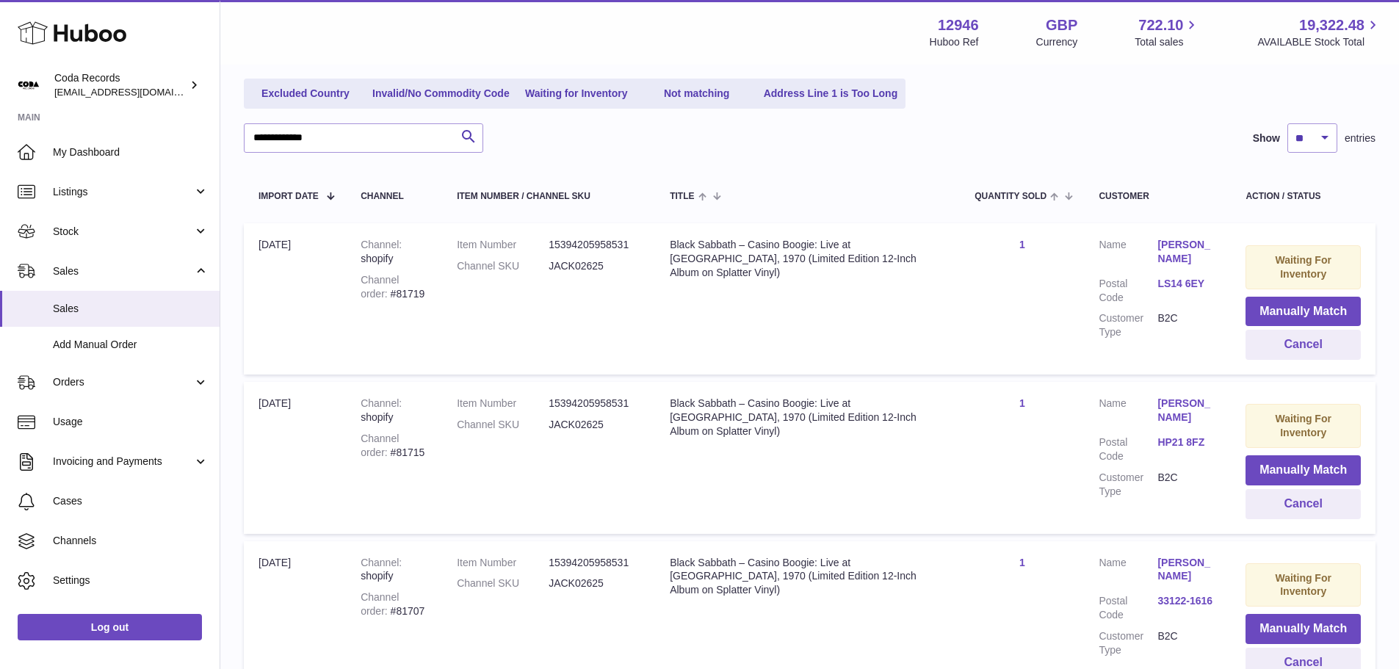
click at [384, 292] on div "Channel order #81719" at bounding box center [394, 287] width 67 height 28
copy div "81719"
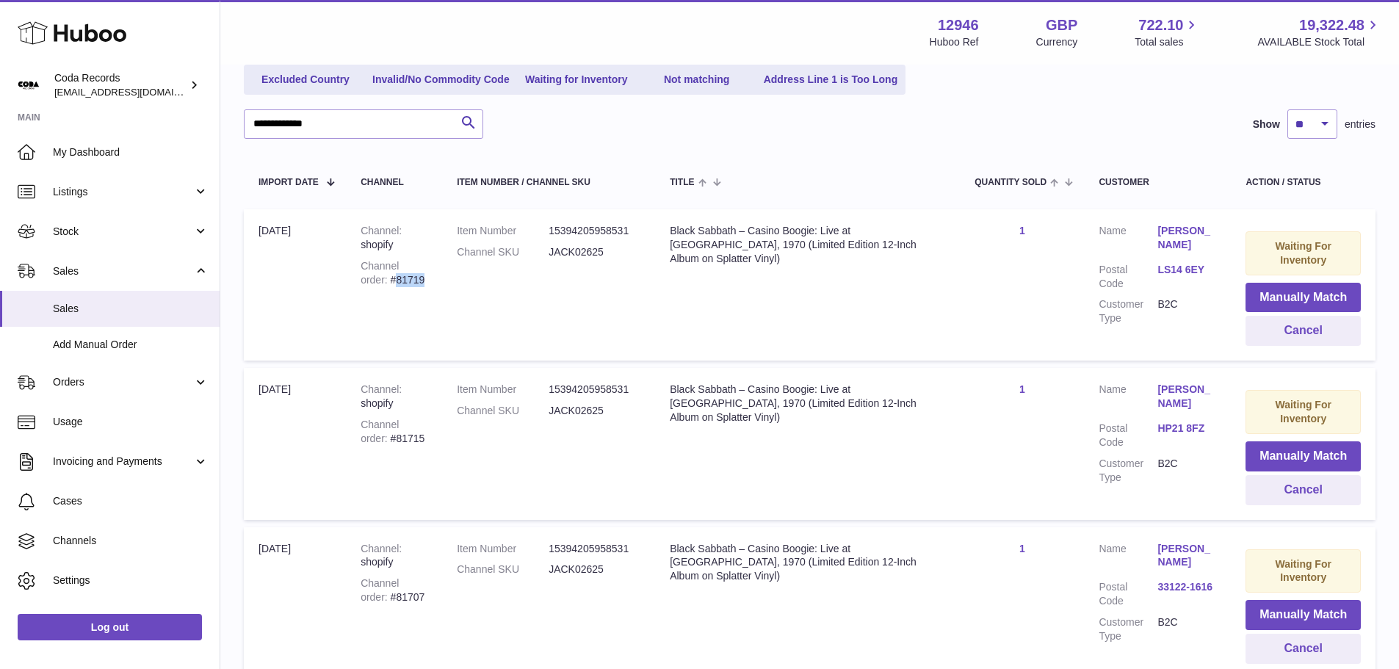
scroll to position [0, 0]
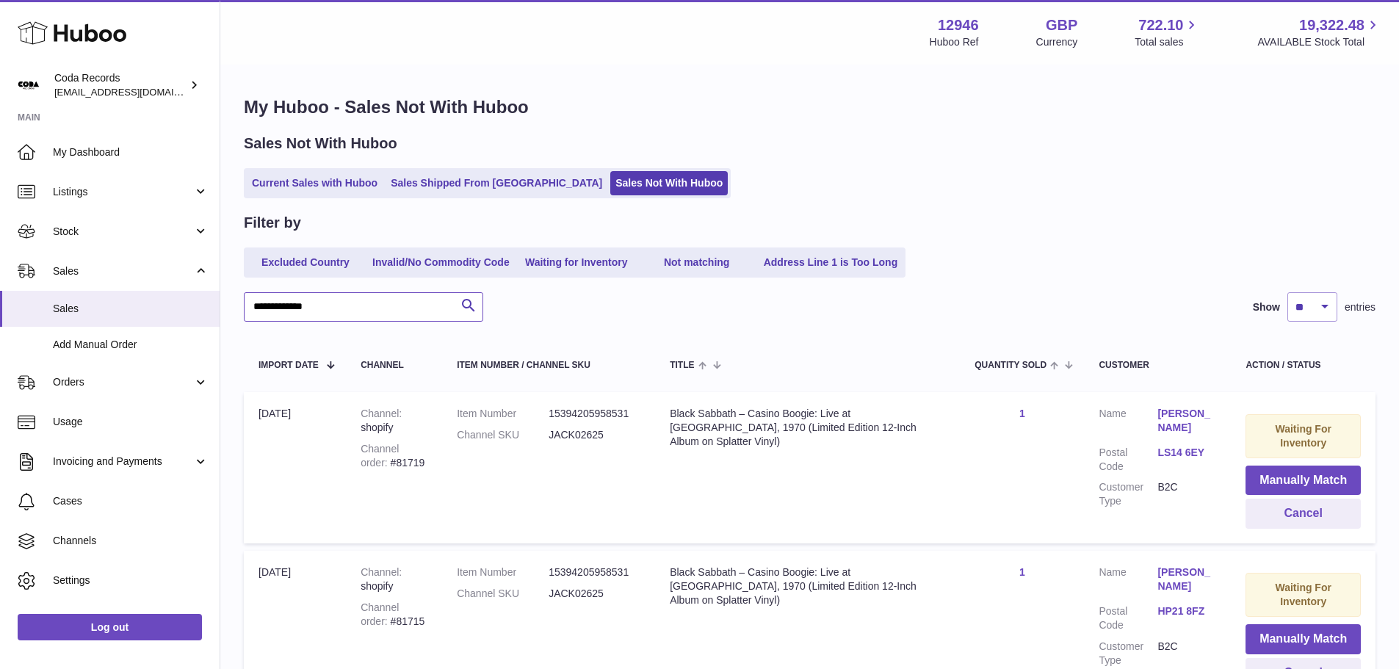
click at [381, 306] on input "**********" at bounding box center [363, 306] width 239 height 29
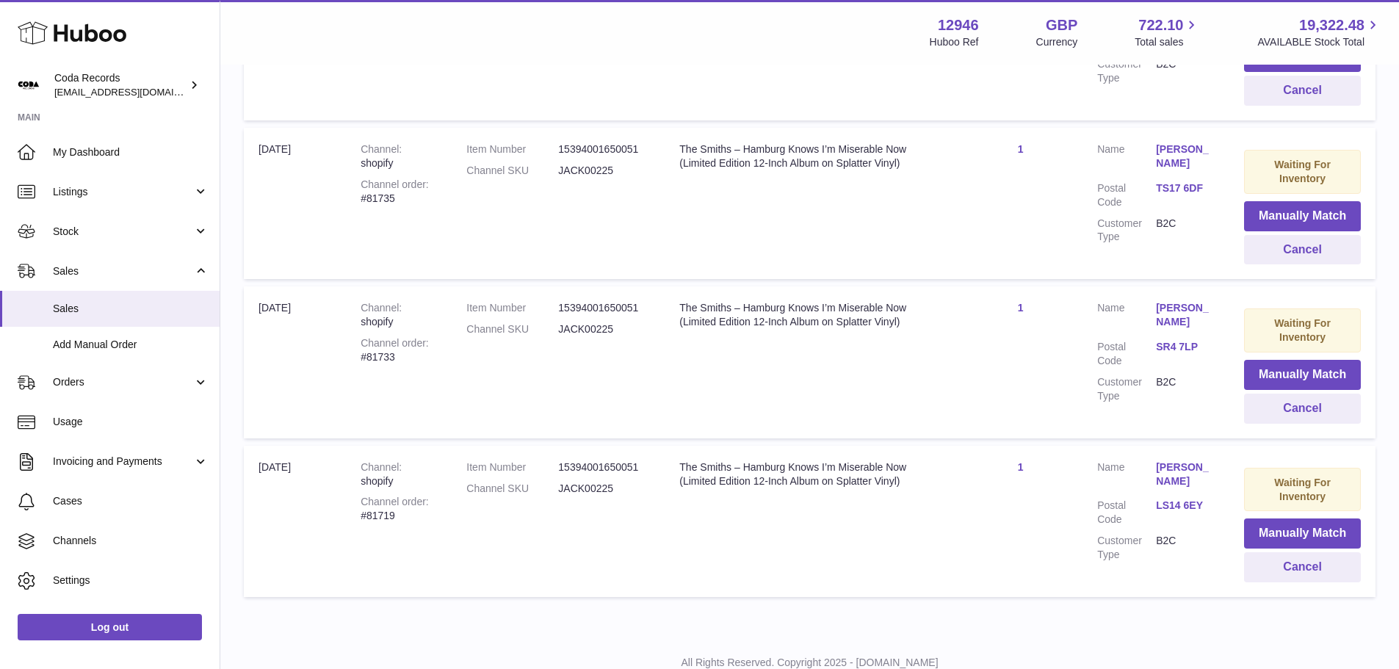
scroll to position [719, 0]
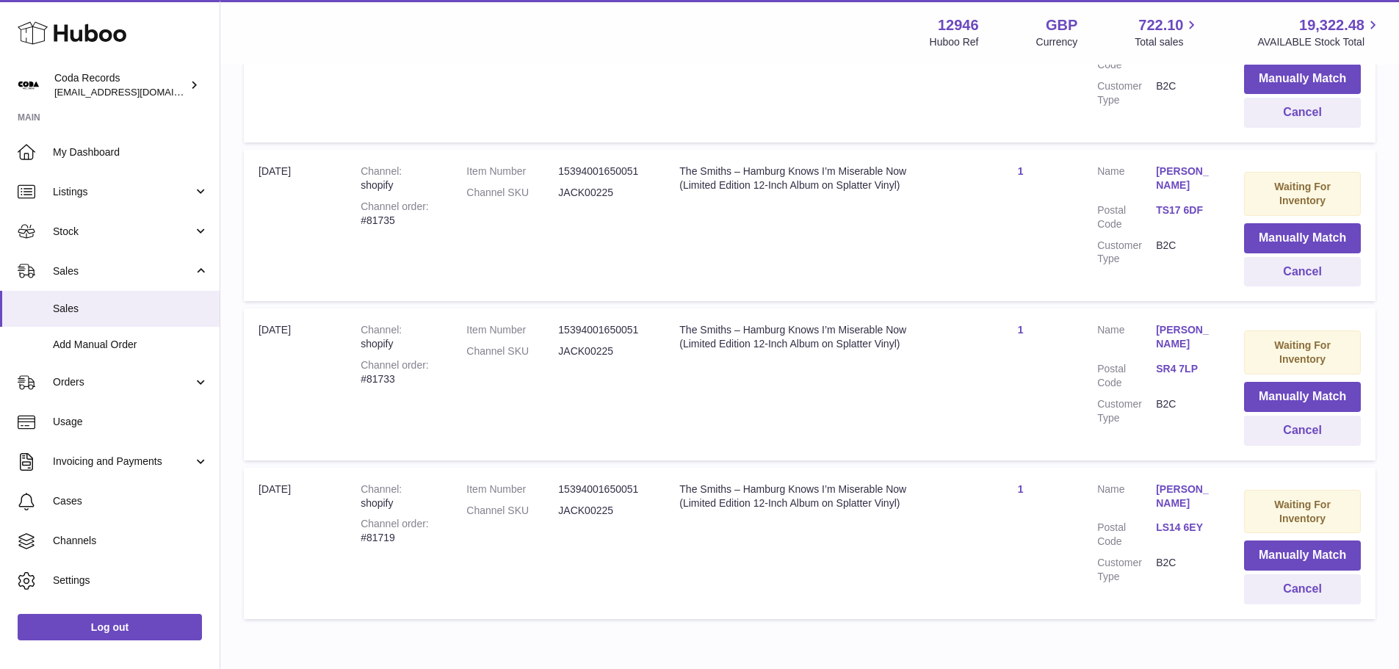
type input "******"
click at [382, 377] on div "Channel order #81733" at bounding box center [399, 372] width 76 height 28
copy div "81733"
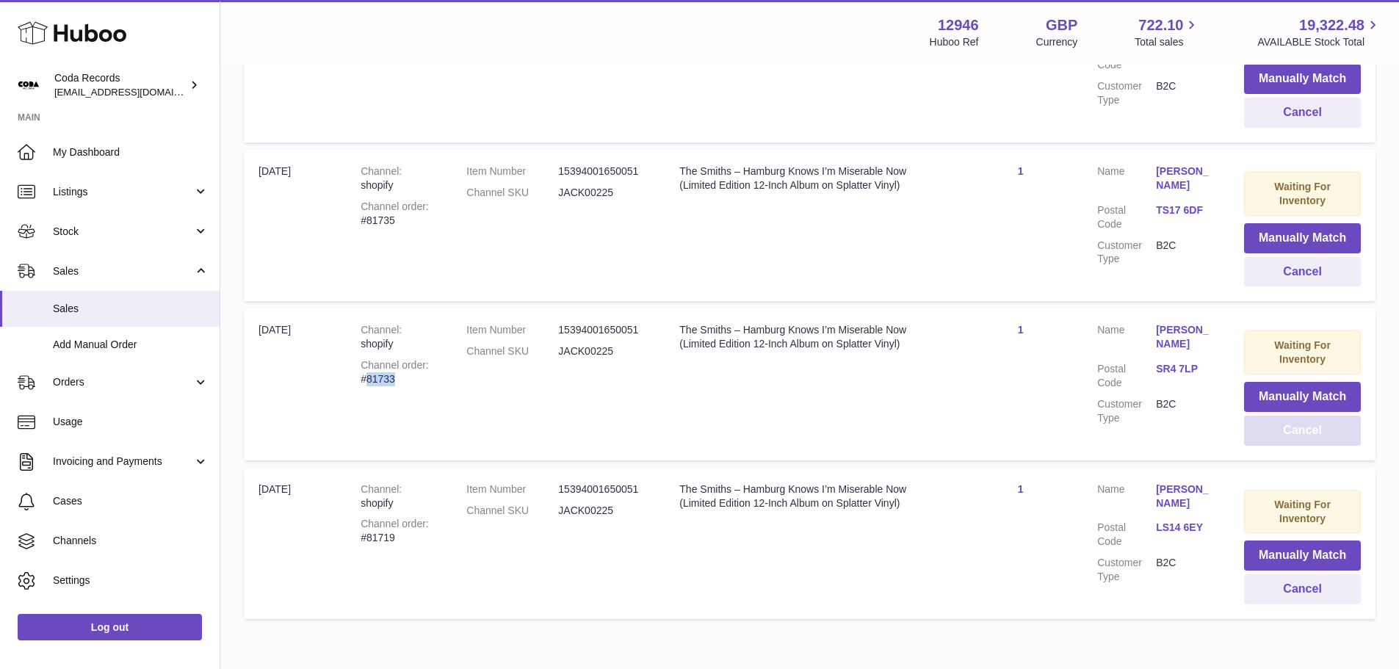
click at [1263, 434] on button "Cancel" at bounding box center [1302, 431] width 117 height 30
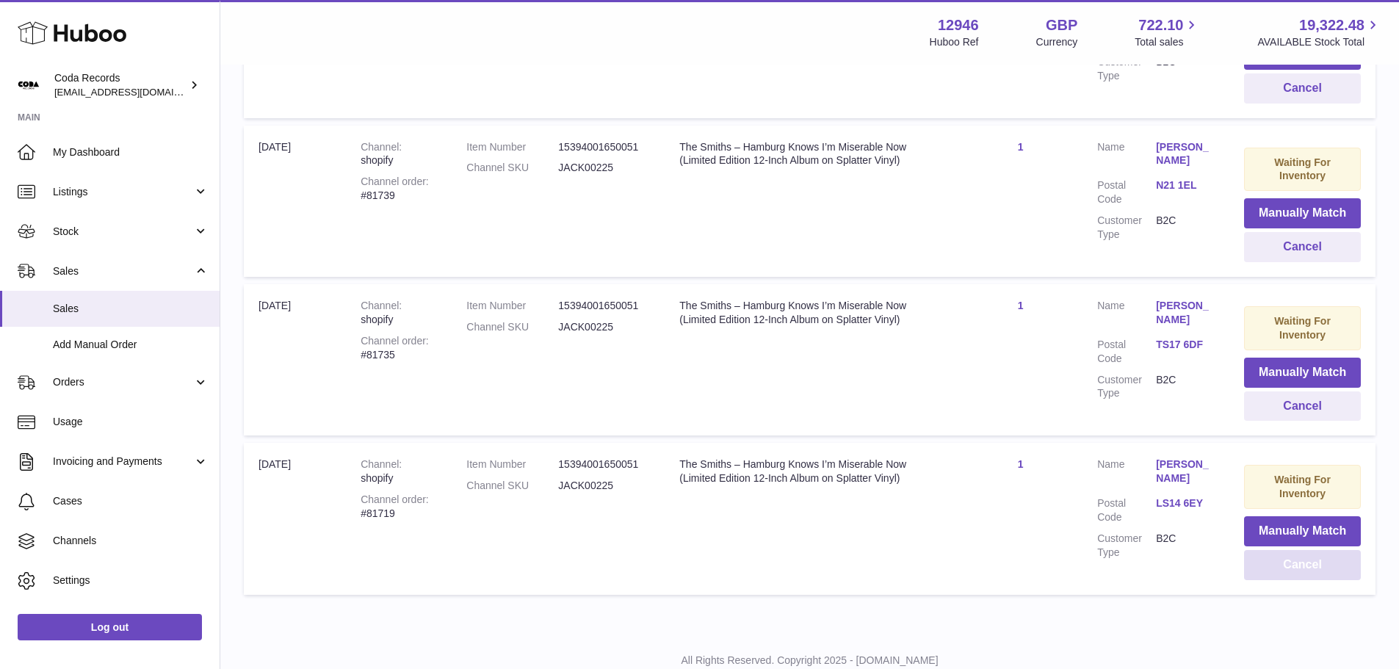
scroll to position [559, 0]
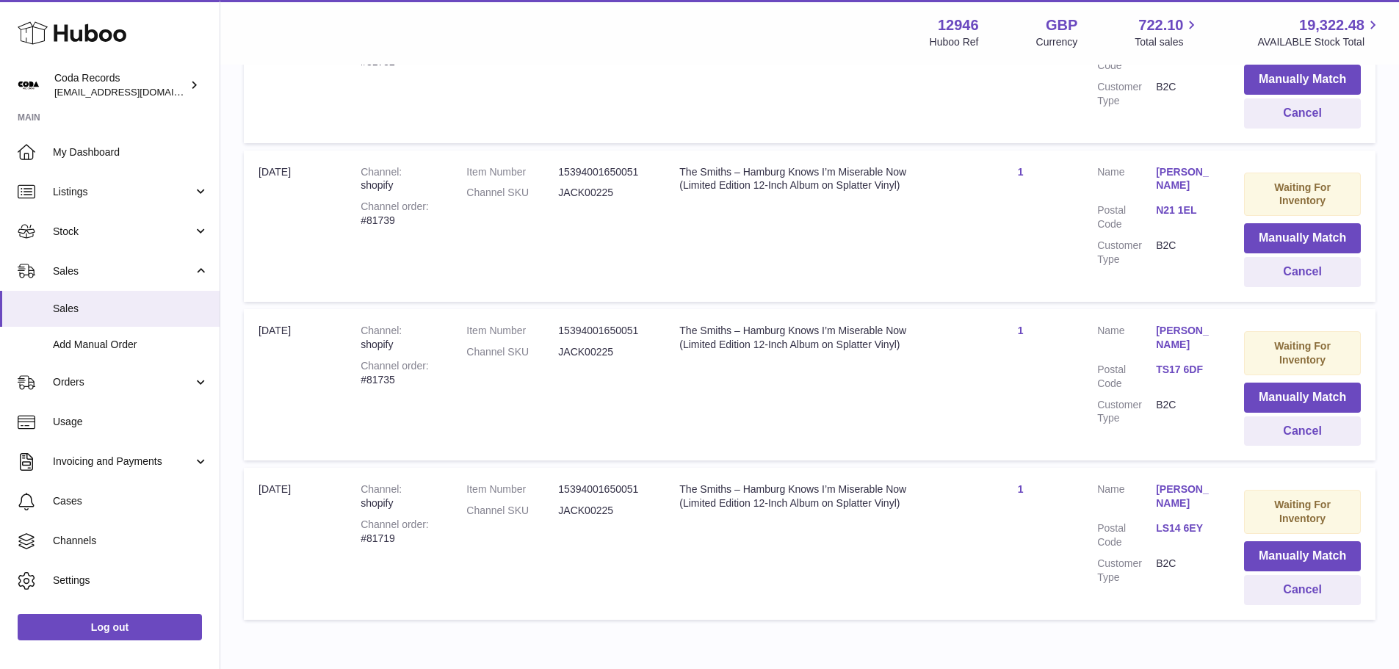
click at [378, 377] on div "Channel order #81735" at bounding box center [399, 373] width 76 height 28
copy div "81735"
click at [1272, 431] on button "Cancel" at bounding box center [1302, 431] width 117 height 30
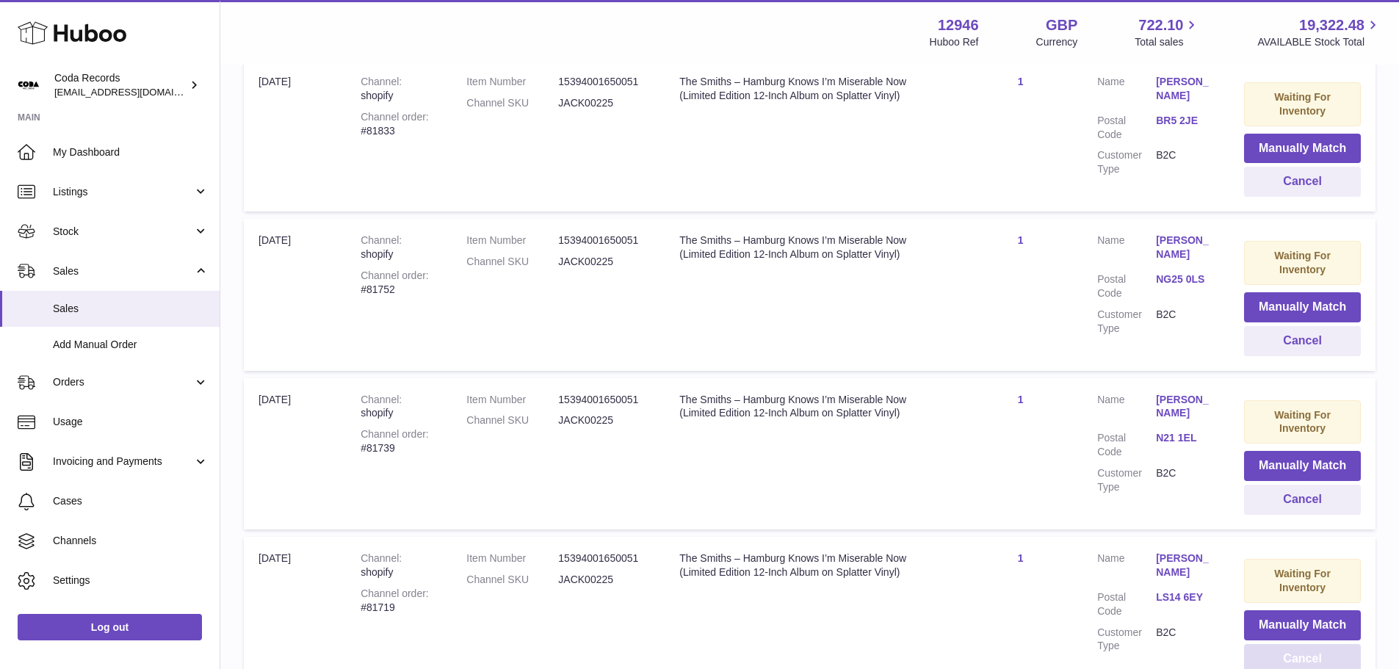
scroll to position [327, 0]
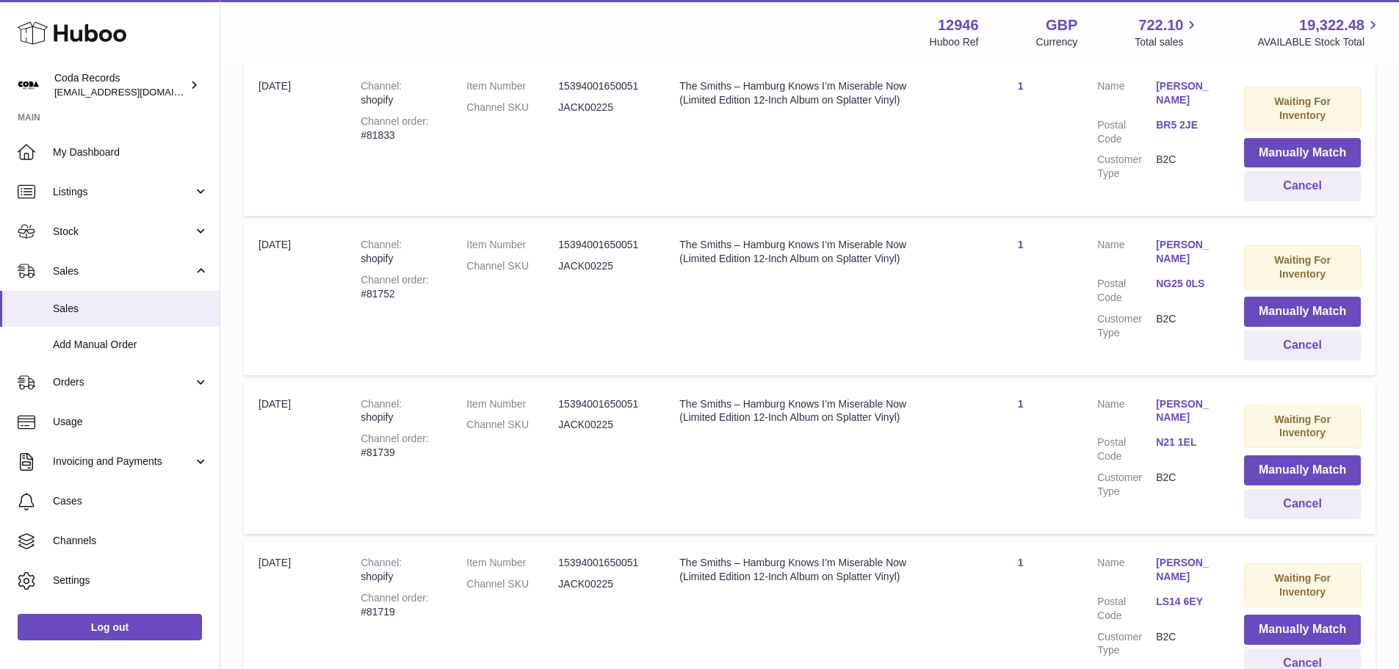
click at [381, 452] on div "Channel order #81739" at bounding box center [399, 446] width 76 height 28
copy div "81739"
click at [1330, 502] on button "Cancel" at bounding box center [1302, 504] width 117 height 30
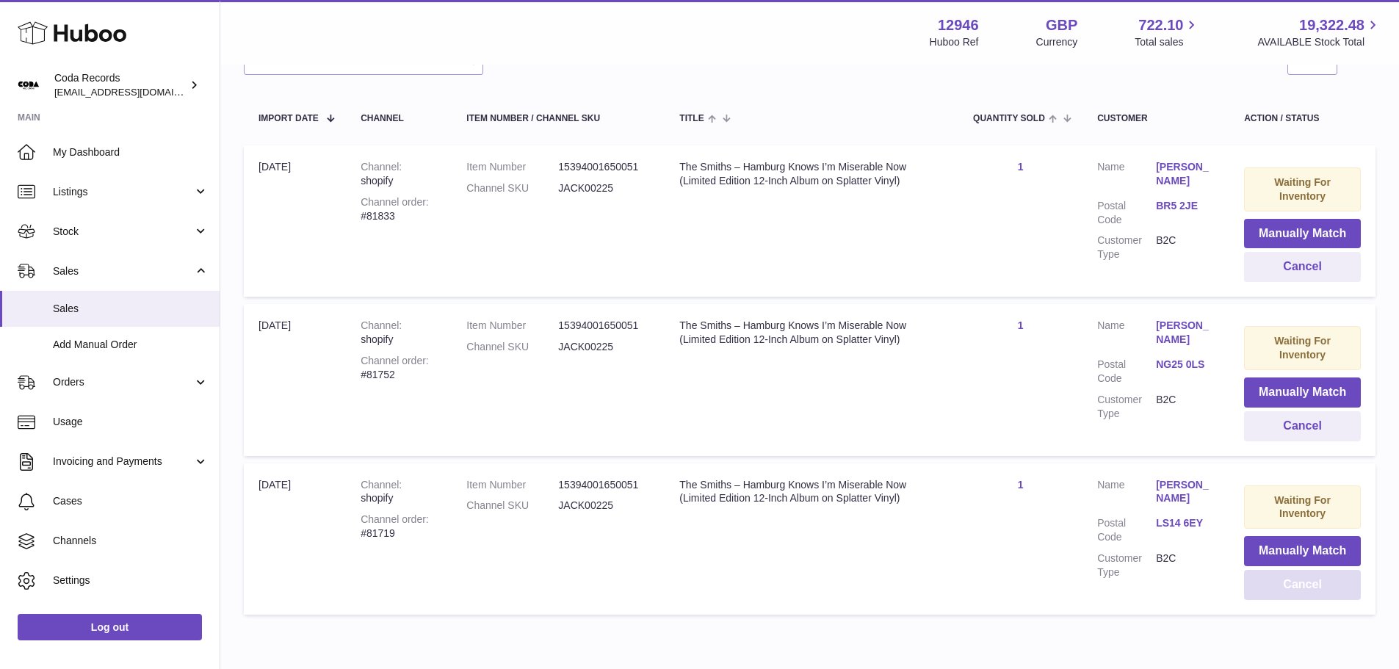
scroll to position [169, 0]
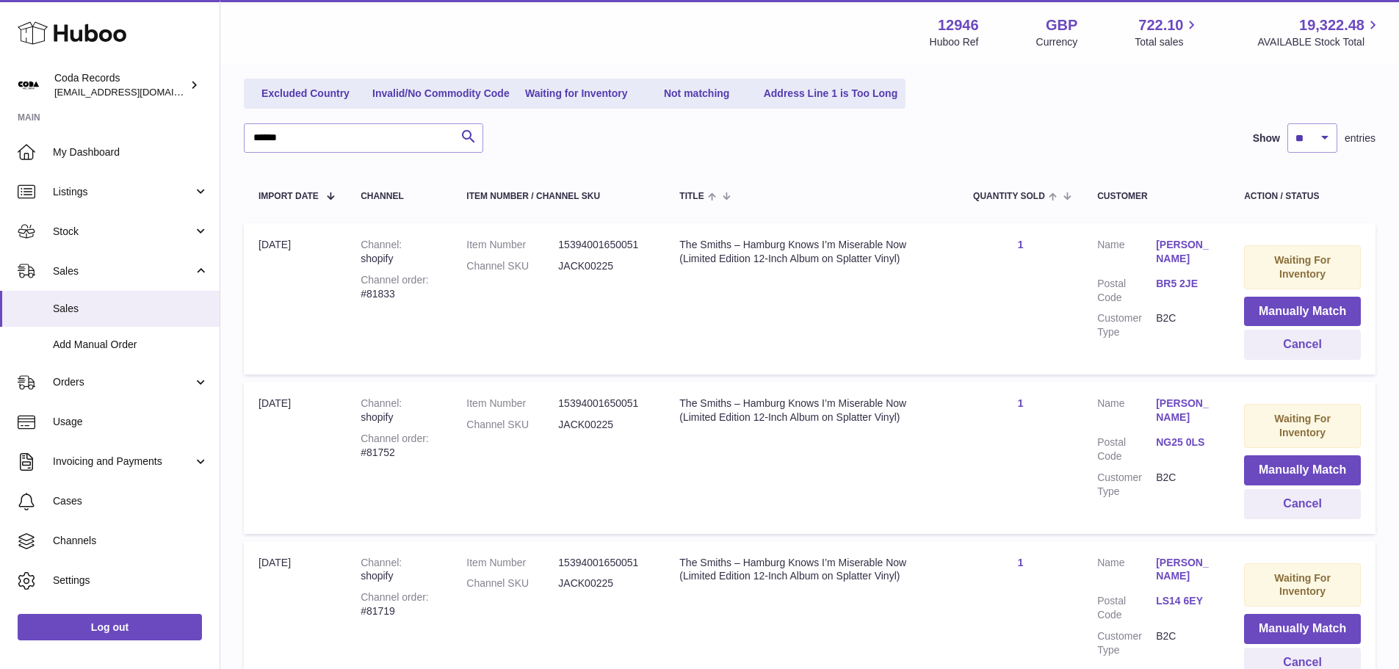
click at [381, 454] on div "Channel order #81752" at bounding box center [399, 446] width 76 height 28
copy div "81752"
click at [1265, 499] on button "Cancel" at bounding box center [1302, 504] width 117 height 30
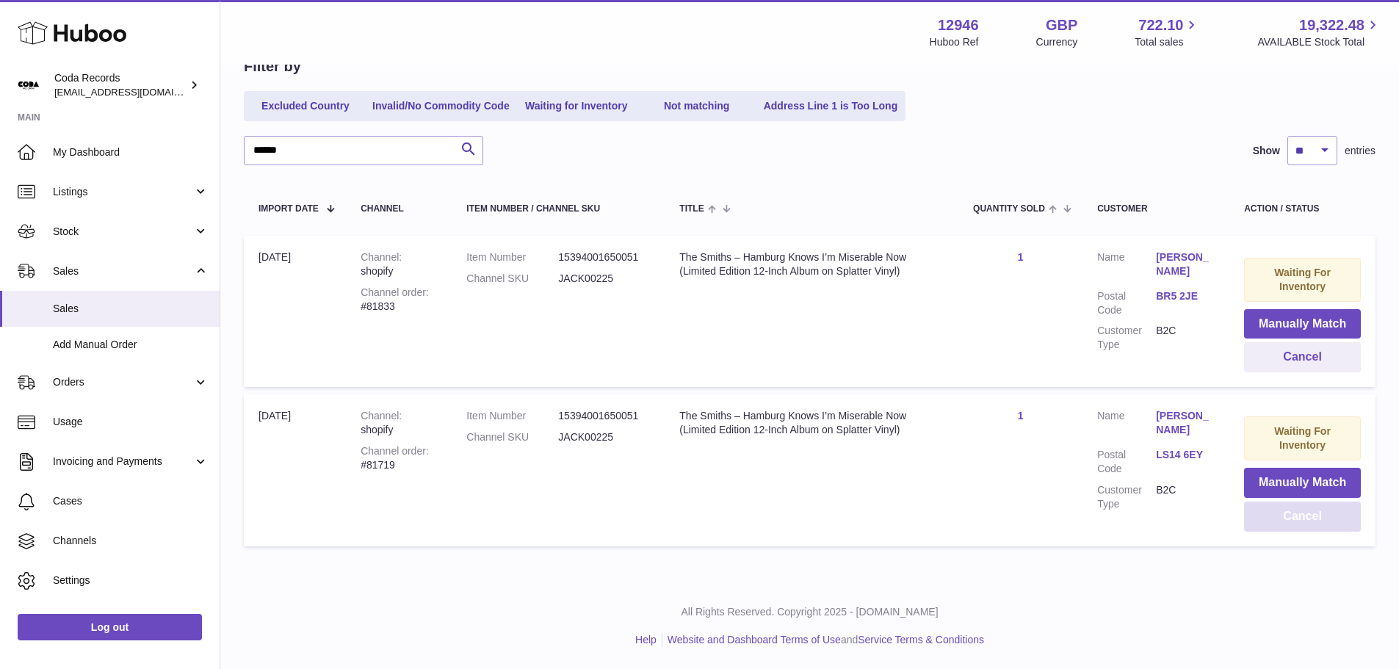
scroll to position [156, 0]
click at [386, 303] on div "Channel order #81833" at bounding box center [399, 300] width 76 height 28
click at [1295, 361] on button "Cancel" at bounding box center [1302, 357] width 117 height 30
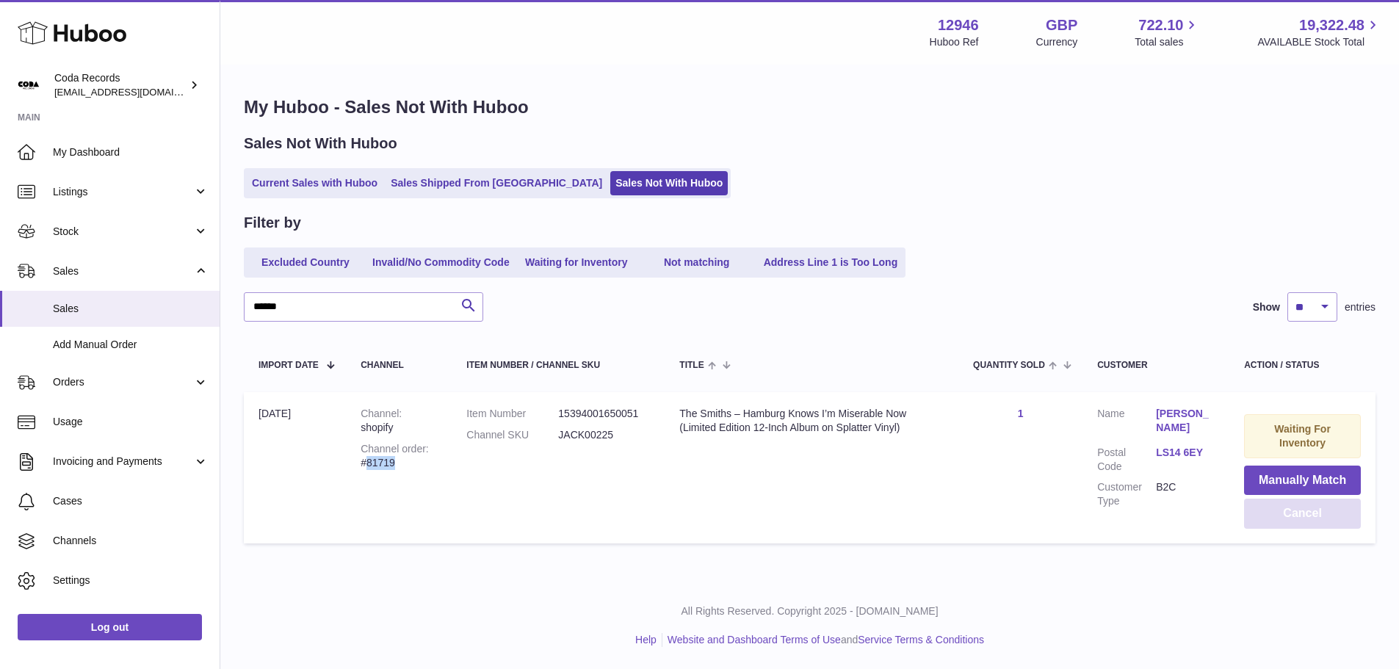
scroll to position [0, 0]
click at [369, 311] on input "******" at bounding box center [363, 306] width 239 height 29
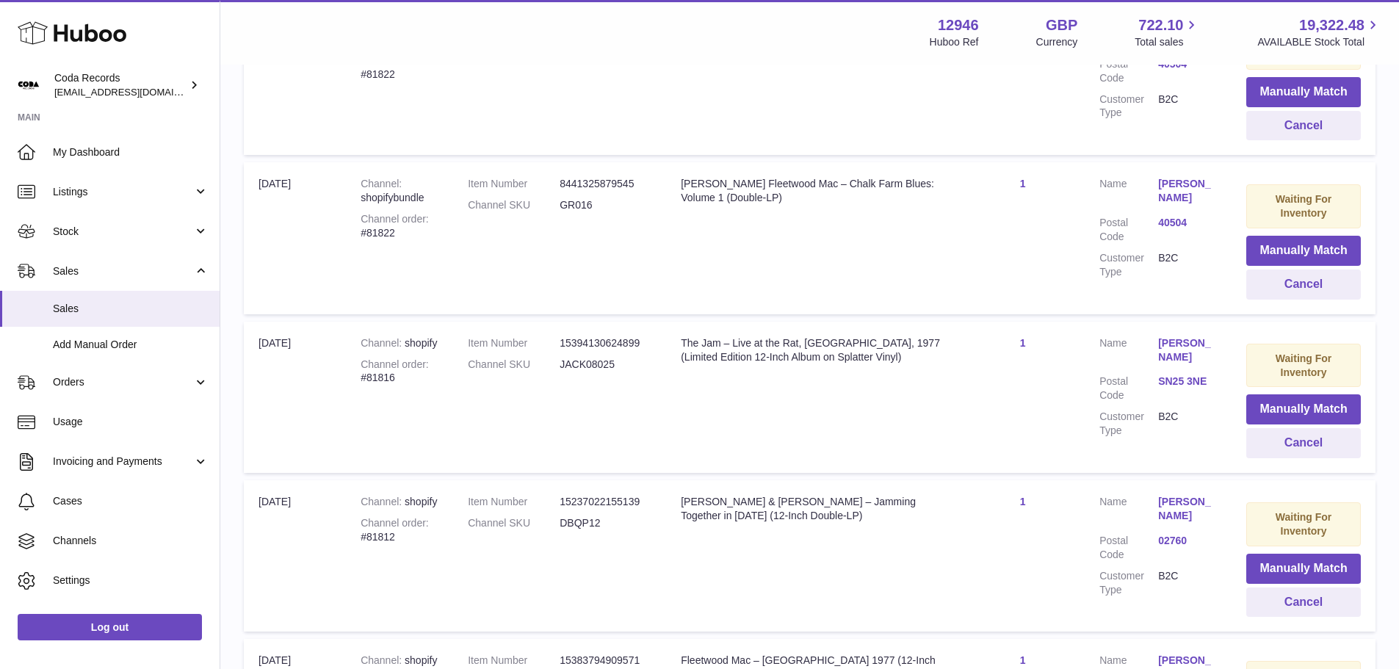
scroll to position [955, 0]
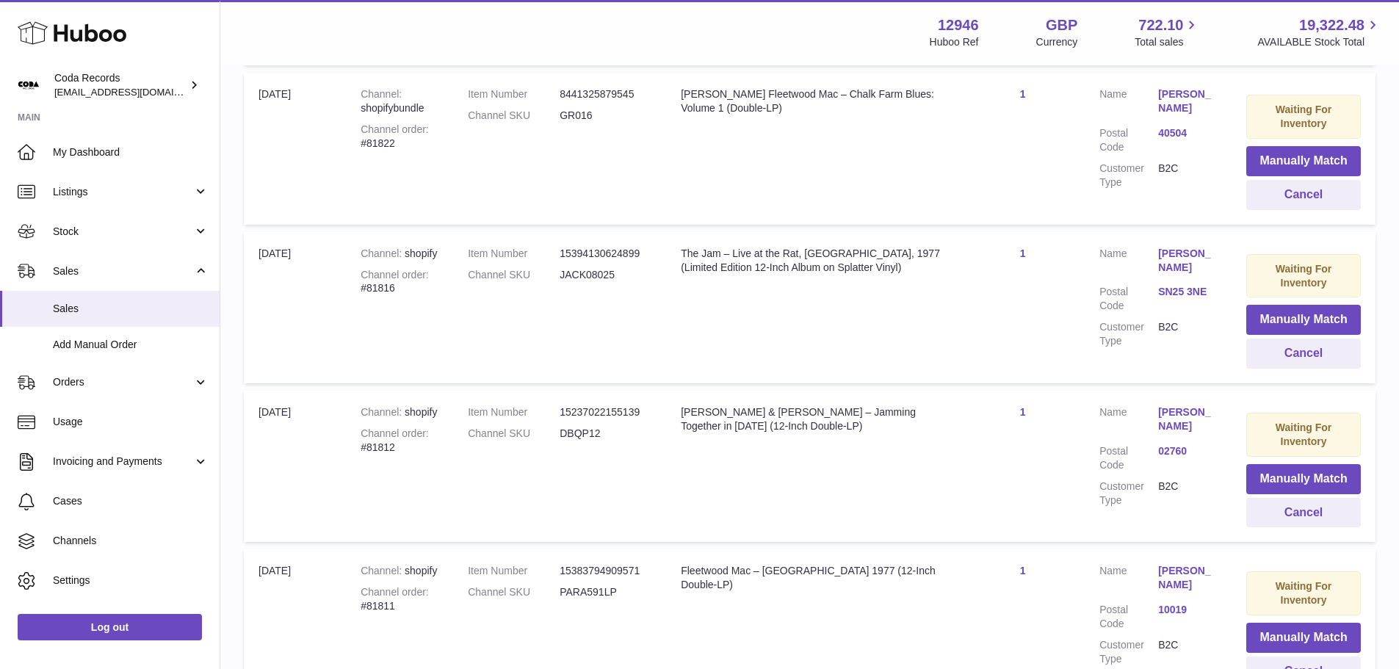
click at [374, 285] on div "Channel order #81816" at bounding box center [400, 282] width 78 height 28
click at [886, 338] on td "Title The Jam – Live at the Rat, Boston, 1977 (Limited Edition 12-Inch Album on…" at bounding box center [813, 307] width 294 height 151
click at [387, 286] on div "Channel order #81816" at bounding box center [400, 282] width 78 height 28
click at [388, 286] on div "Channel order #81816" at bounding box center [400, 282] width 78 height 28
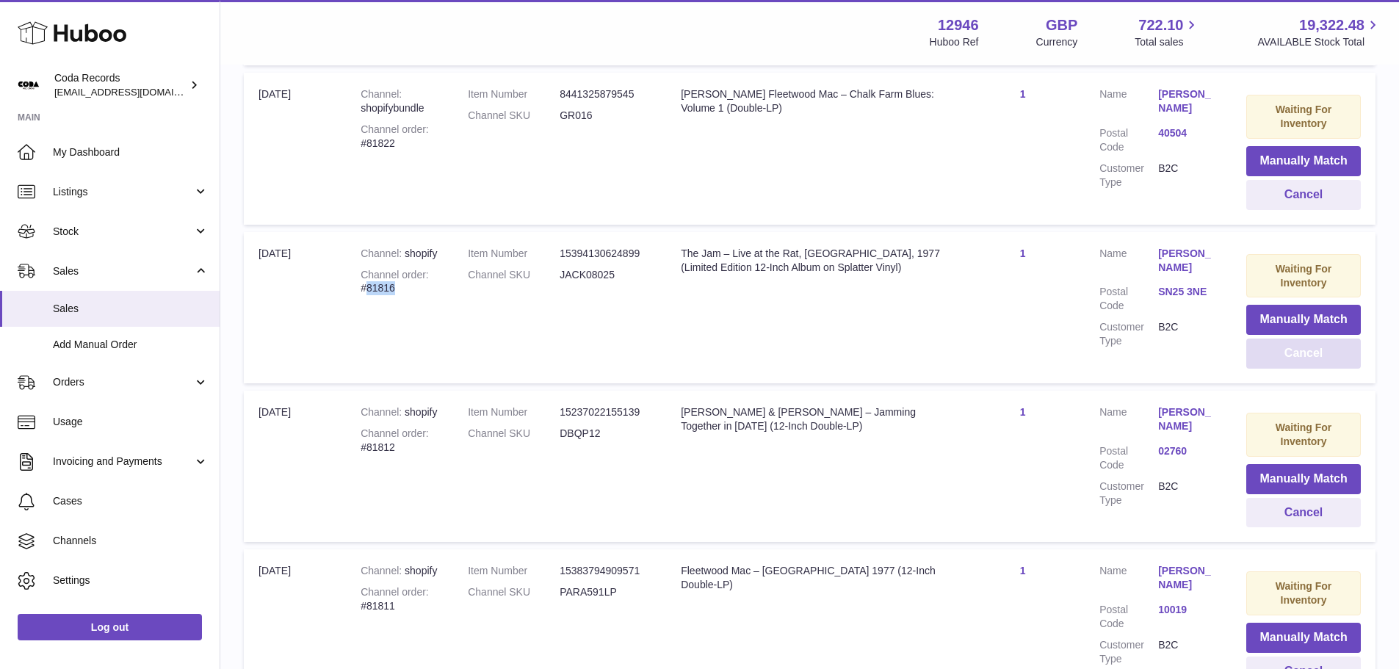
click at [1288, 353] on button "Cancel" at bounding box center [1303, 353] width 115 height 30
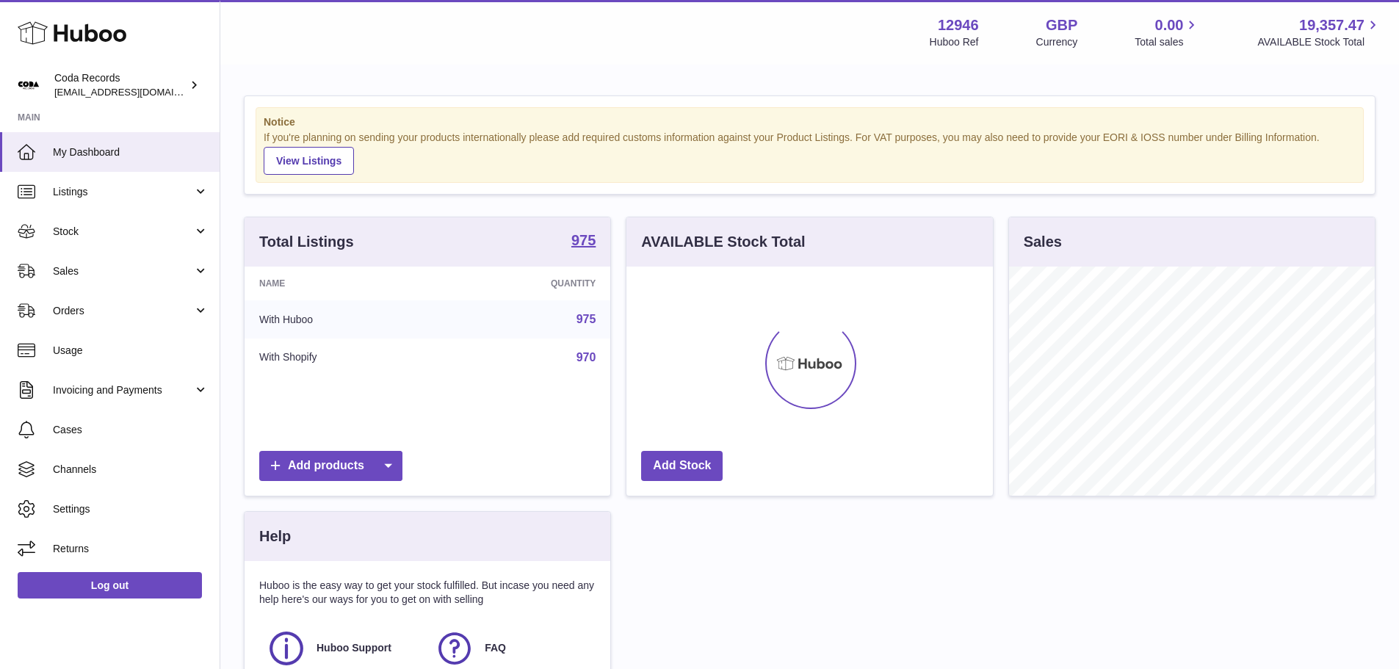
scroll to position [229, 366]
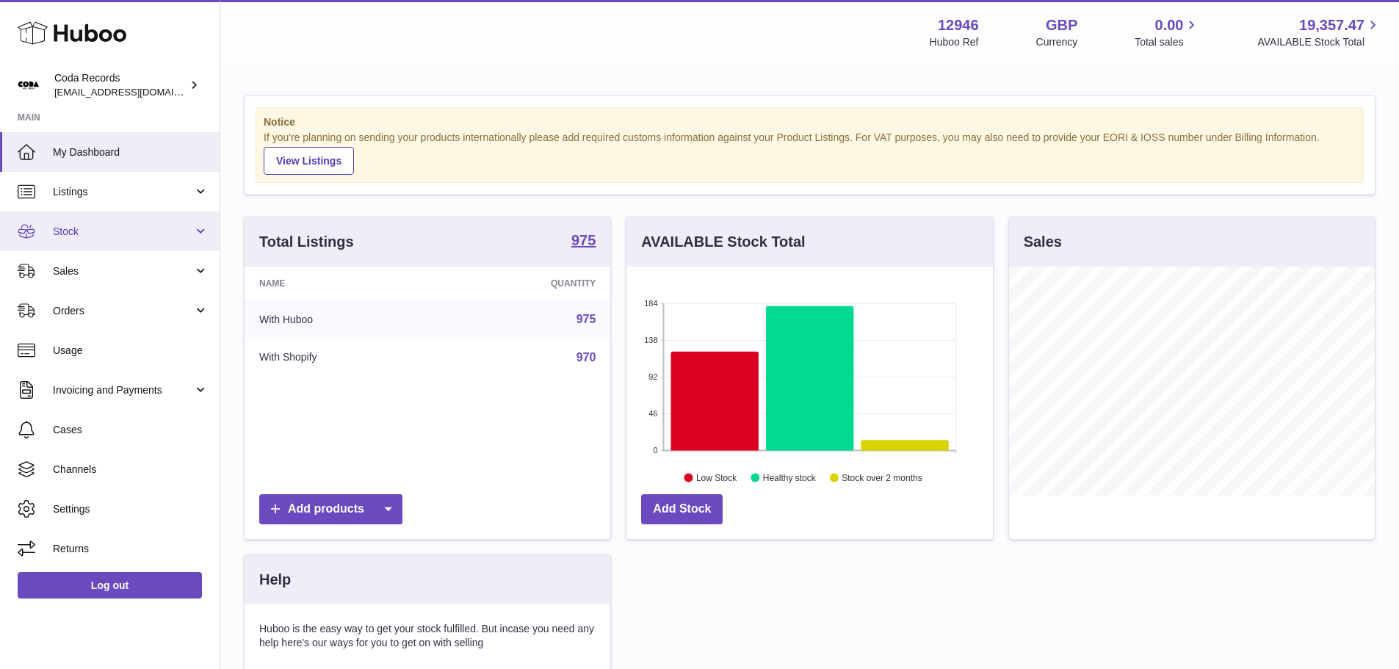
click at [120, 239] on link "Stock" at bounding box center [110, 231] width 220 height 40
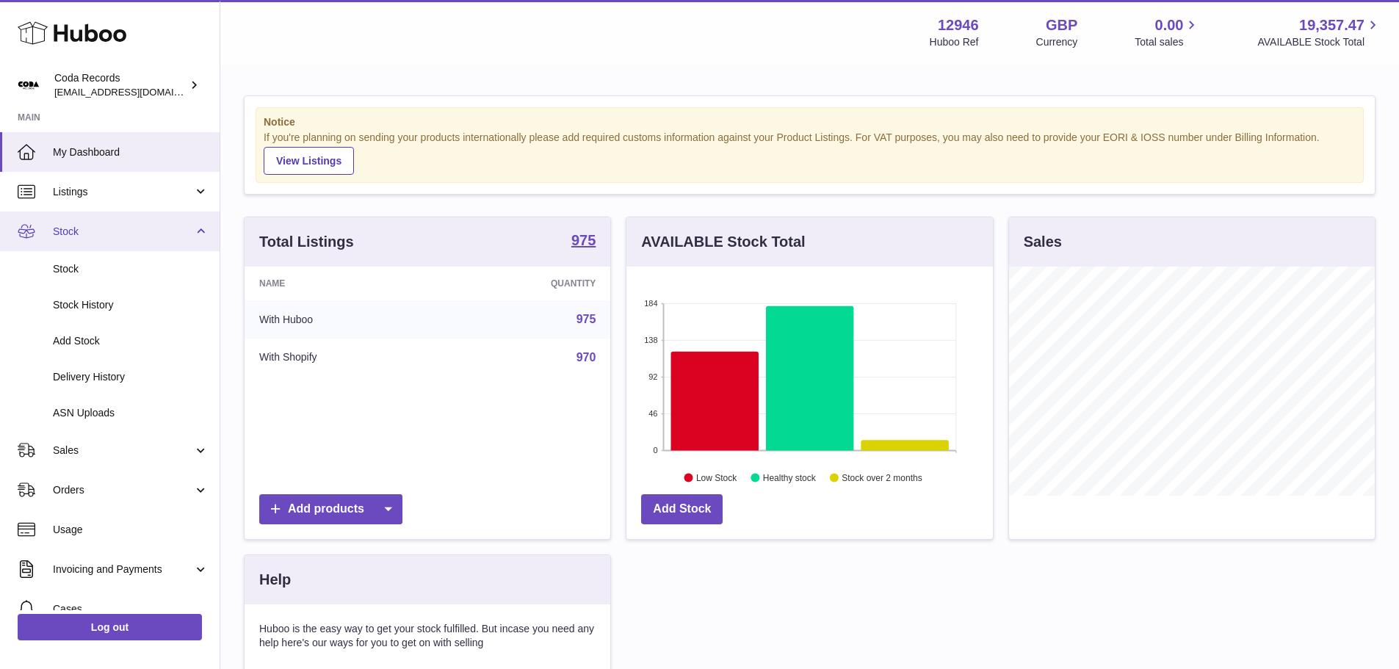
click at [140, 233] on span "Stock" at bounding box center [123, 232] width 140 height 14
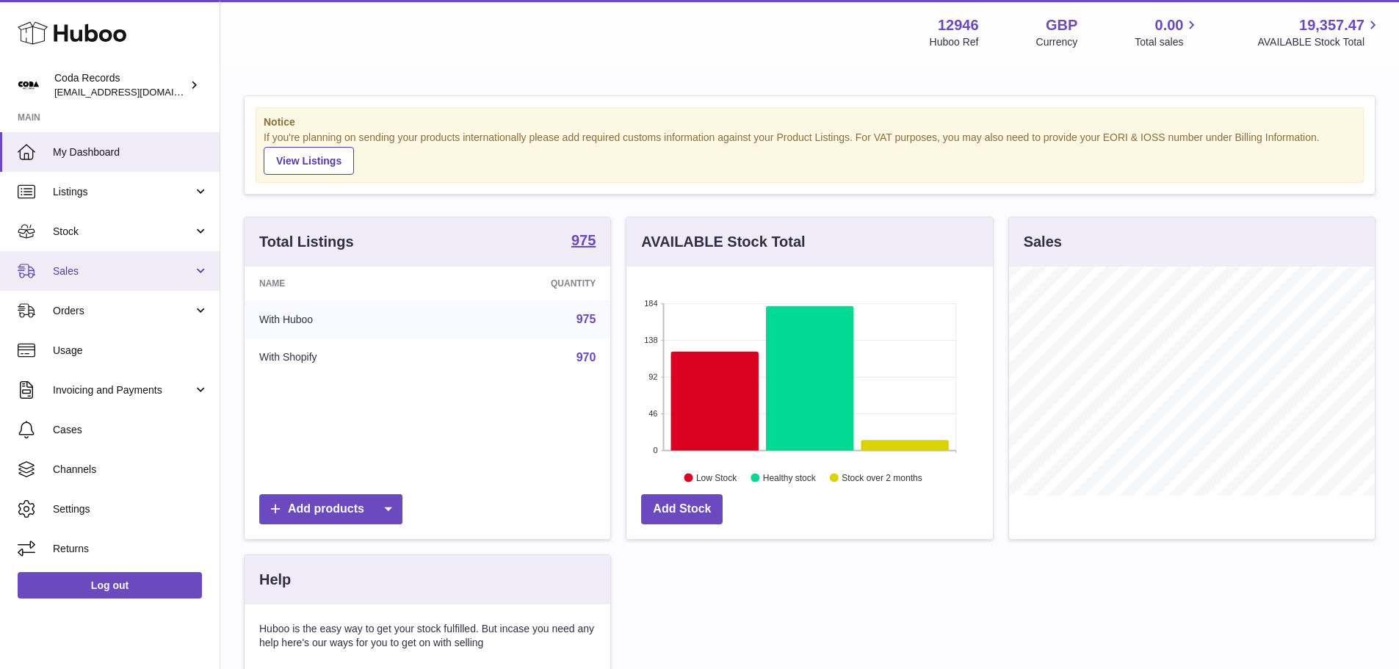
click at [151, 265] on span "Sales" at bounding box center [123, 271] width 140 height 14
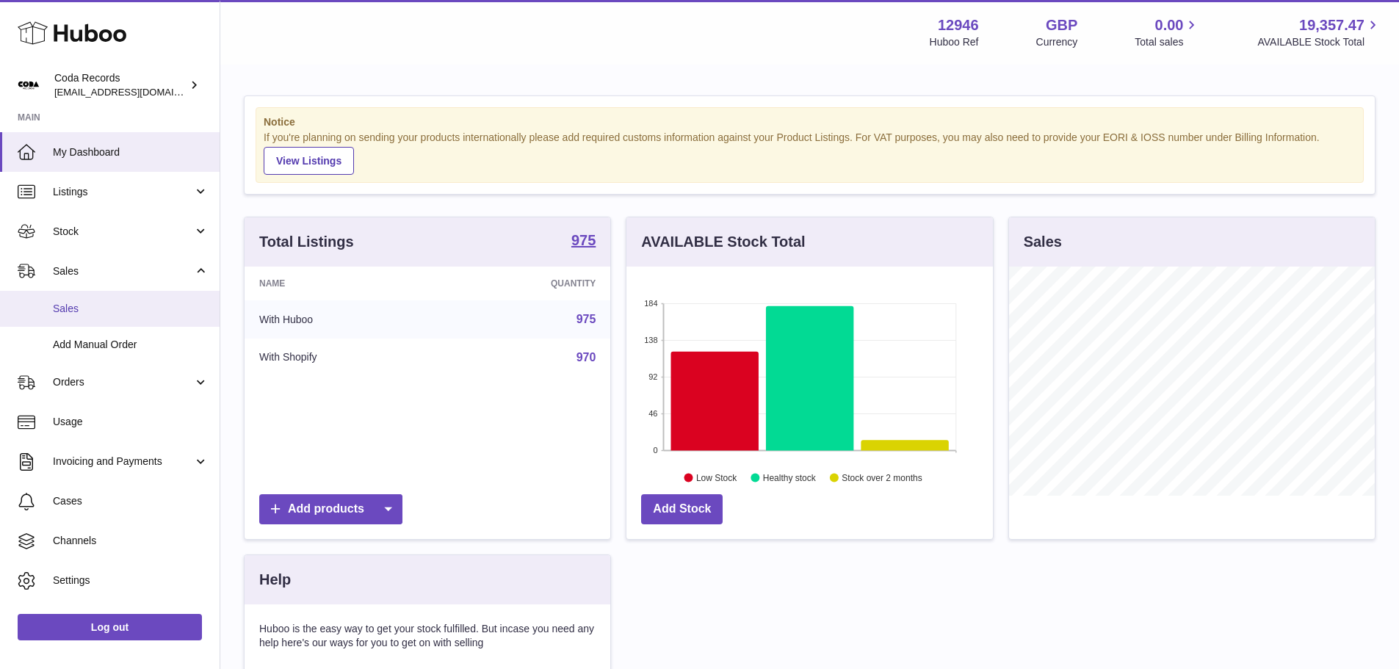
click at [149, 314] on span "Sales" at bounding box center [131, 309] width 156 height 14
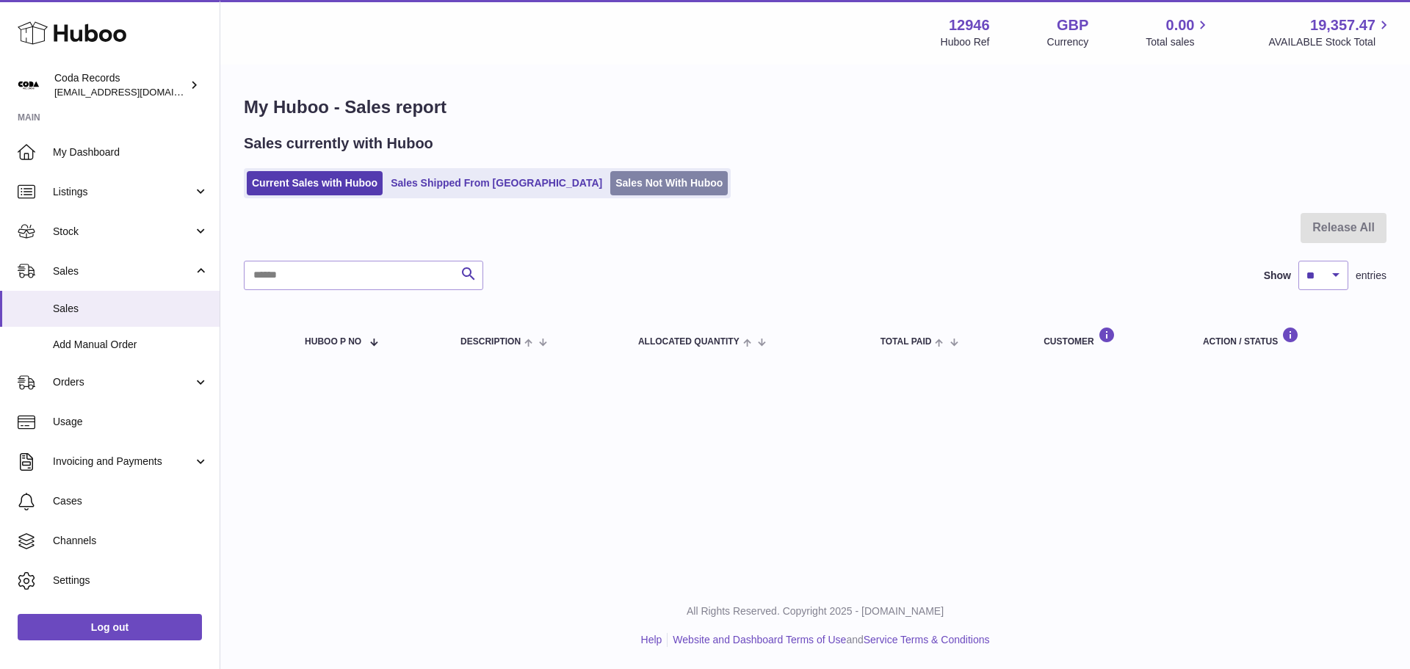
click at [610, 190] on link "Sales Not With Huboo" at bounding box center [668, 183] width 117 height 24
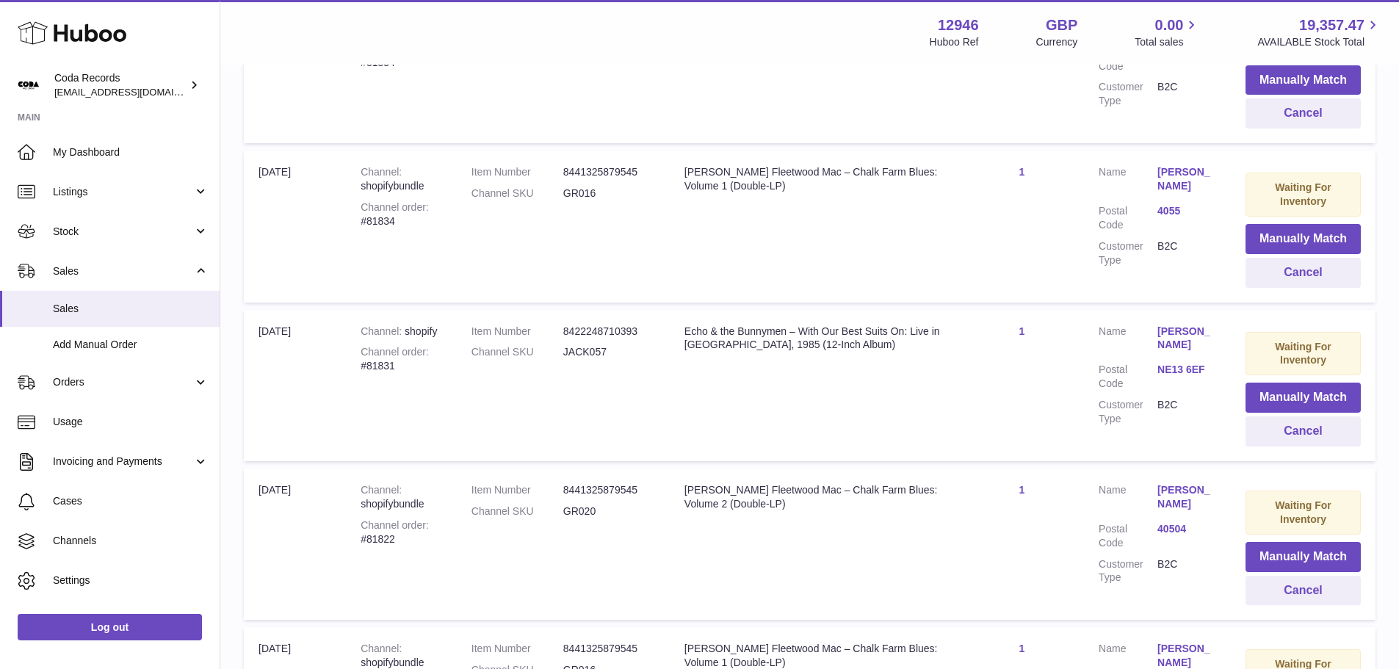
scroll to position [217, 0]
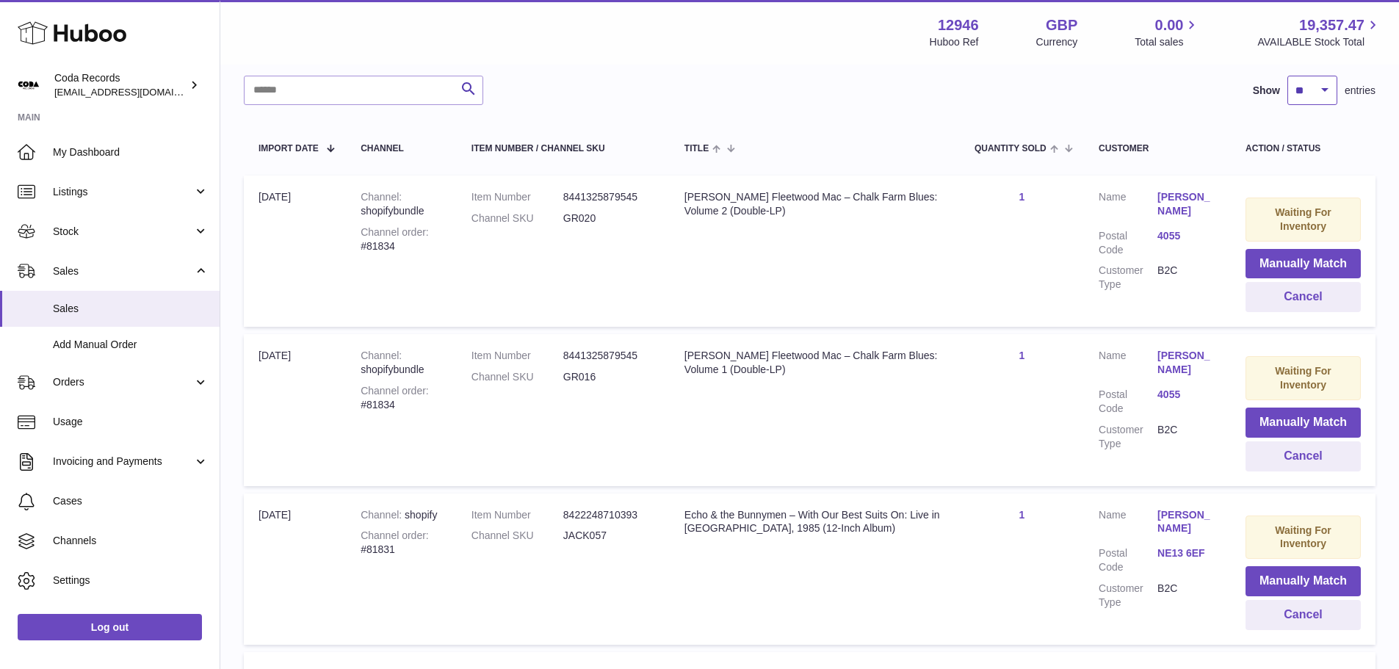
click at [1324, 93] on select "** ** ** ***" at bounding box center [1312, 90] width 50 height 29
select select "**"
click at [1287, 76] on select "** ** ** ***" at bounding box center [1312, 90] width 50 height 29
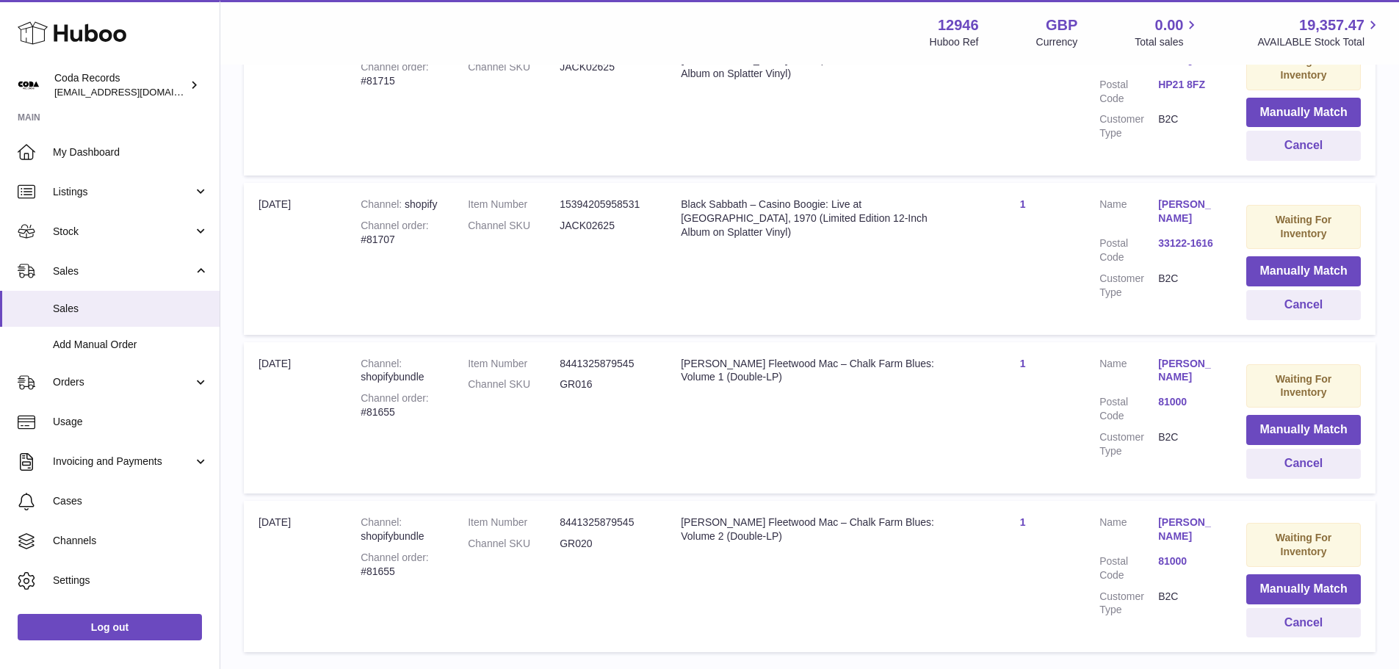
scroll to position [3016, 0]
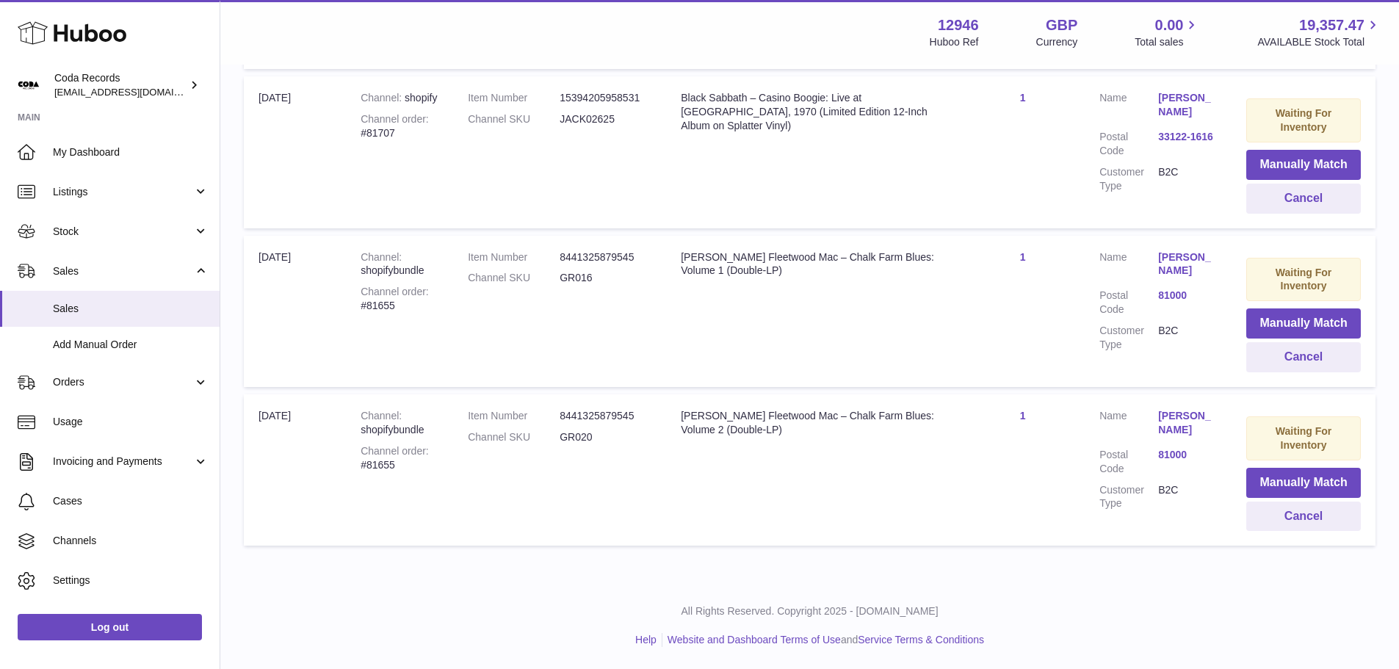
click at [784, 267] on div "[PERSON_NAME] Fleetwood Mac – Chalk Farm Blues: Volume 1 (Double-LP)" at bounding box center [813, 264] width 265 height 28
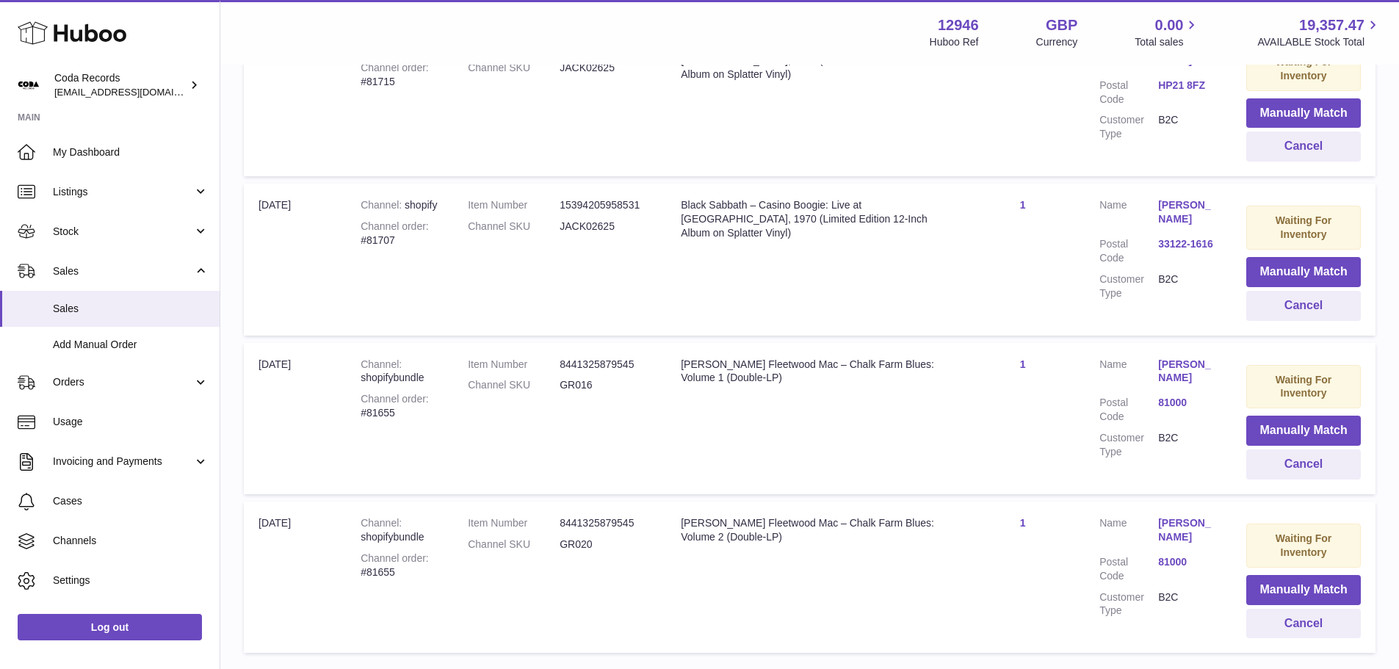
scroll to position [2943, 0]
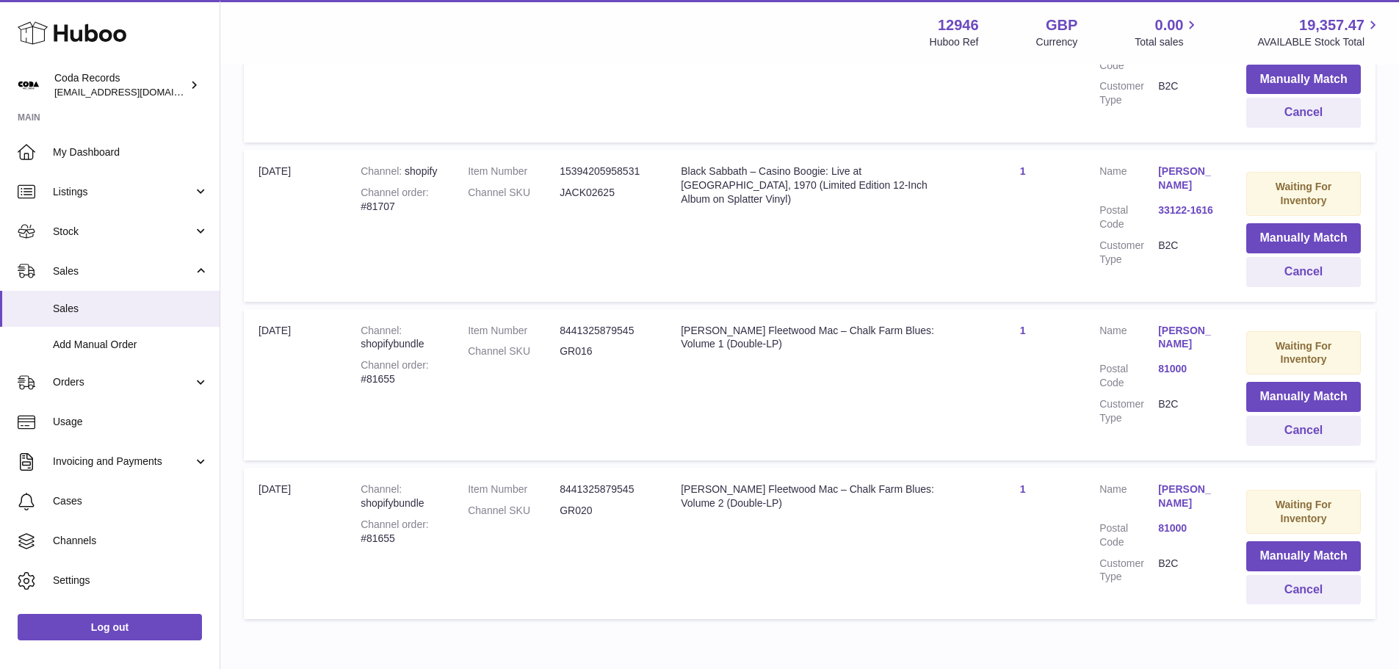
click at [879, 485] on div "[PERSON_NAME] Fleetwood Mac – Chalk Farm Blues: Volume 2 (Double-LP)" at bounding box center [813, 496] width 265 height 28
click at [387, 380] on div "Channel order #81655" at bounding box center [400, 372] width 78 height 28
copy div "81655"
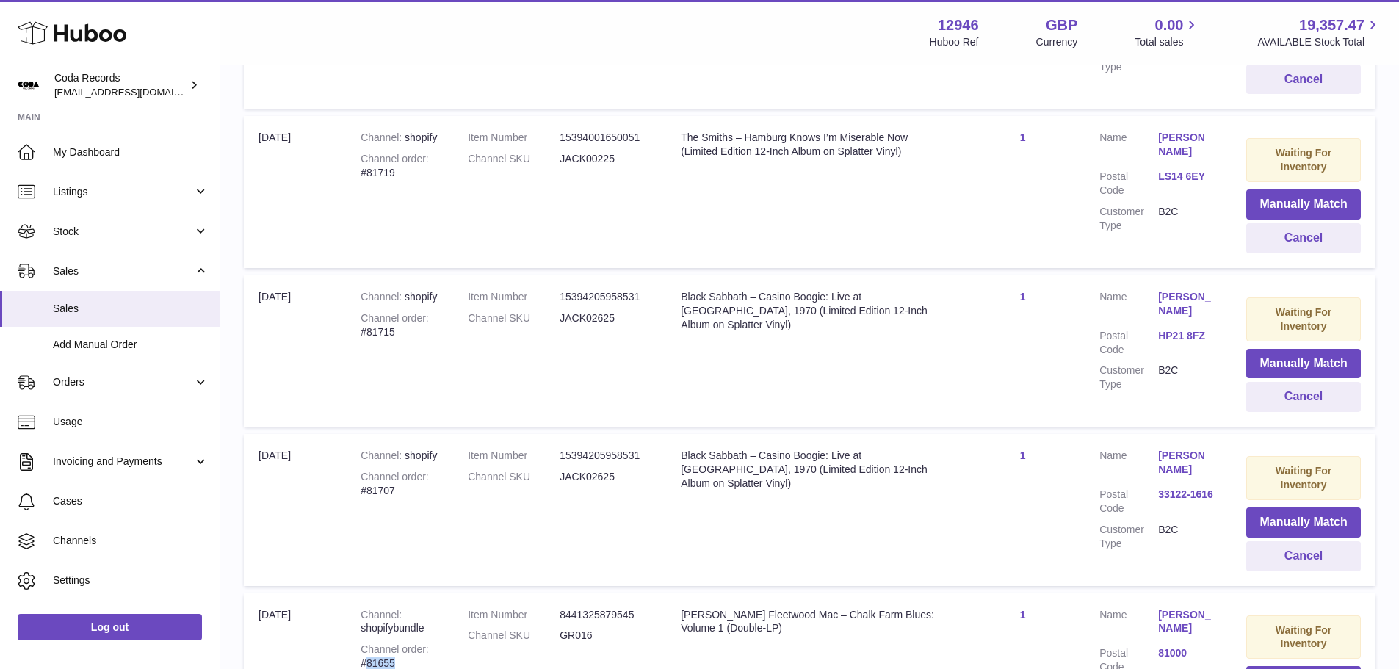
scroll to position [2576, 0]
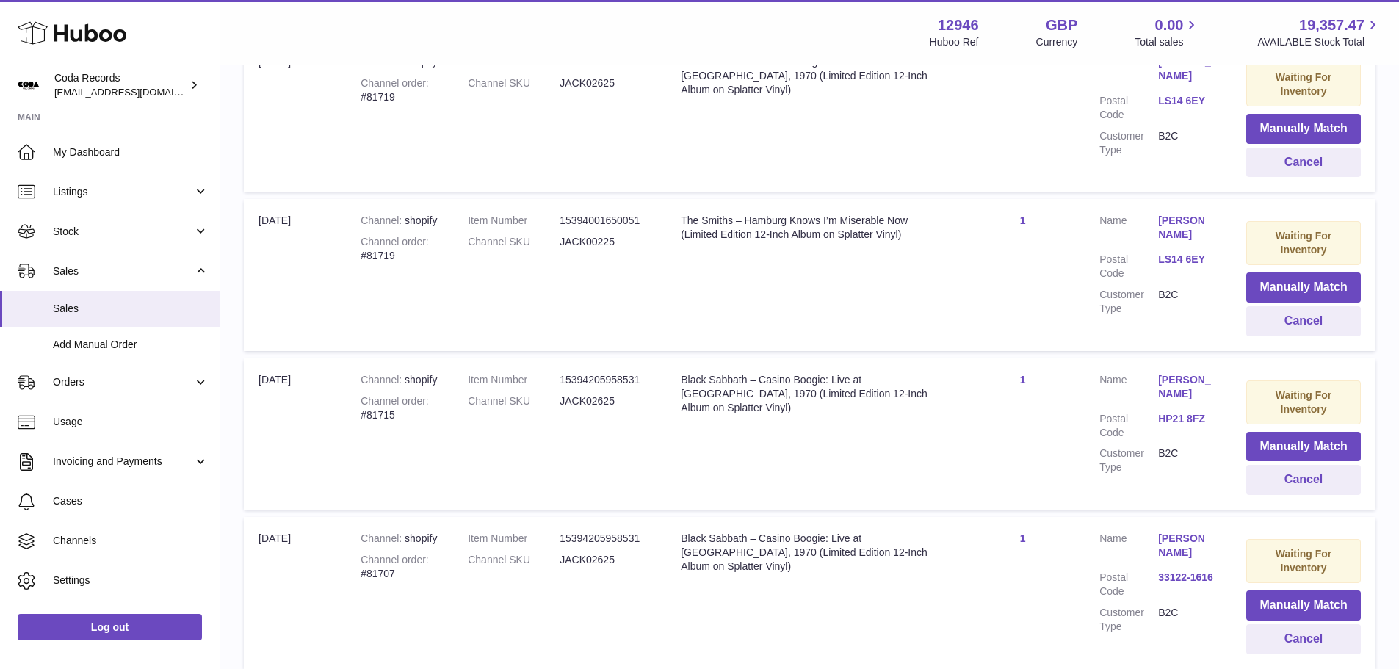
click at [387, 415] on div "Channel order #81715" at bounding box center [400, 408] width 78 height 28
copy div "81715"
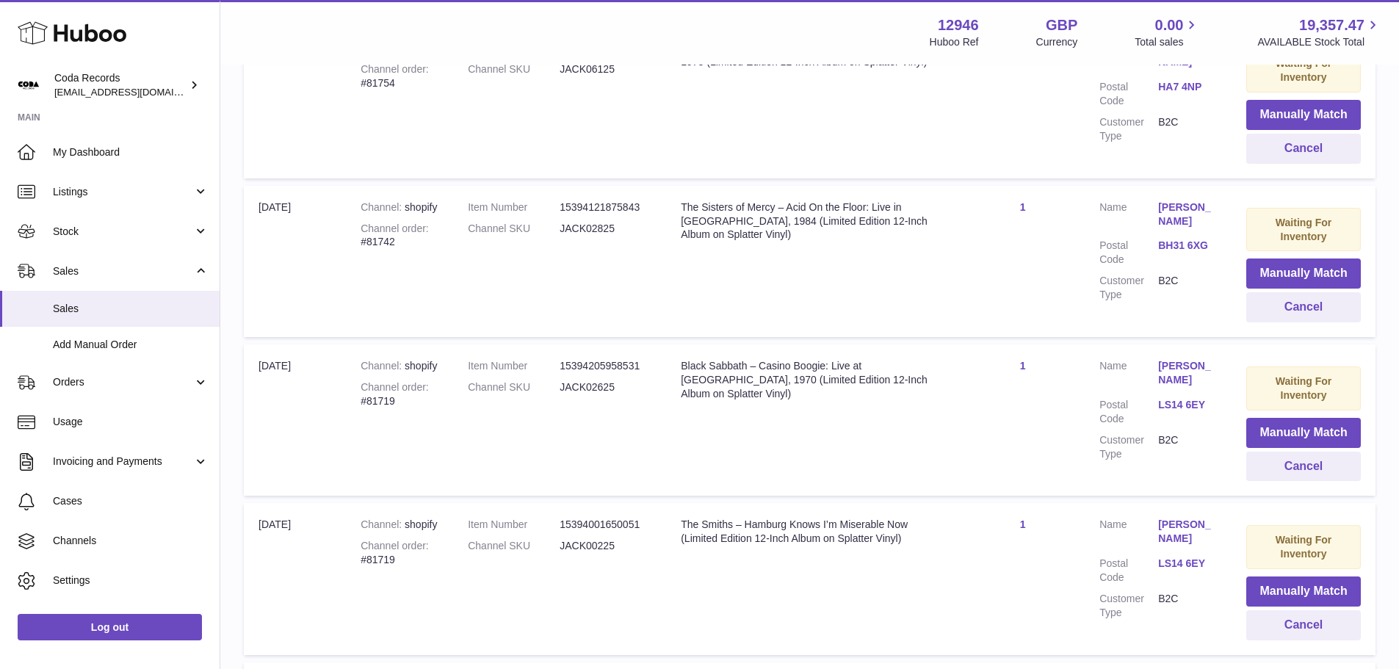
scroll to position [2135, 0]
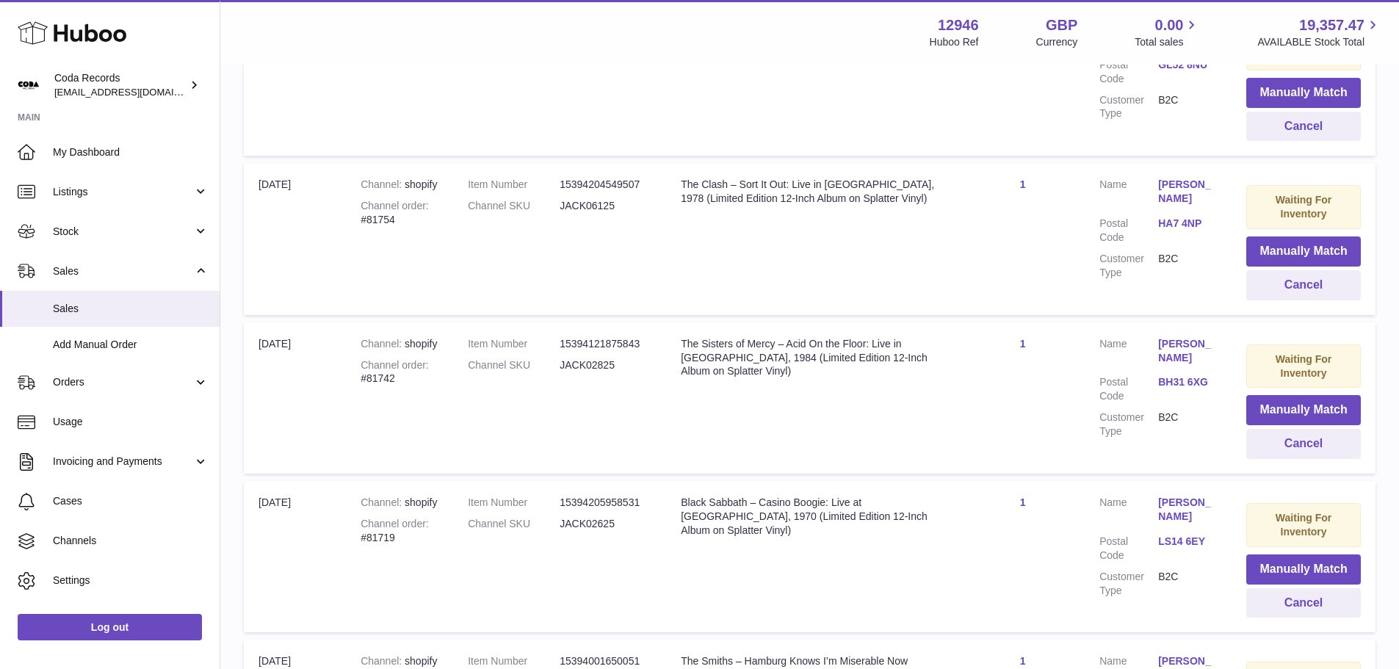
click at [383, 540] on div "Channel order #81719" at bounding box center [400, 531] width 78 height 28
copy div "81719"
click at [384, 377] on div "Channel order #81742" at bounding box center [400, 372] width 78 height 28
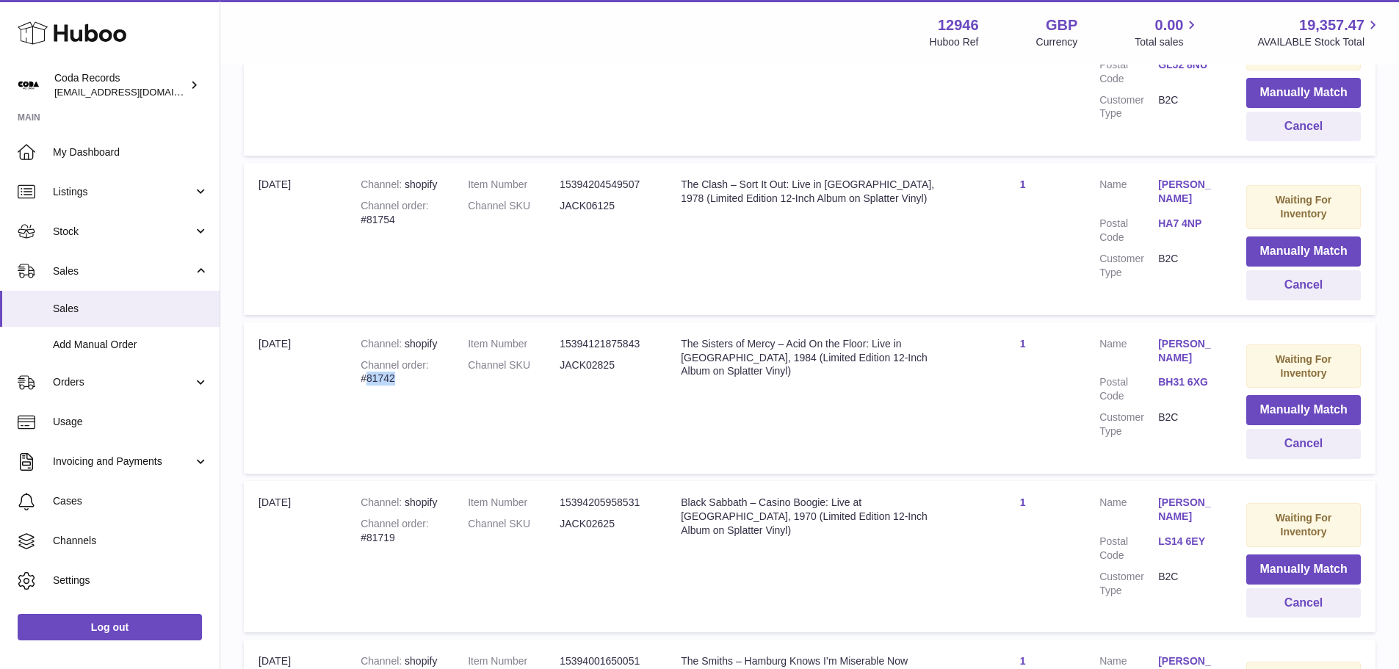
copy div "81742"
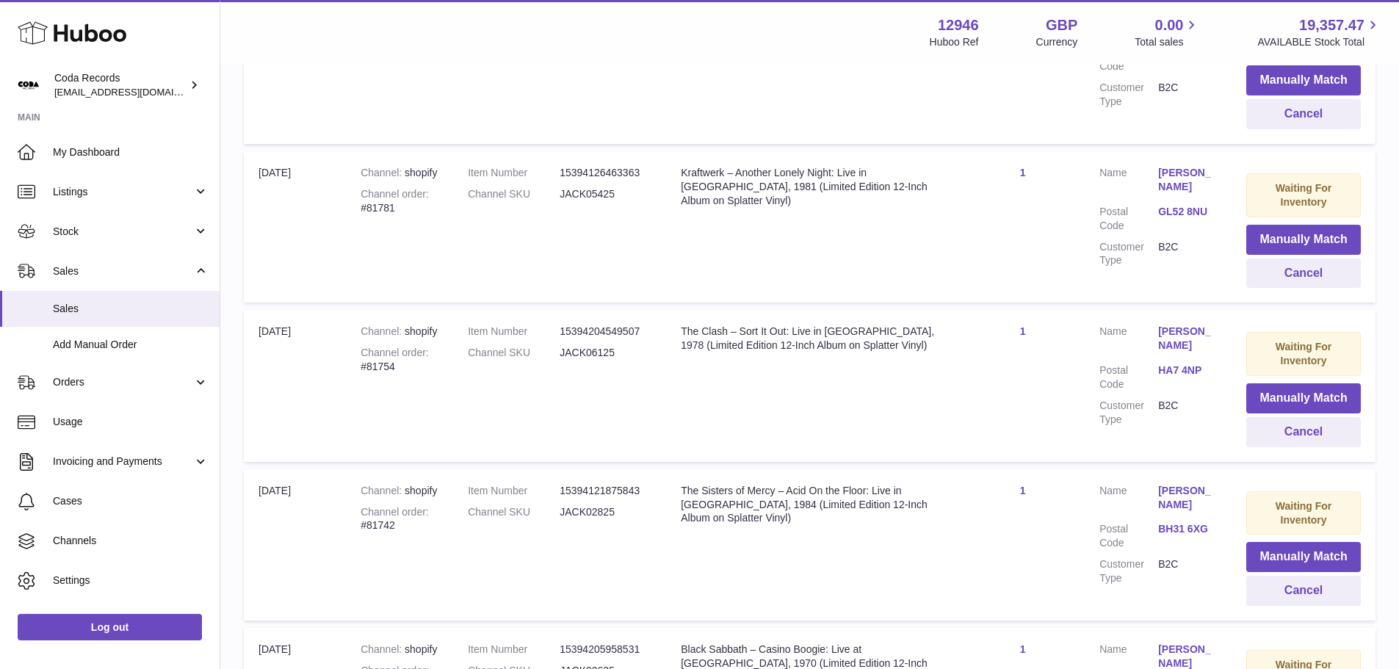
click at [383, 366] on div "Channel order #81754" at bounding box center [400, 360] width 78 height 28
copy div "81754"
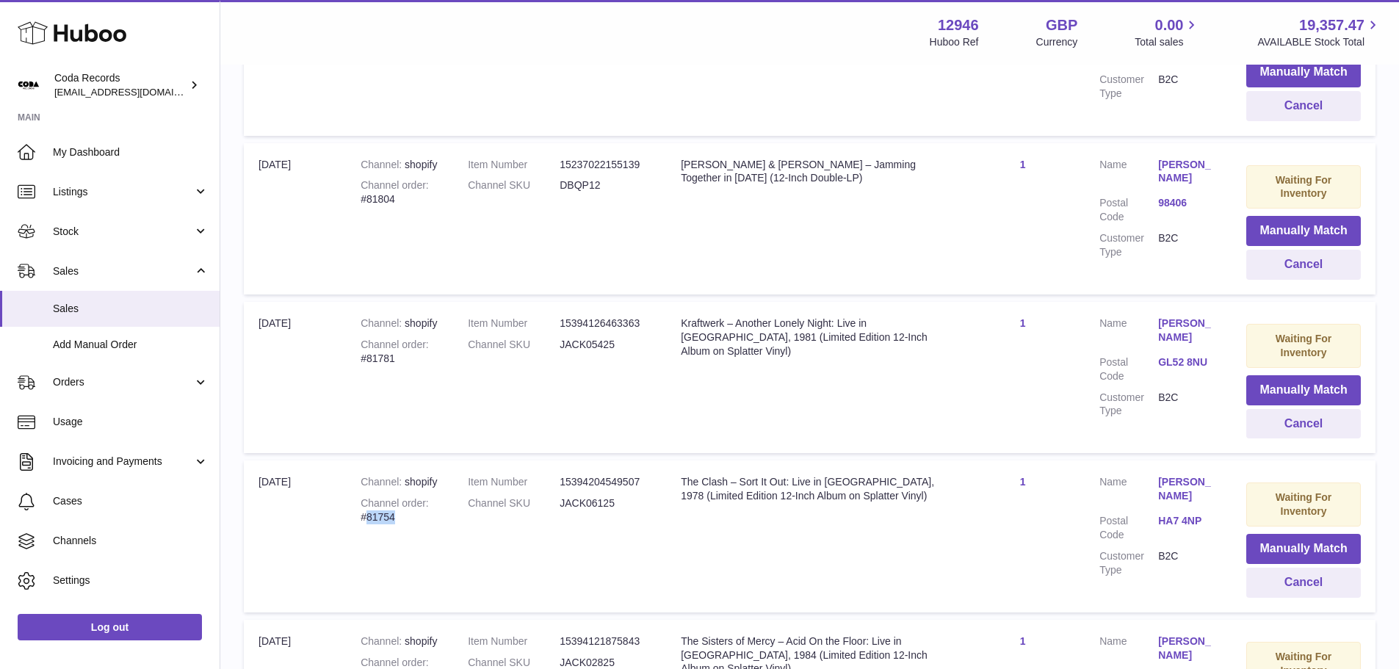
scroll to position [1768, 0]
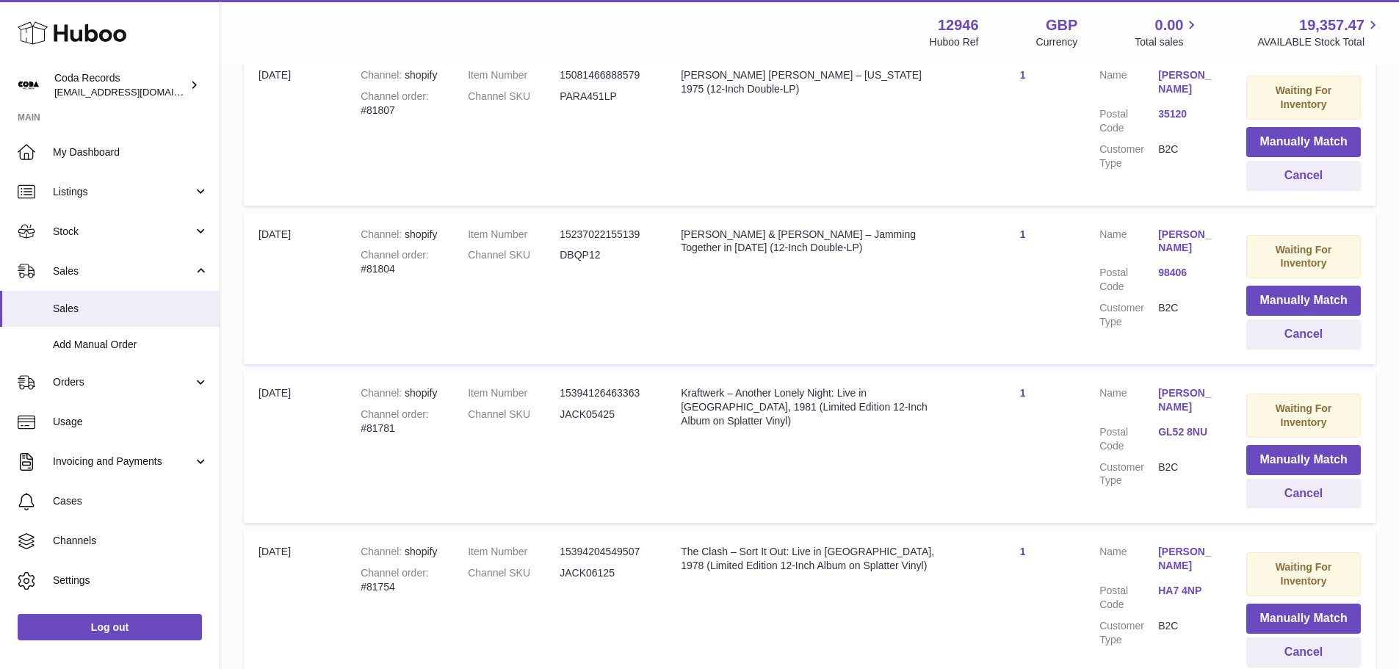
click at [379, 424] on div "Channel order #81781" at bounding box center [400, 422] width 78 height 28
copy div "81781"
click at [1323, 495] on button "Cancel" at bounding box center [1303, 494] width 115 height 30
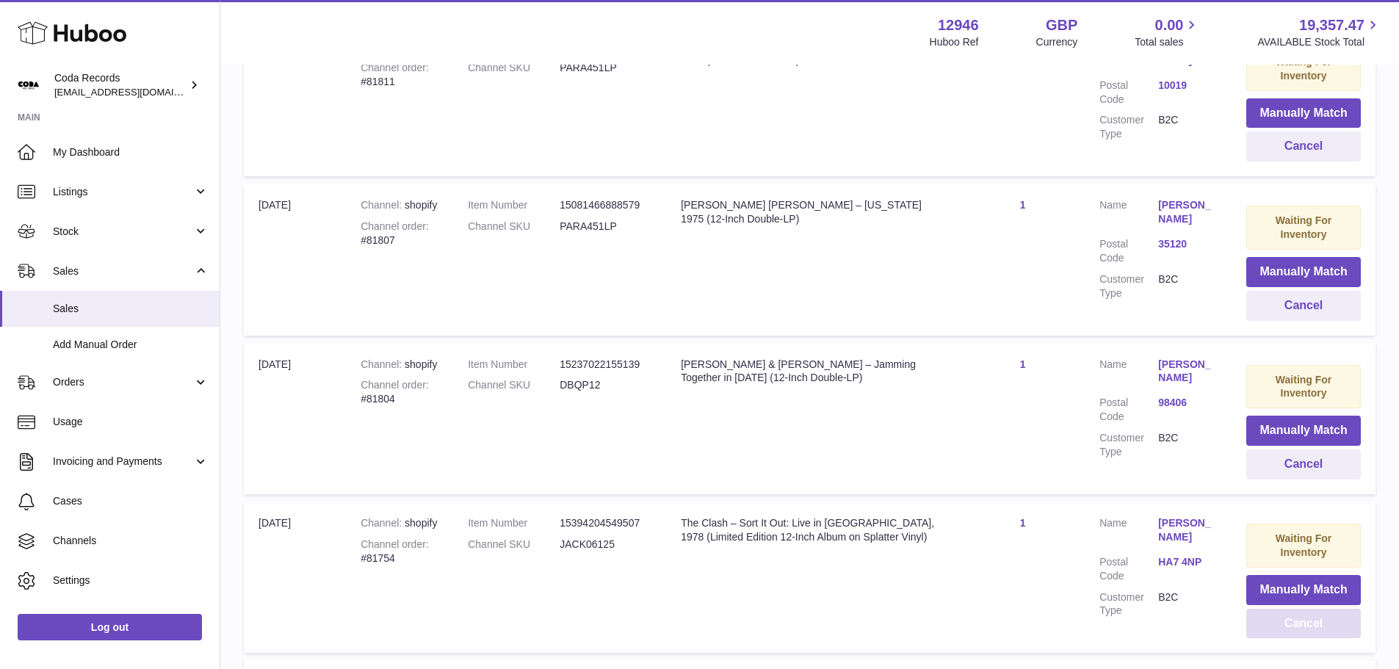
scroll to position [1621, 0]
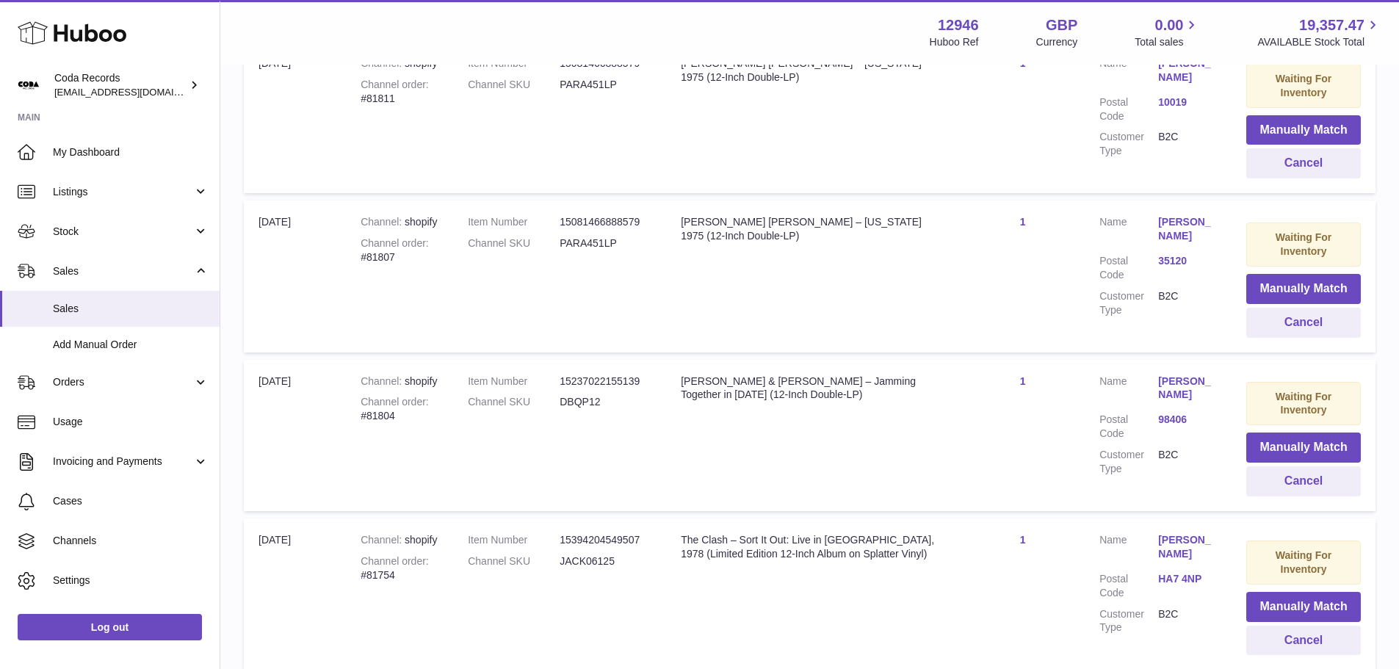
click at [387, 415] on div "Channel order #81804" at bounding box center [400, 409] width 78 height 28
copy div "81804"
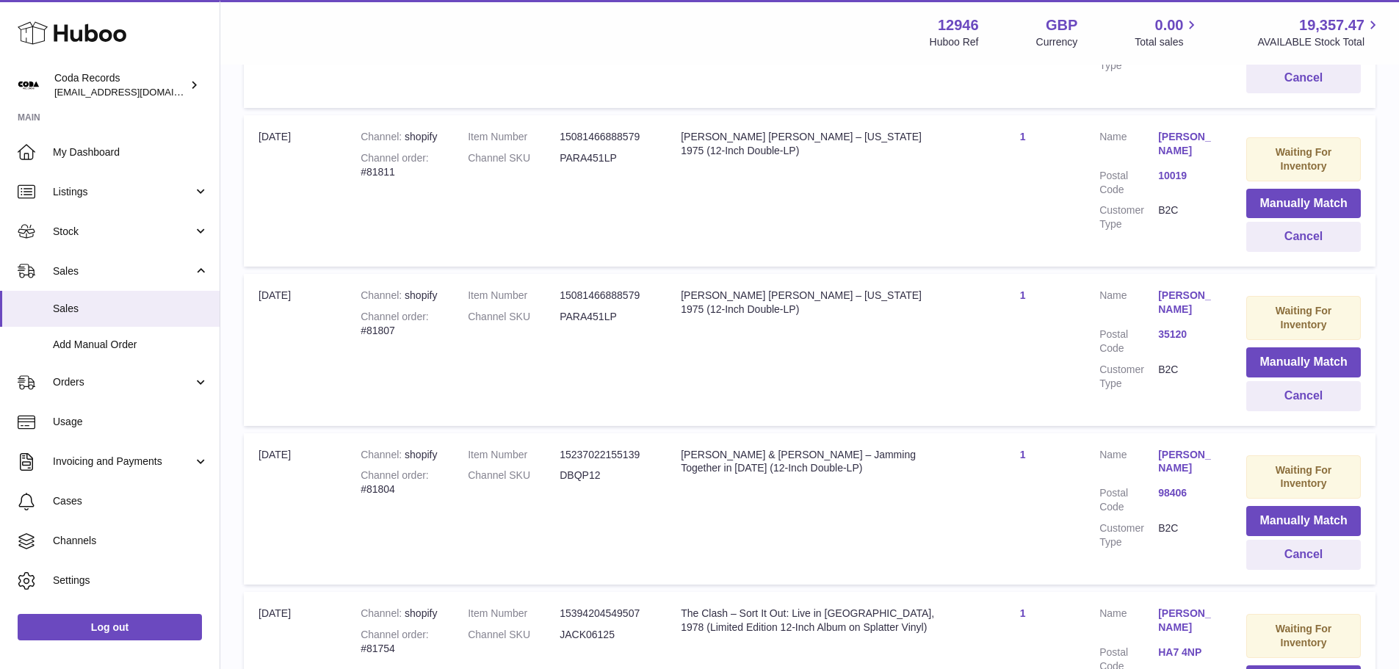
click at [386, 333] on div "Channel order #81807" at bounding box center [400, 324] width 78 height 28
copy div "81807"
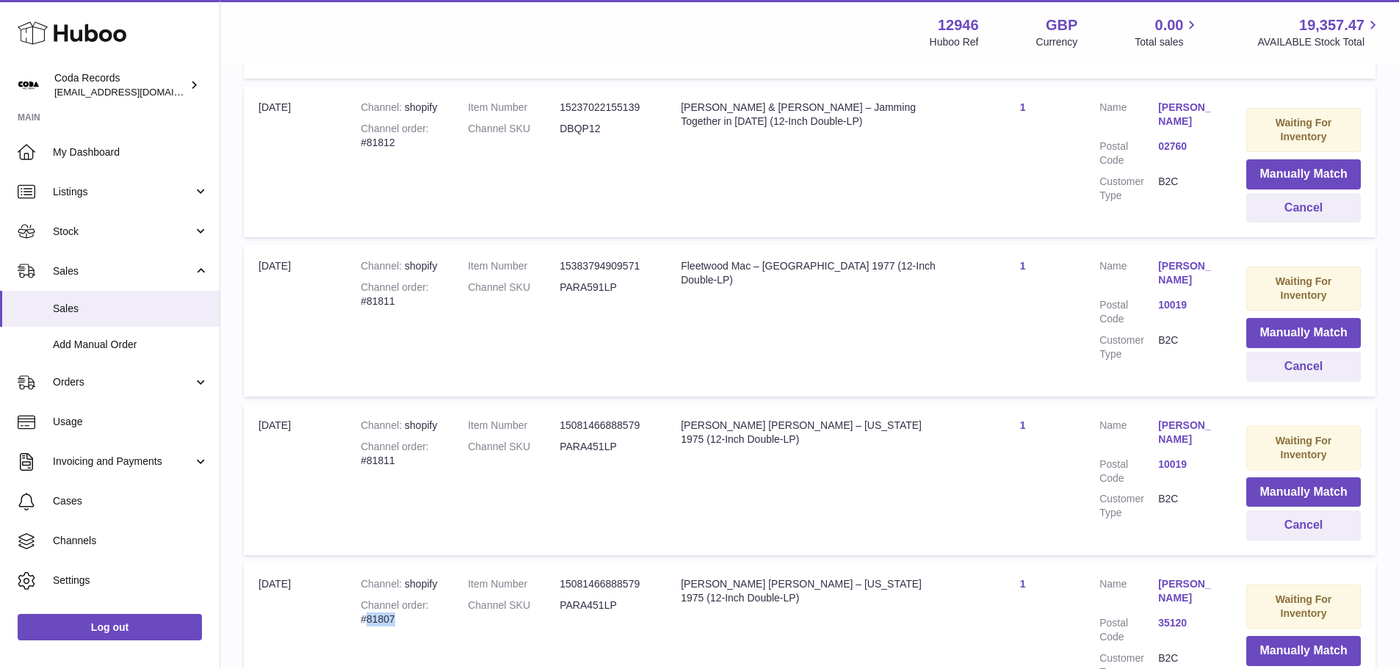
scroll to position [1254, 0]
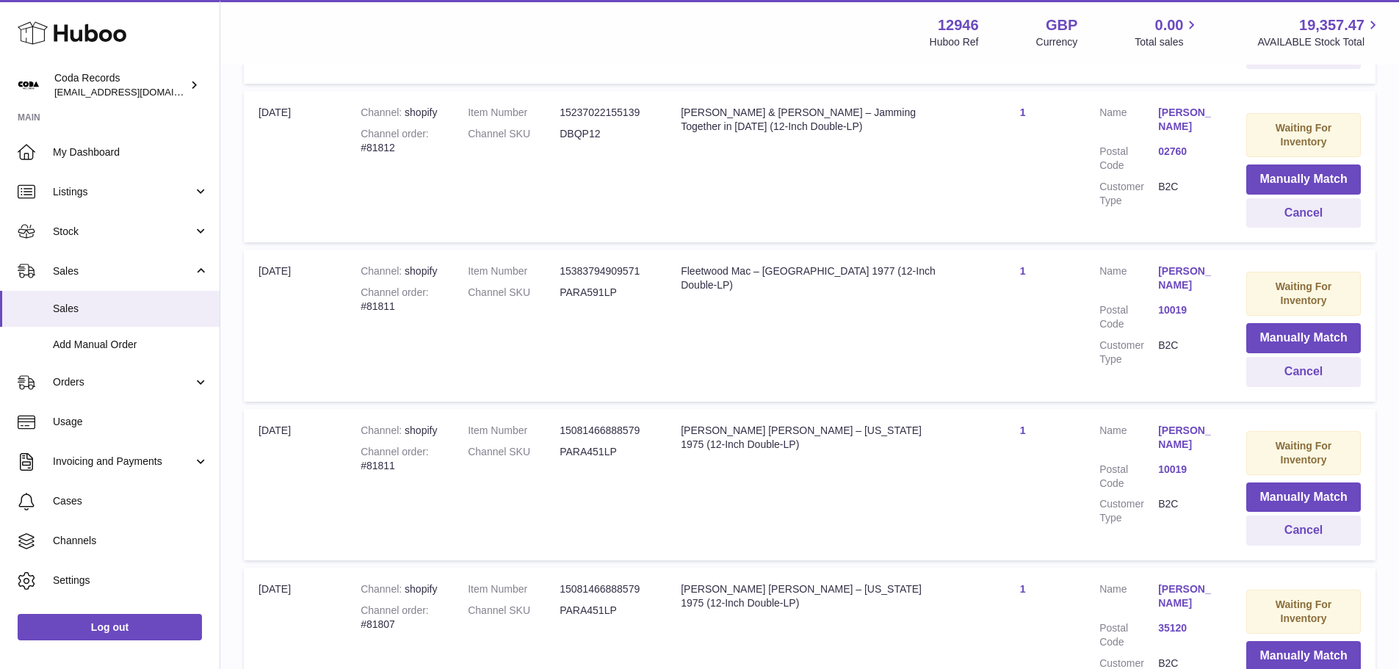
click at [391, 463] on div "Channel order #81811" at bounding box center [400, 459] width 78 height 28
copy div "81811"
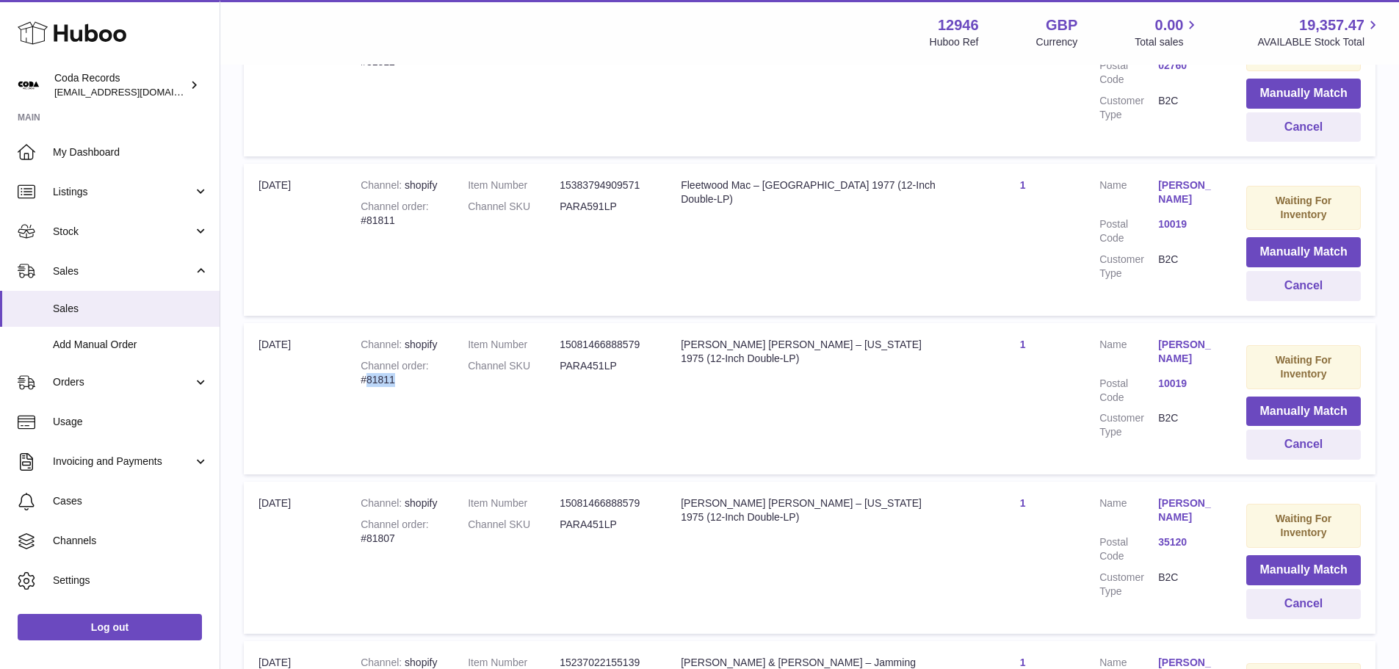
scroll to position [1474, 0]
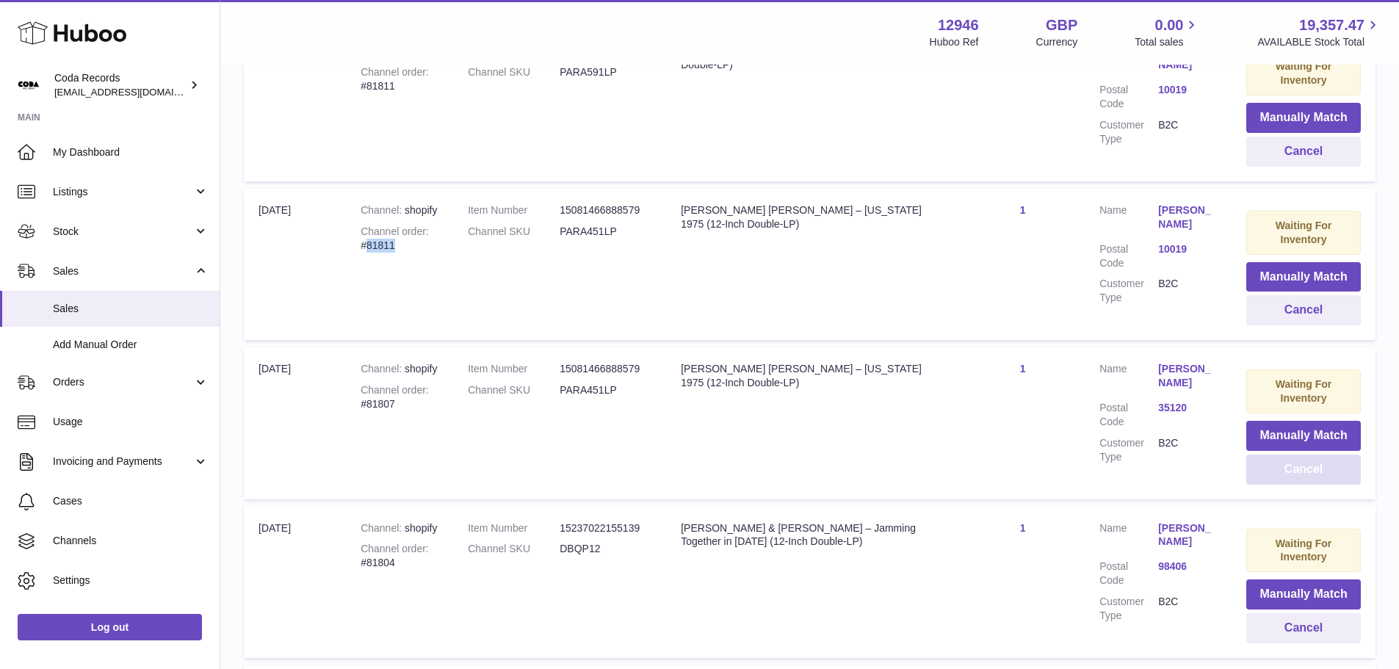
click at [1283, 475] on button "Cancel" at bounding box center [1303, 469] width 115 height 30
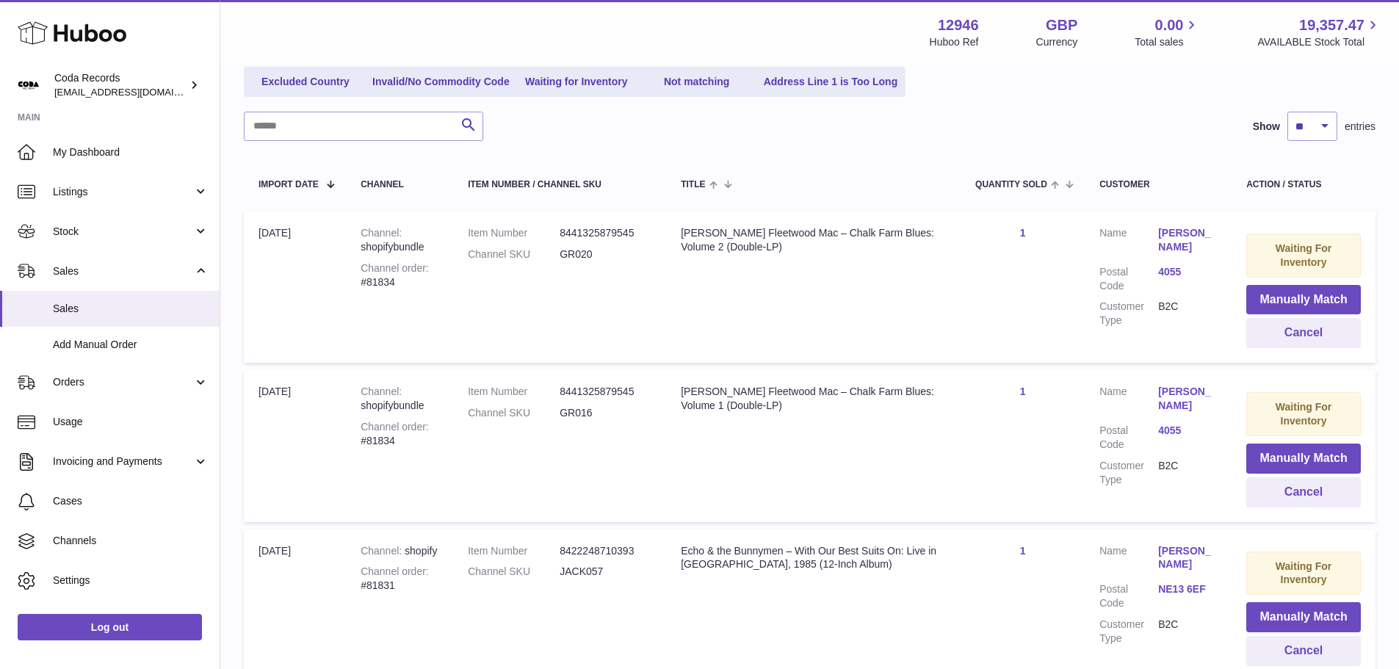
scroll to position [0, 0]
